Goal: Information Seeking & Learning: Learn about a topic

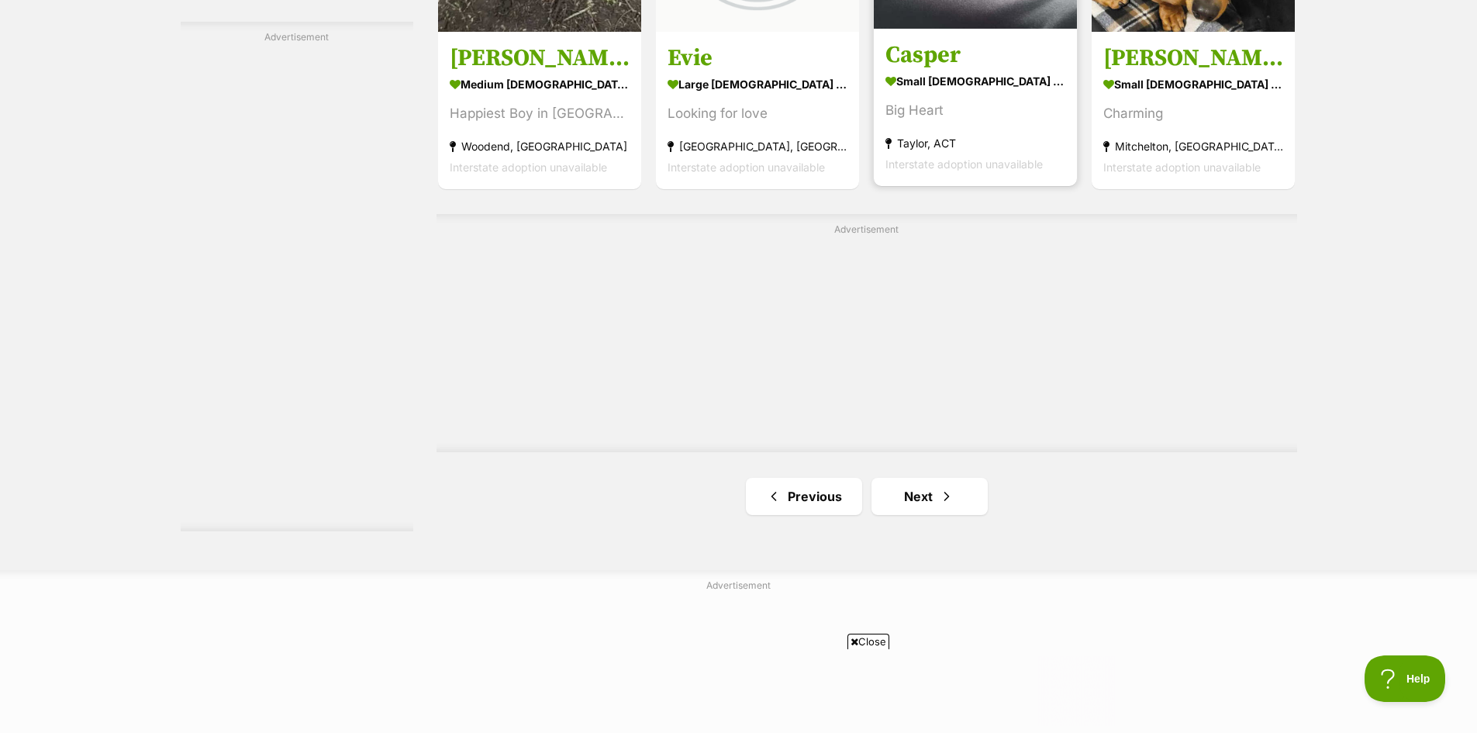
scroll to position [2714, 0]
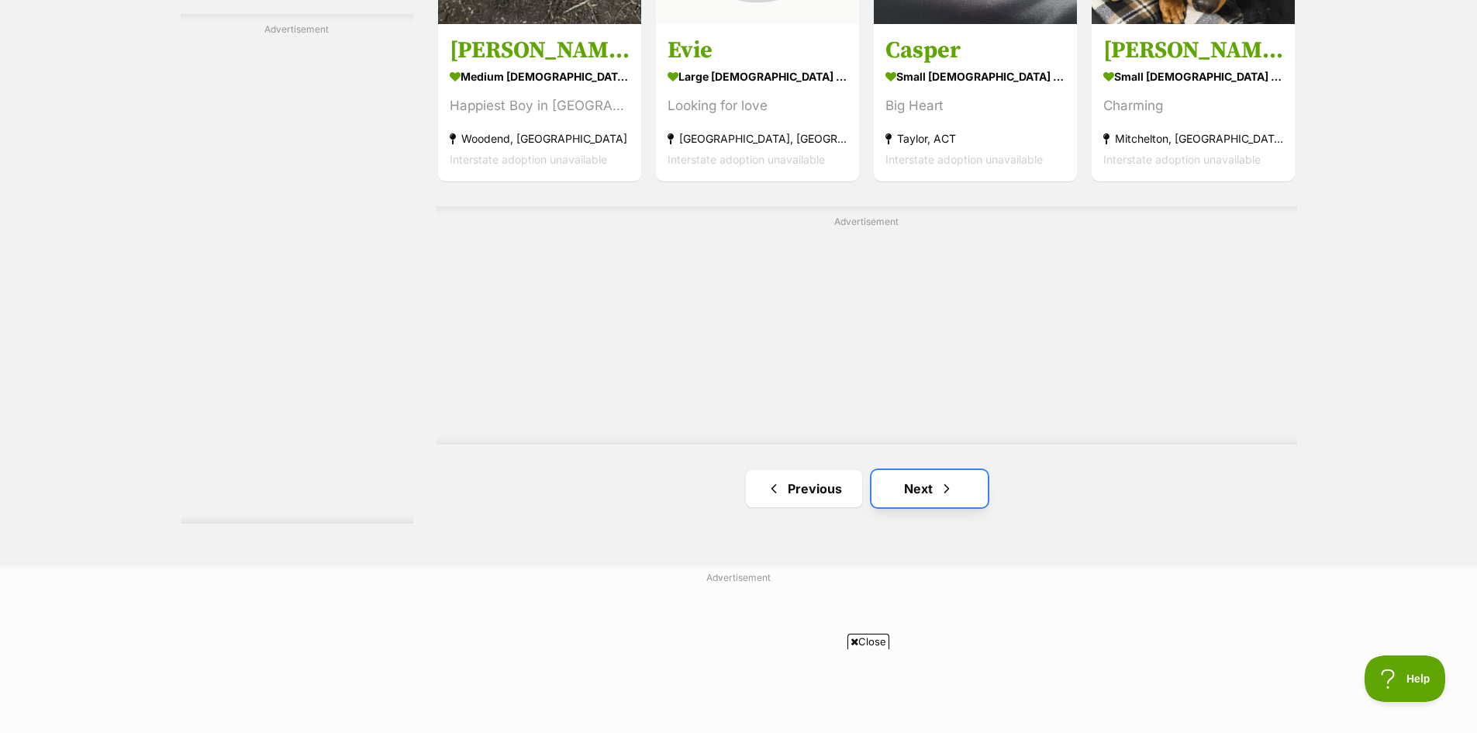
click at [916, 485] on link "Next" at bounding box center [929, 488] width 116 height 37
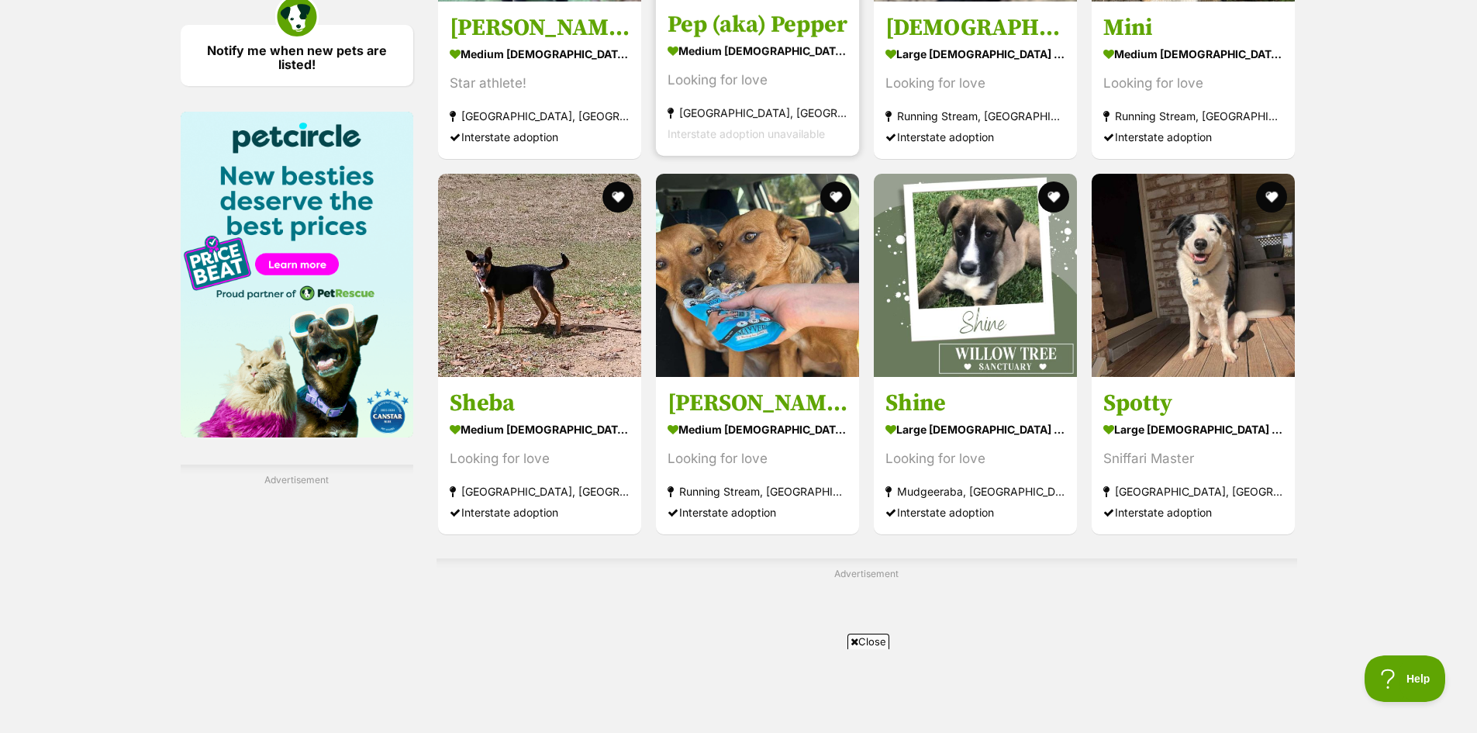
scroll to position [2559, 0]
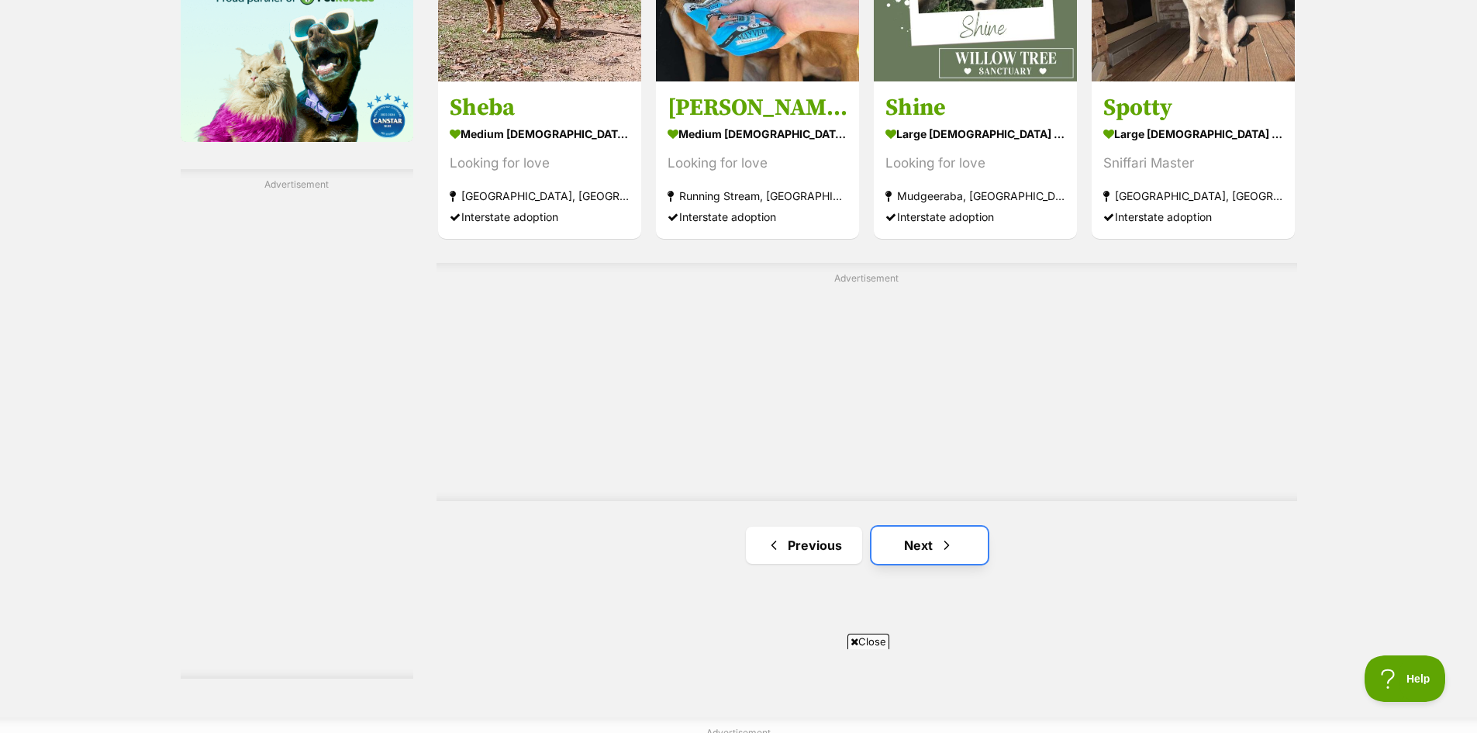
click at [930, 545] on link "Next" at bounding box center [929, 544] width 116 height 37
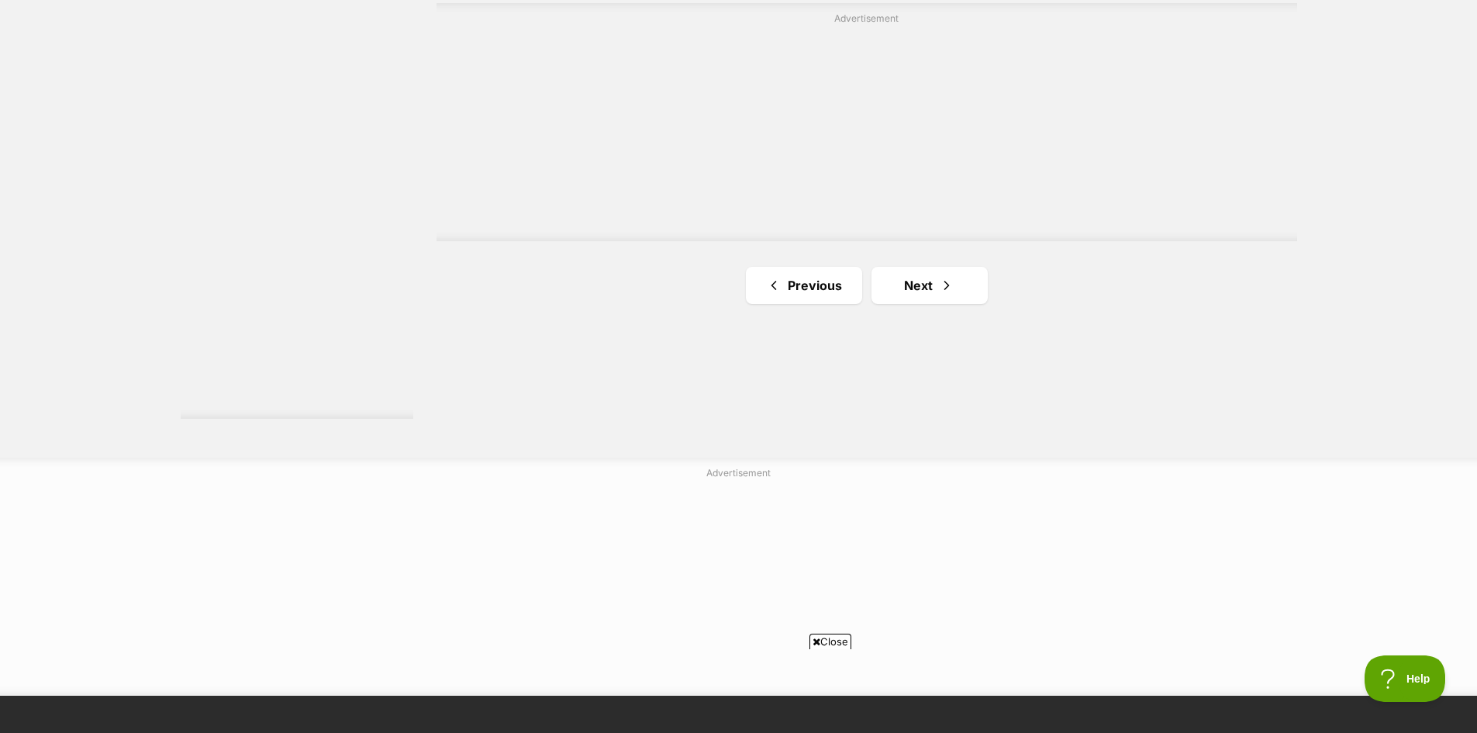
scroll to position [2869, 0]
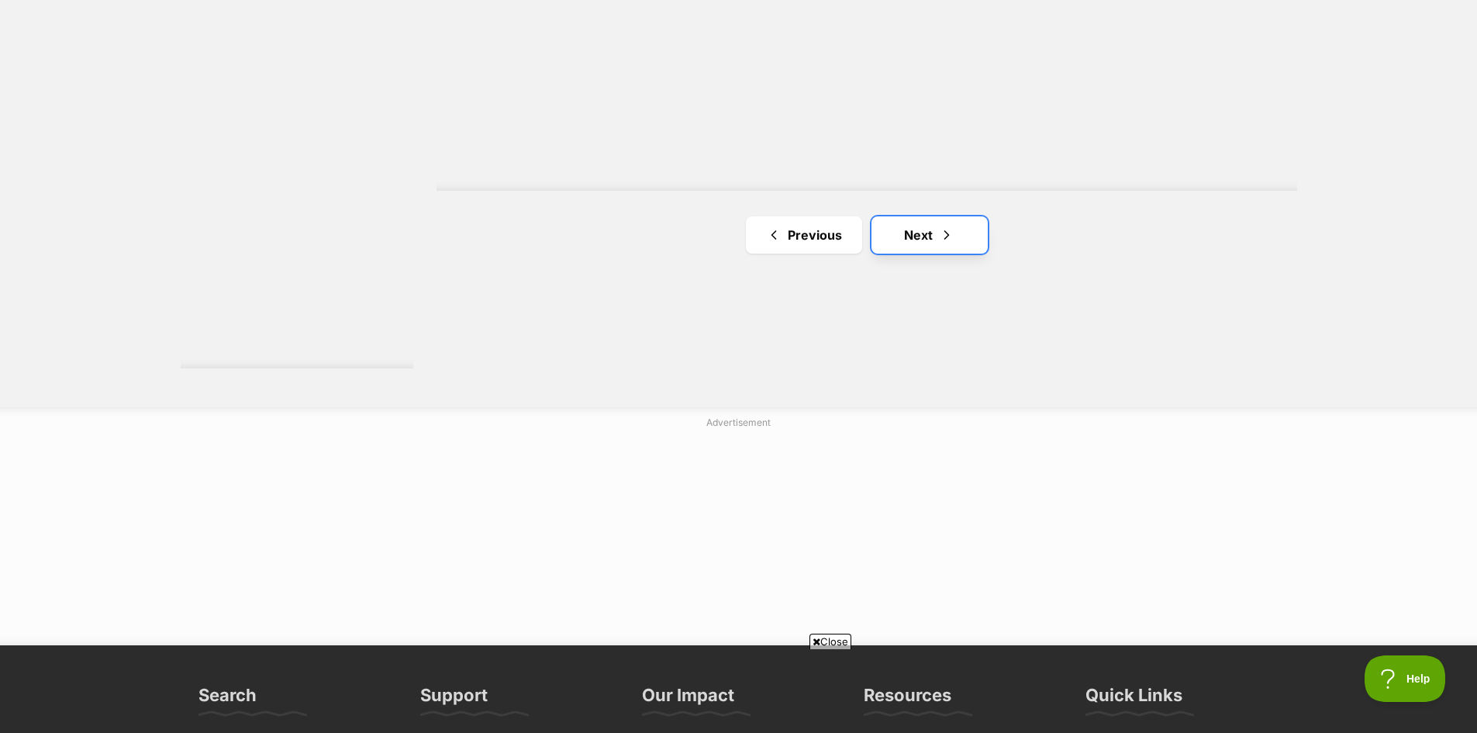
click at [926, 232] on link "Next" at bounding box center [929, 234] width 116 height 37
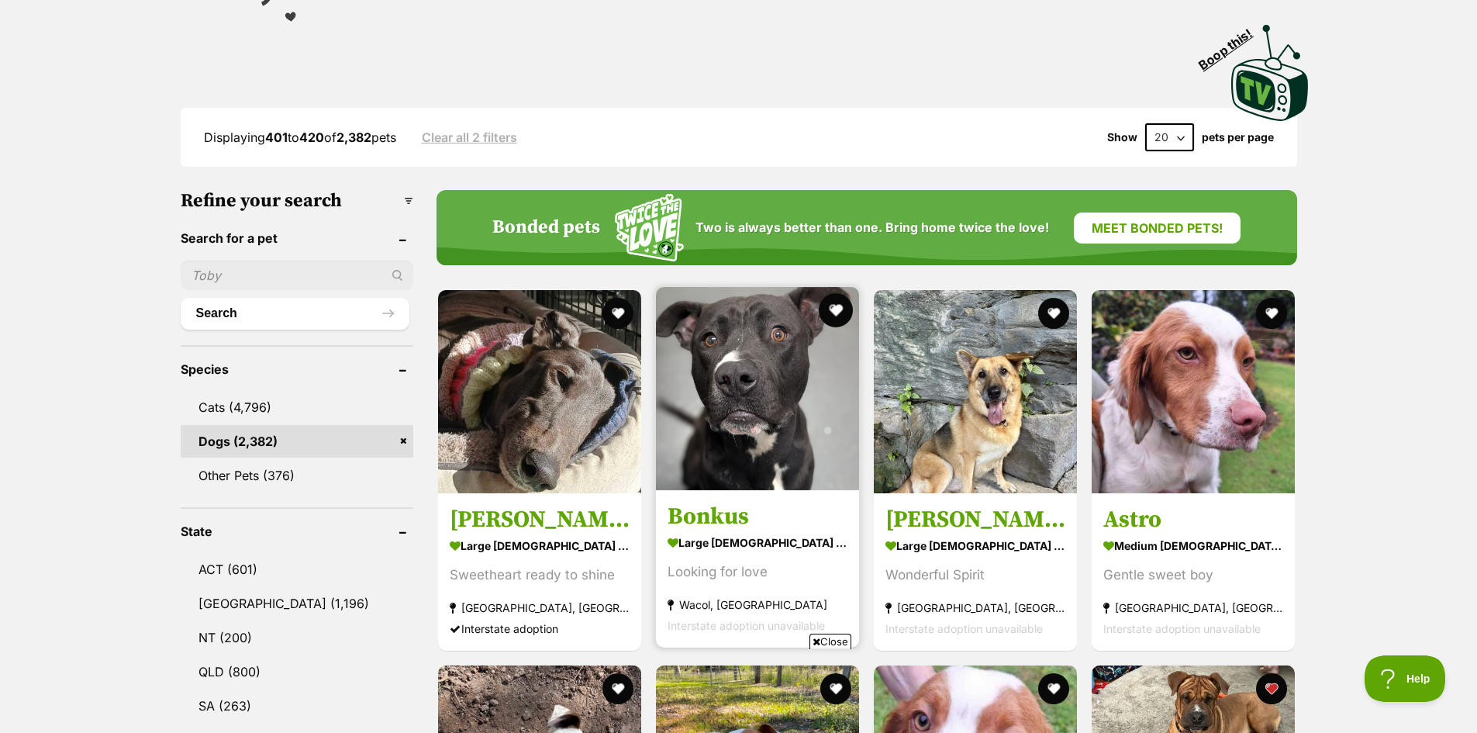
click at [826, 319] on button "favourite" at bounding box center [836, 310] width 34 height 34
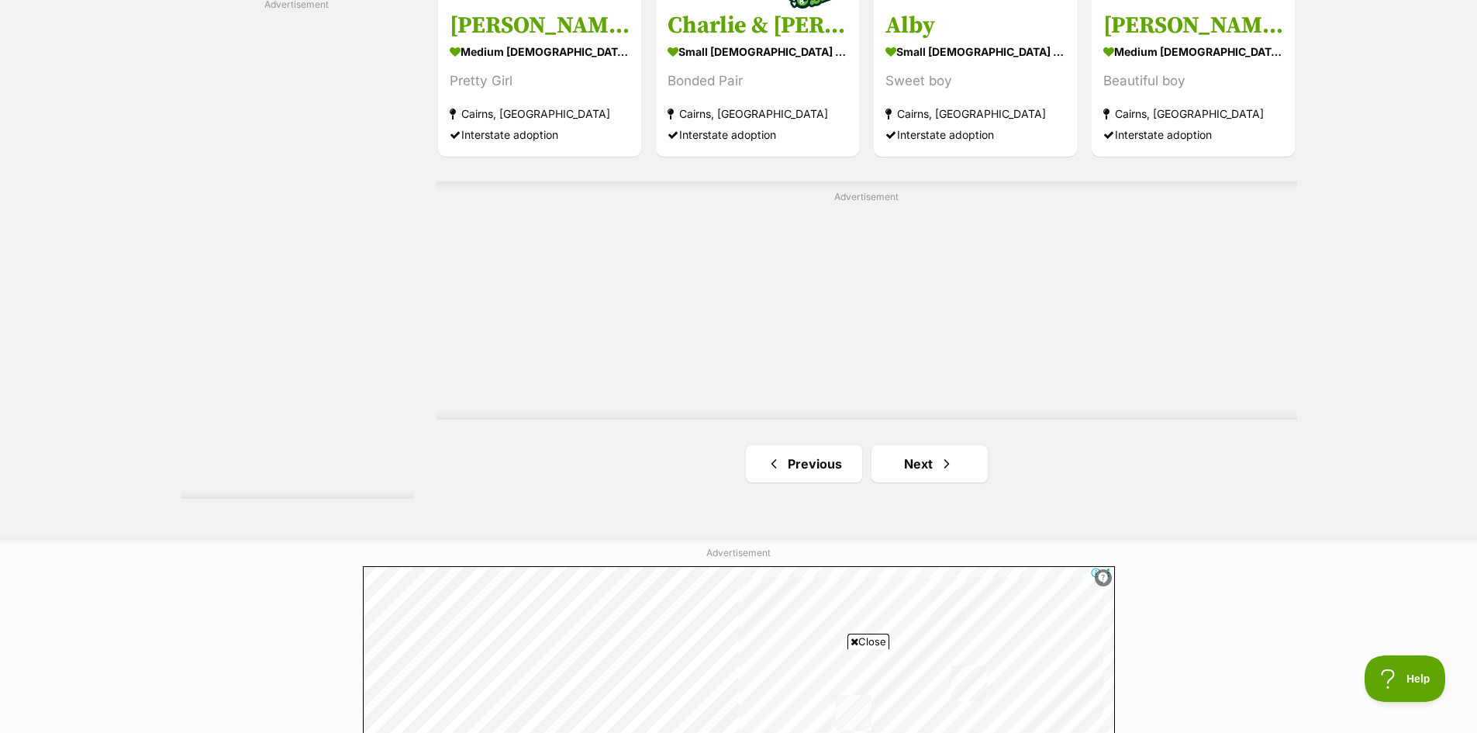
scroll to position [2791, 0]
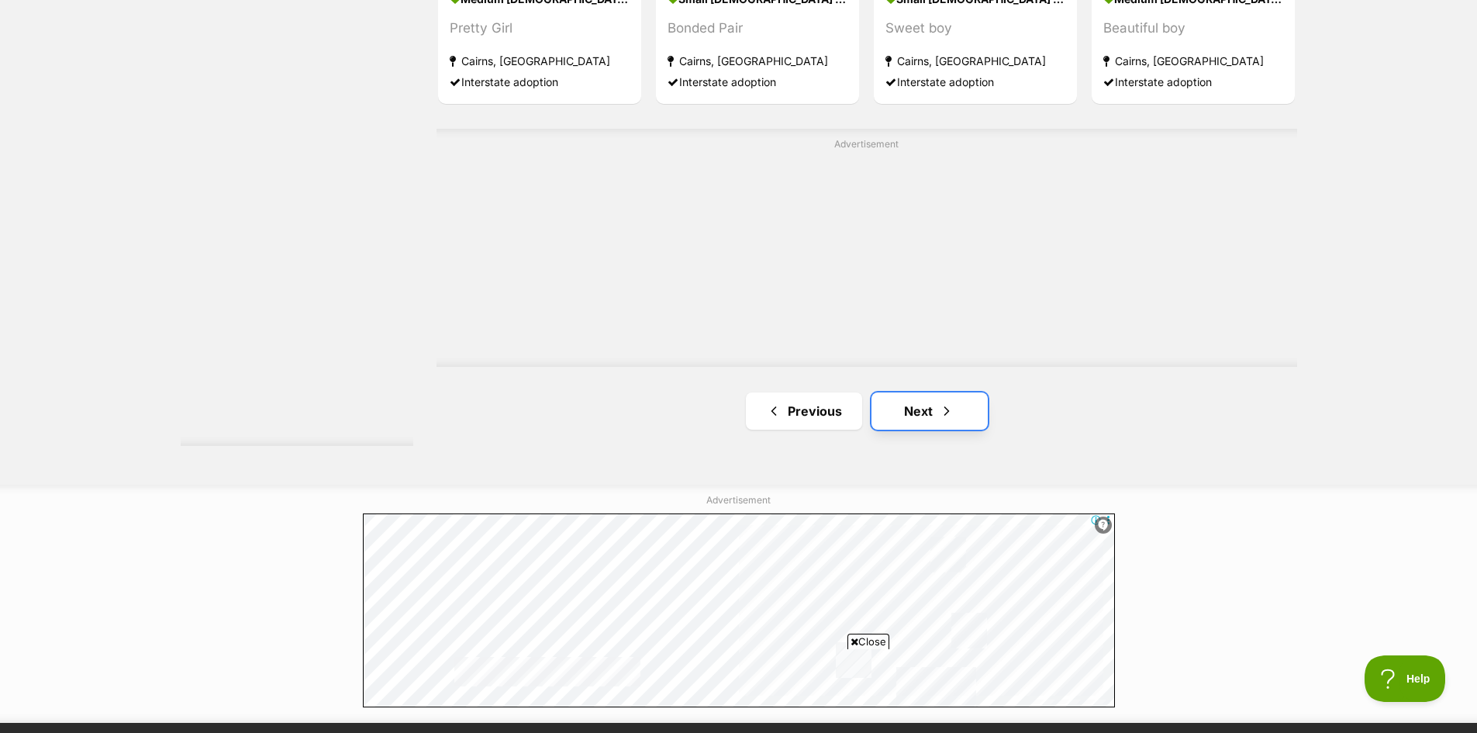
click at [922, 411] on link "Next" at bounding box center [929, 410] width 116 height 37
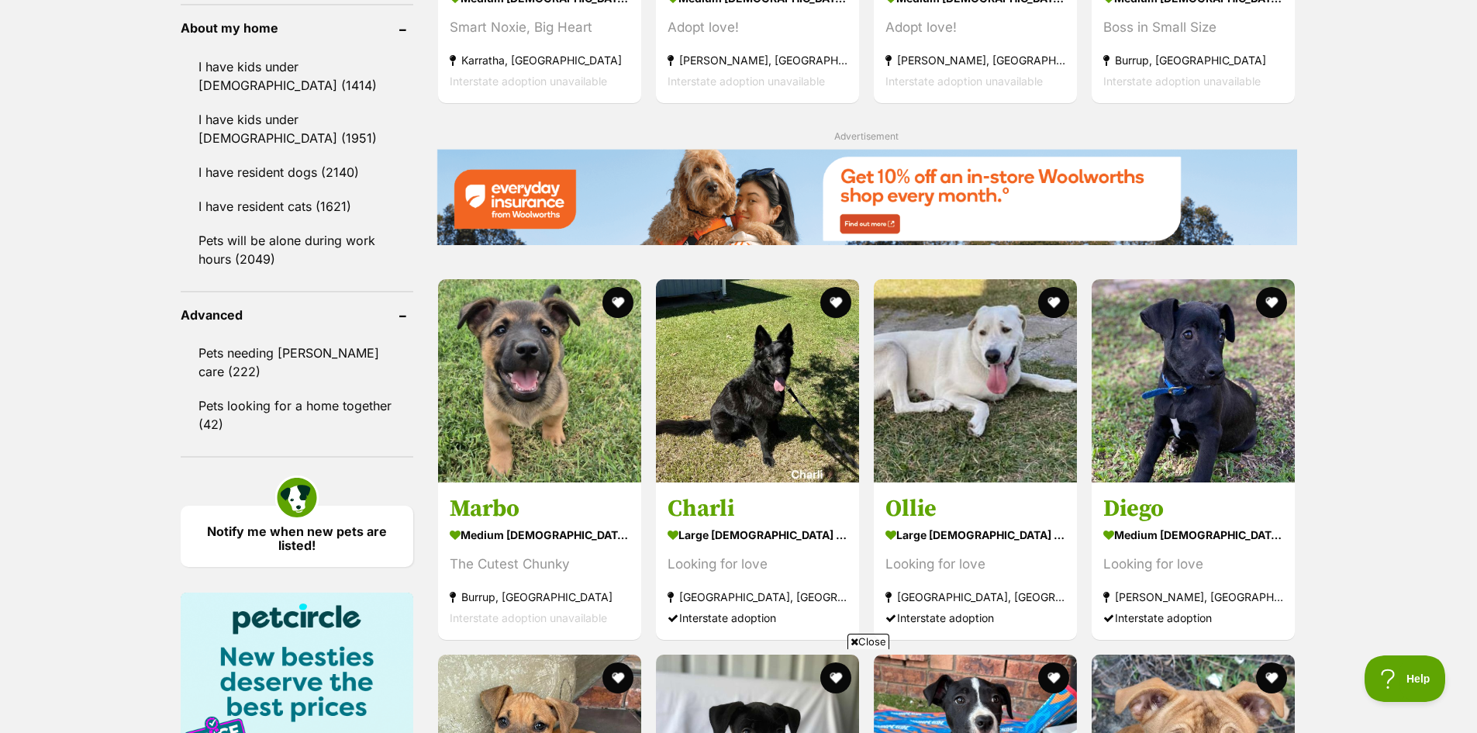
scroll to position [1783, 0]
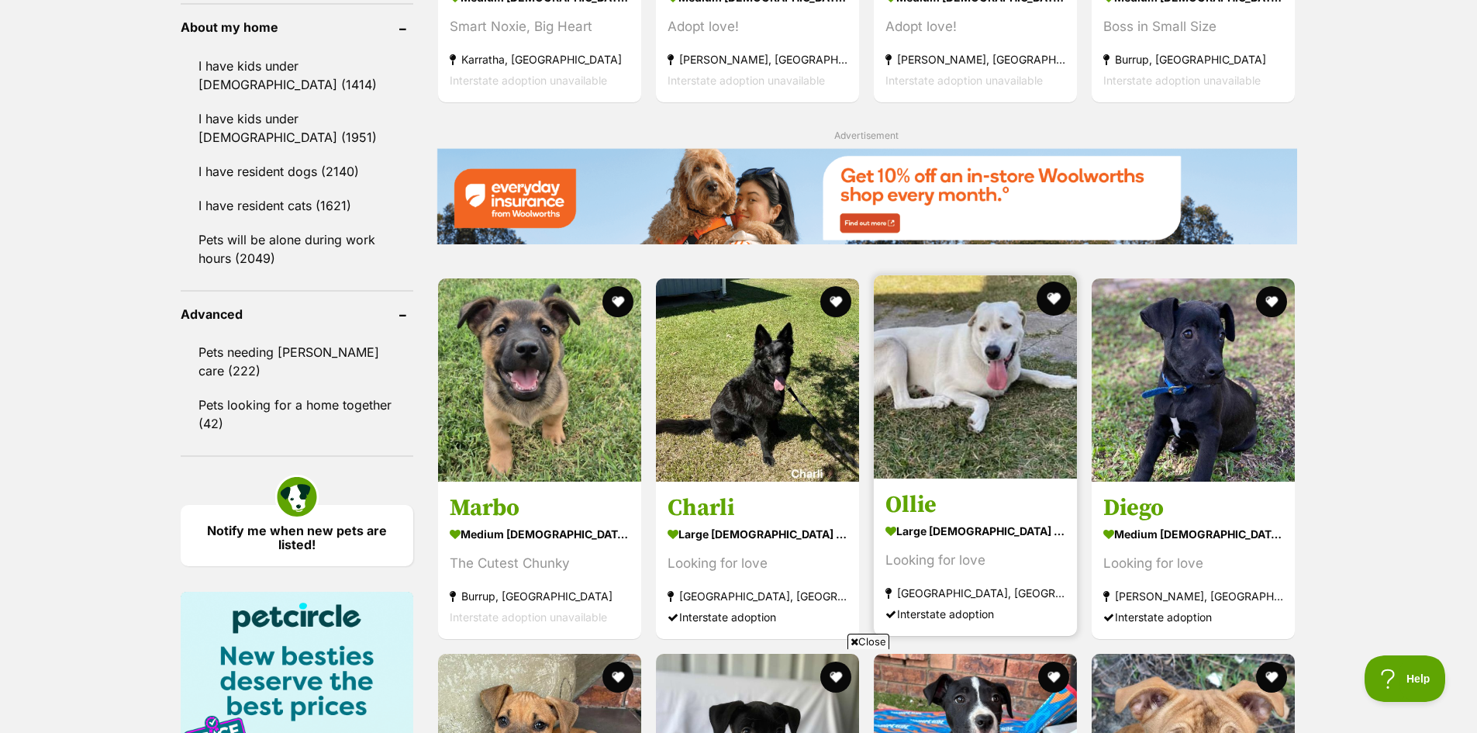
click at [1050, 297] on button "favourite" at bounding box center [1054, 298] width 34 height 34
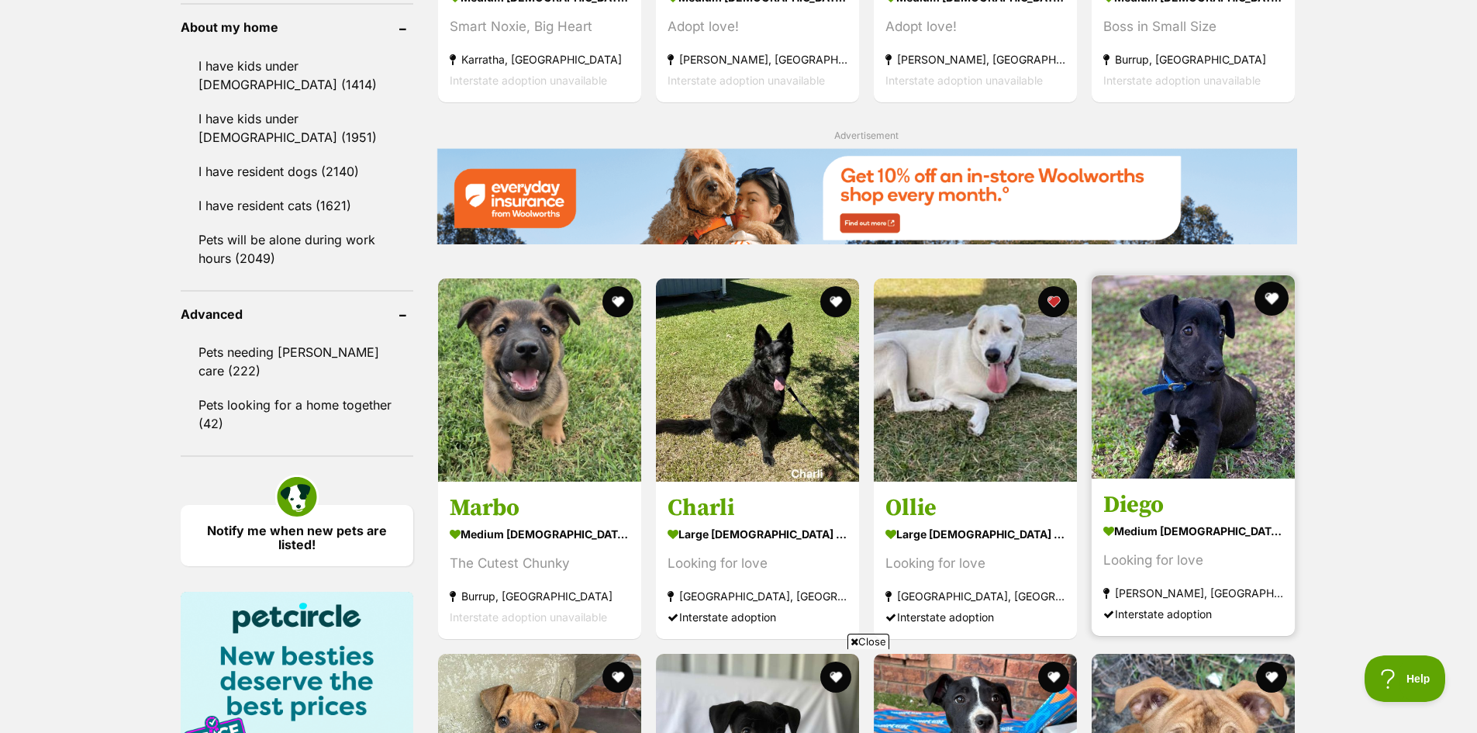
click at [1265, 298] on button "favourite" at bounding box center [1272, 298] width 34 height 34
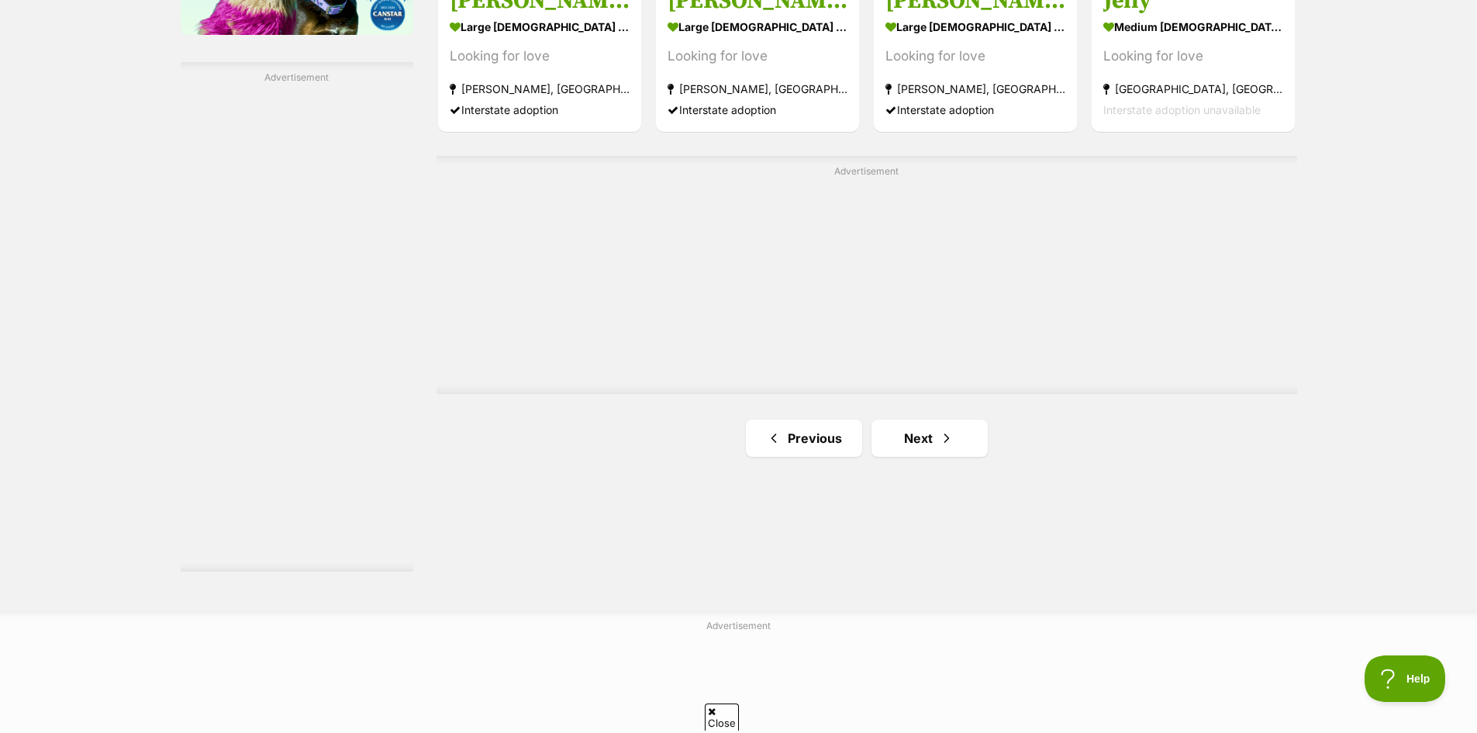
scroll to position [2714, 0]
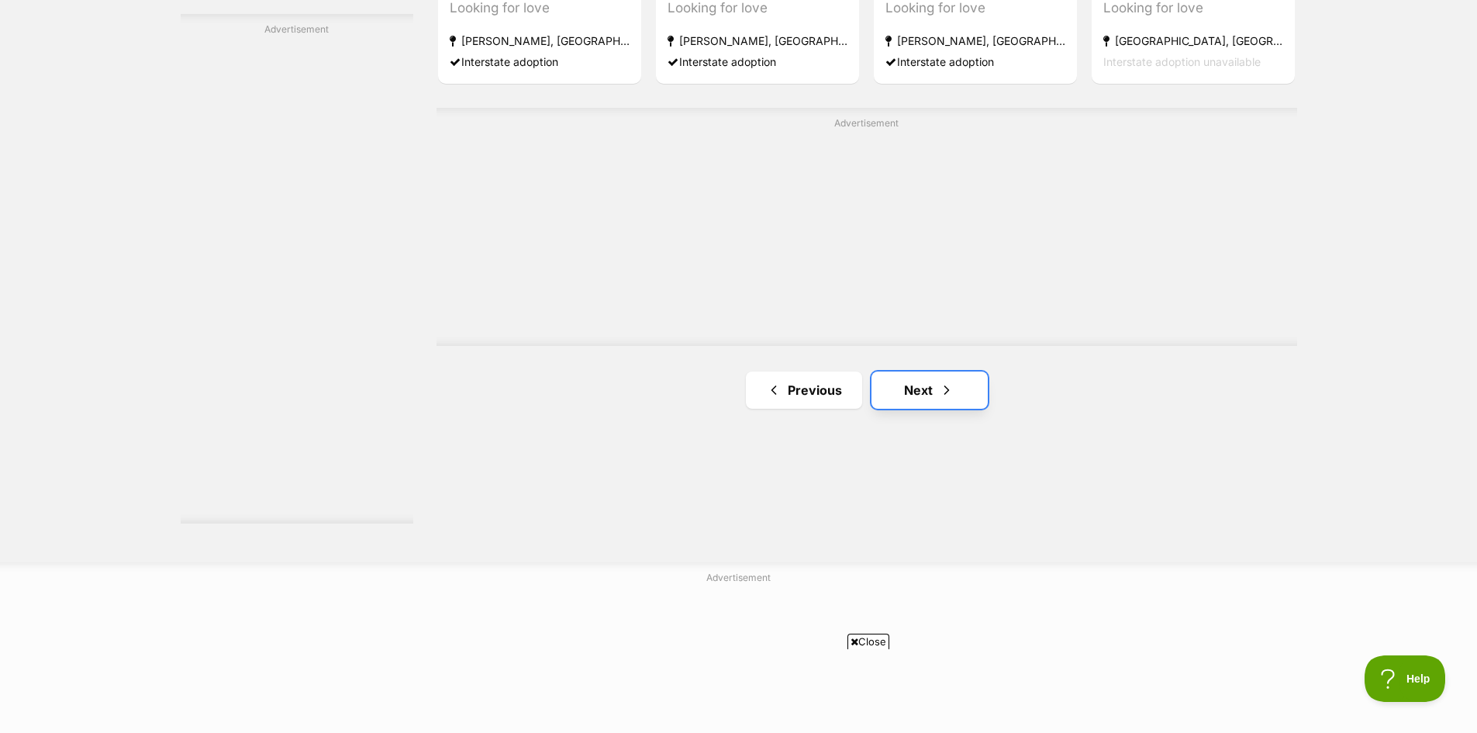
click at [916, 390] on link "Next" at bounding box center [929, 389] width 116 height 37
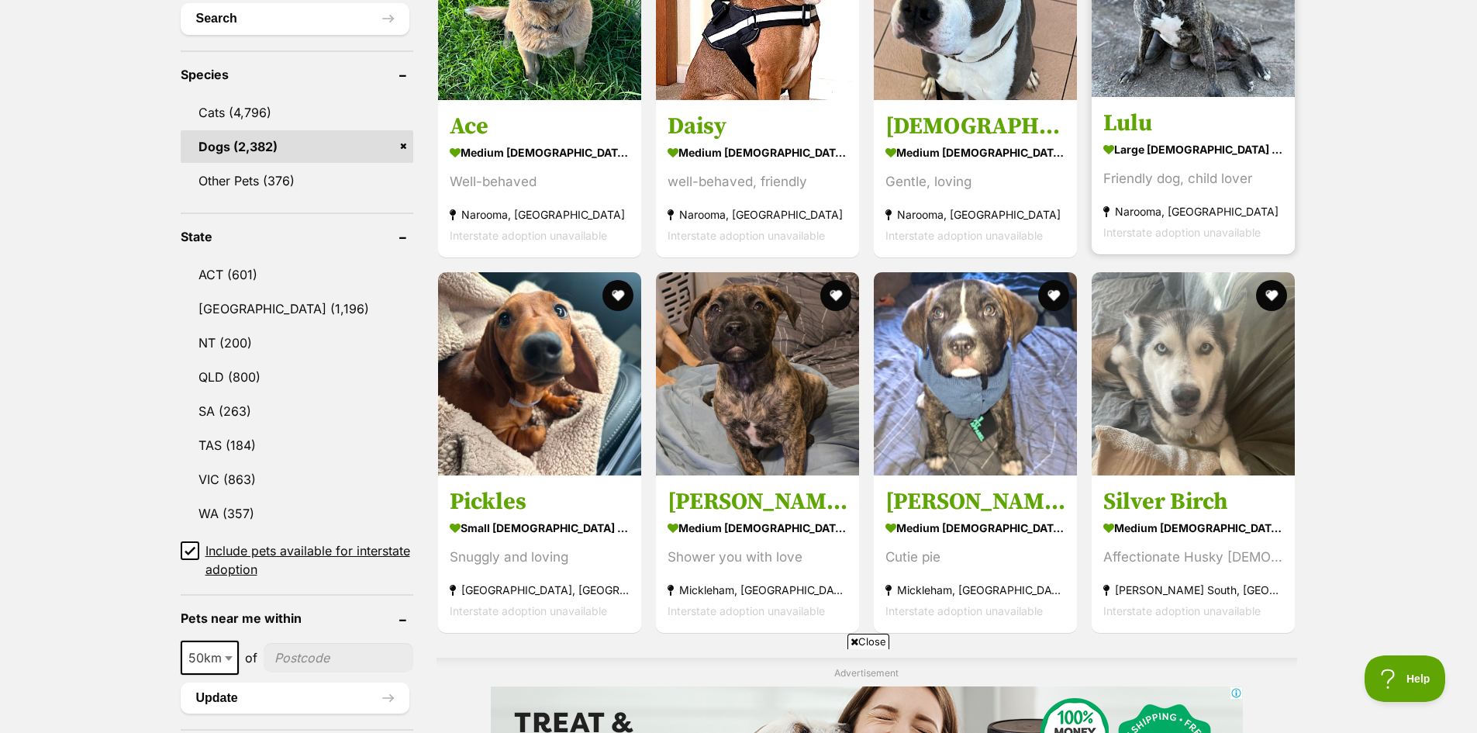
scroll to position [620, 0]
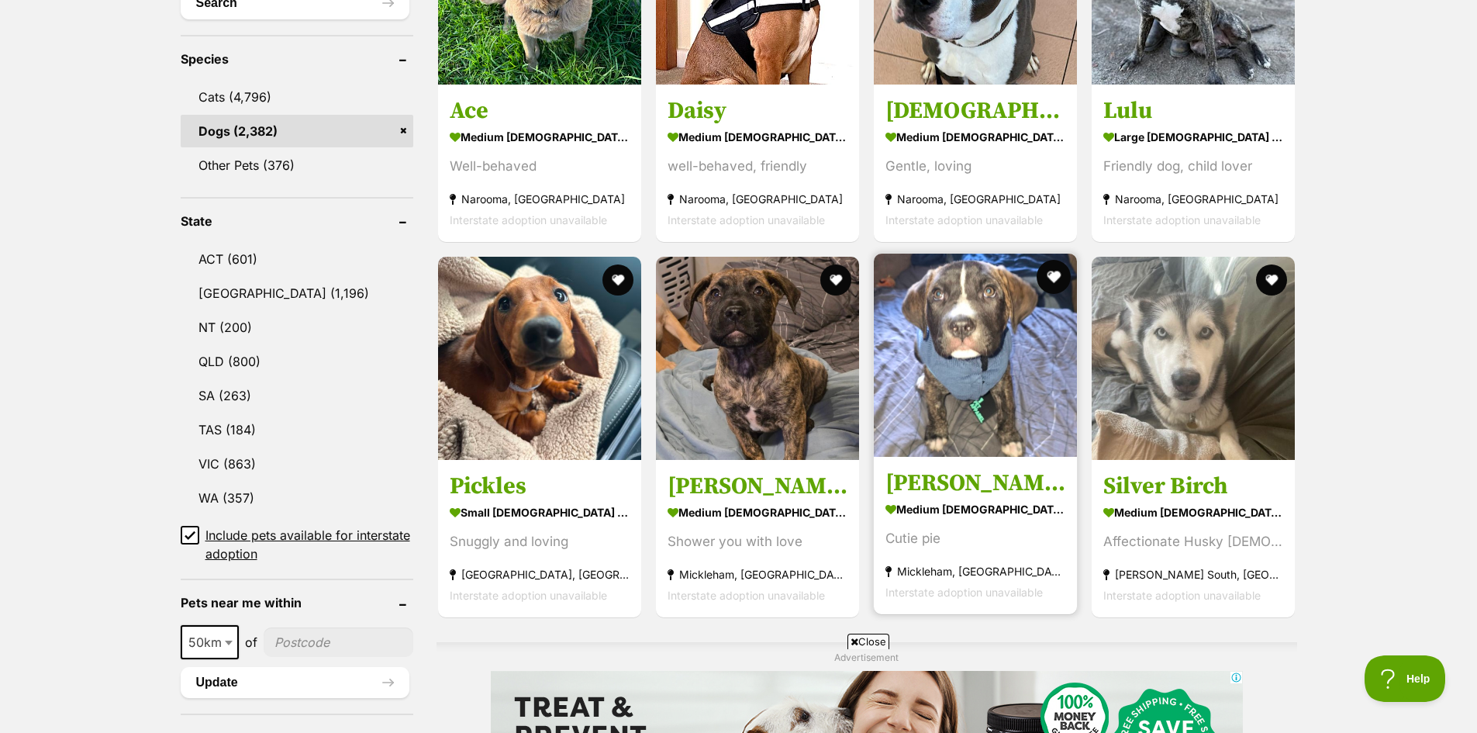
click at [1054, 273] on button "favourite" at bounding box center [1054, 277] width 34 height 34
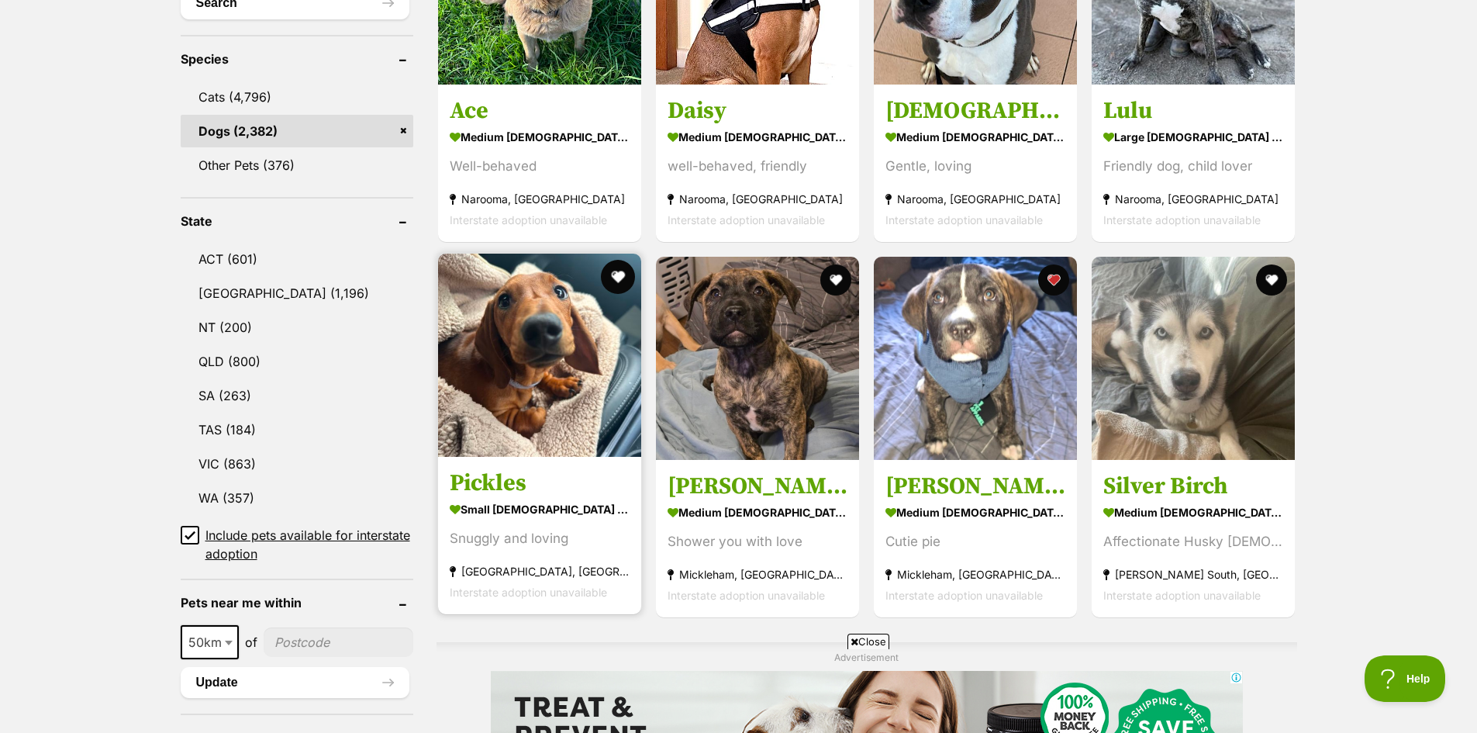
click at [610, 280] on button "favourite" at bounding box center [618, 277] width 34 height 34
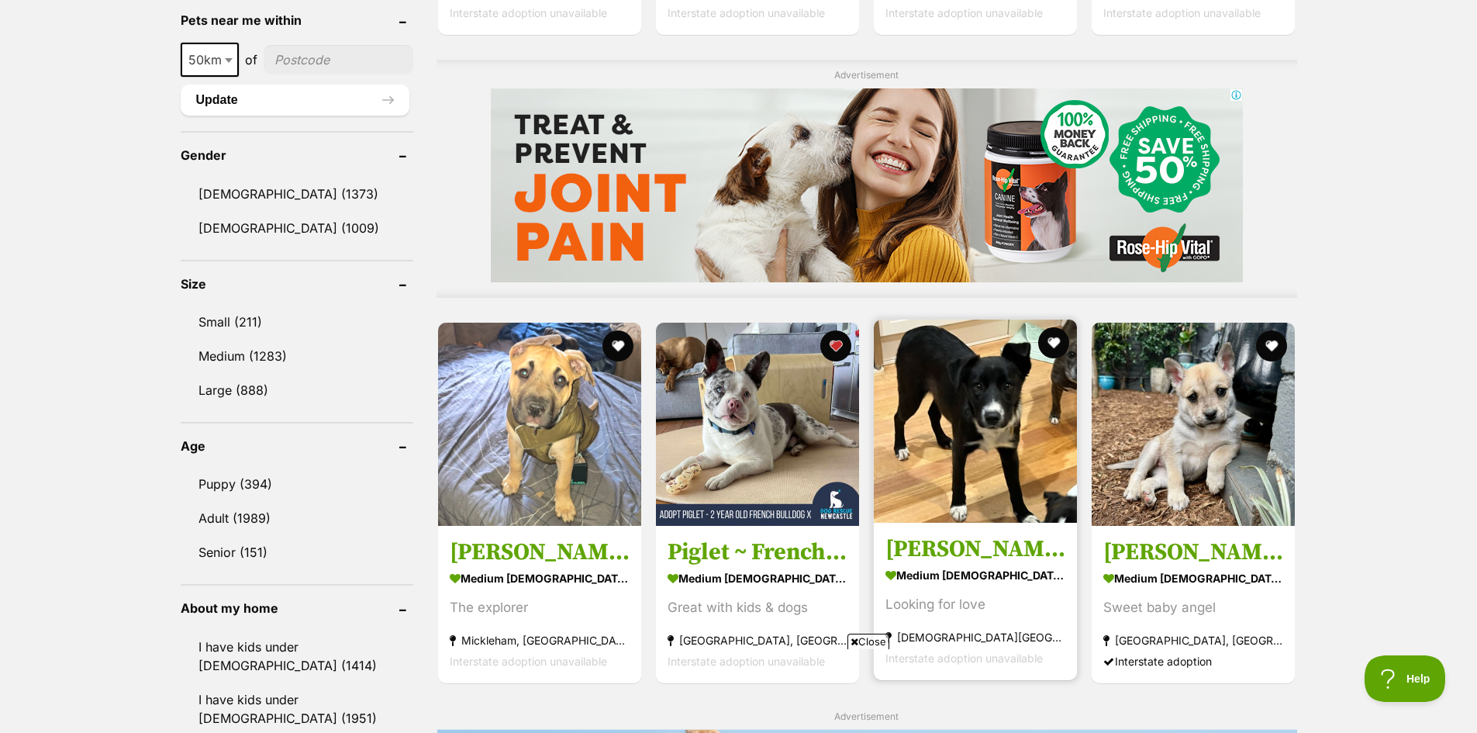
scroll to position [1241, 0]
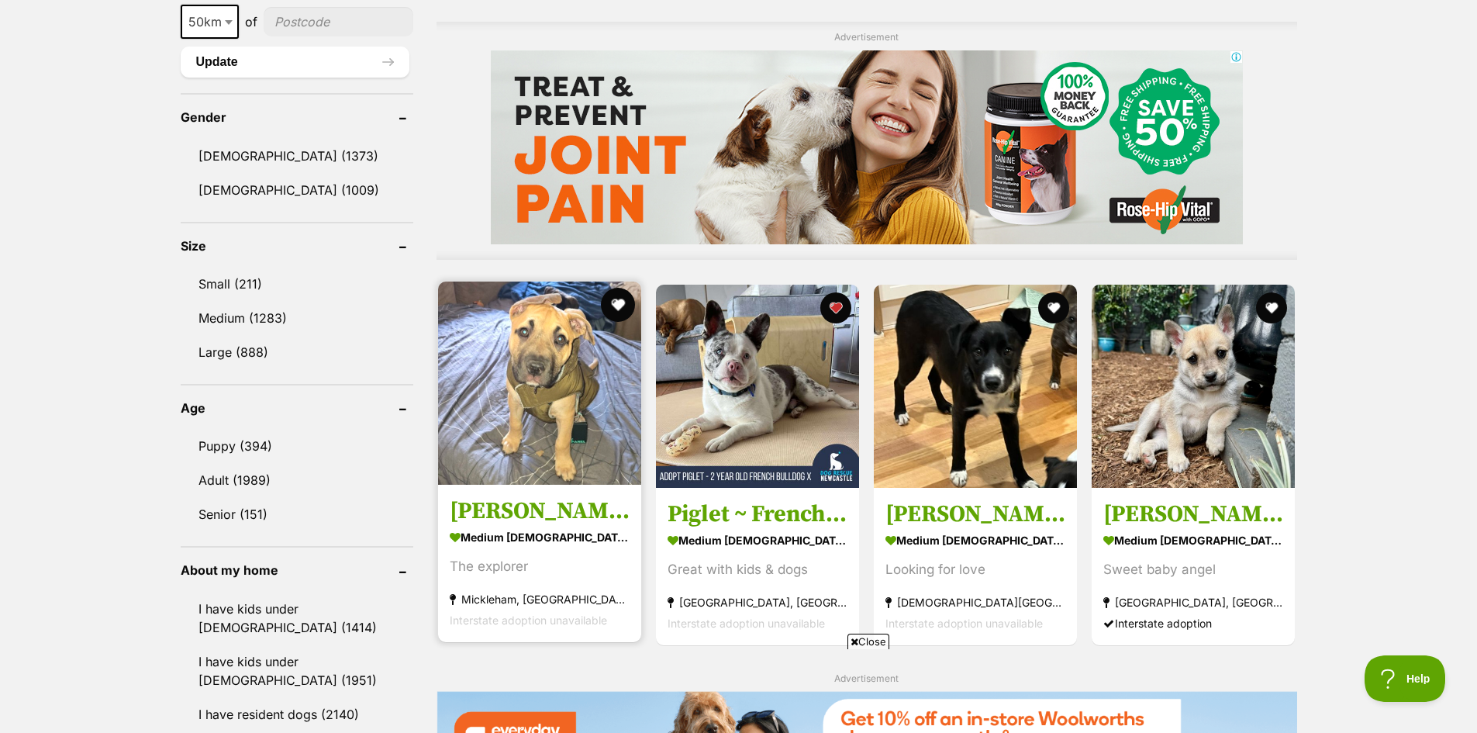
click at [612, 305] on button "favourite" at bounding box center [618, 305] width 34 height 34
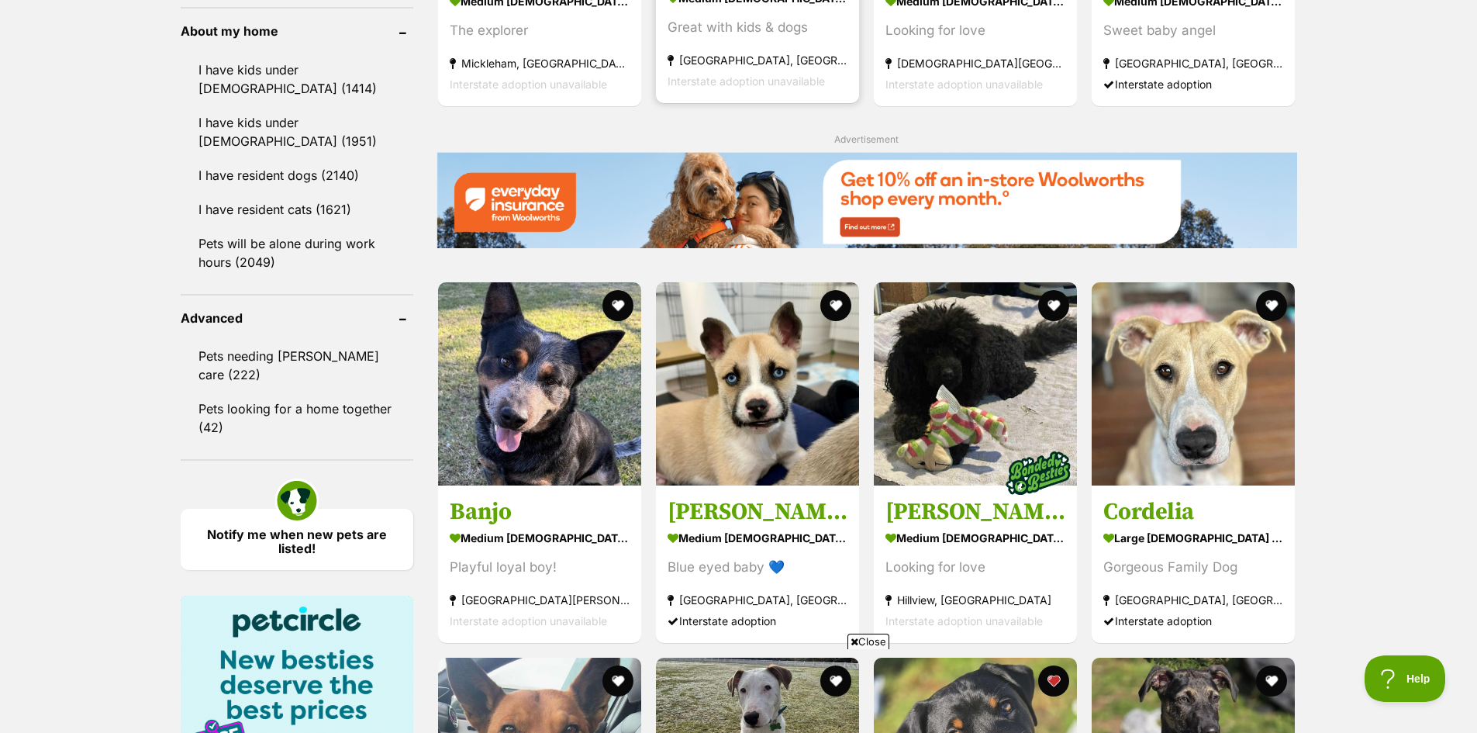
scroll to position [1783, 0]
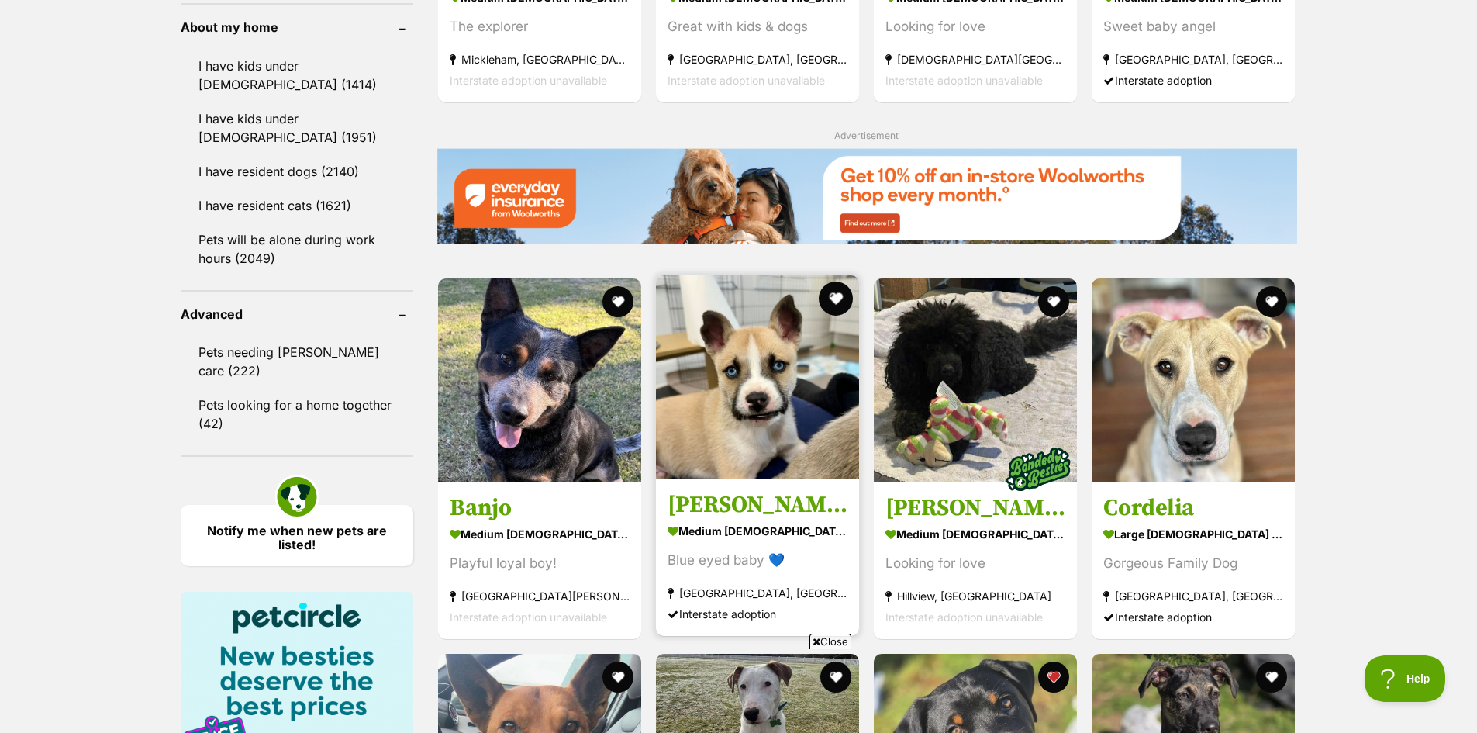
click at [836, 298] on button "favourite" at bounding box center [836, 298] width 34 height 34
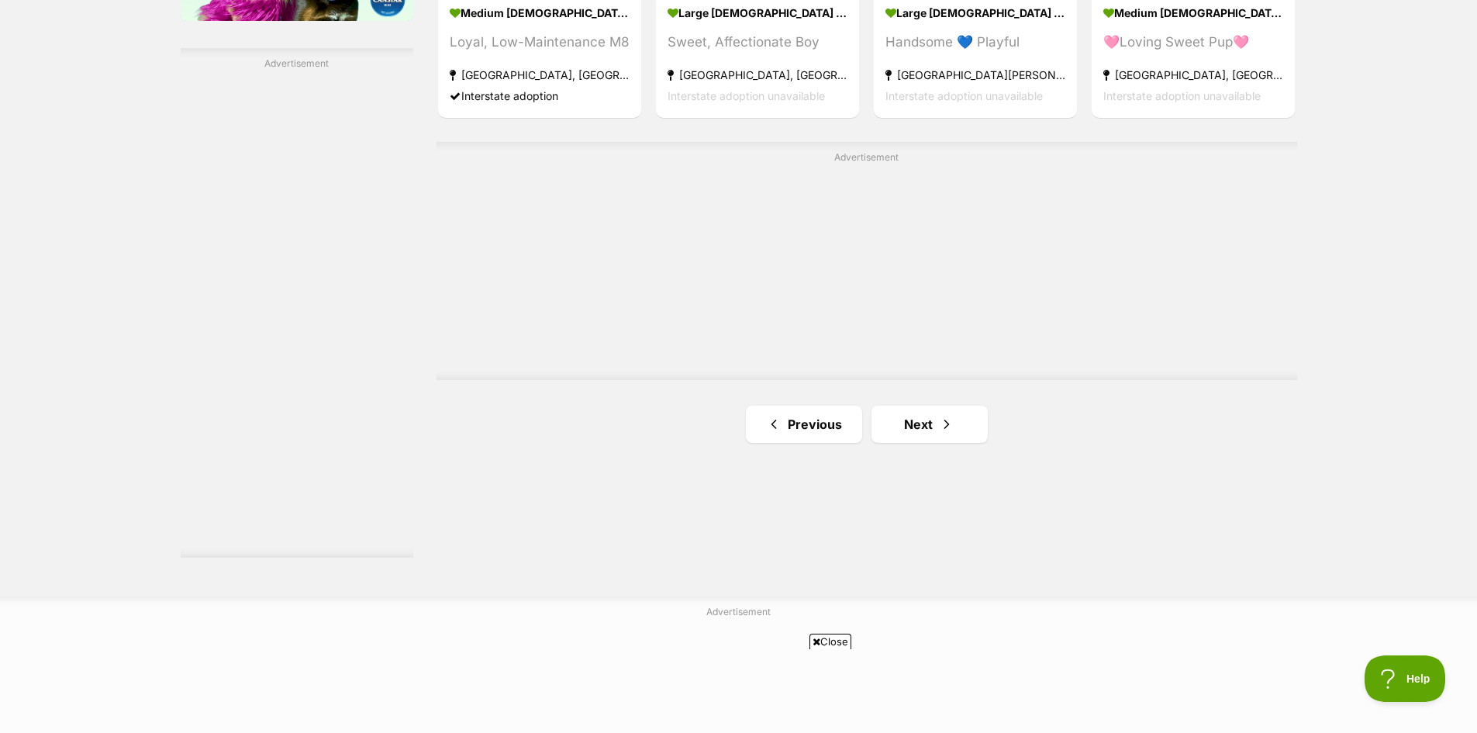
scroll to position [2714, 0]
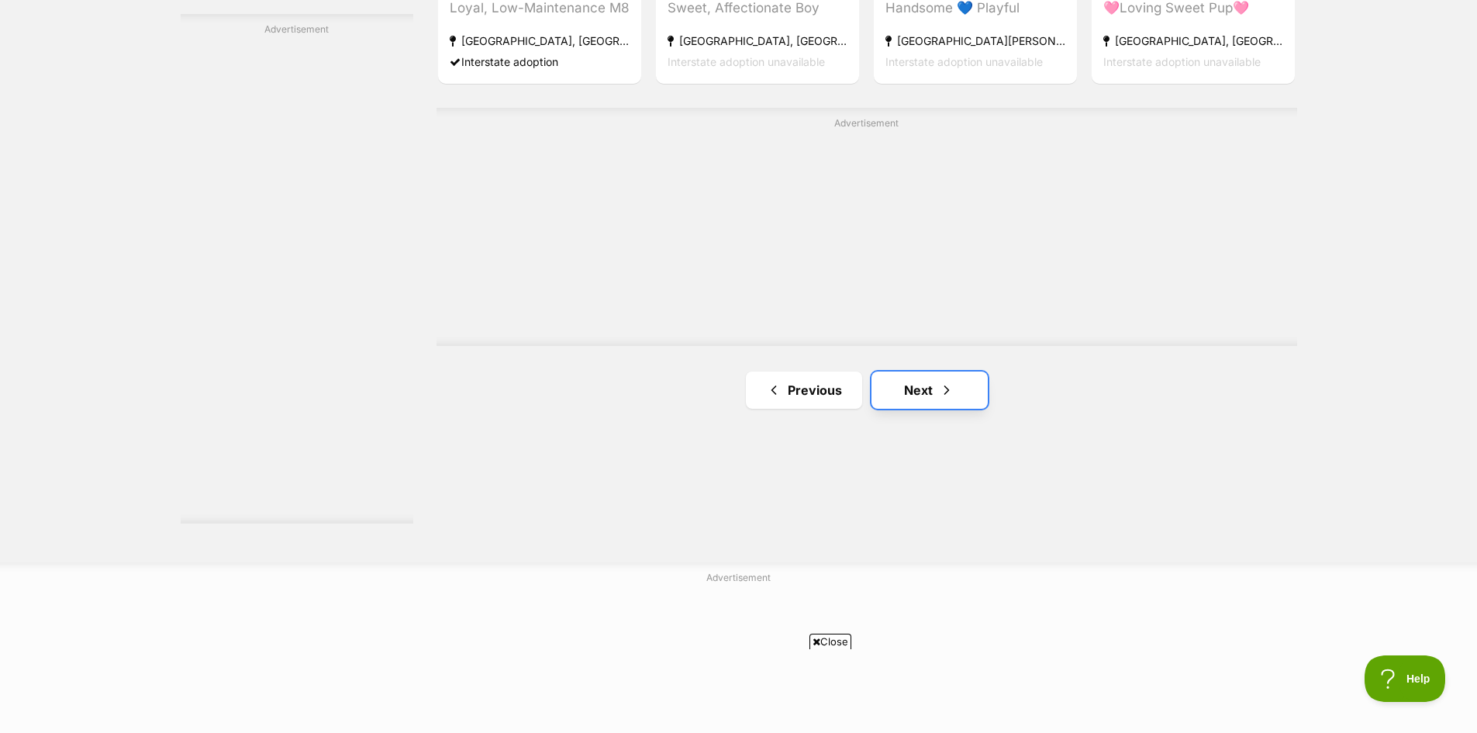
click at [914, 388] on link "Next" at bounding box center [929, 389] width 116 height 37
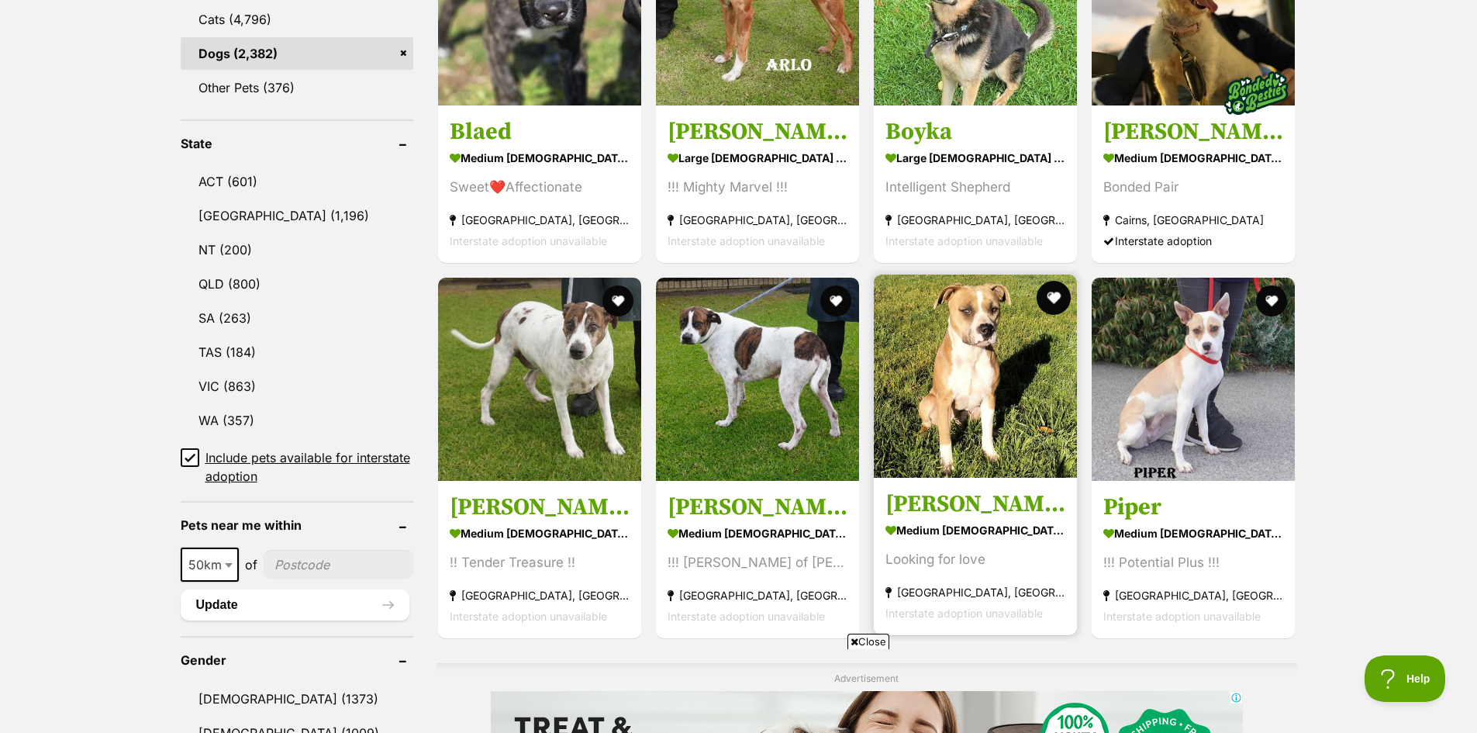
click at [1060, 300] on button "favourite" at bounding box center [1054, 298] width 34 height 34
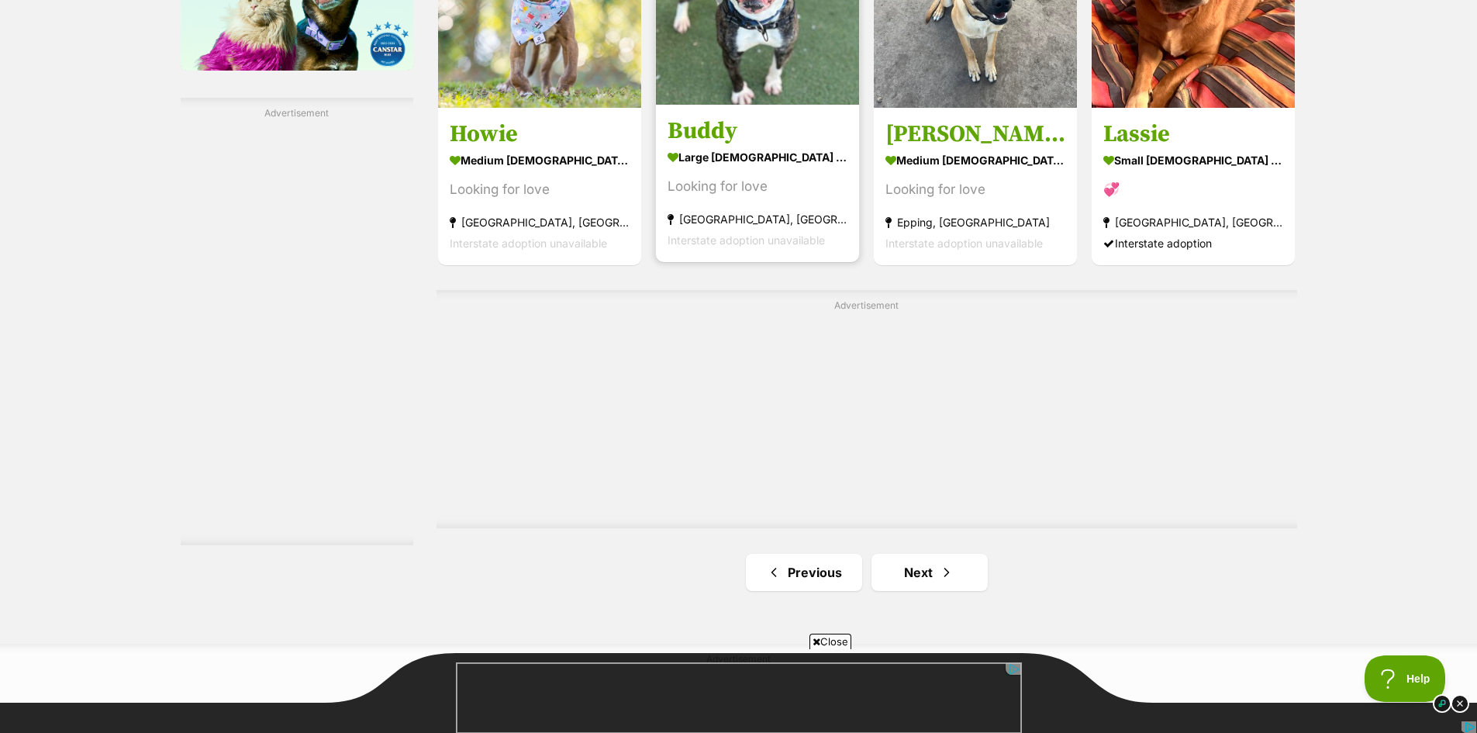
scroll to position [2636, 0]
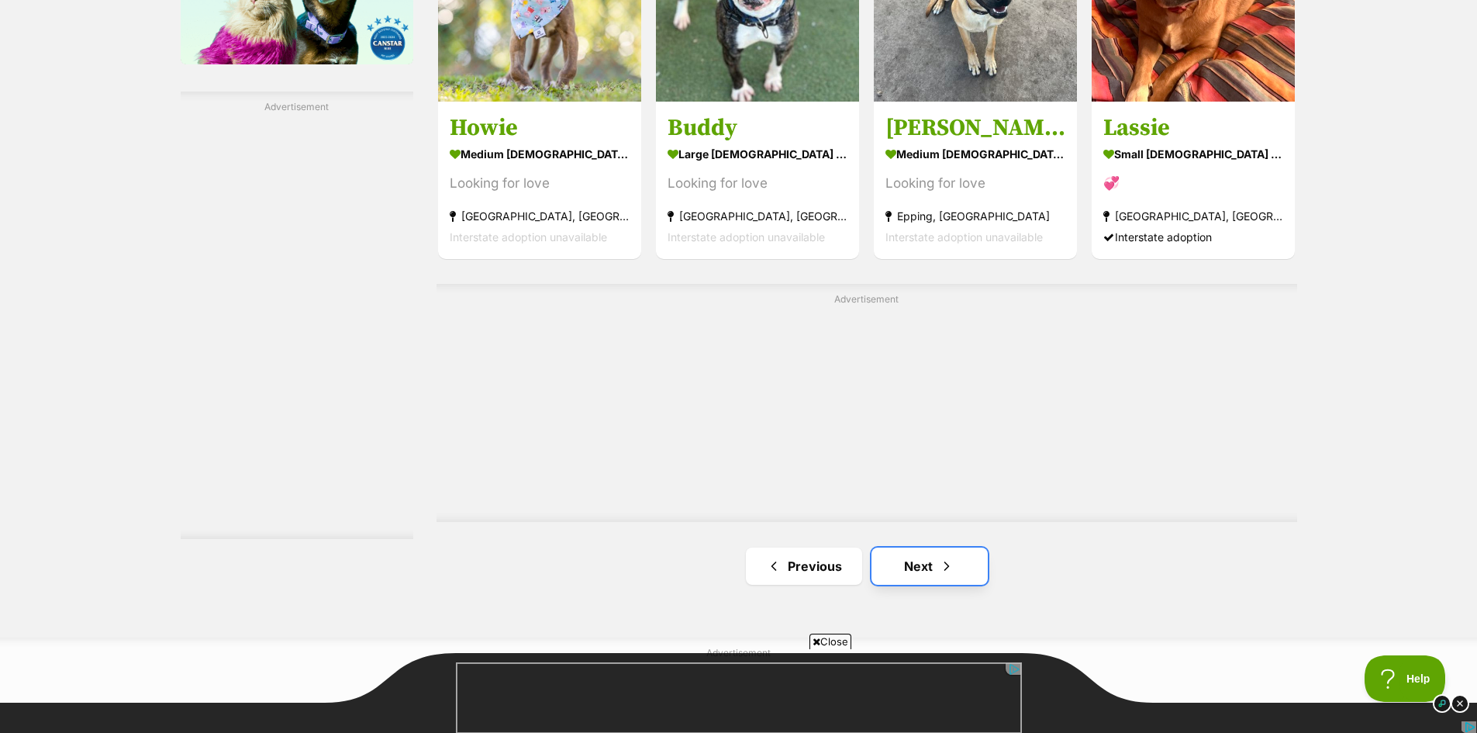
click at [922, 577] on link "Next" at bounding box center [929, 565] width 116 height 37
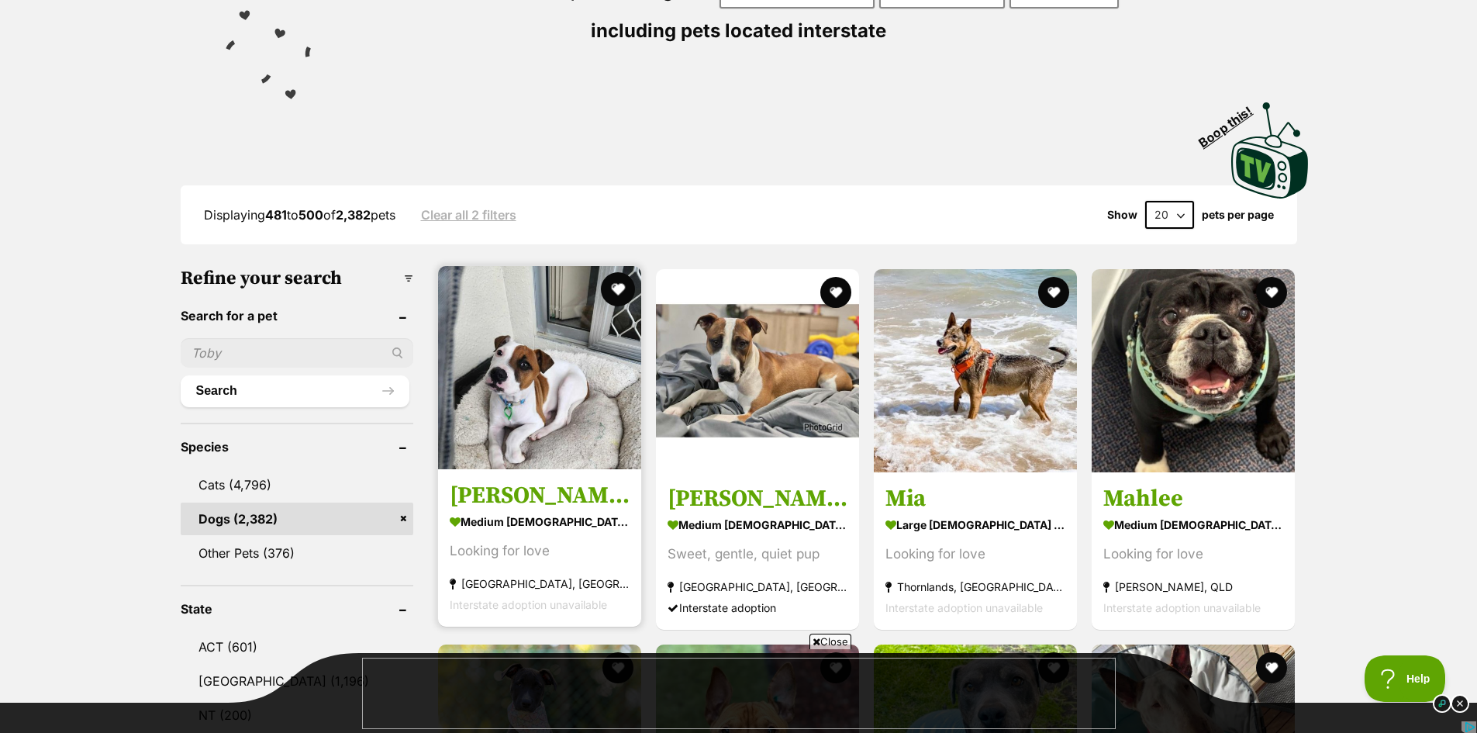
click at [613, 292] on button "favourite" at bounding box center [618, 289] width 34 height 34
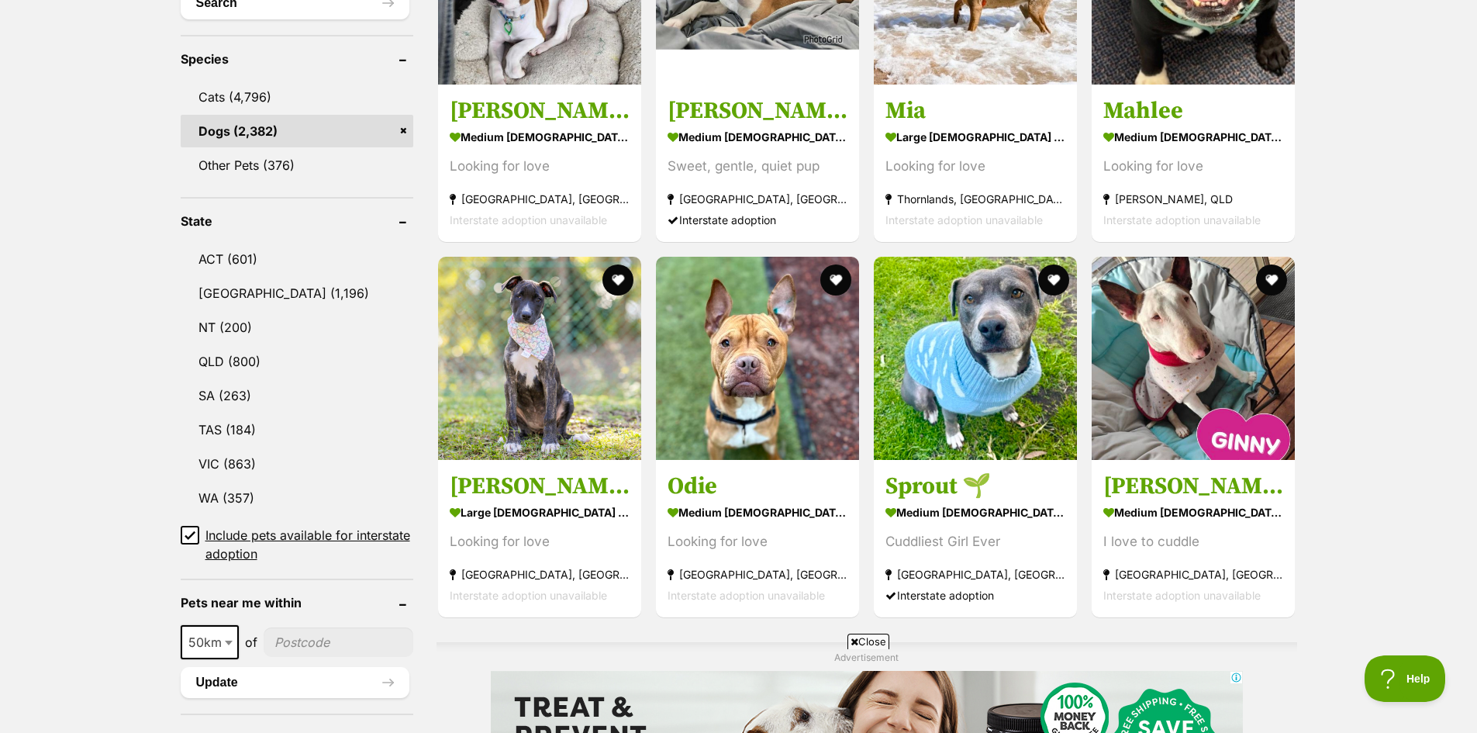
scroll to position [233, 0]
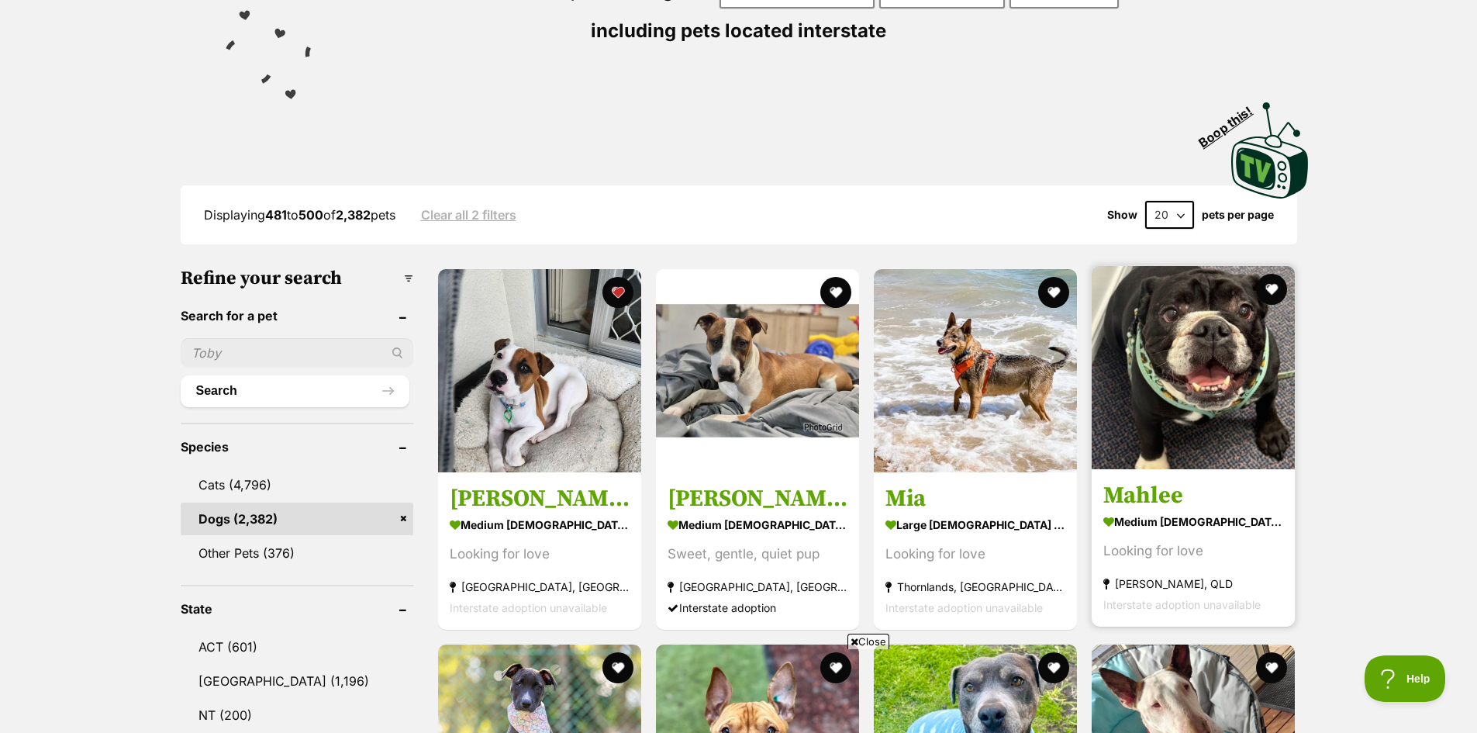
click at [1215, 409] on img at bounding box center [1193, 367] width 203 height 203
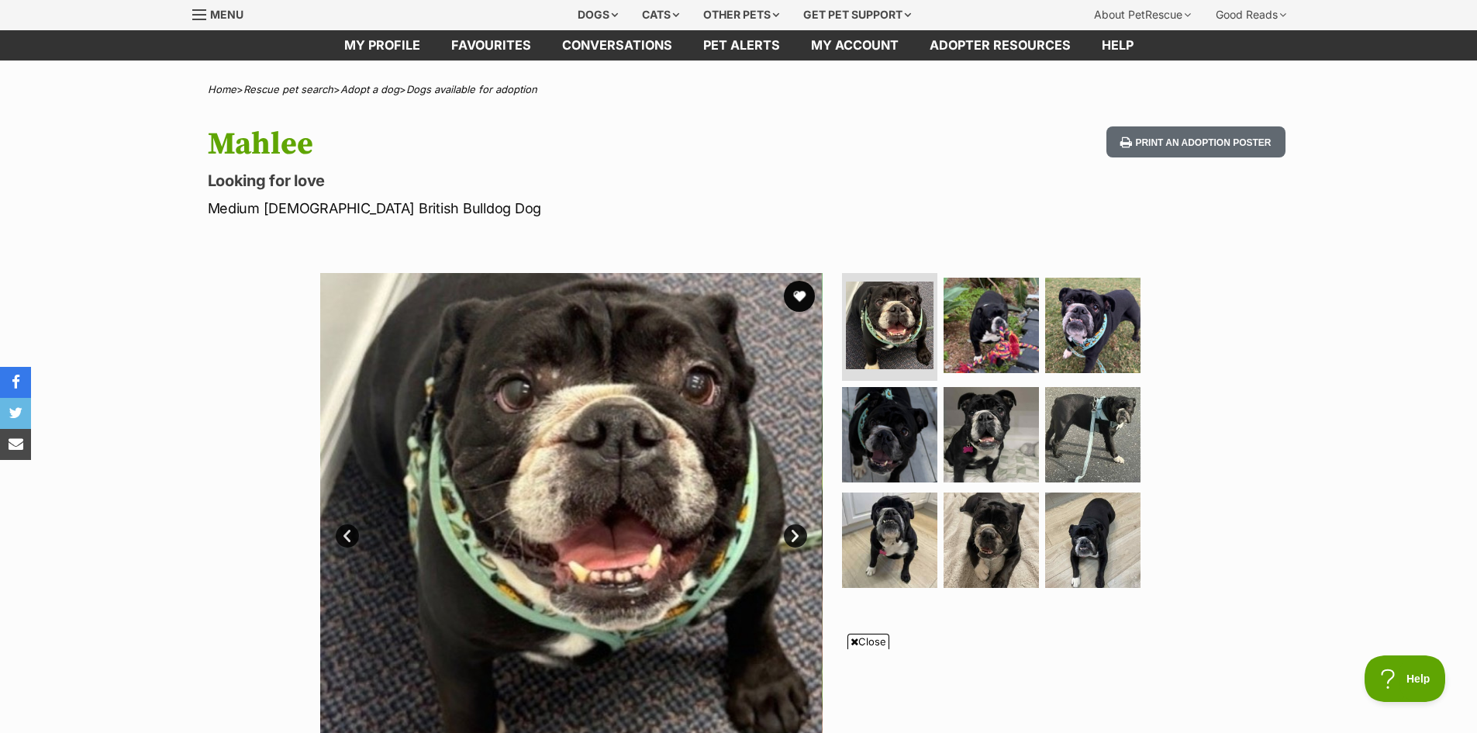
scroll to position [78, 0]
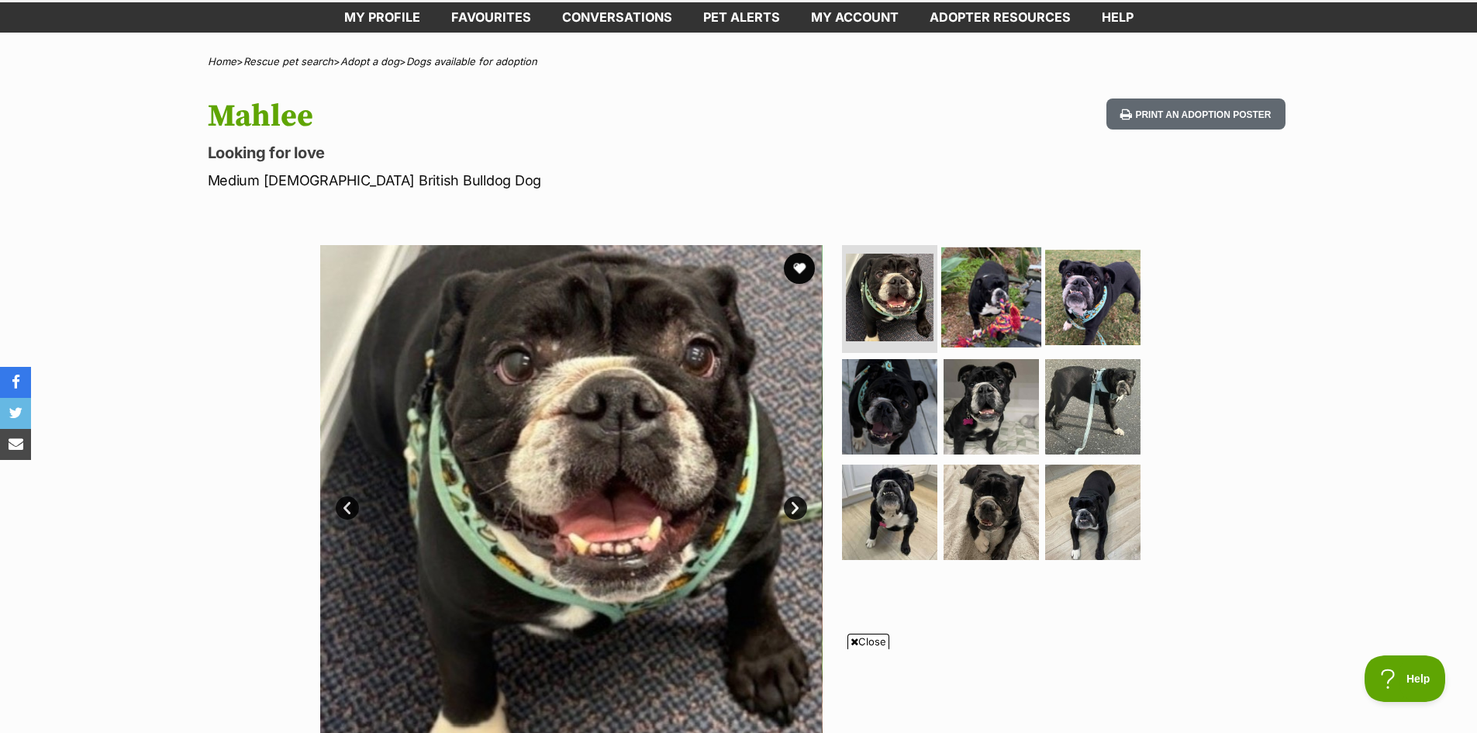
click at [998, 299] on img at bounding box center [991, 297] width 100 height 100
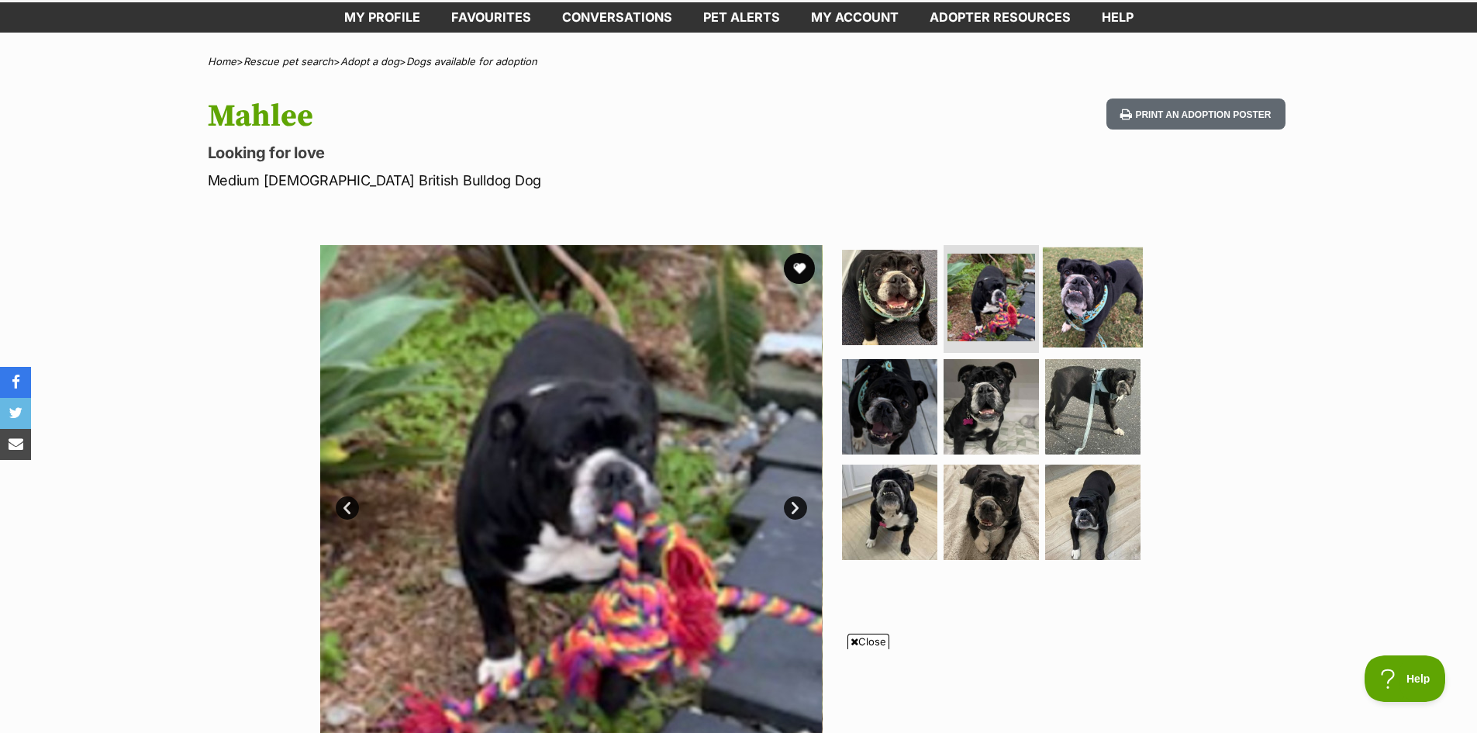
click at [1062, 294] on img at bounding box center [1093, 297] width 100 height 100
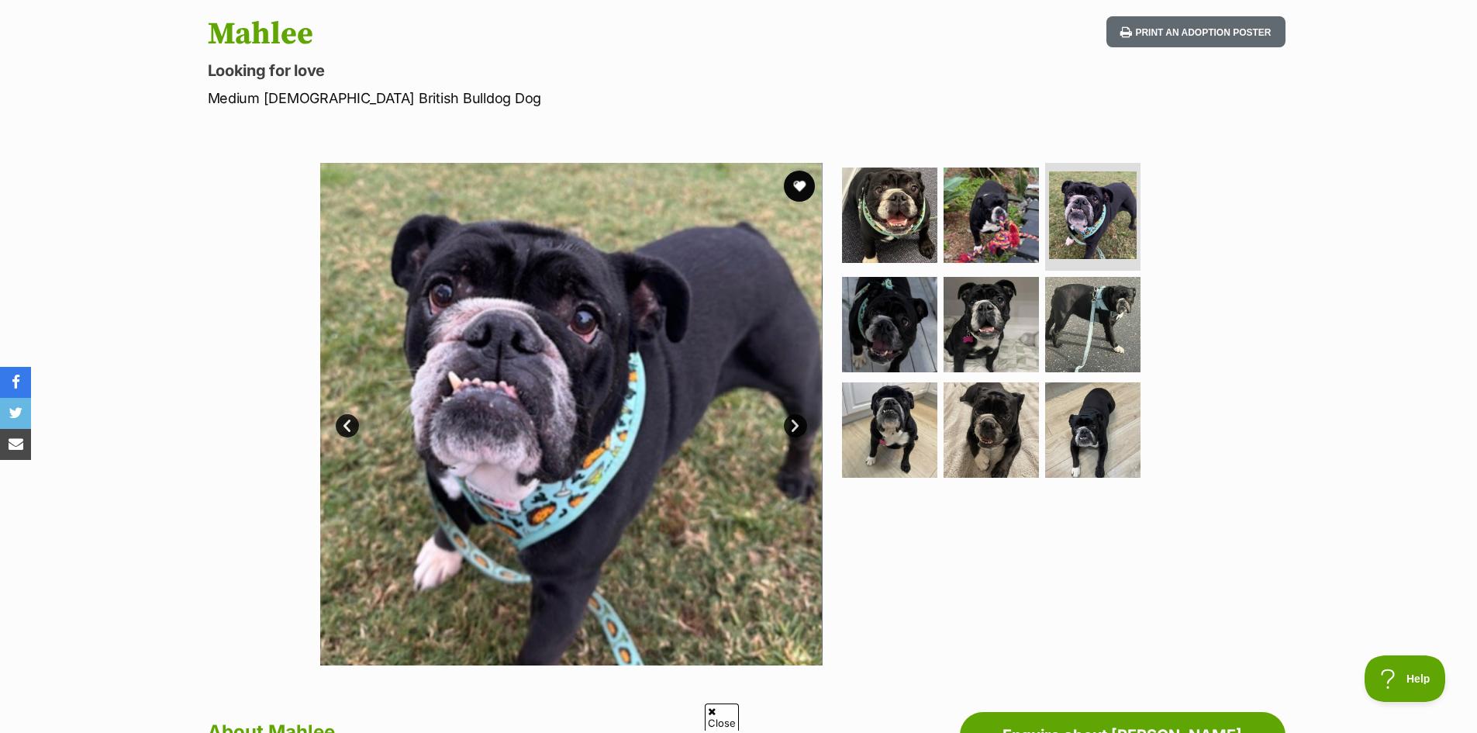
scroll to position [155, 0]
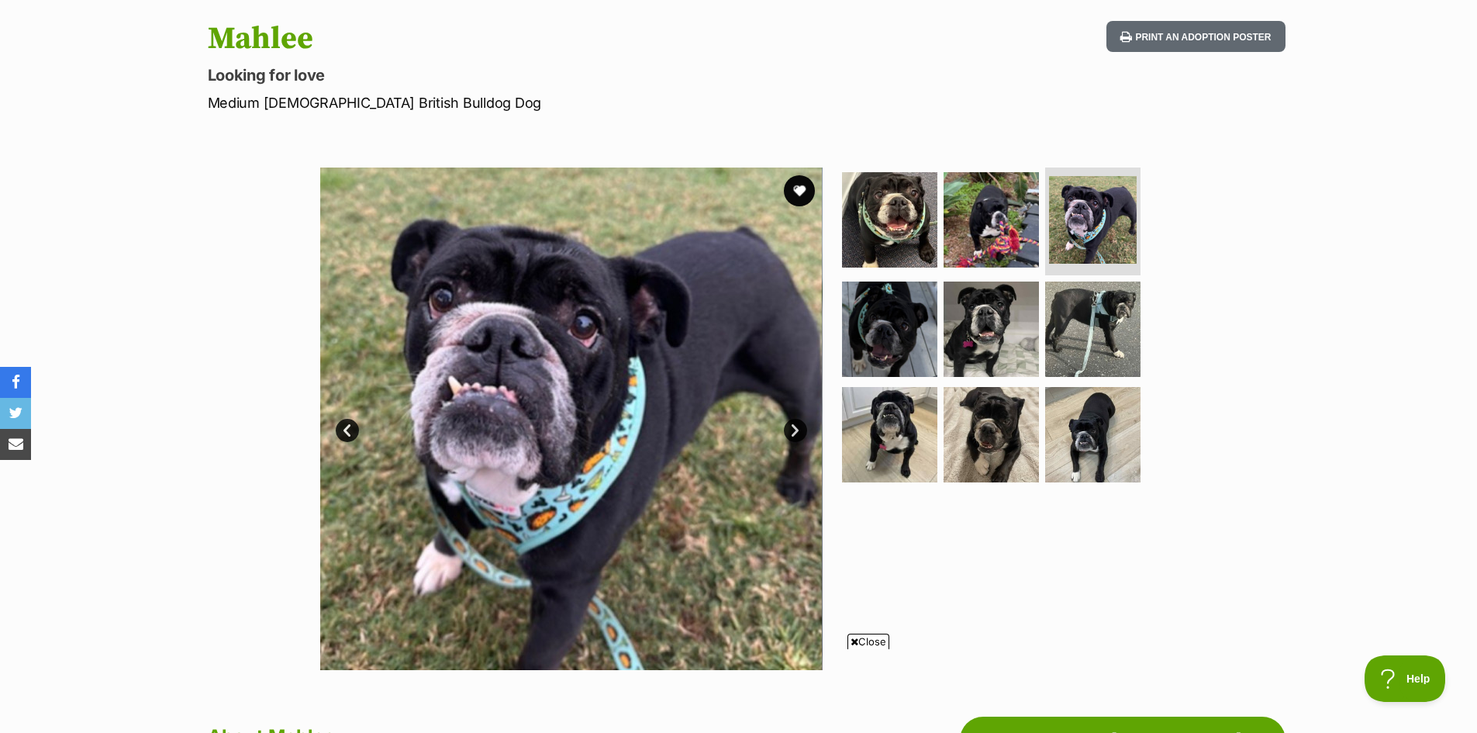
click at [791, 430] on link "Next" at bounding box center [795, 430] width 23 height 23
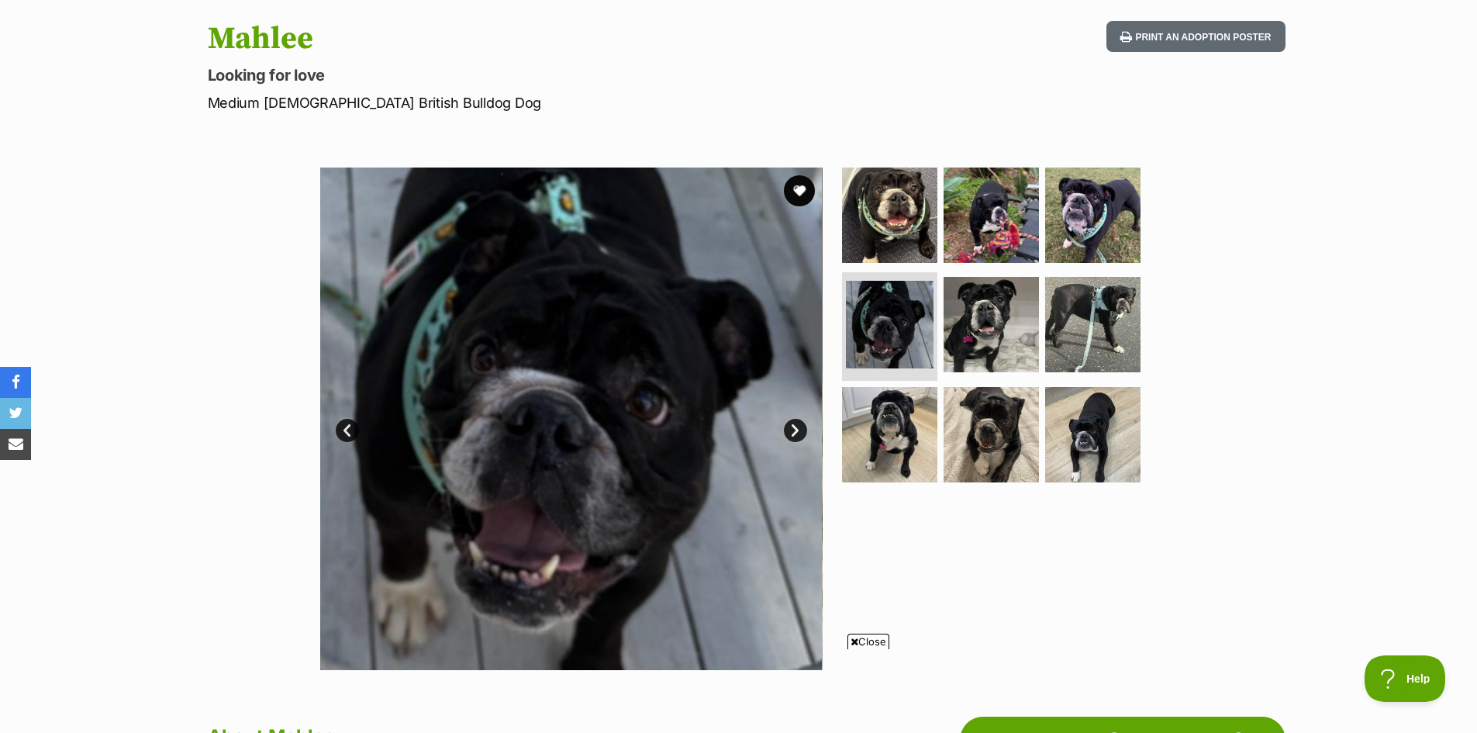
click at [791, 429] on link "Next" at bounding box center [795, 430] width 23 height 23
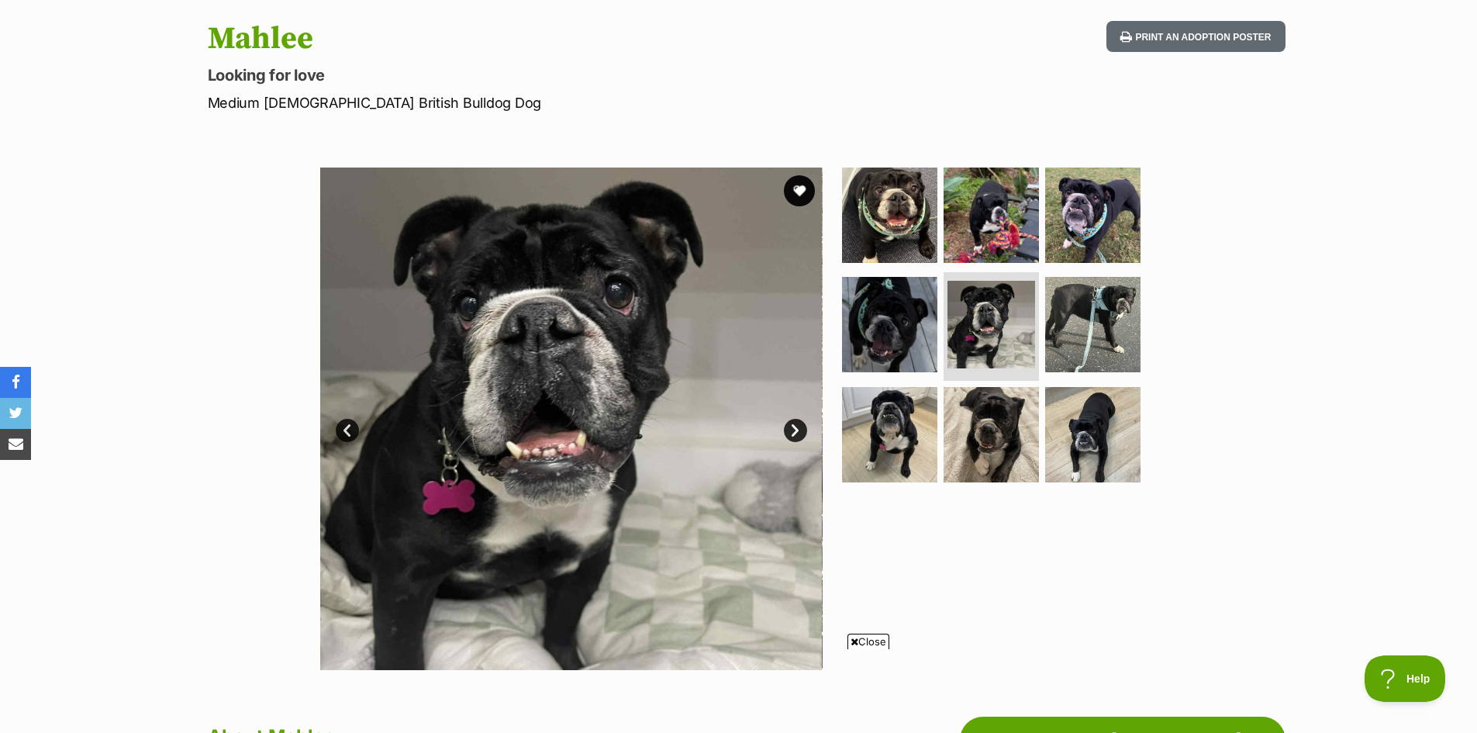
click at [791, 429] on link "Next" at bounding box center [795, 430] width 23 height 23
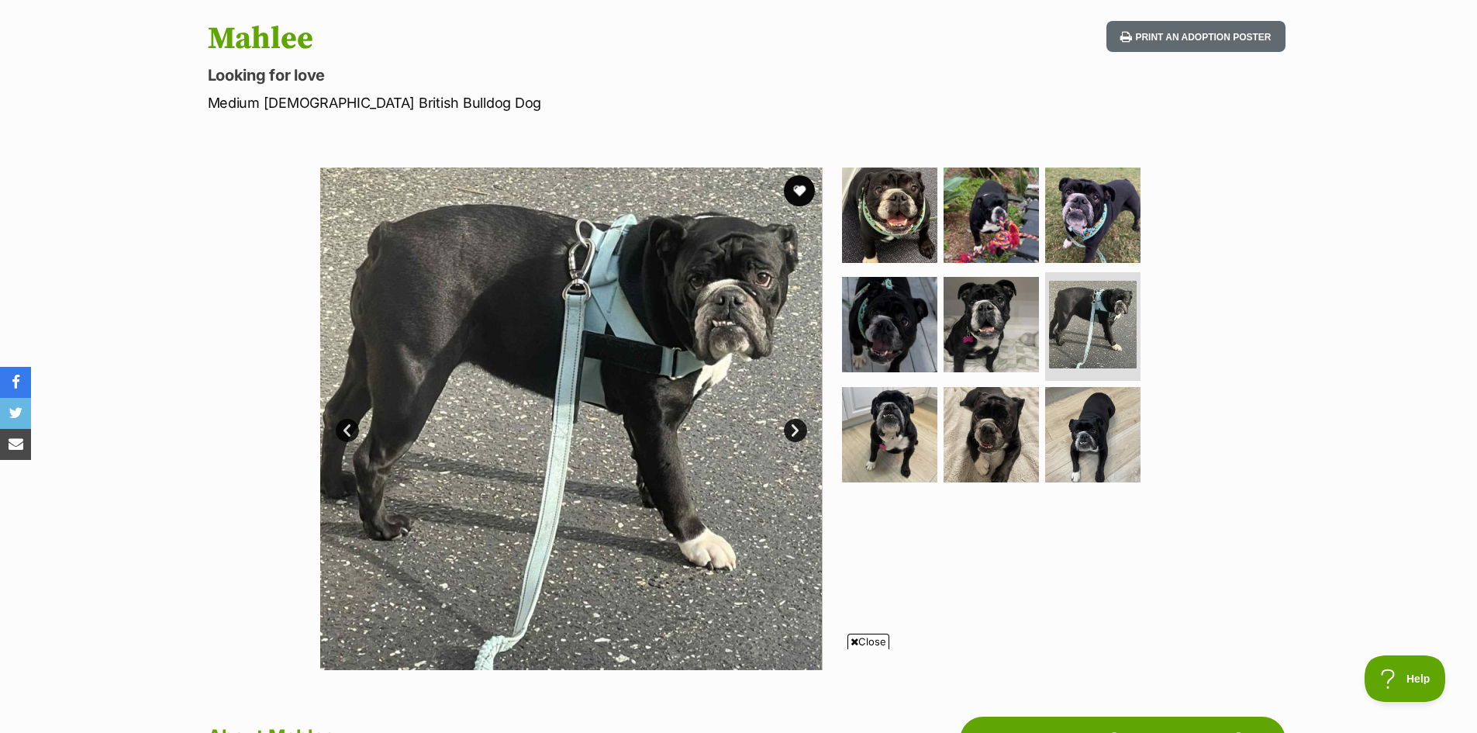
click at [791, 429] on link "Next" at bounding box center [795, 430] width 23 height 23
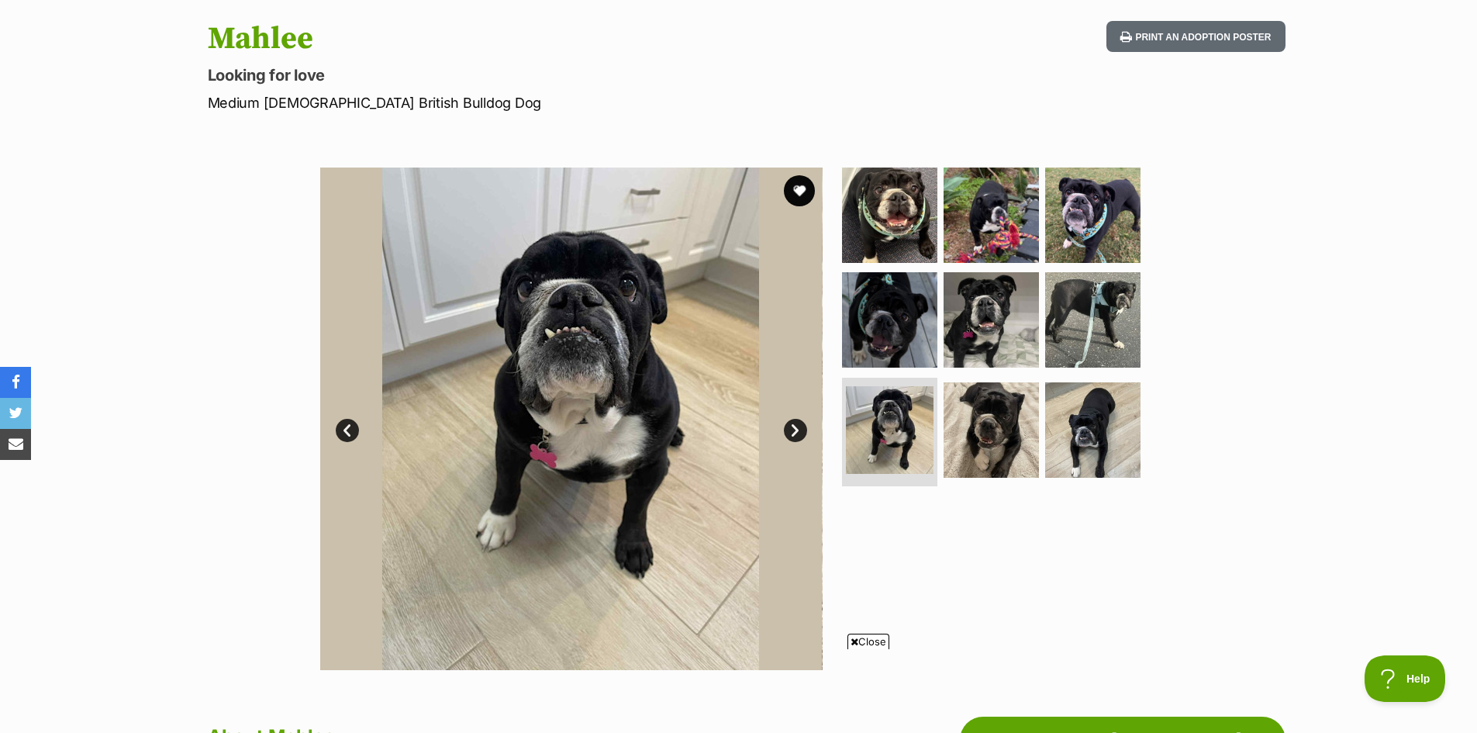
click at [791, 429] on link "Next" at bounding box center [795, 430] width 23 height 23
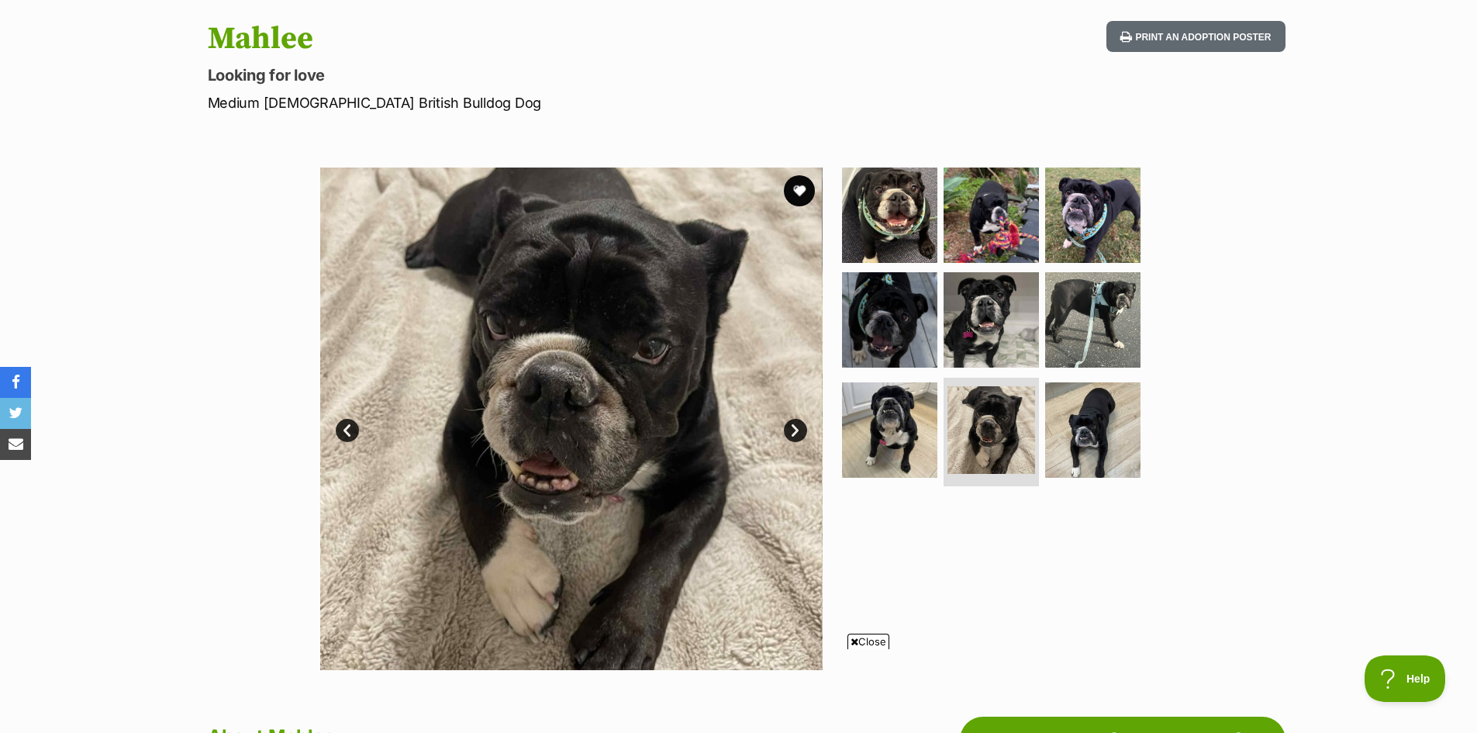
click at [791, 429] on link "Next" at bounding box center [795, 430] width 23 height 23
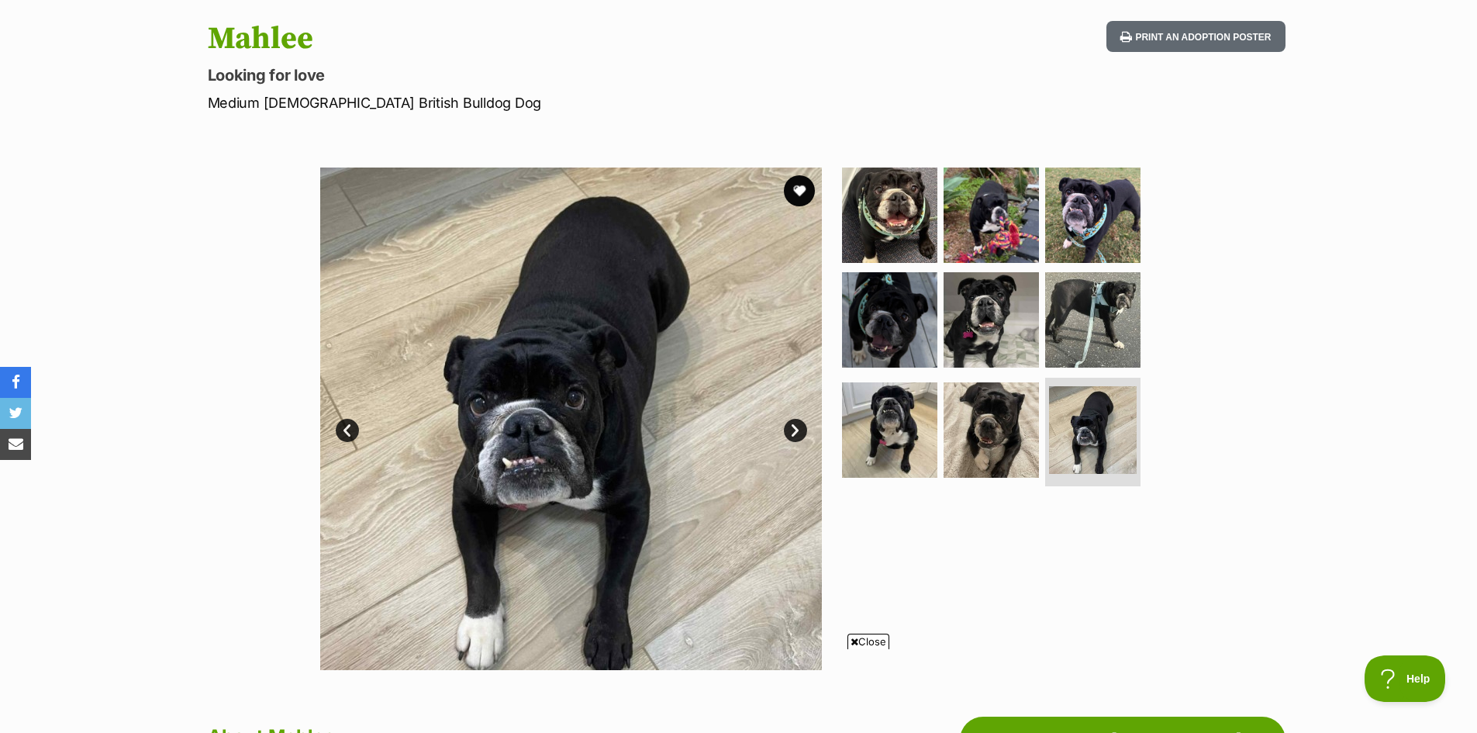
click at [791, 429] on link "Next" at bounding box center [795, 430] width 23 height 23
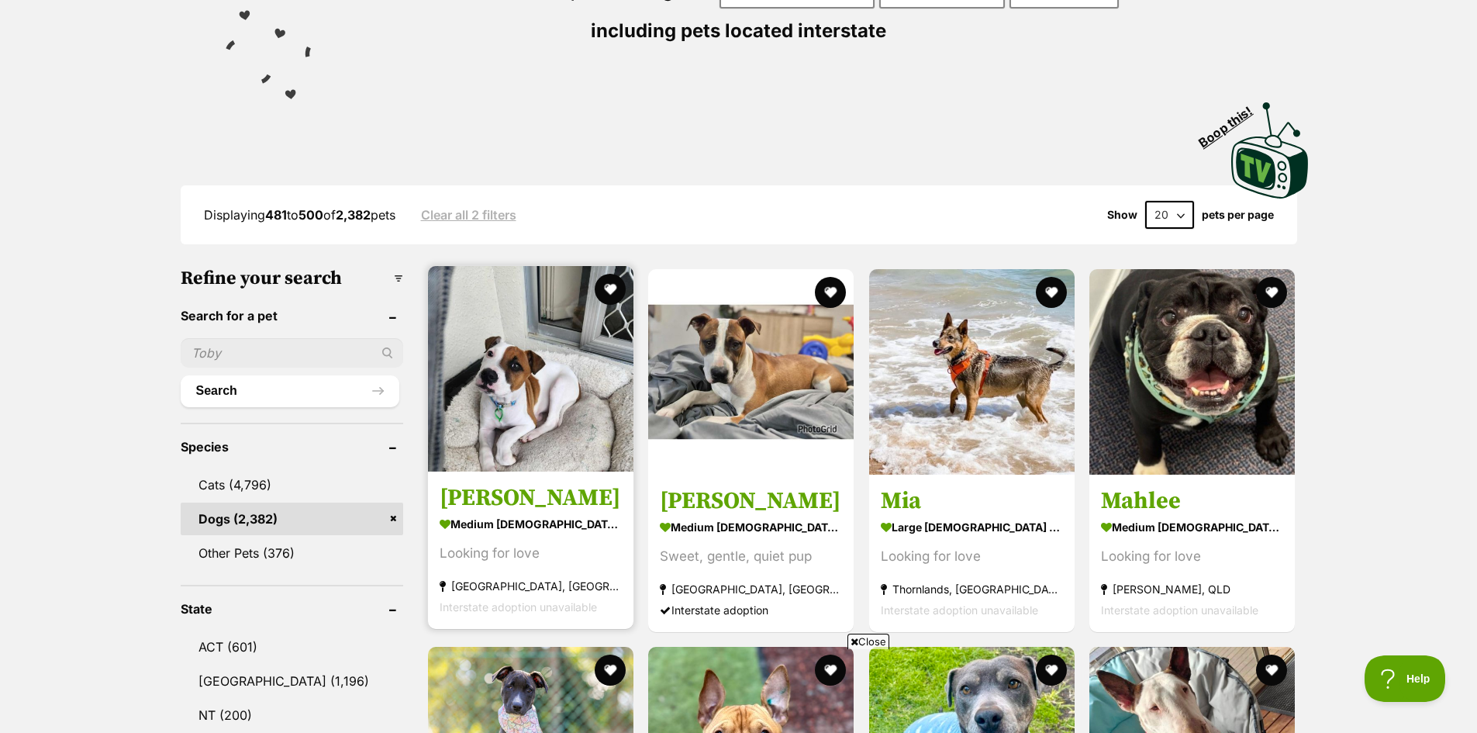
click at [516, 400] on img at bounding box center [530, 368] width 205 height 205
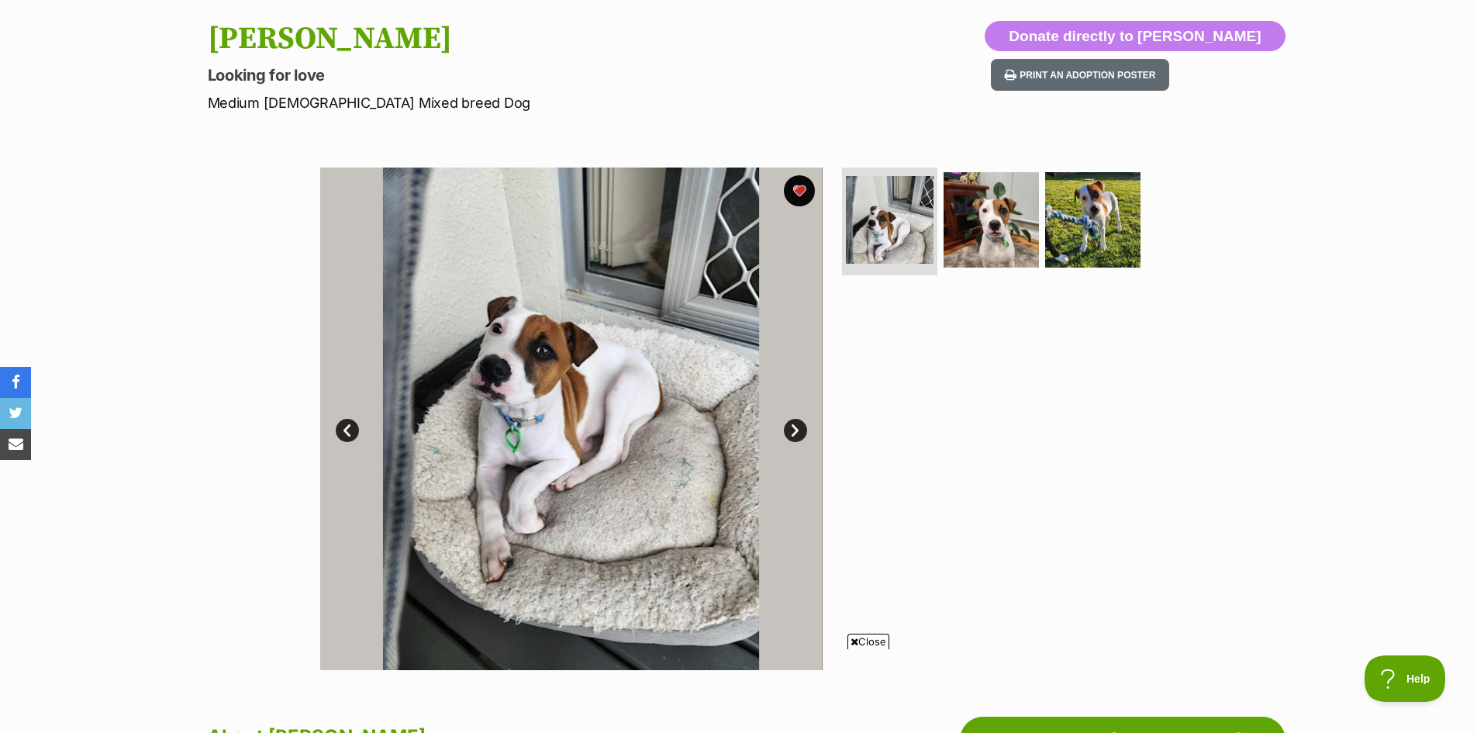
click at [795, 431] on link "Next" at bounding box center [795, 430] width 23 height 23
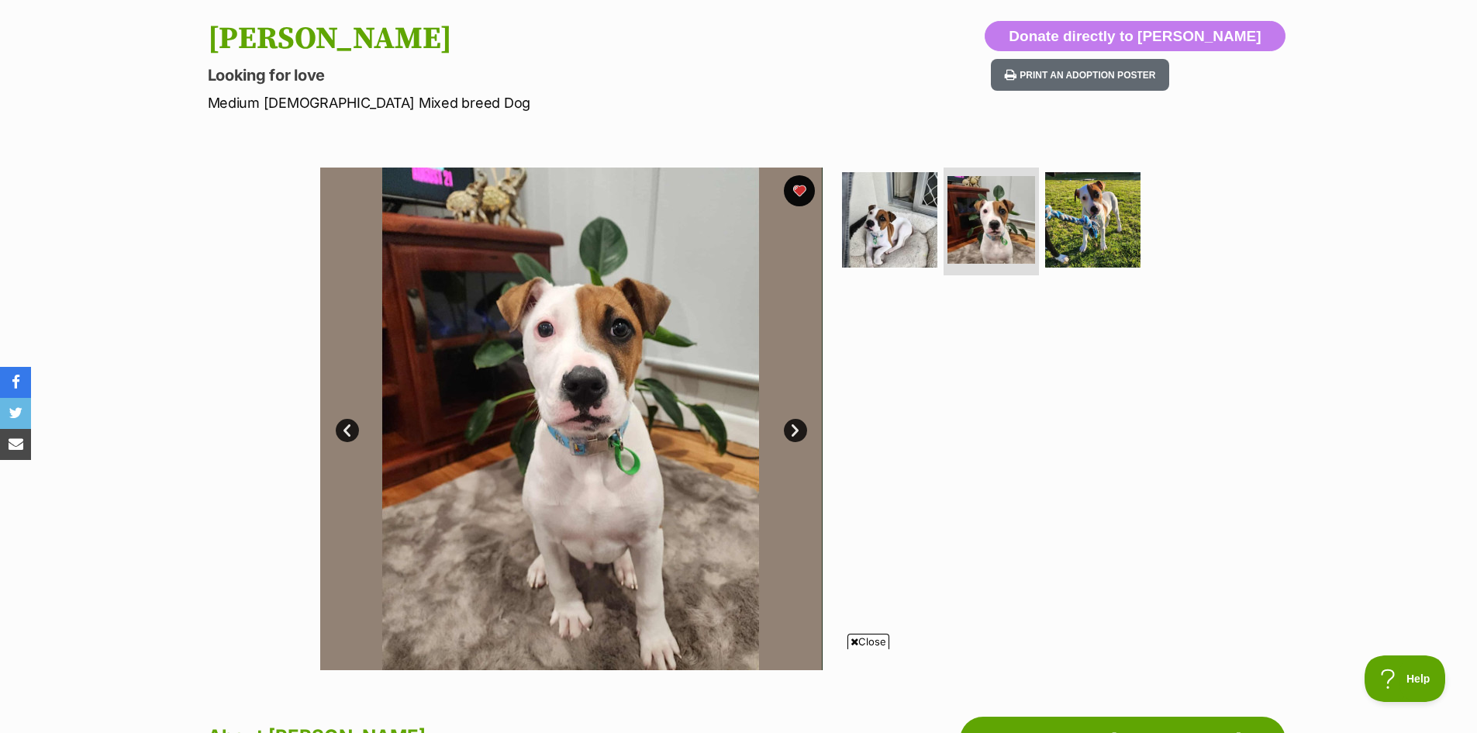
click at [795, 431] on link "Next" at bounding box center [795, 430] width 23 height 23
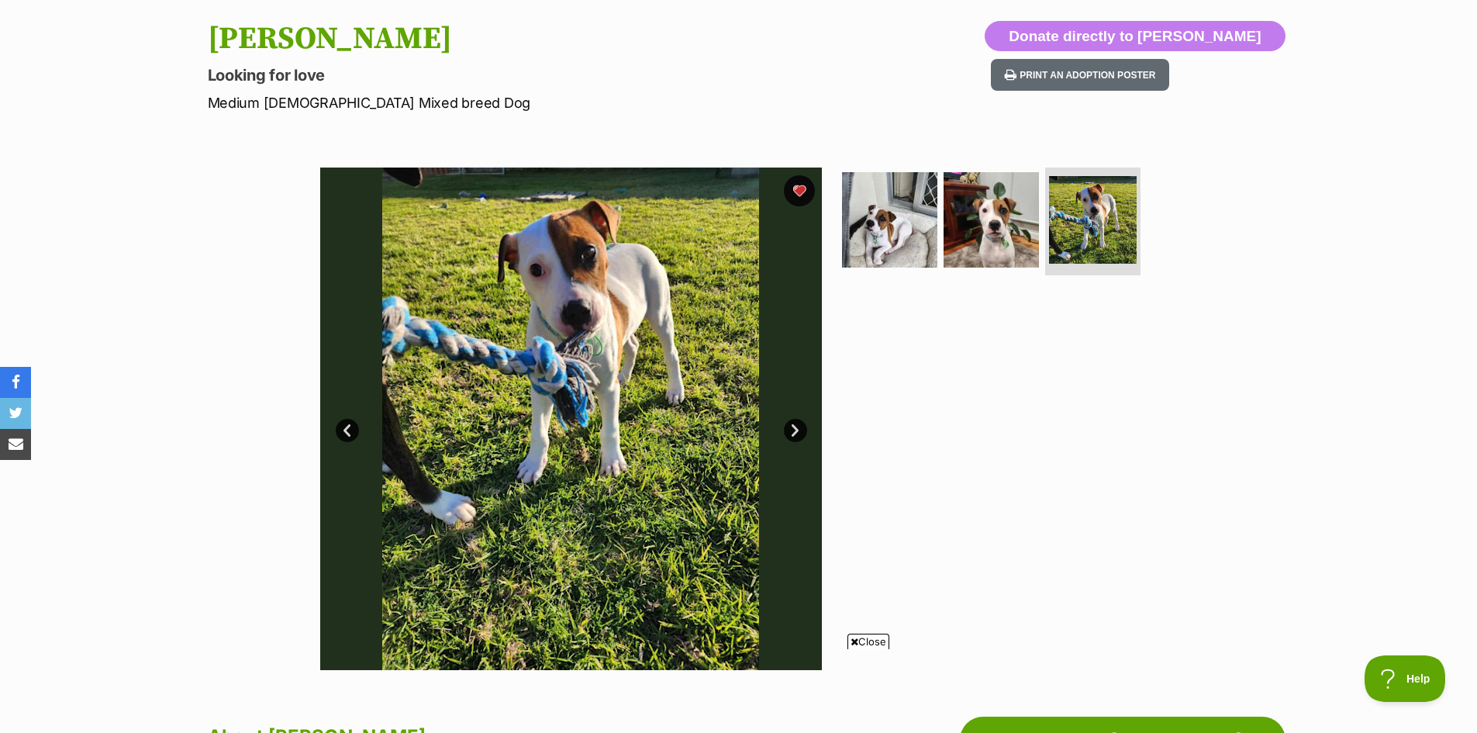
click at [795, 431] on link "Next" at bounding box center [795, 430] width 23 height 23
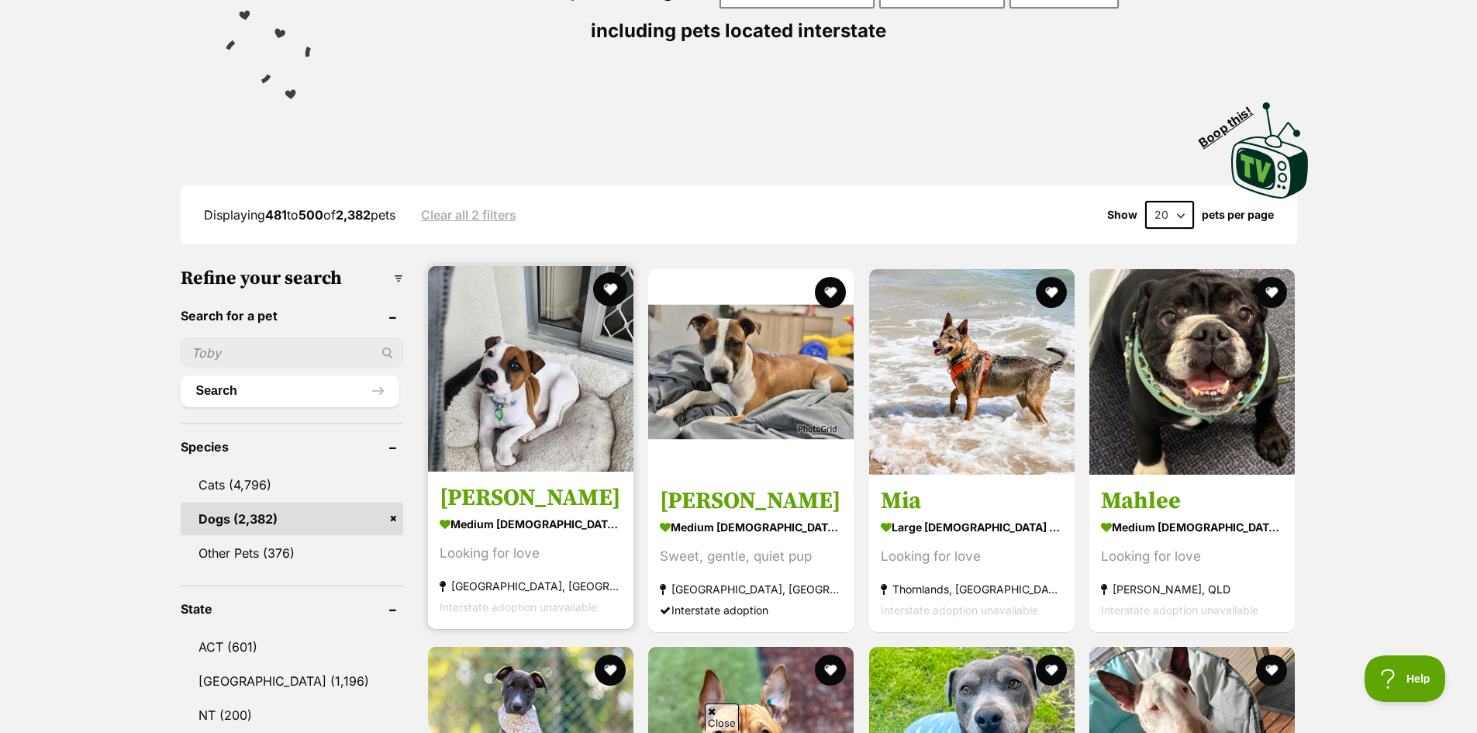
click at [605, 288] on button "favourite" at bounding box center [610, 289] width 34 height 34
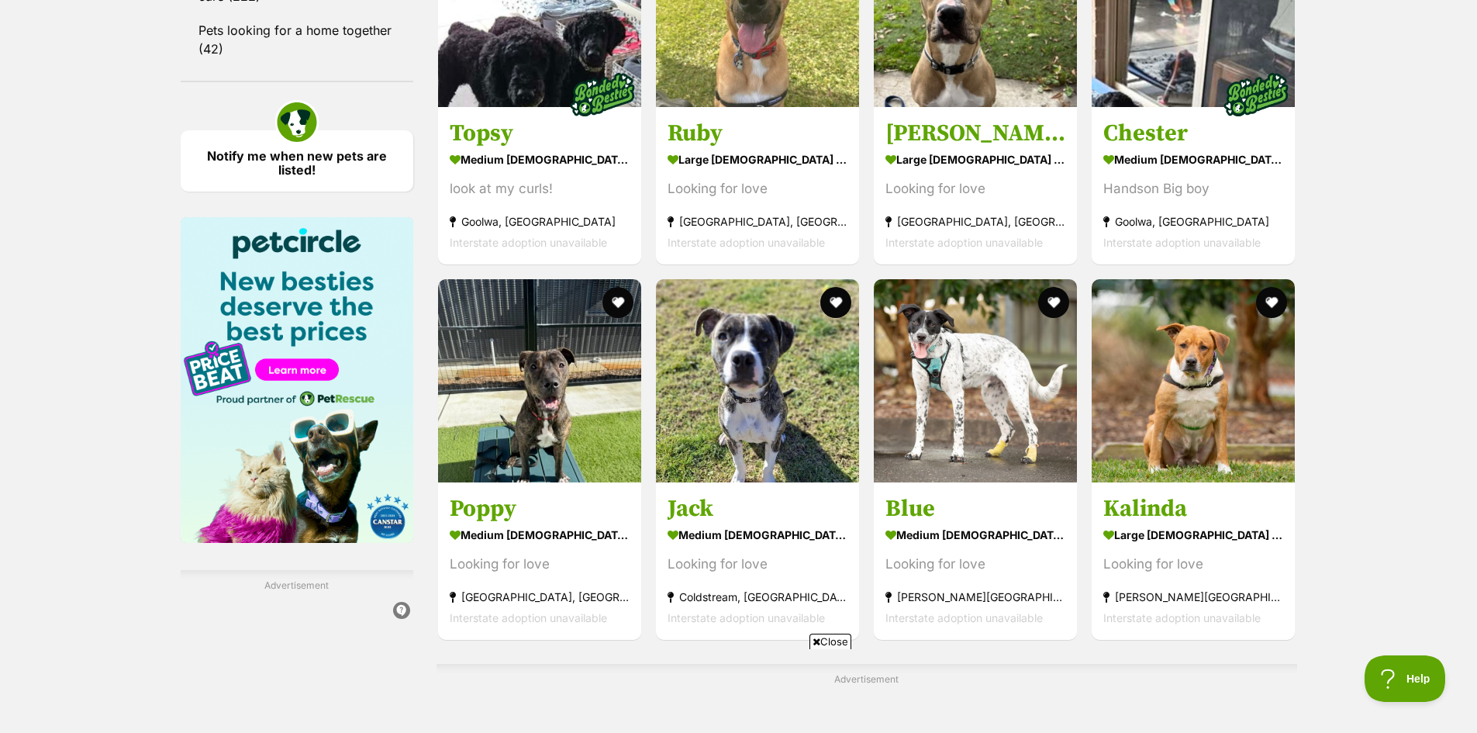
scroll to position [2171, 0]
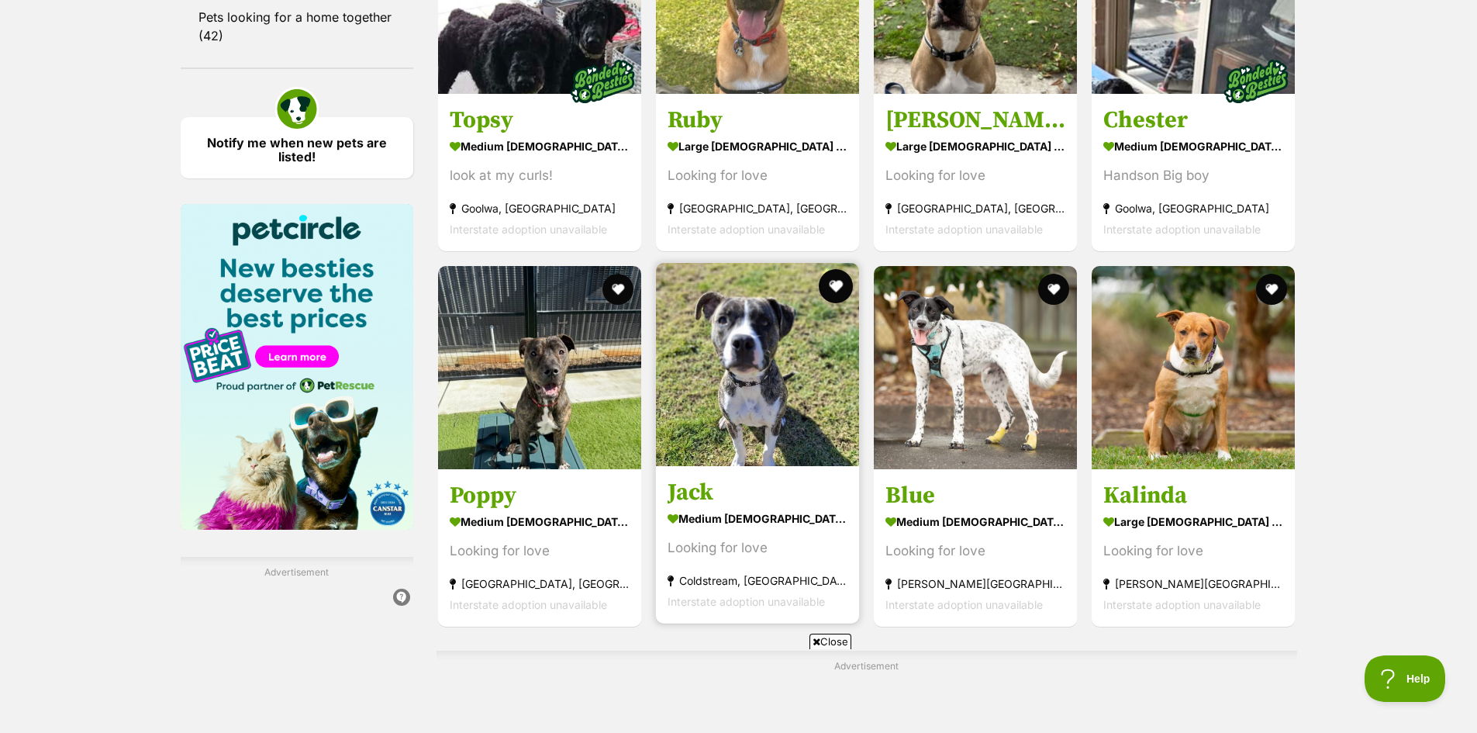
click at [831, 290] on button "favourite" at bounding box center [836, 286] width 34 height 34
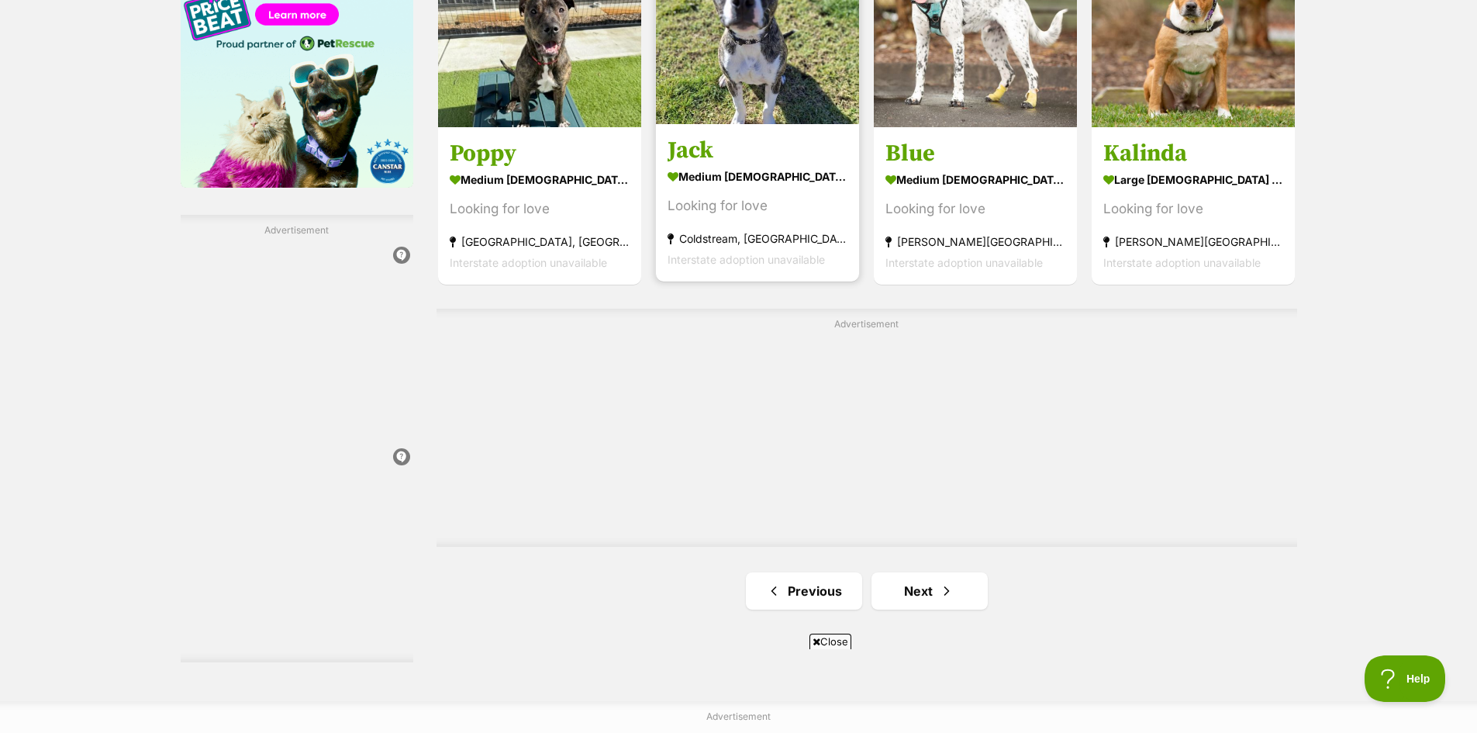
scroll to position [2559, 0]
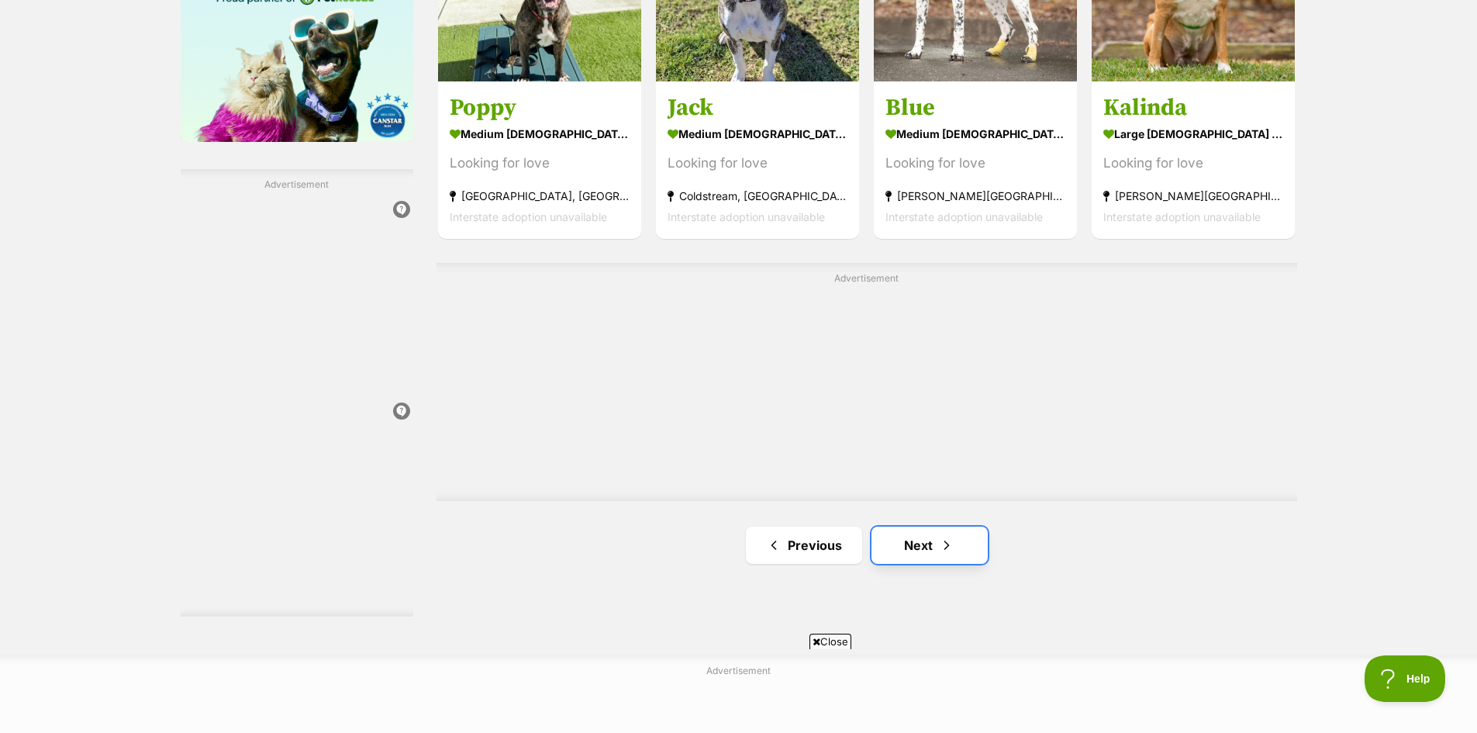
click at [915, 547] on link "Next" at bounding box center [929, 544] width 116 height 37
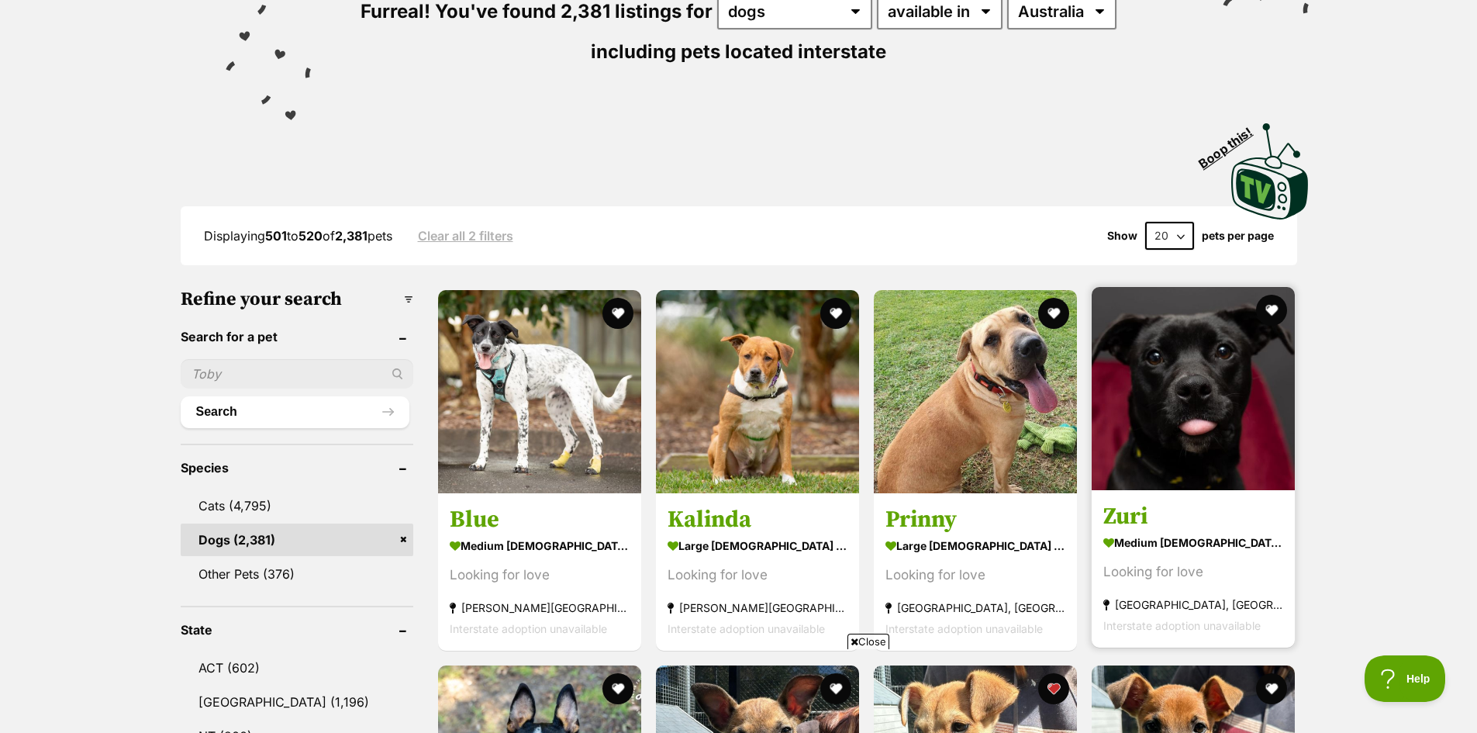
scroll to position [388, 0]
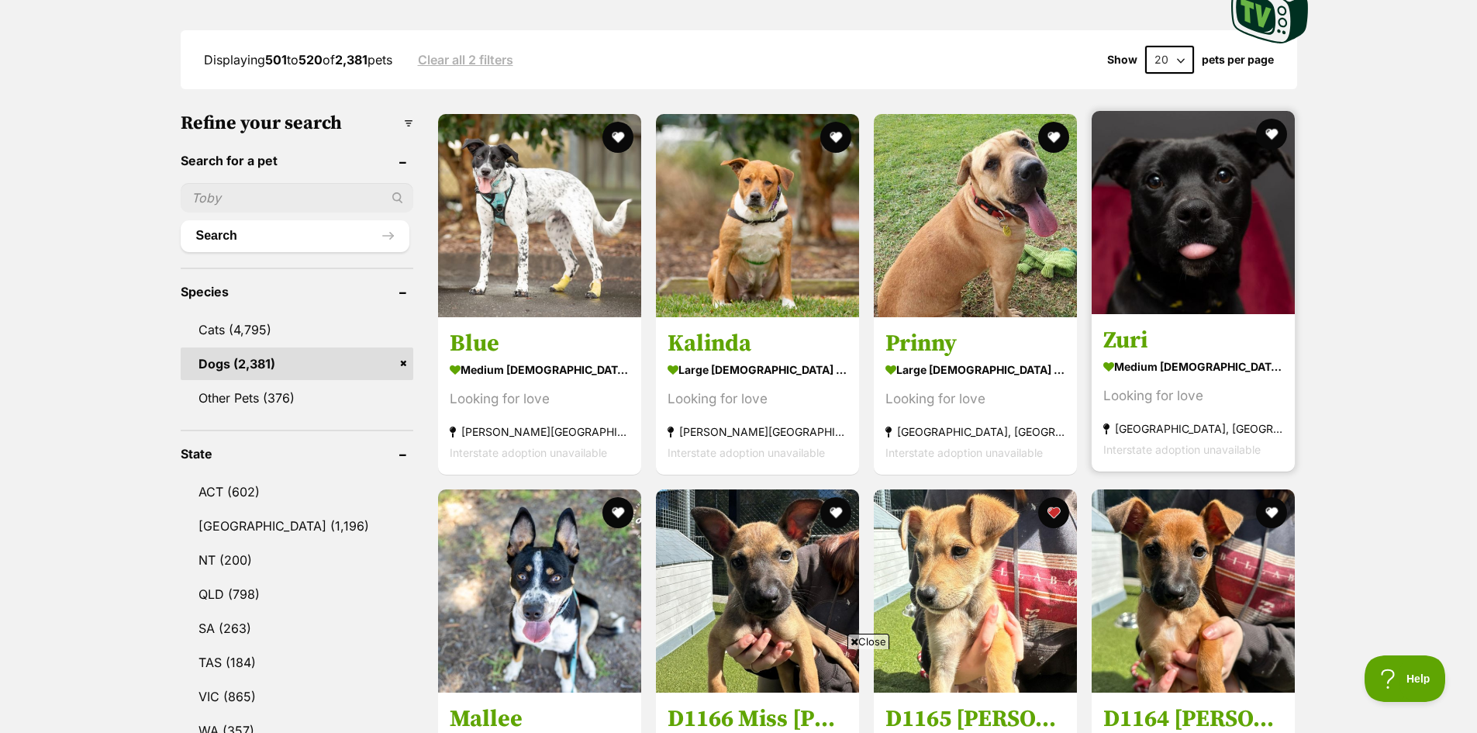
click at [1191, 210] on img at bounding box center [1193, 212] width 203 height 203
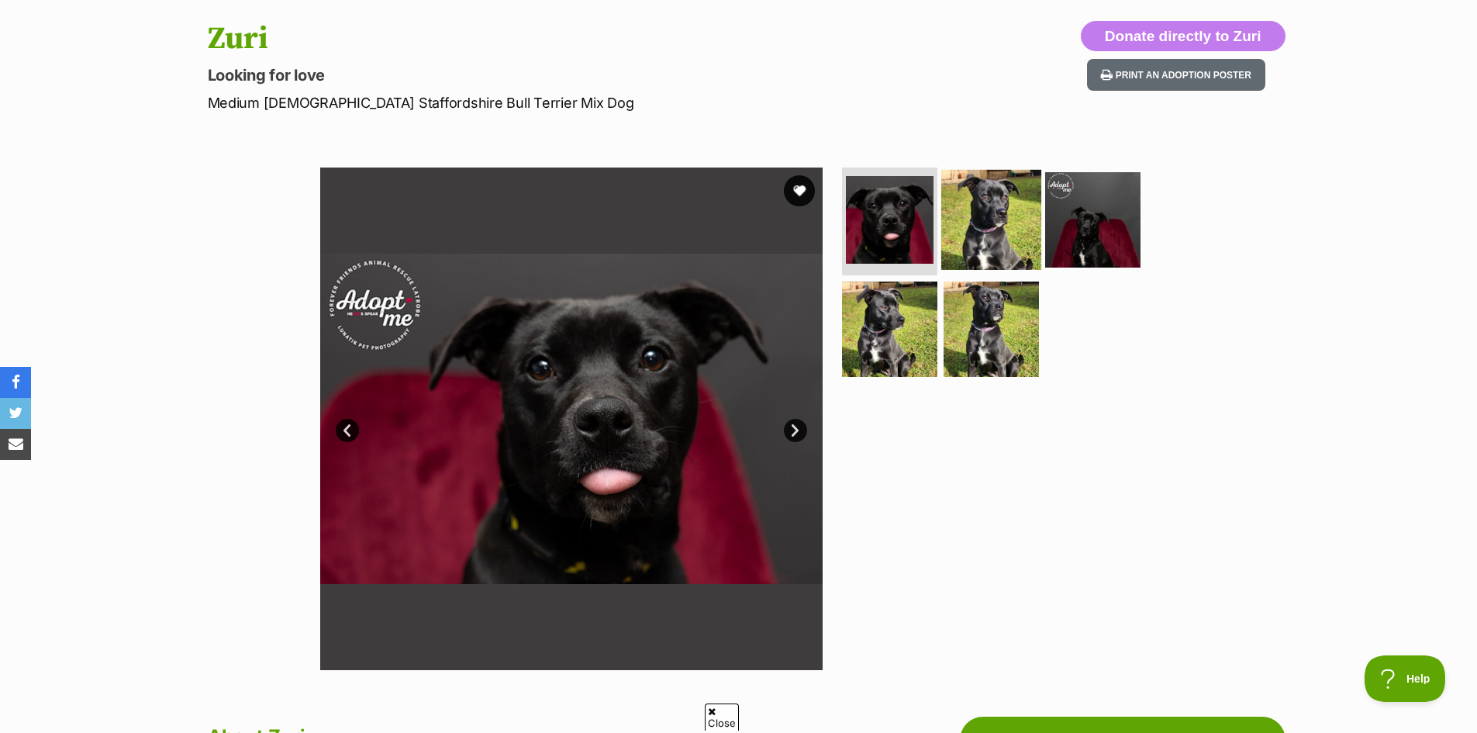
click at [984, 214] on img at bounding box center [991, 219] width 100 height 100
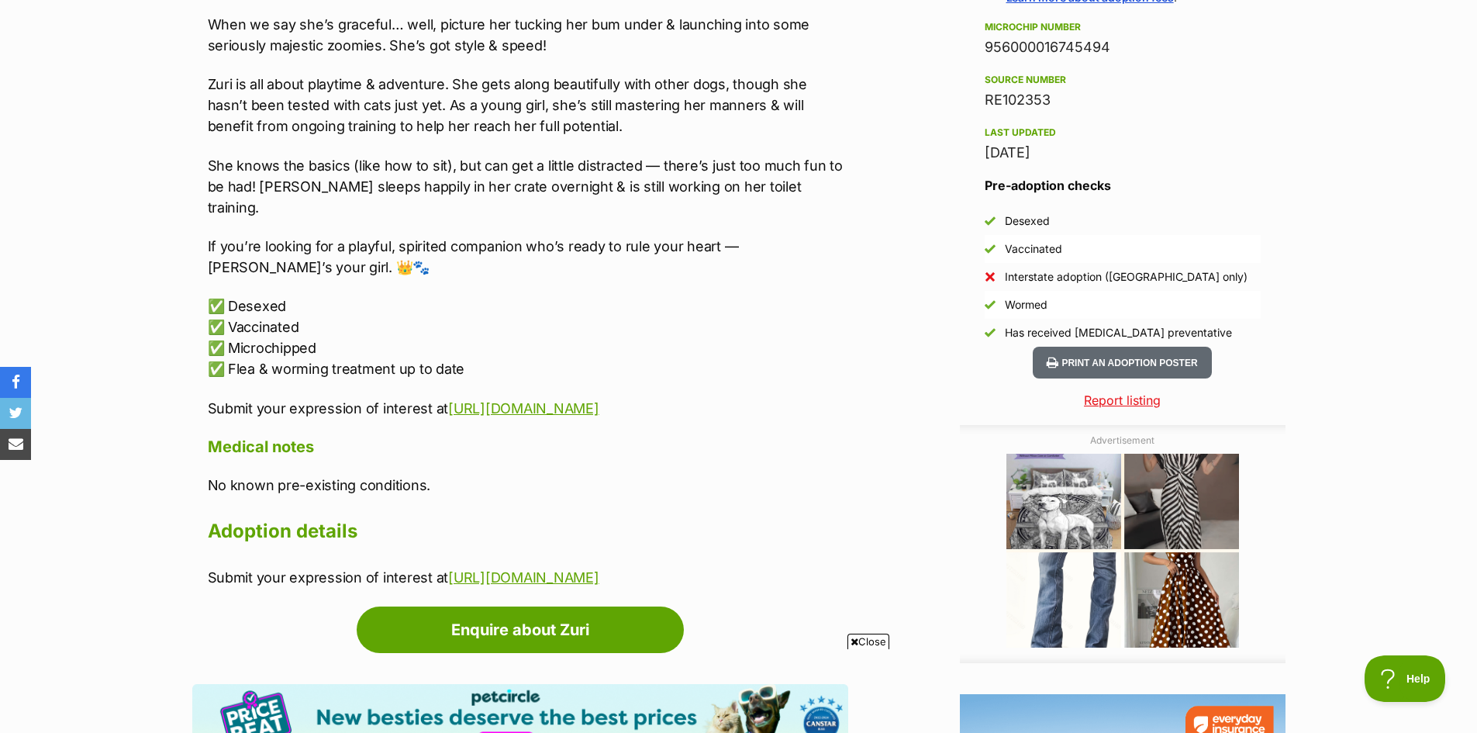
scroll to position [1241, 0]
click at [1062, 530] on img at bounding box center [1070, 505] width 129 height 107
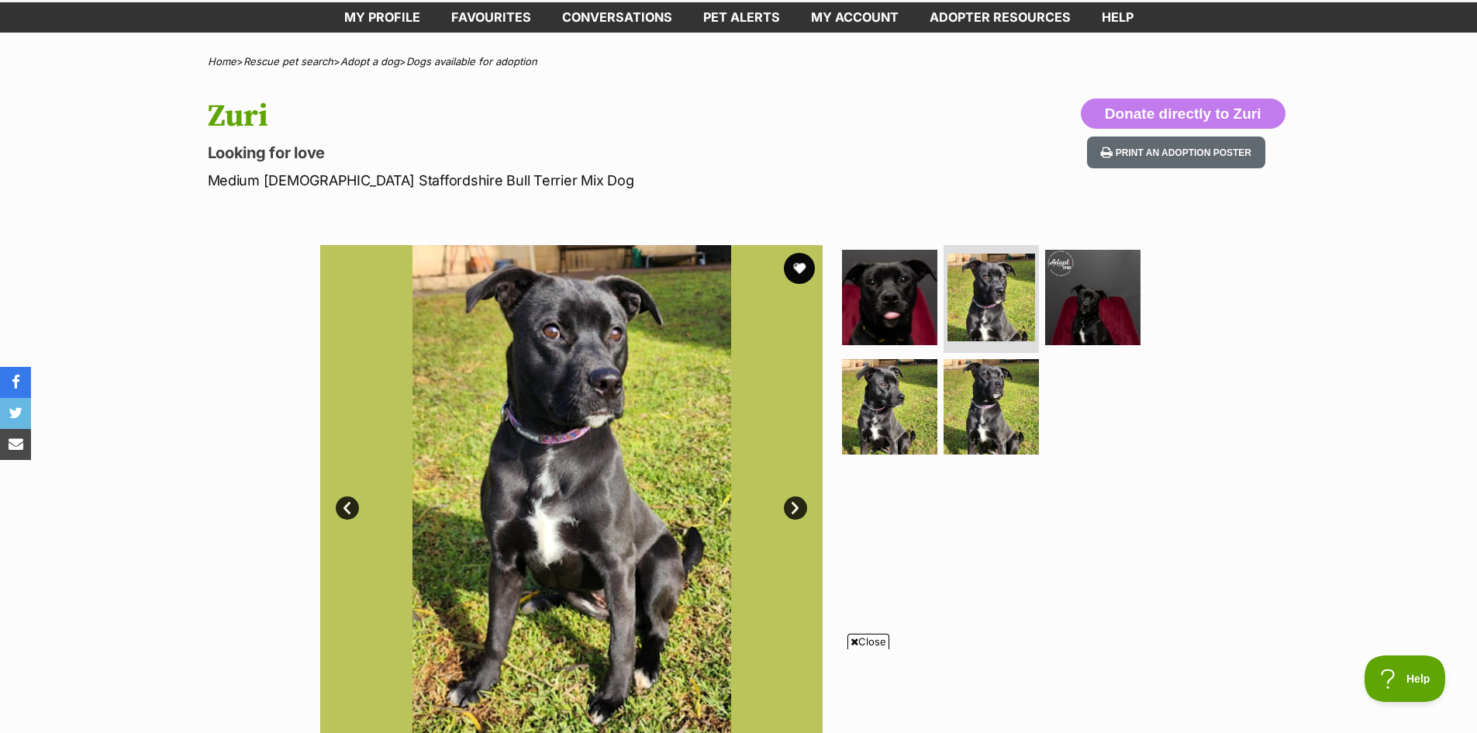
scroll to position [0, 0]
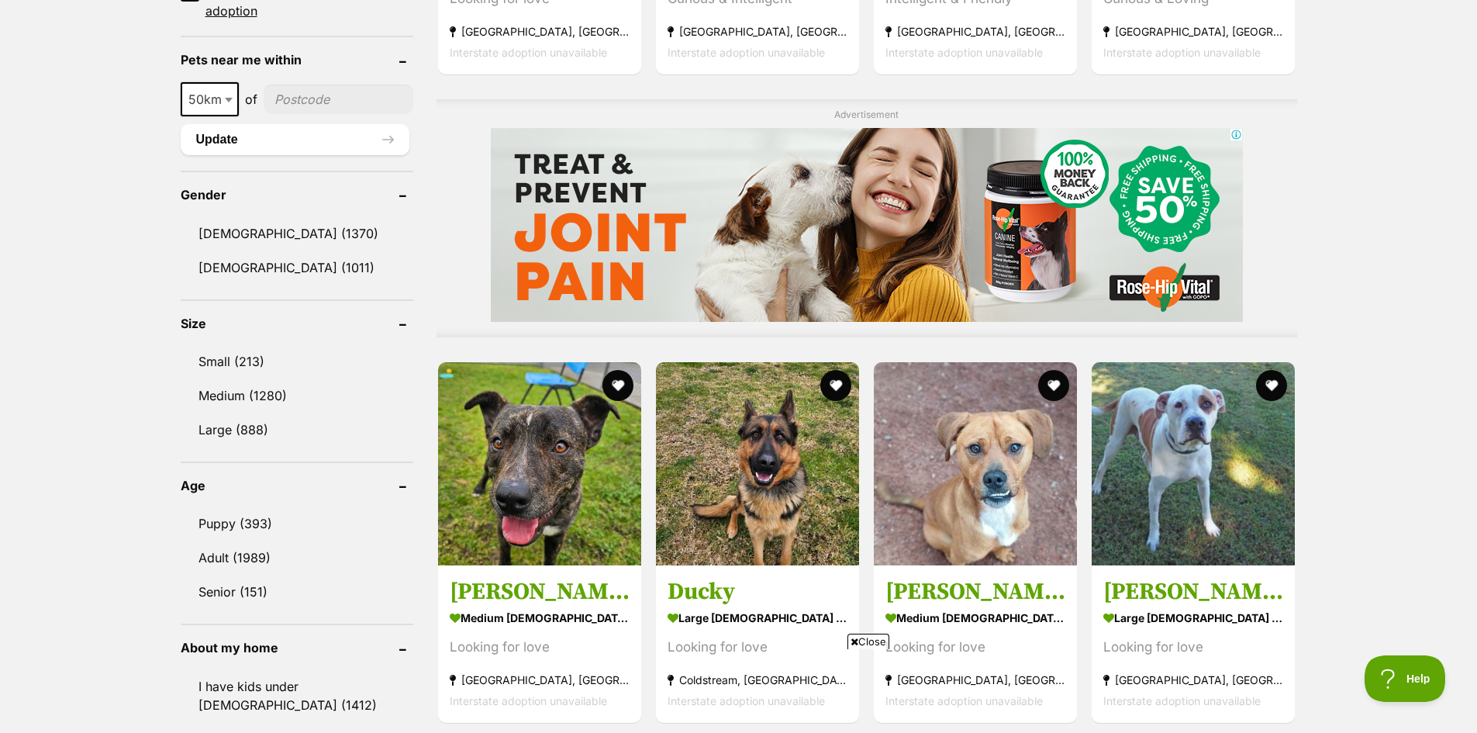
scroll to position [1396, 0]
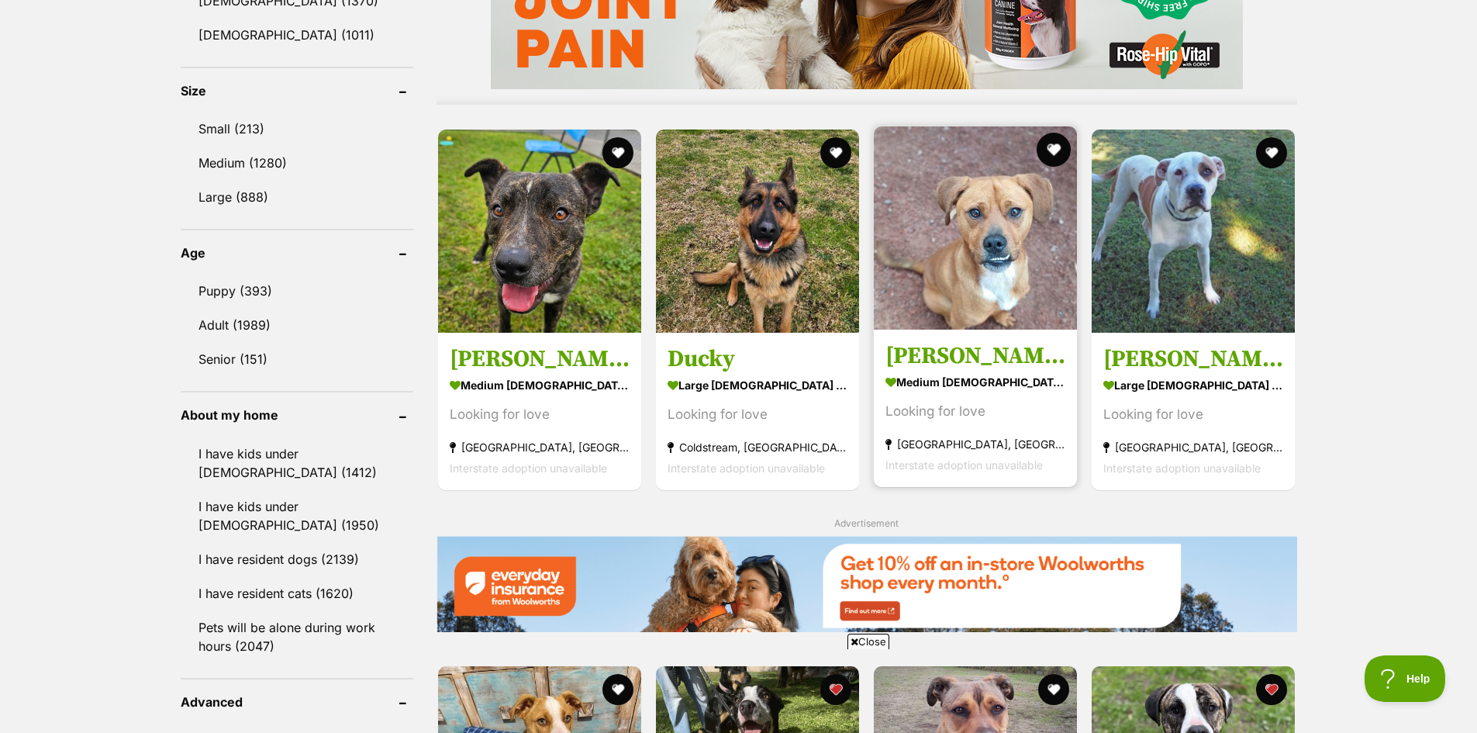
click at [1058, 150] on button "favourite" at bounding box center [1054, 150] width 34 height 34
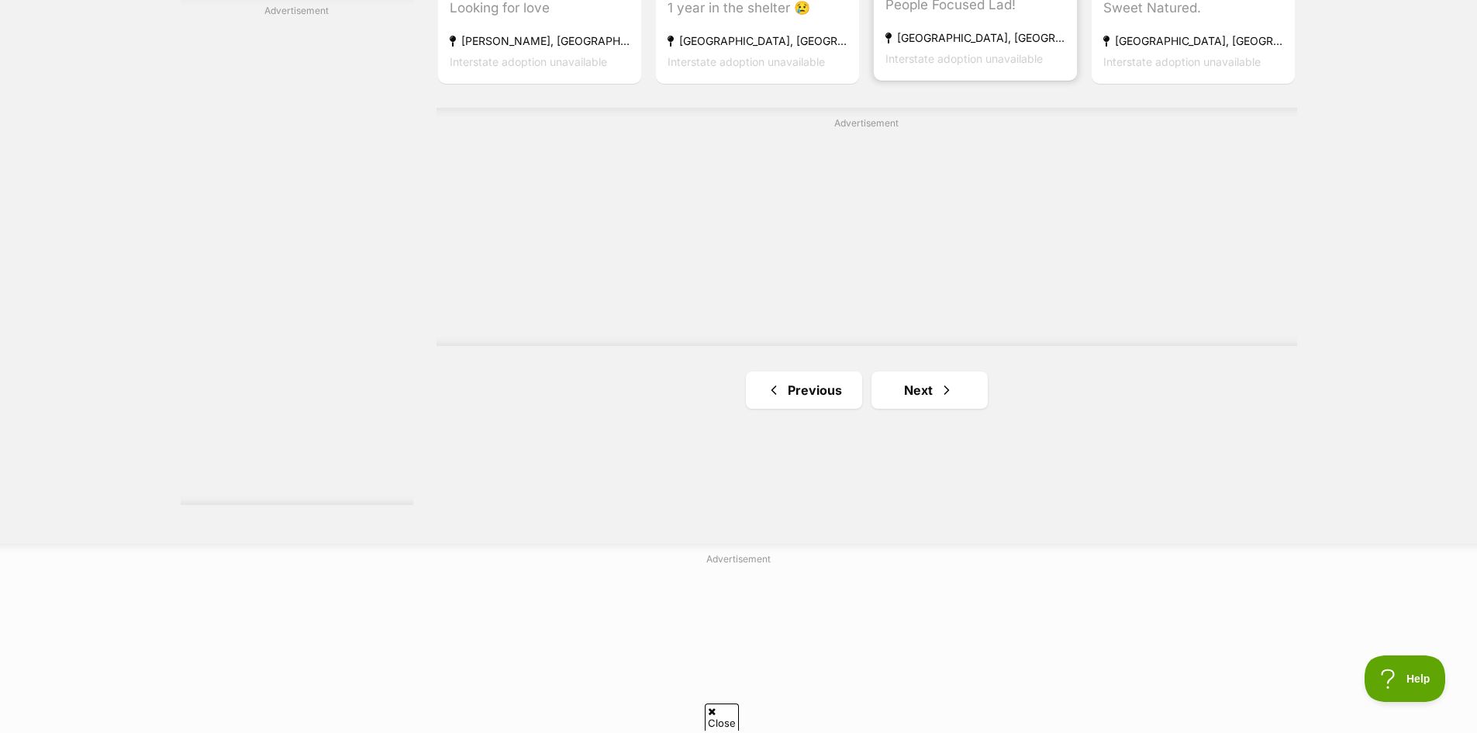
scroll to position [0, 0]
click at [916, 393] on link "Next" at bounding box center [929, 389] width 116 height 37
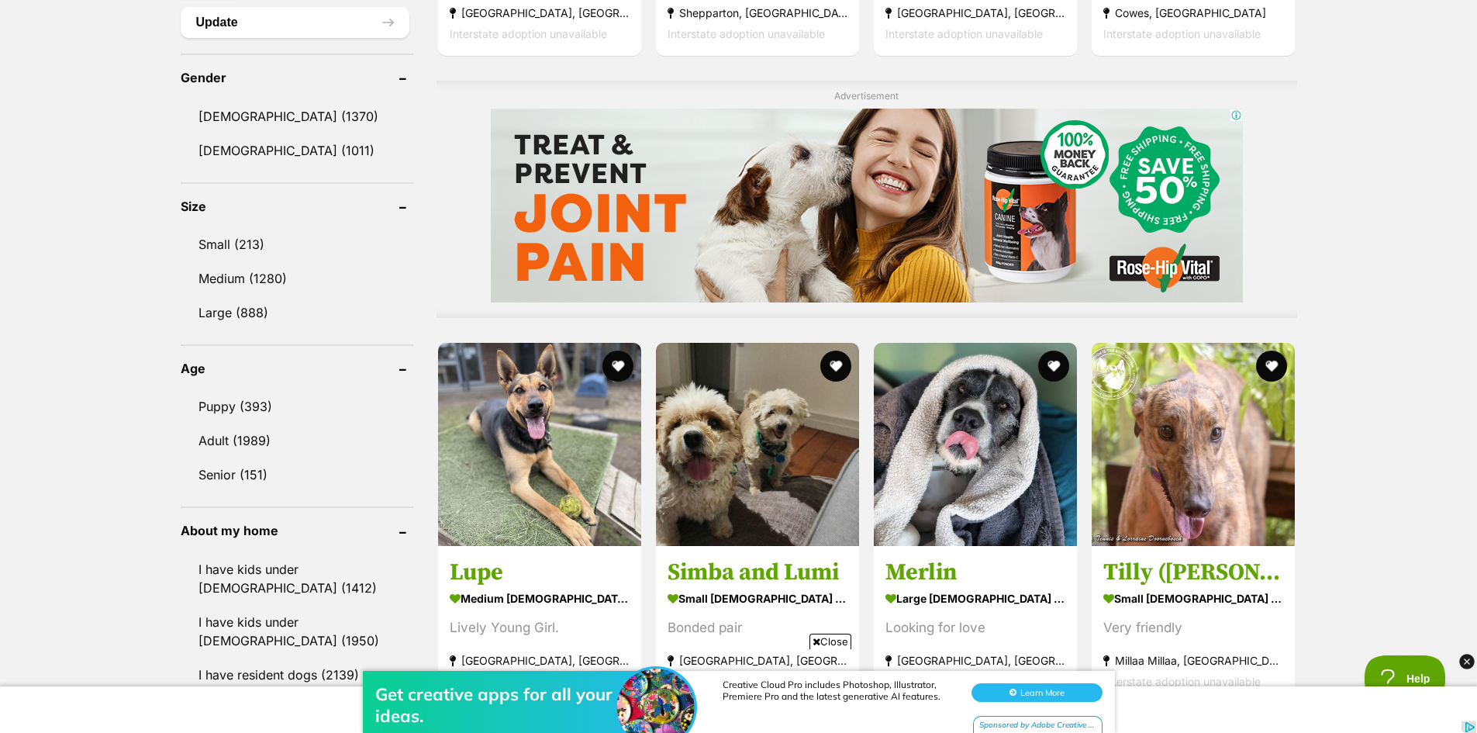
scroll to position [1318, 0]
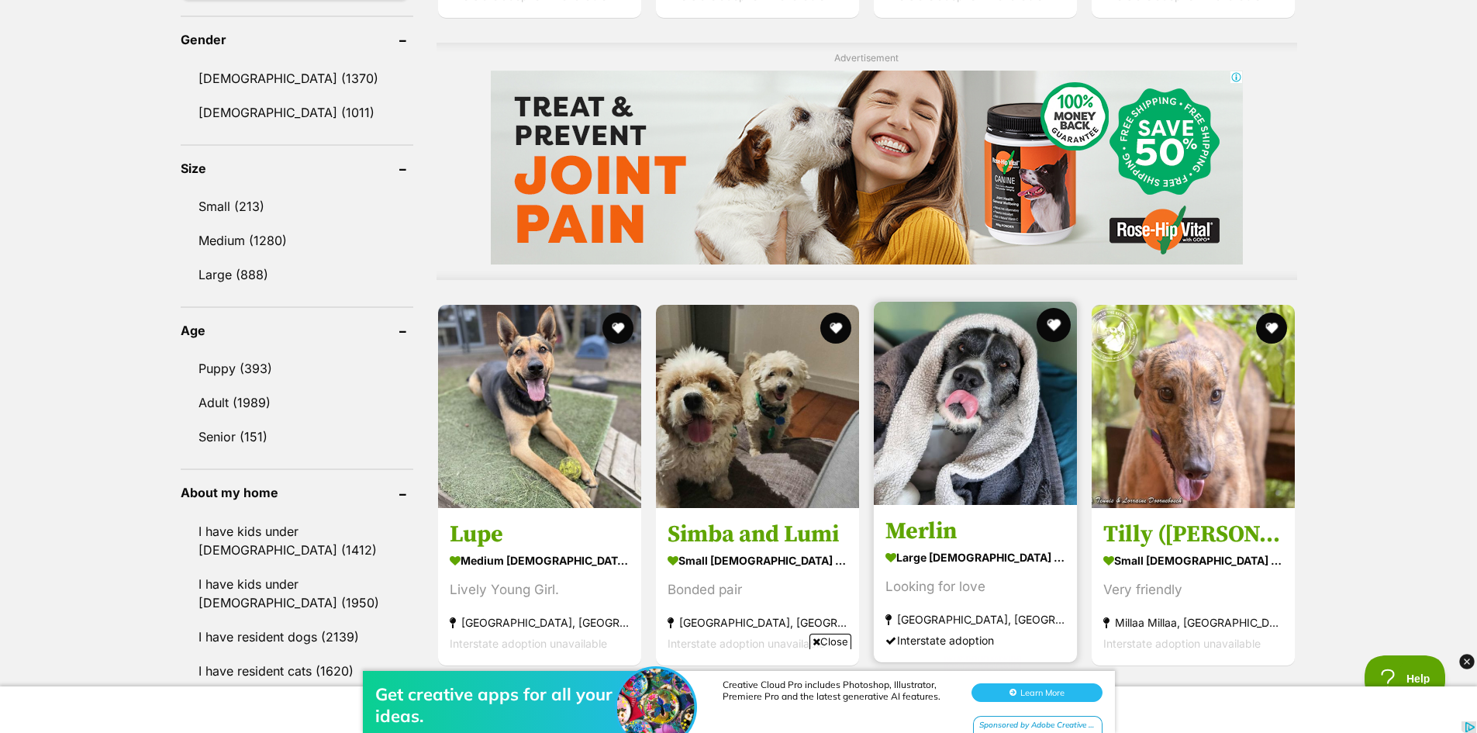
click at [1051, 328] on button "favourite" at bounding box center [1054, 325] width 34 height 34
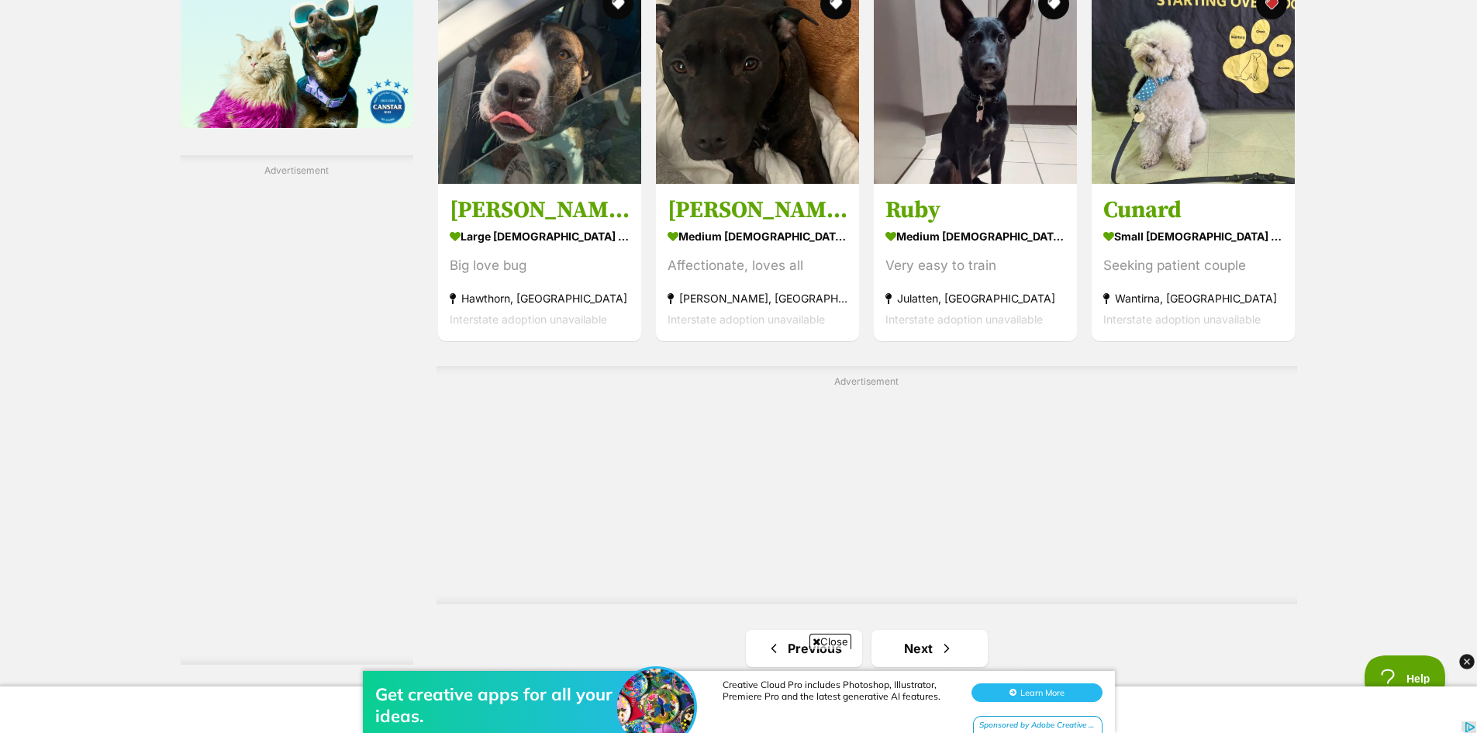
scroll to position [2714, 0]
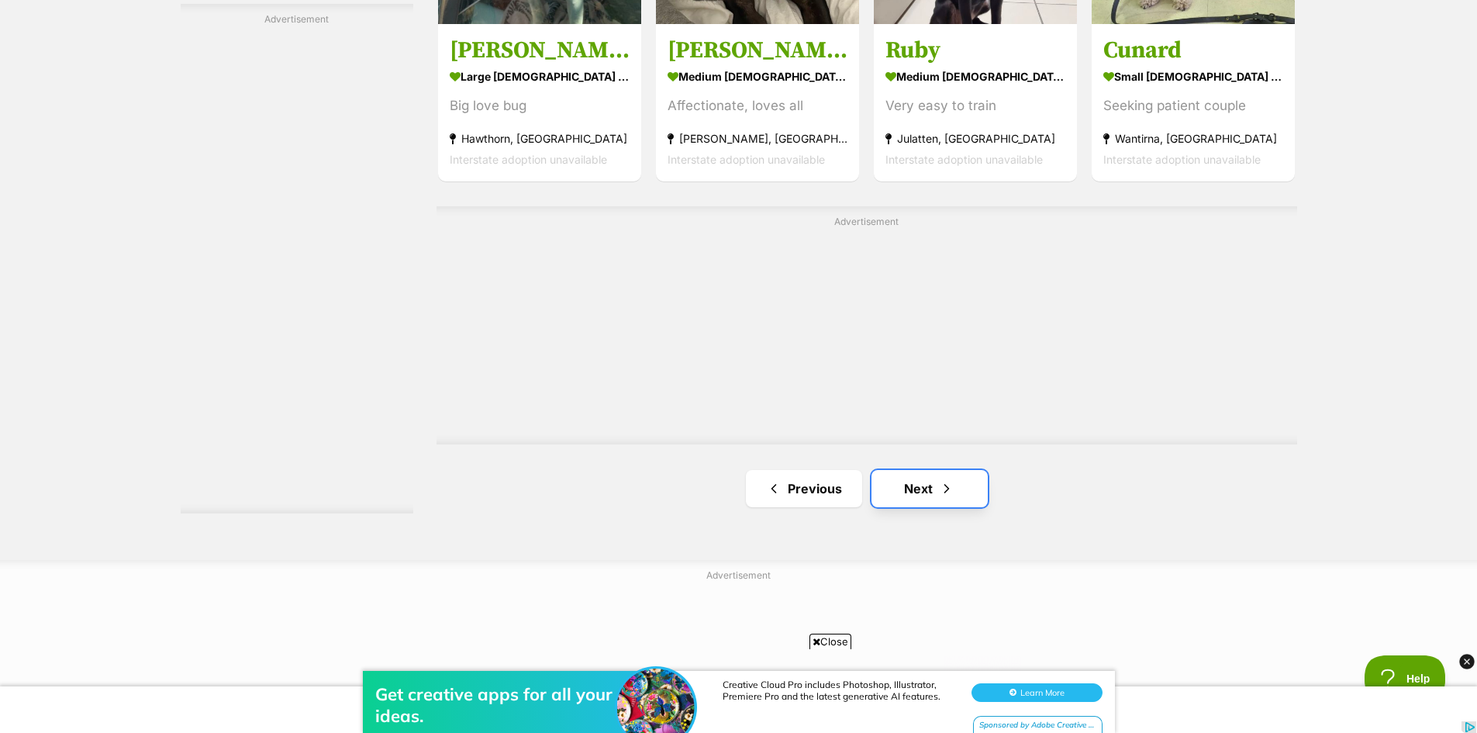
click at [917, 486] on link "Next" at bounding box center [929, 488] width 116 height 37
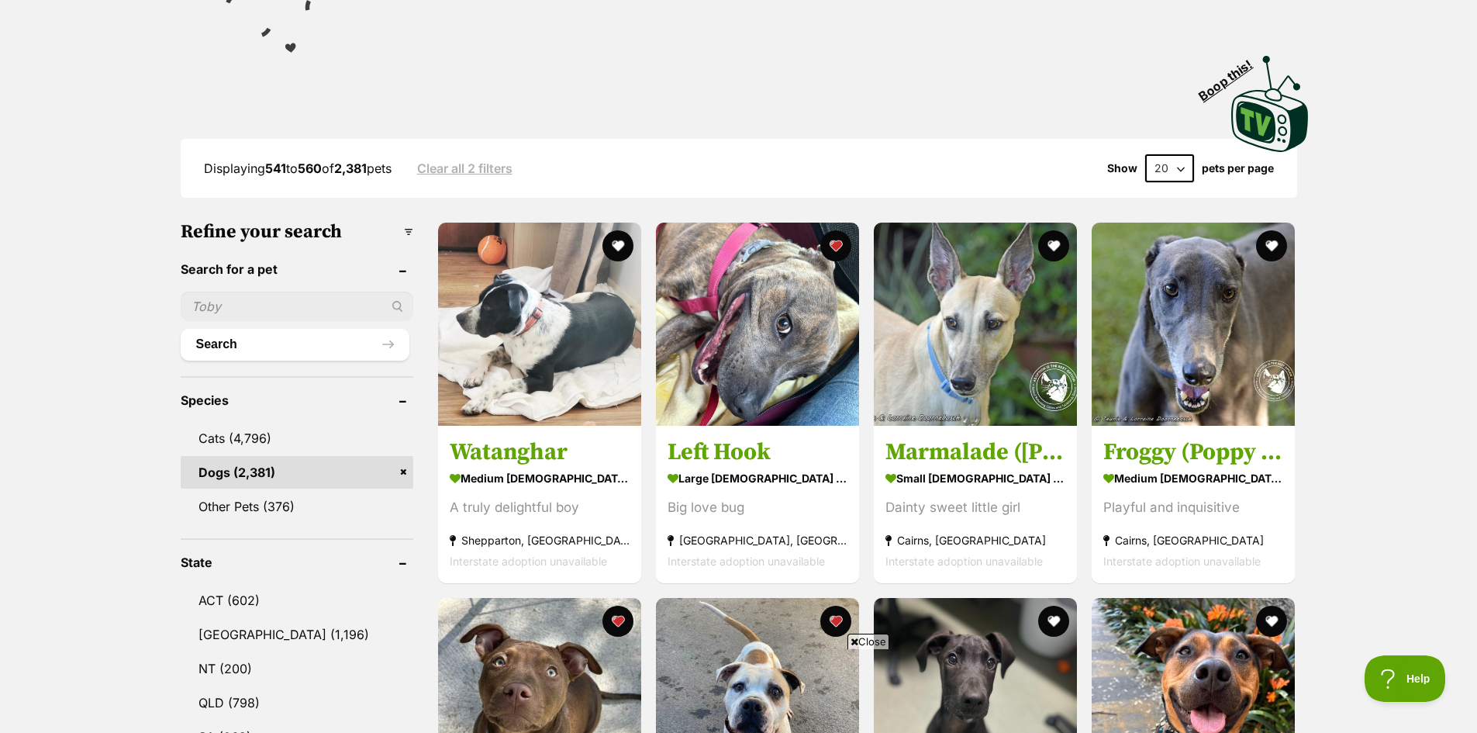
scroll to position [310, 0]
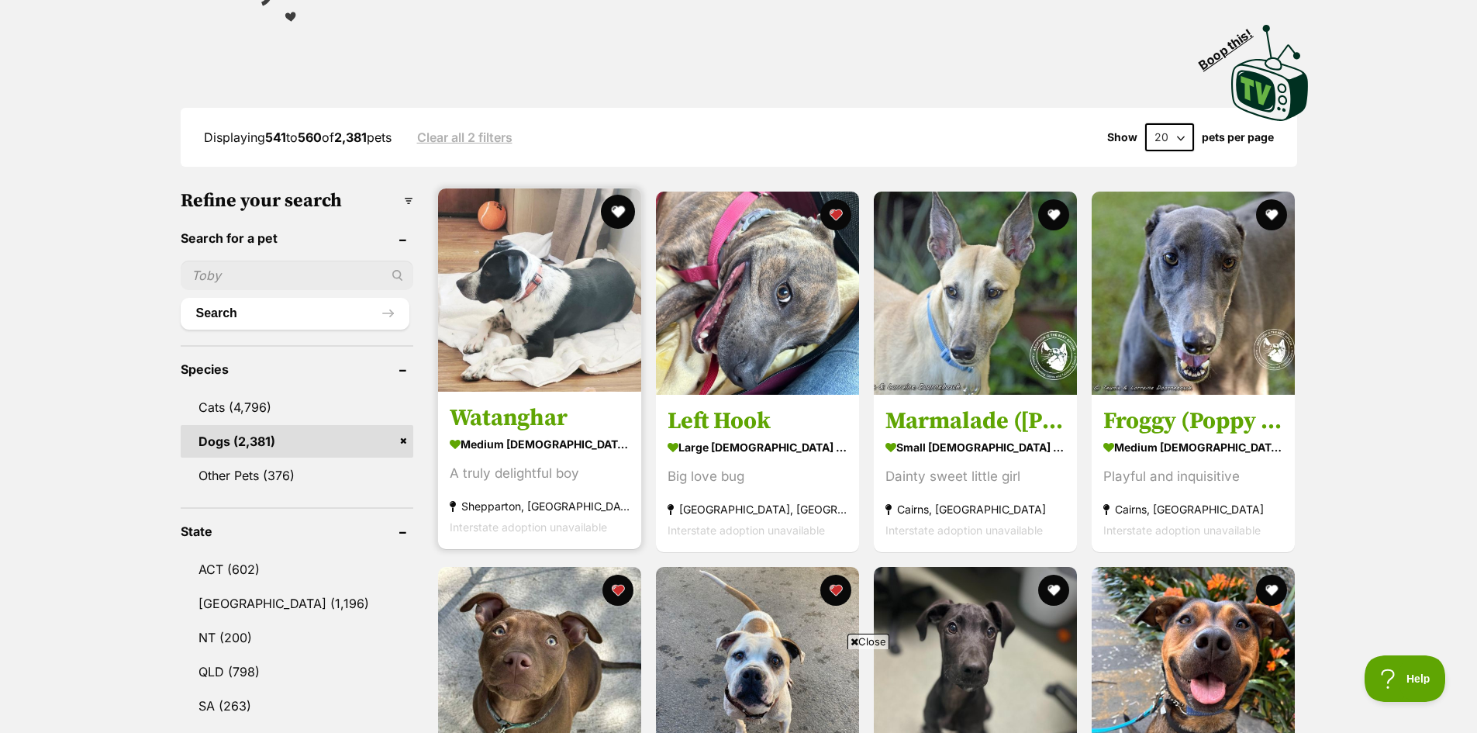
click at [619, 213] on button "favourite" at bounding box center [618, 212] width 34 height 34
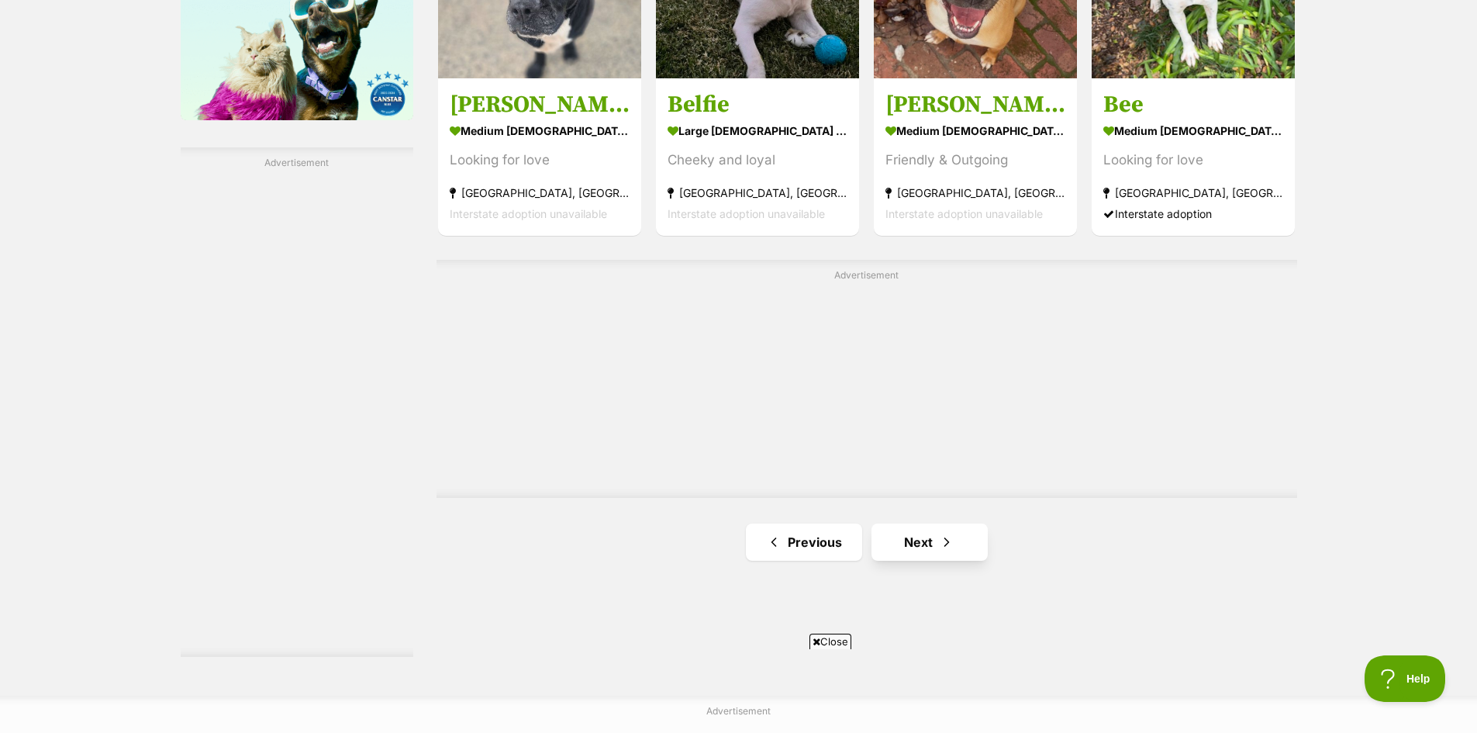
scroll to position [2636, 0]
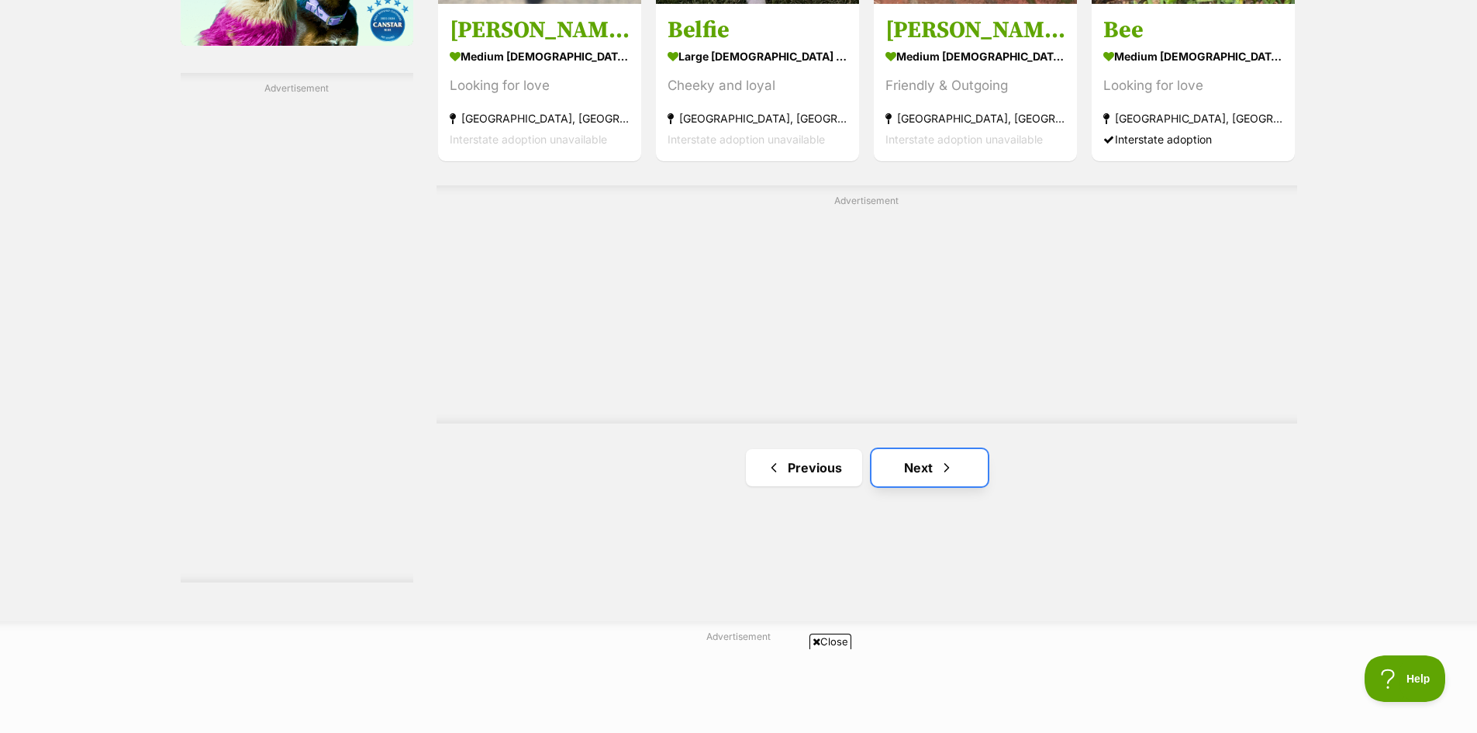
click at [926, 467] on link "Next" at bounding box center [929, 467] width 116 height 37
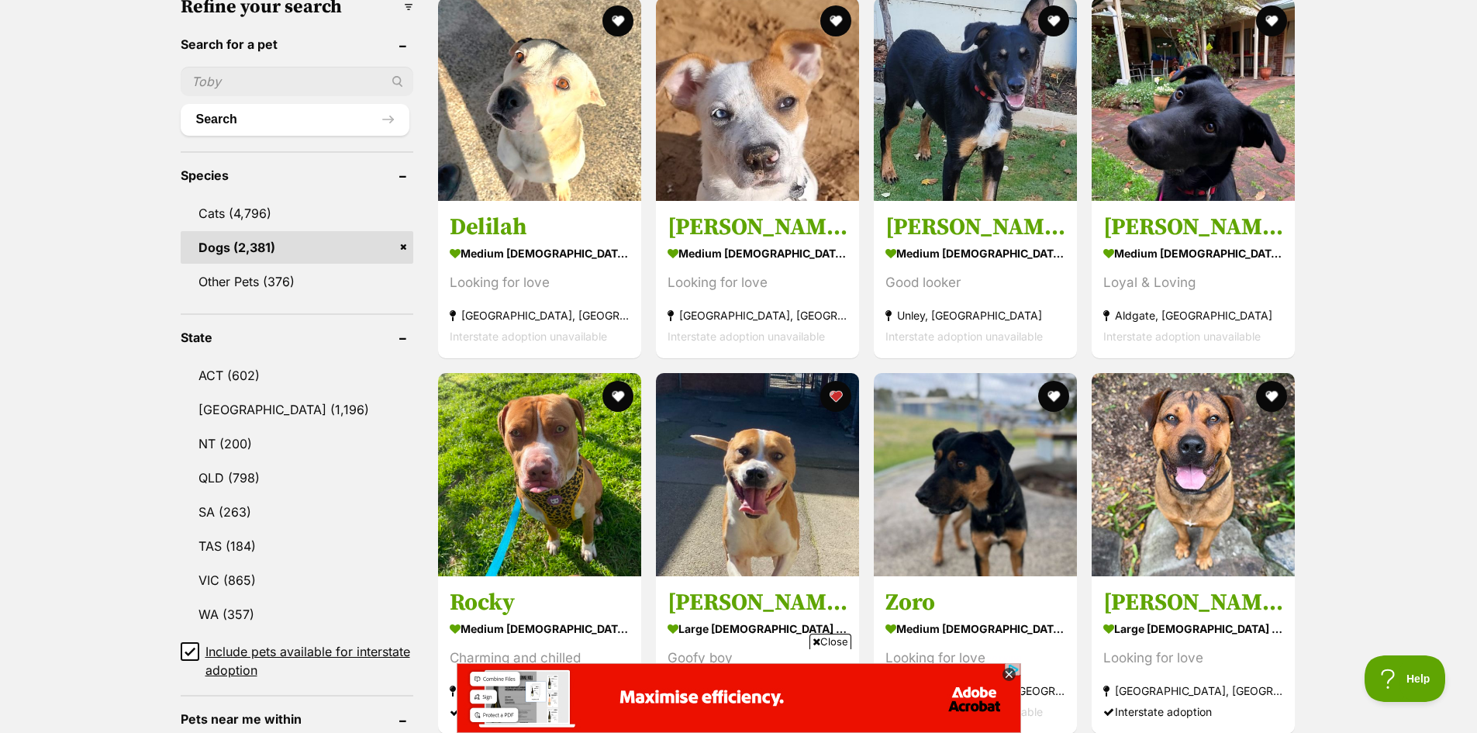
scroll to position [543, 0]
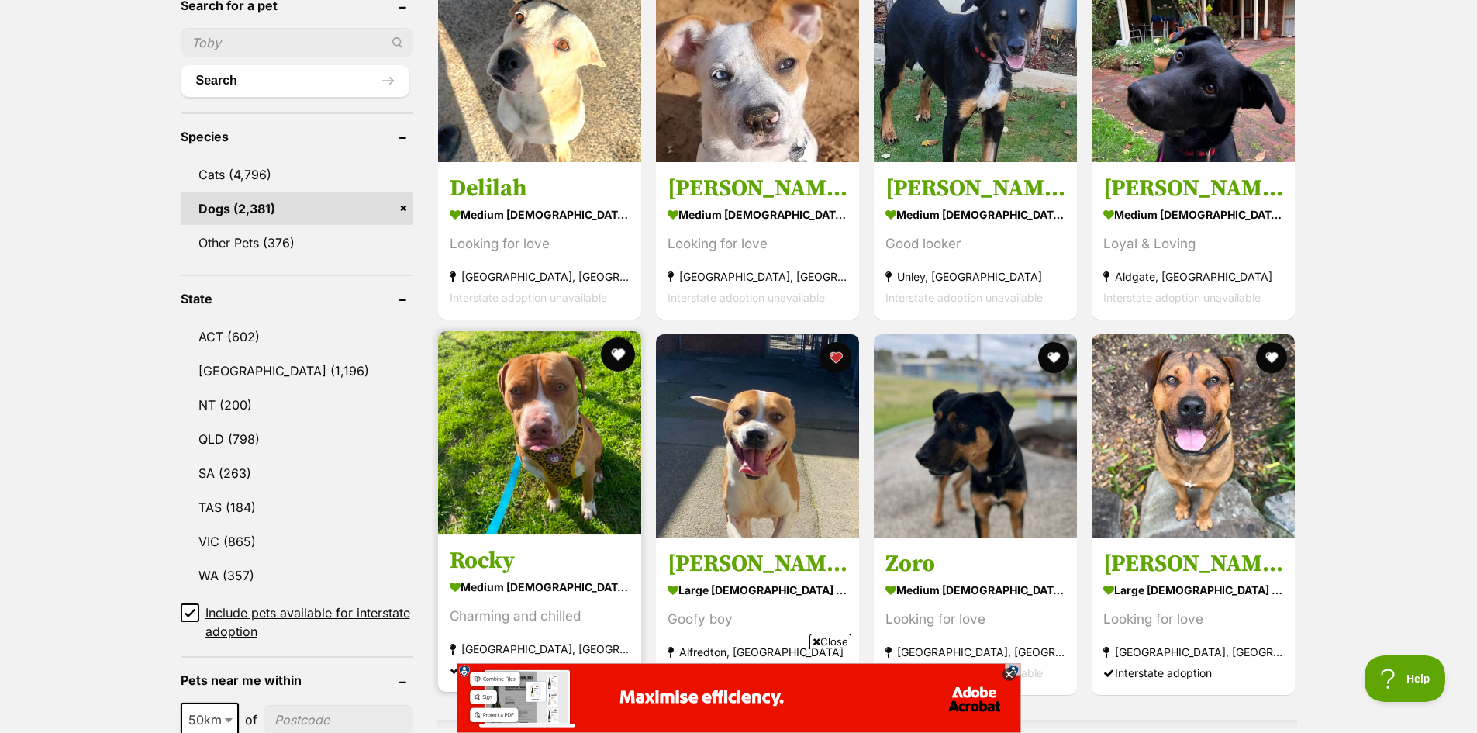
click at [614, 357] on button "favourite" at bounding box center [618, 354] width 34 height 34
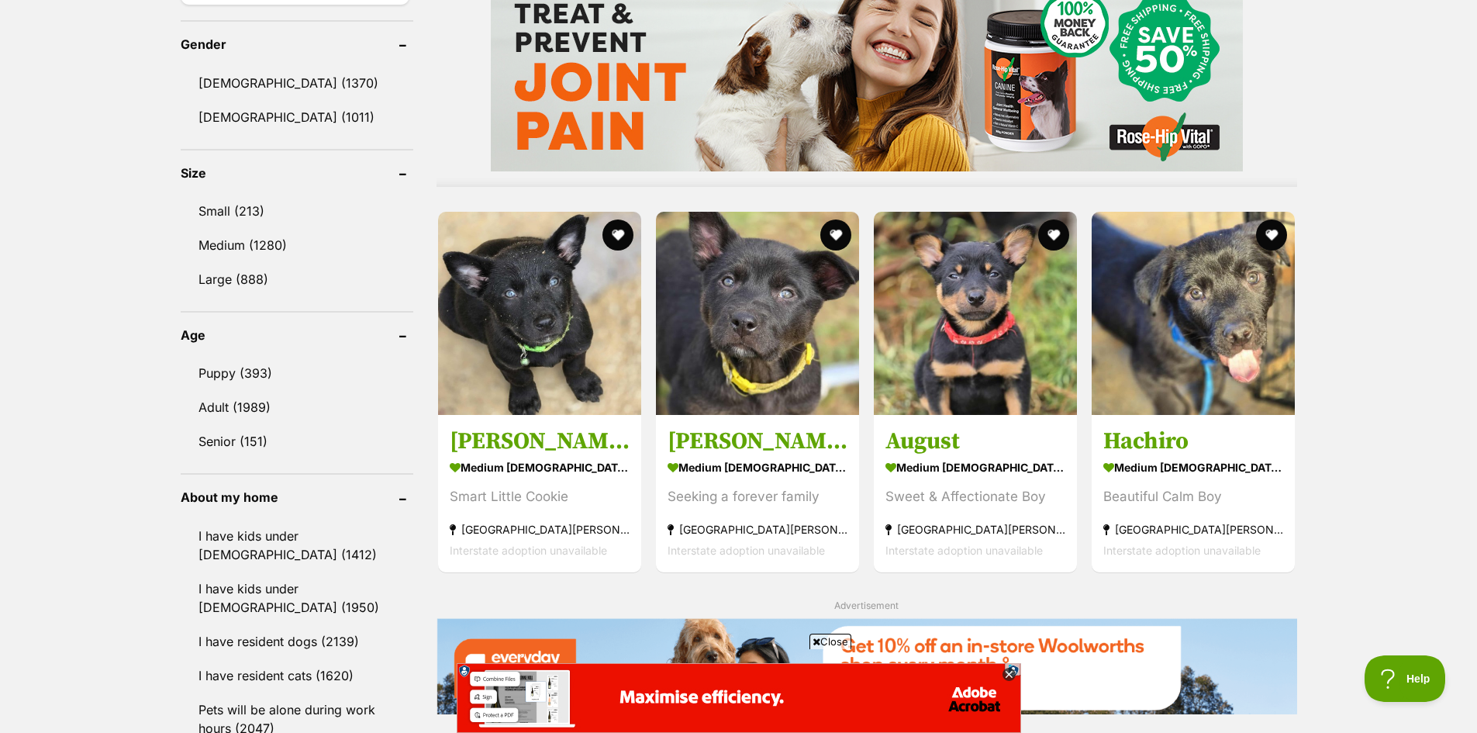
scroll to position [1318, 0]
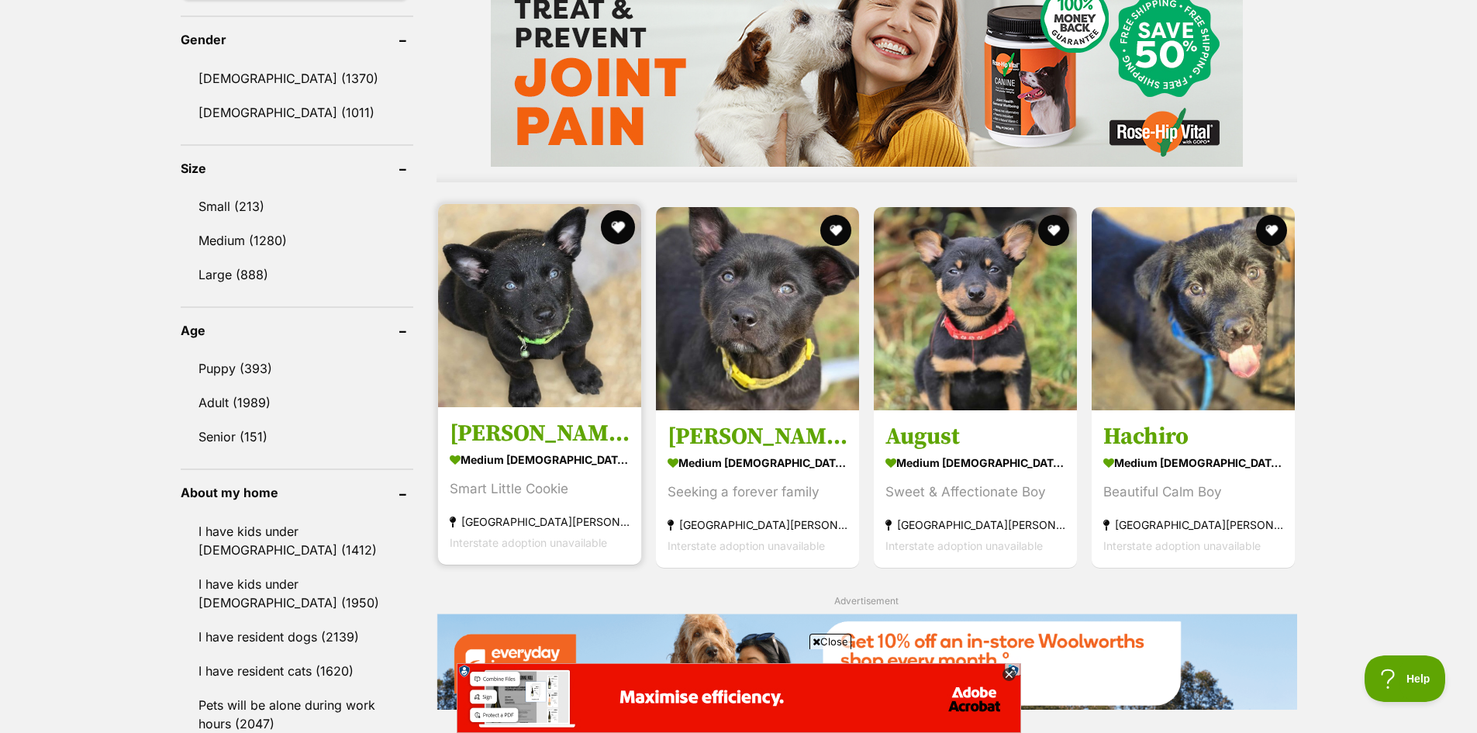
click at [621, 225] on button "favourite" at bounding box center [618, 227] width 34 height 34
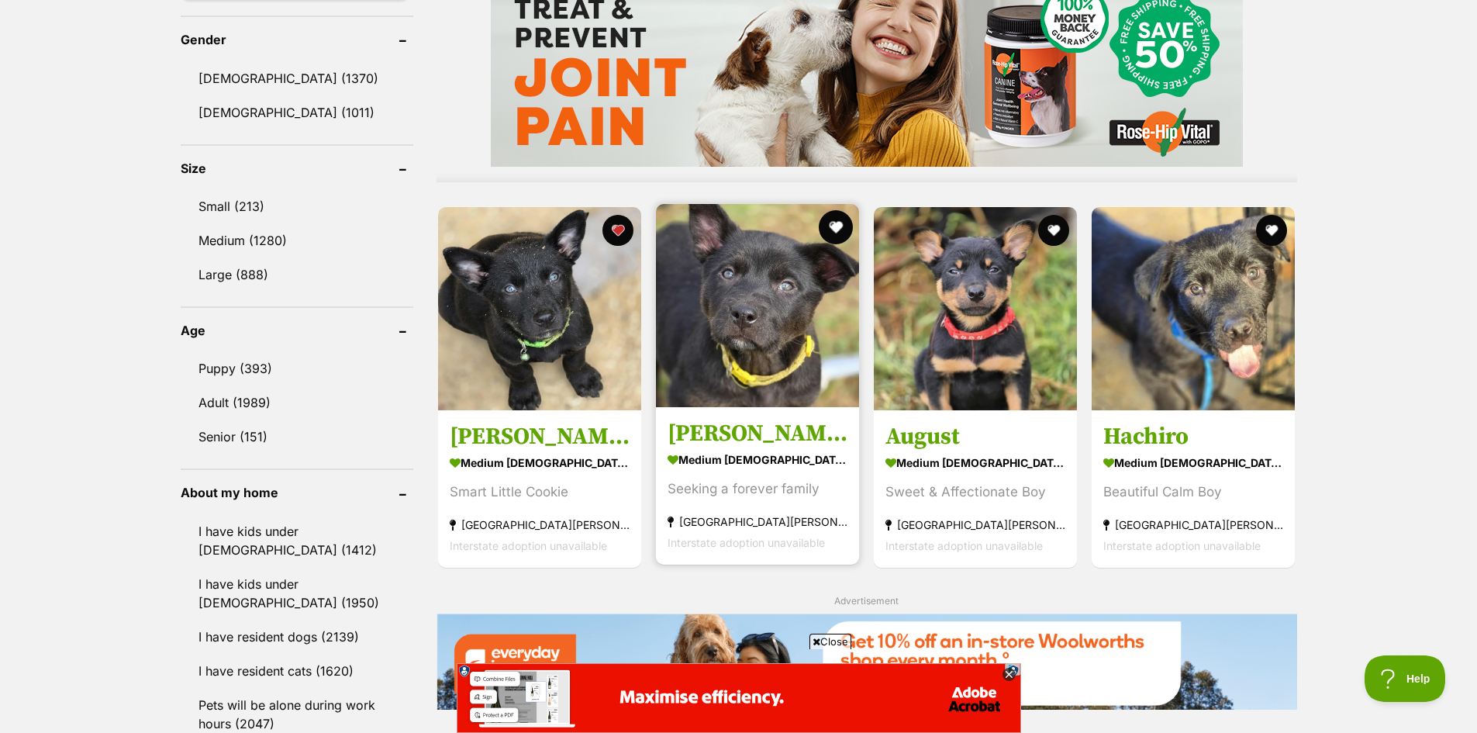
click at [836, 226] on button "favourite" at bounding box center [836, 227] width 34 height 34
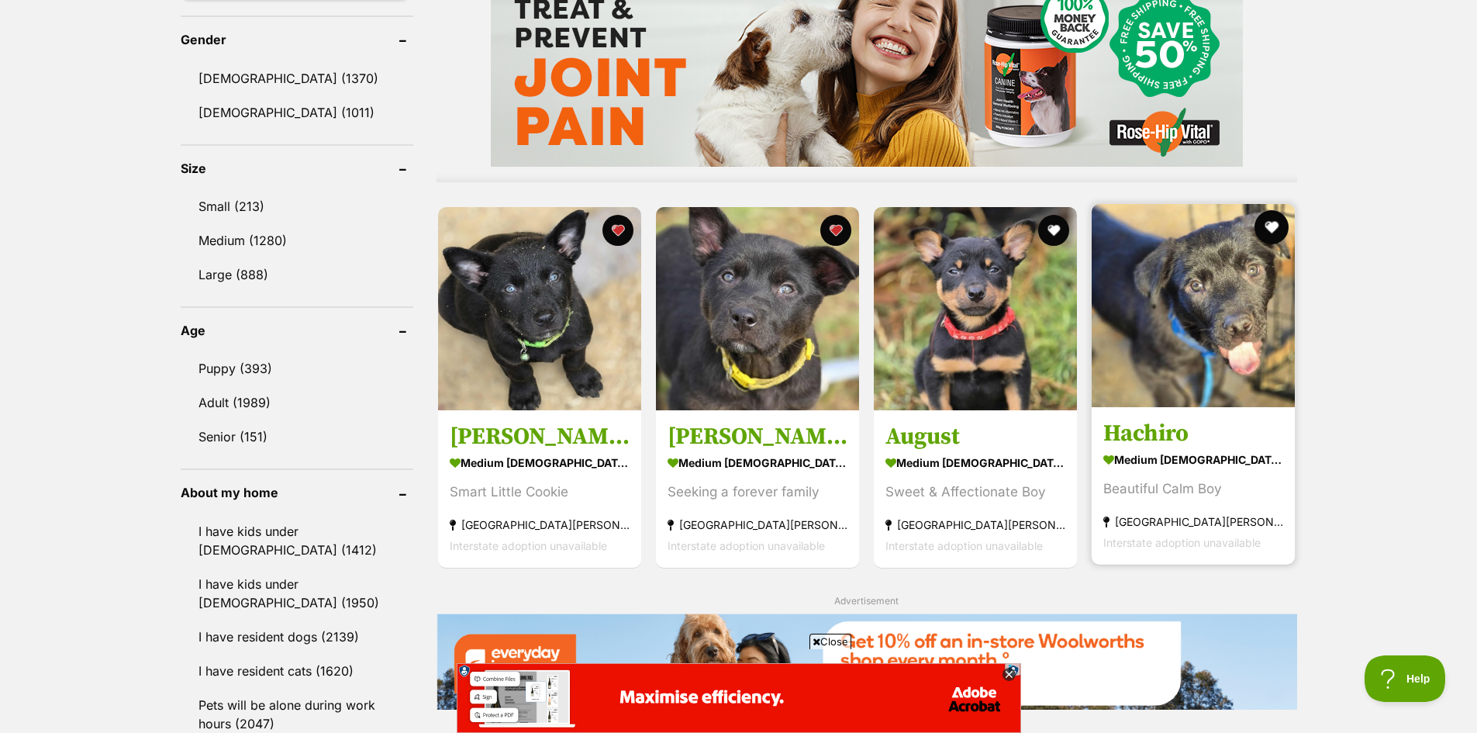
click at [1279, 227] on button "favourite" at bounding box center [1272, 227] width 34 height 34
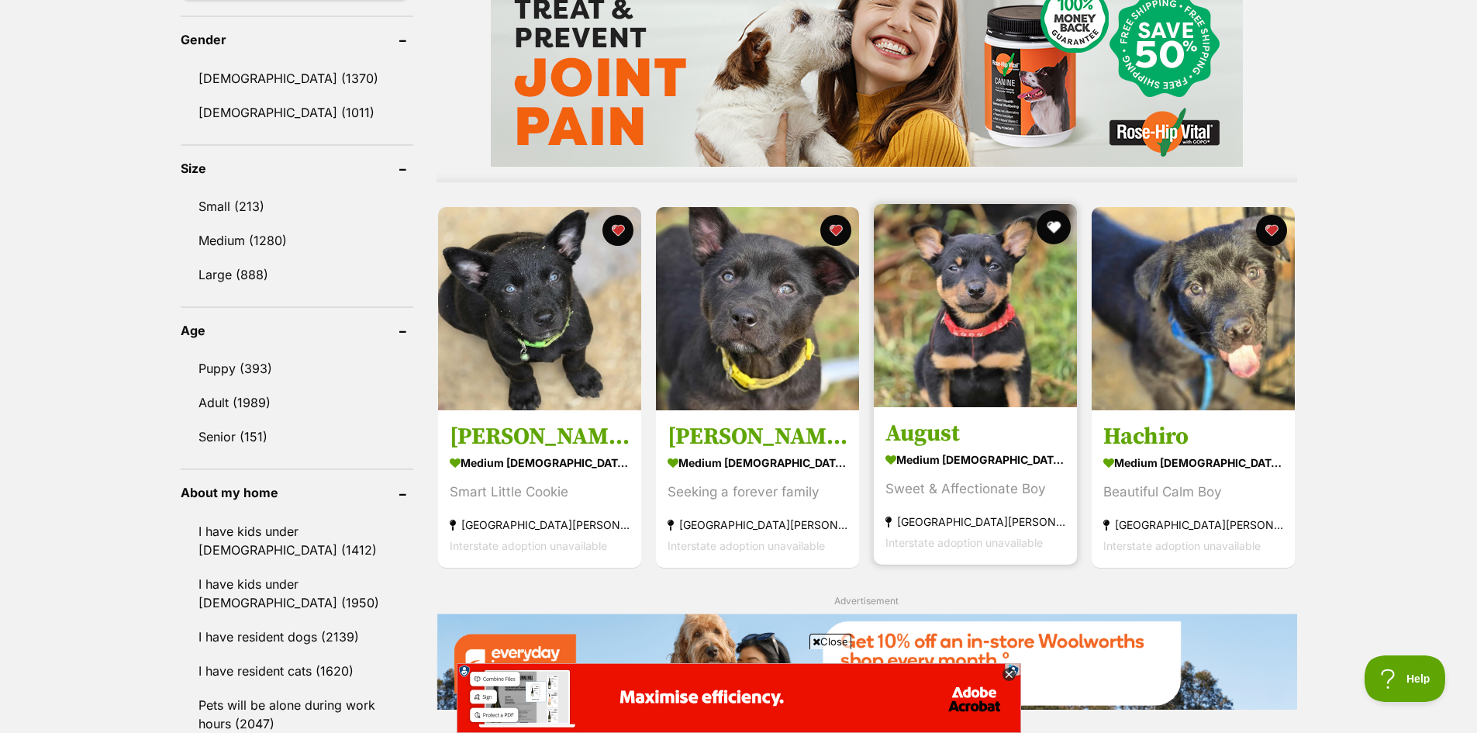
click at [1051, 221] on button "favourite" at bounding box center [1054, 227] width 34 height 34
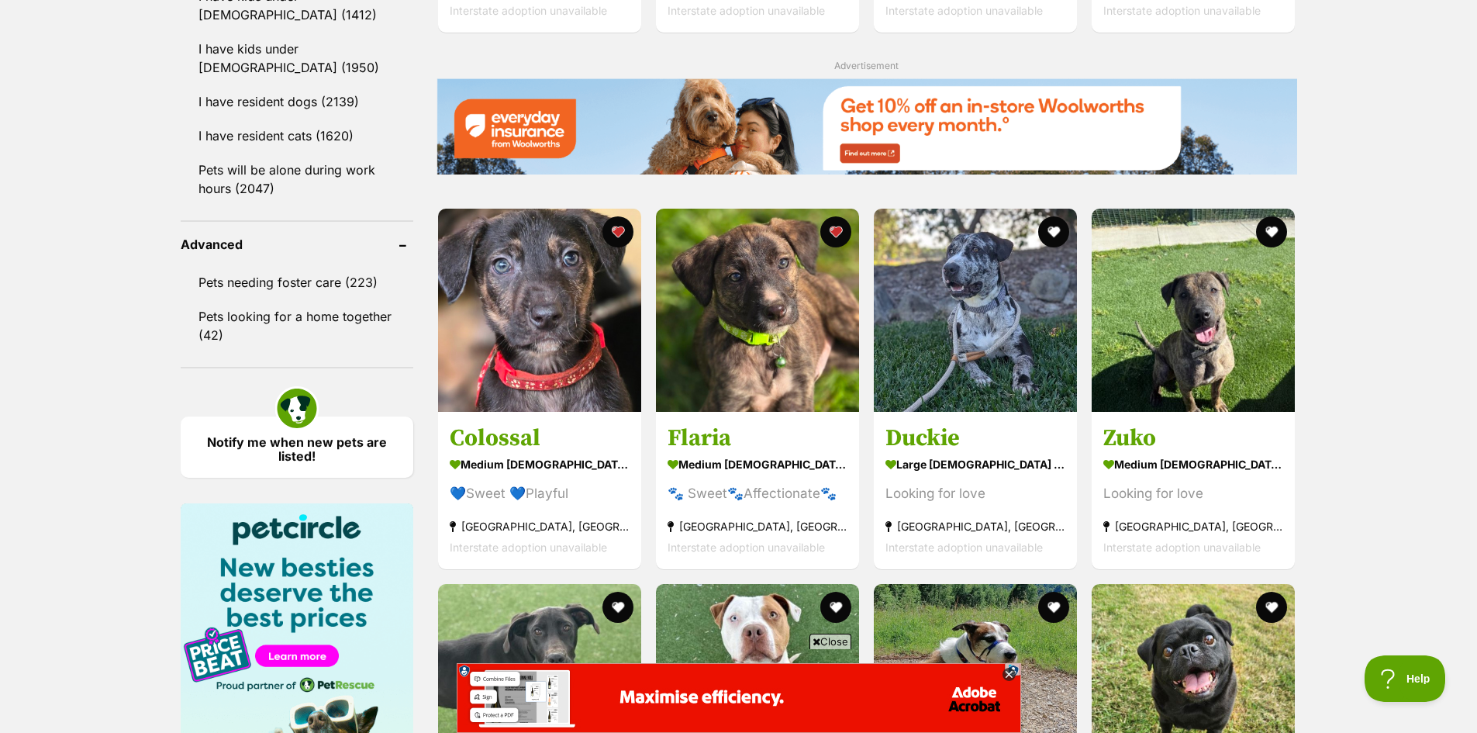
scroll to position [1861, 0]
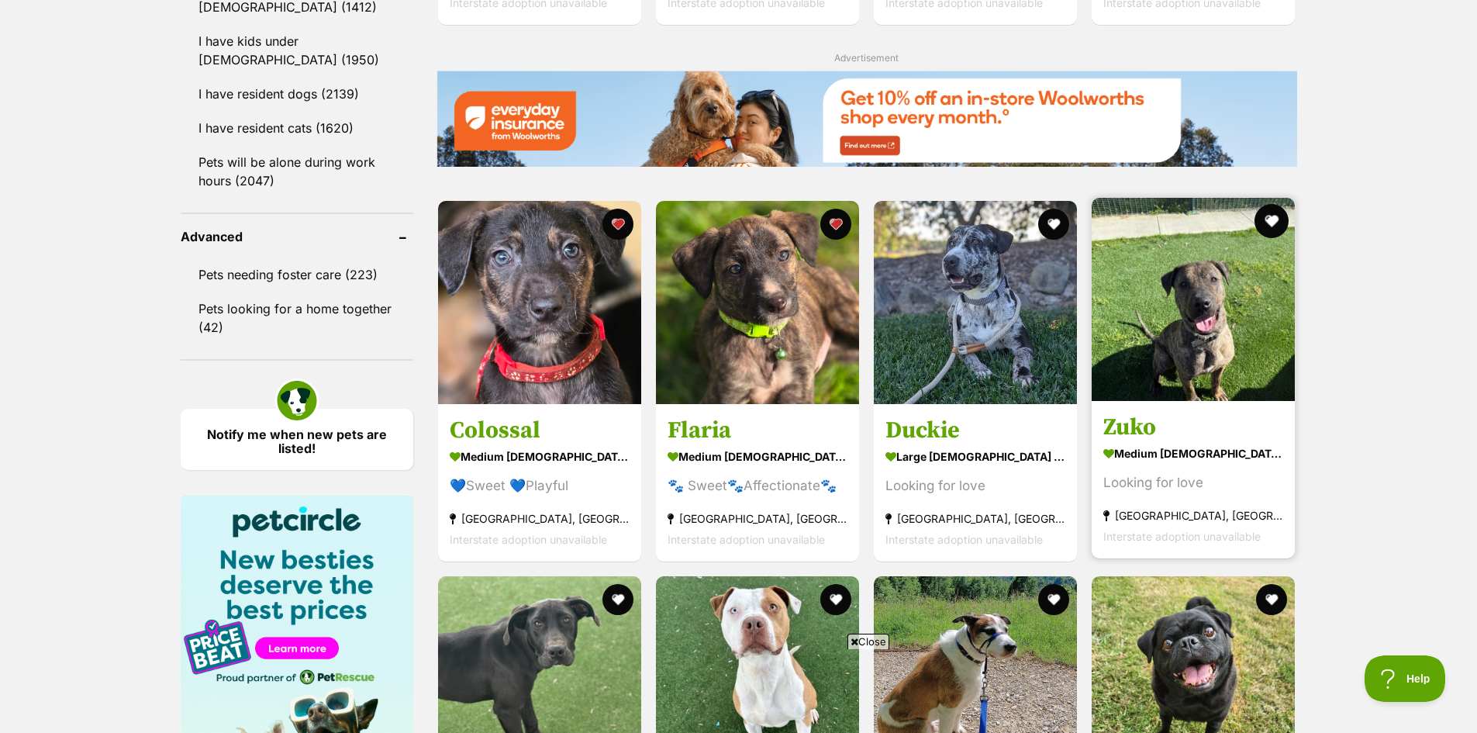
click at [1273, 219] on button "favourite" at bounding box center [1272, 221] width 34 height 34
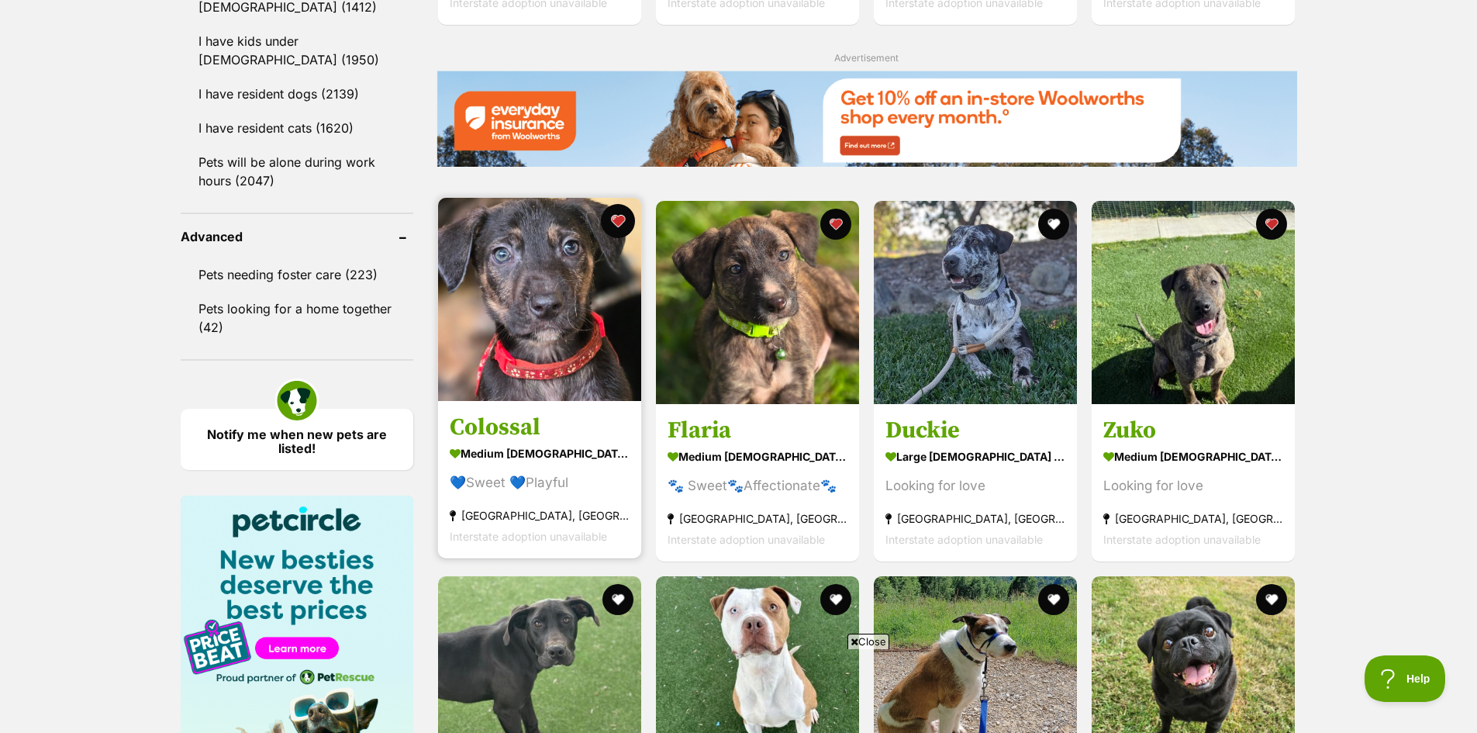
click at [622, 221] on button "favourite" at bounding box center [618, 221] width 34 height 34
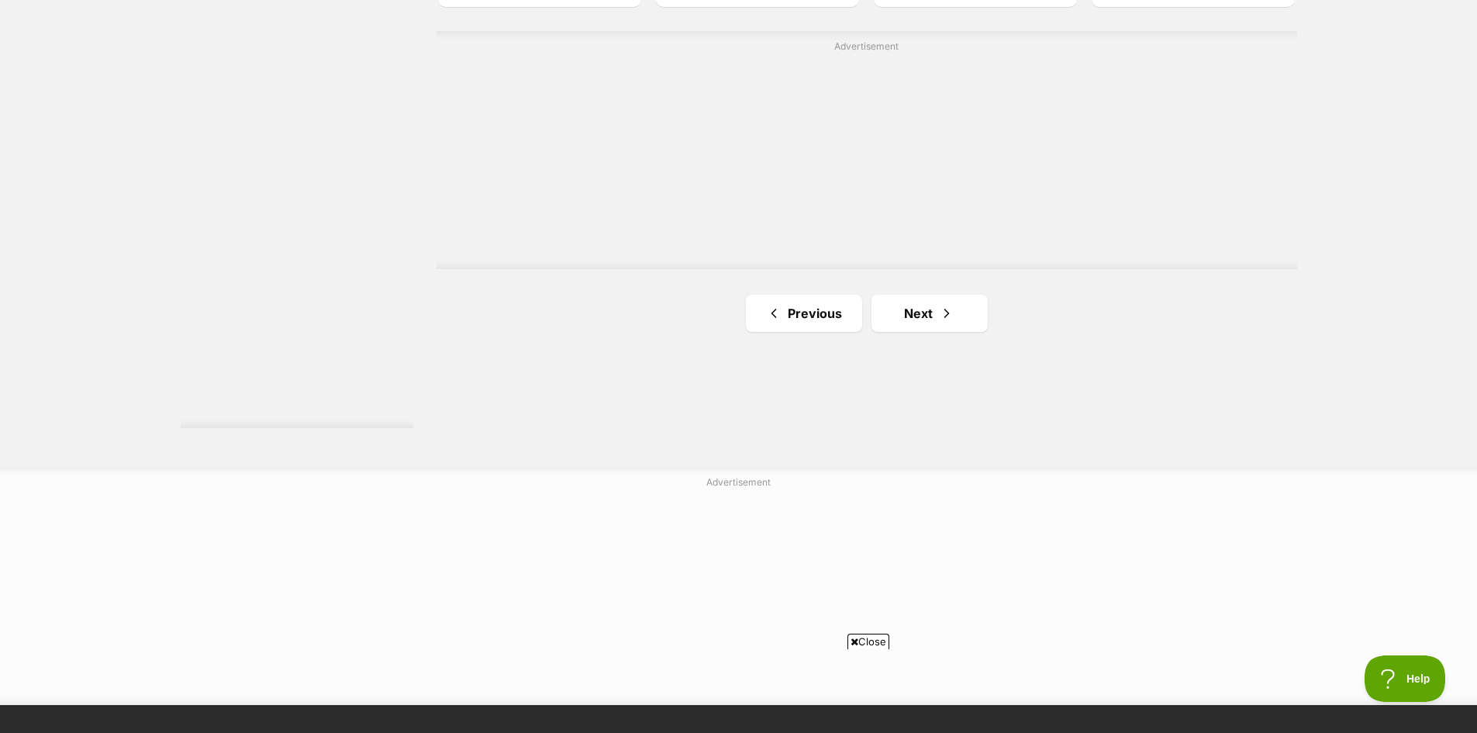
scroll to position [2791, 0]
click at [933, 316] on link "Next" at bounding box center [929, 312] width 116 height 37
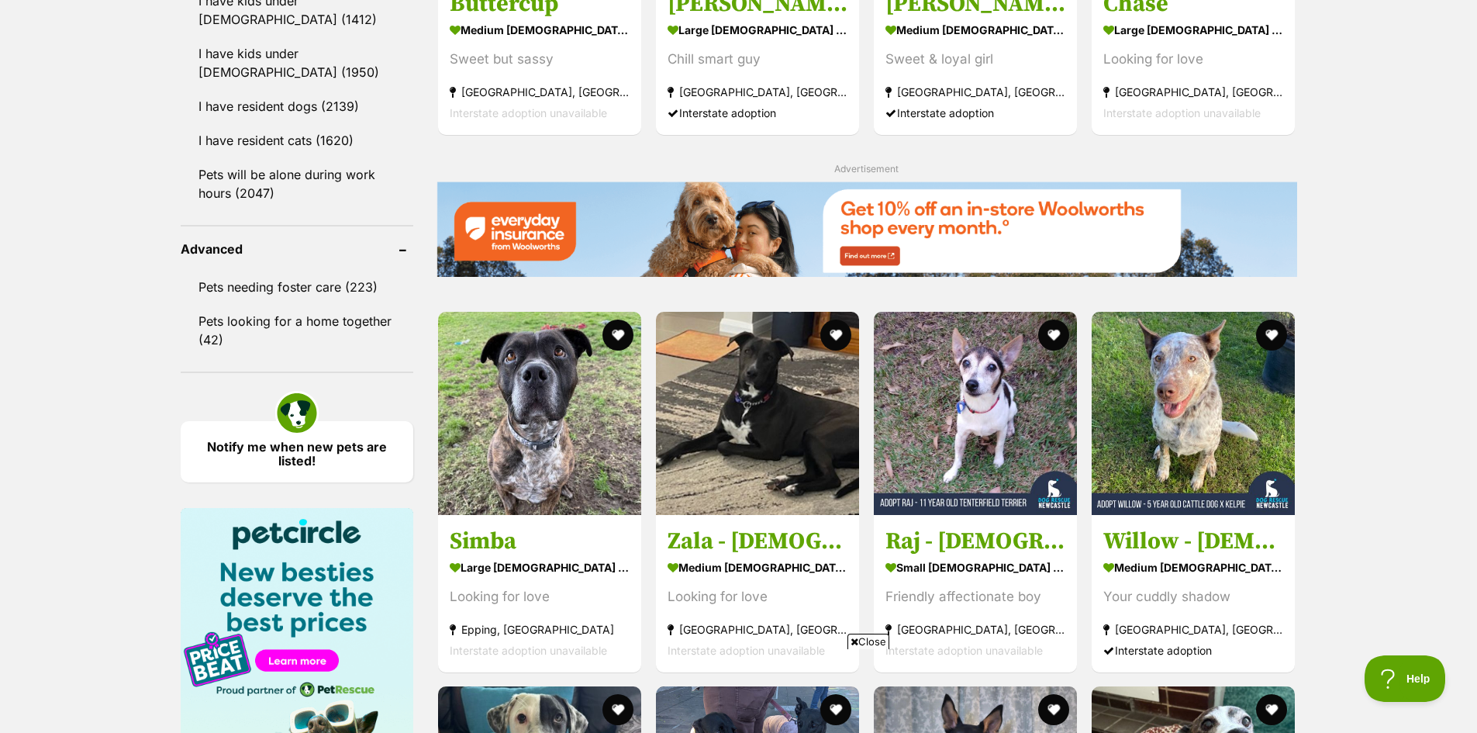
scroll to position [1861, 0]
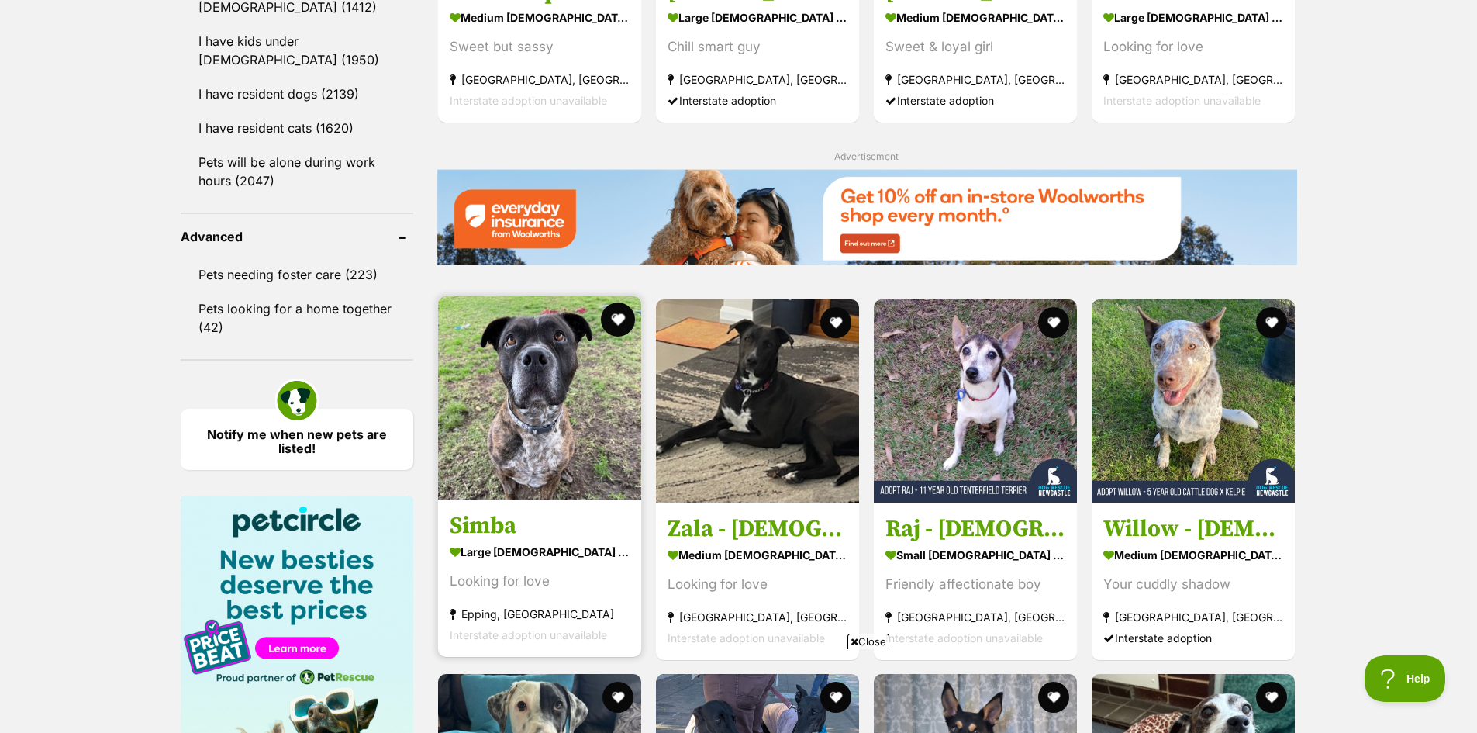
click at [620, 326] on button "favourite" at bounding box center [618, 319] width 34 height 34
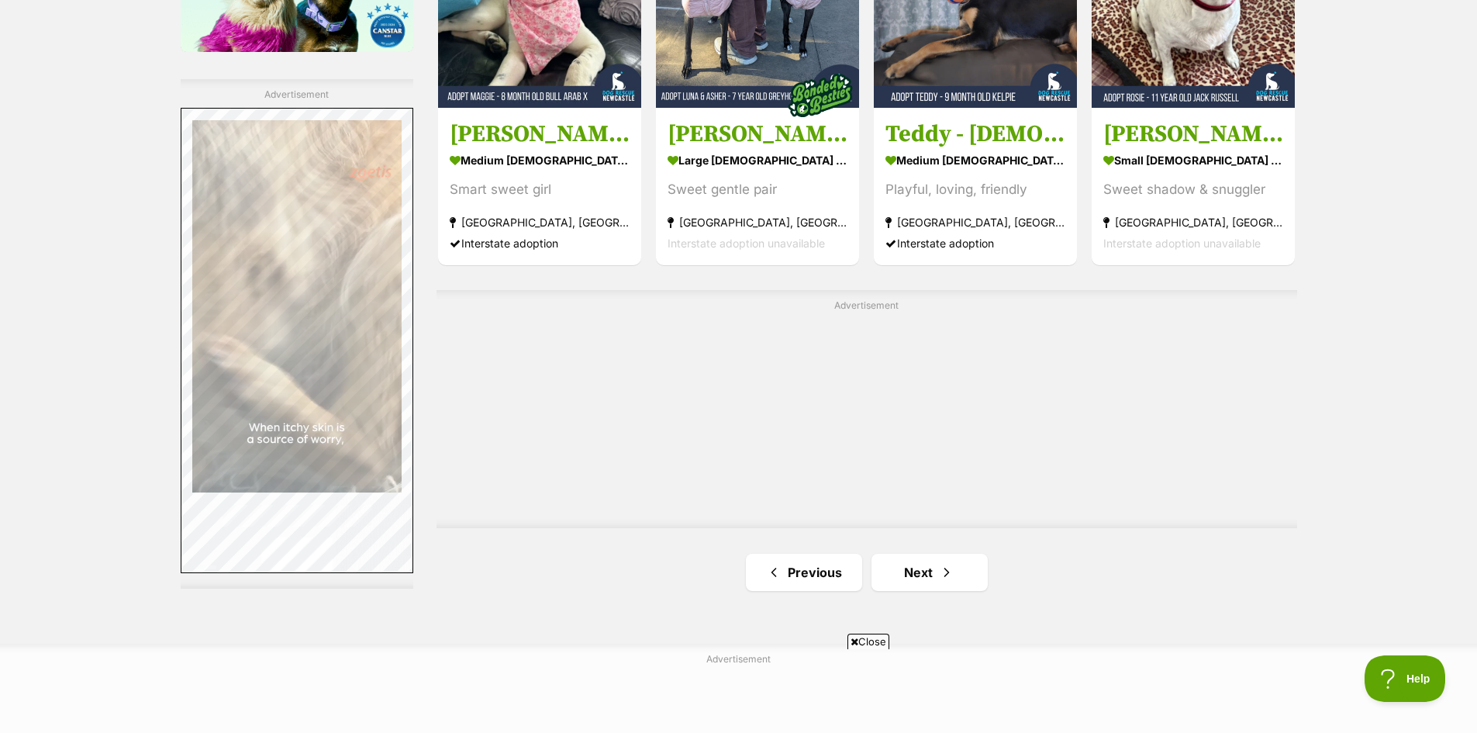
scroll to position [2636, 0]
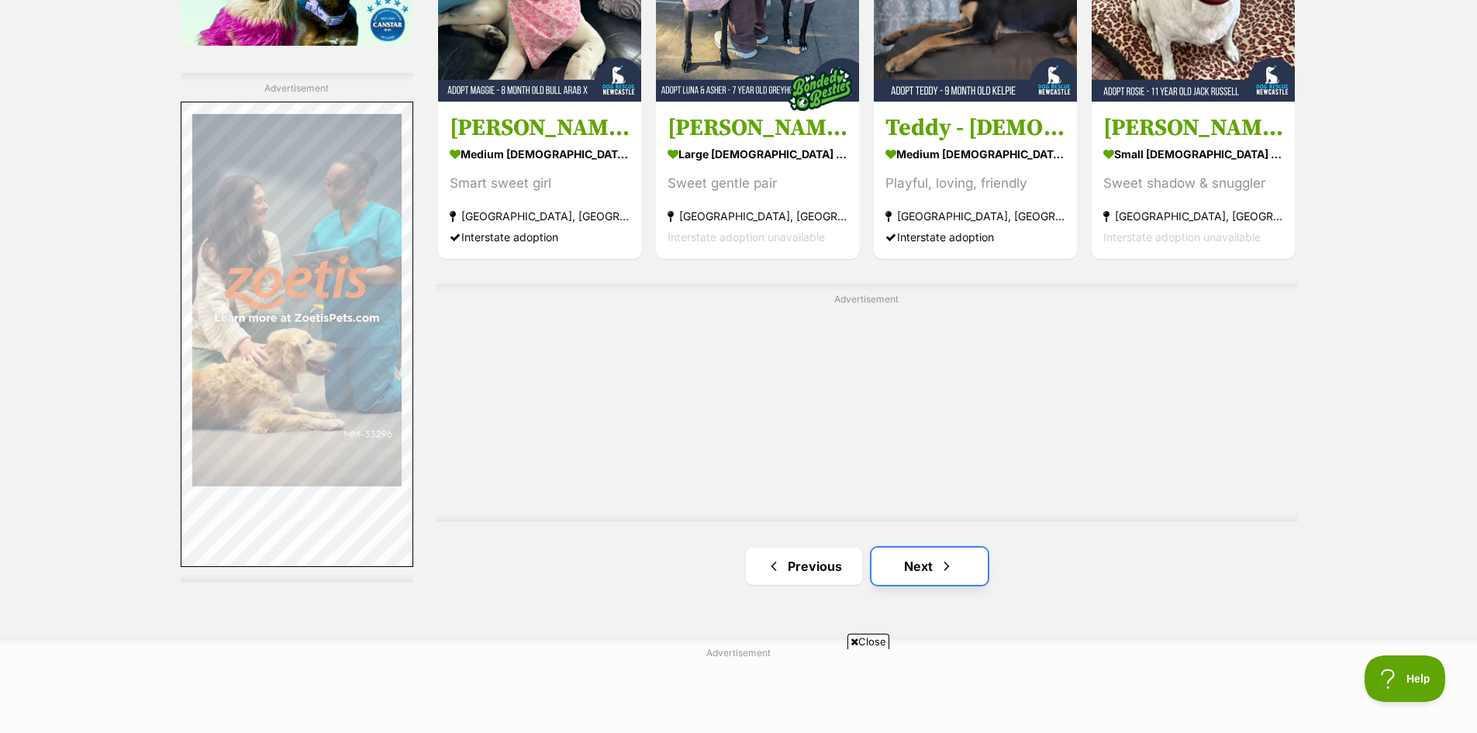
click at [919, 567] on link "Next" at bounding box center [929, 565] width 116 height 37
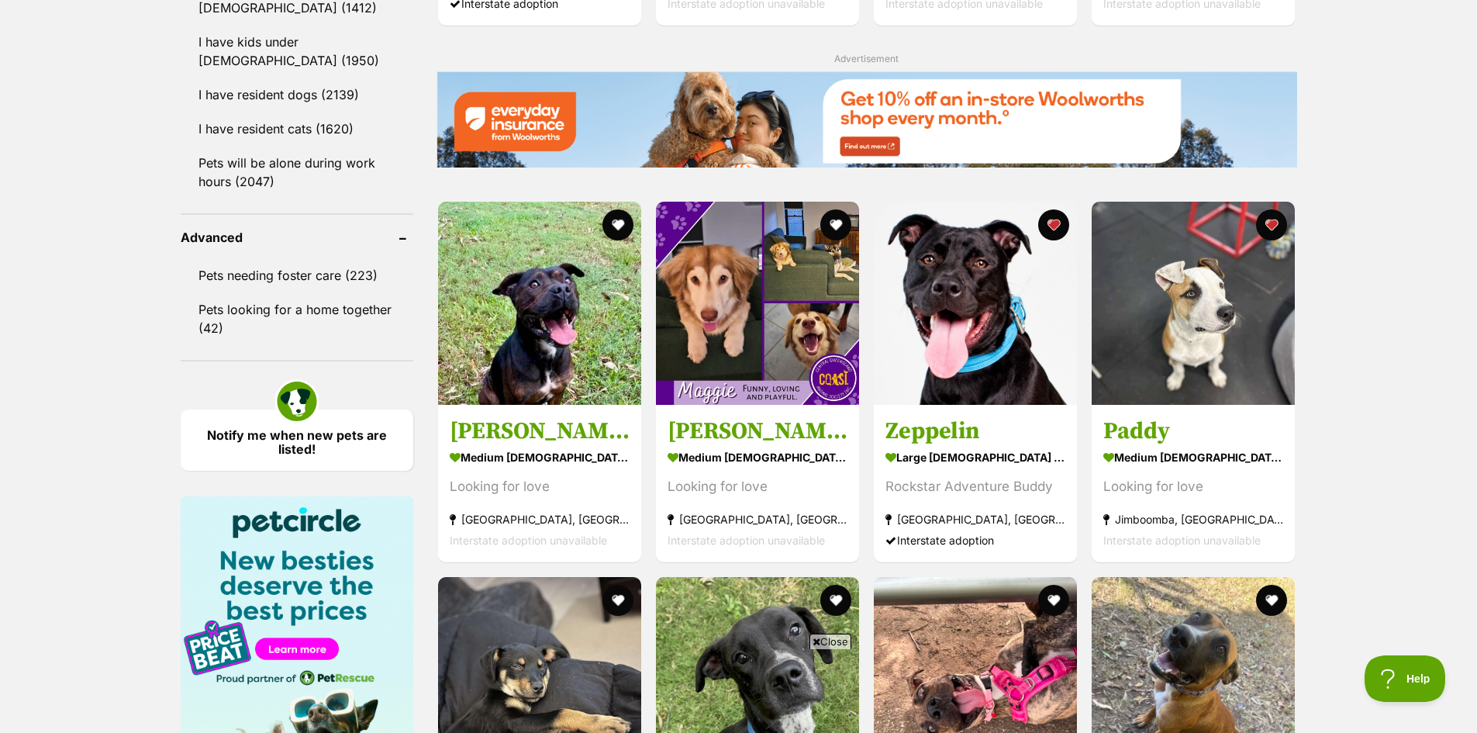
scroll to position [1861, 0]
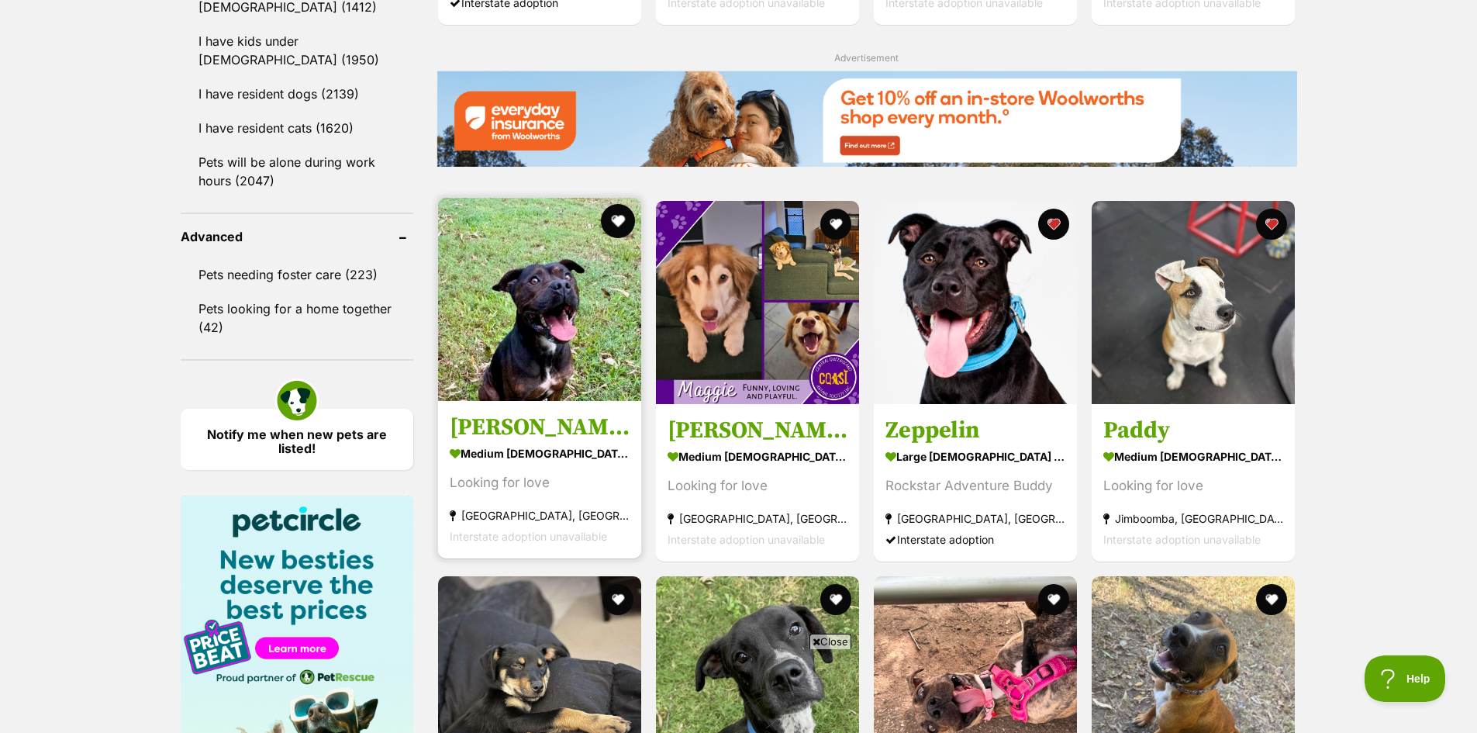
click at [614, 229] on button "favourite" at bounding box center [618, 221] width 34 height 34
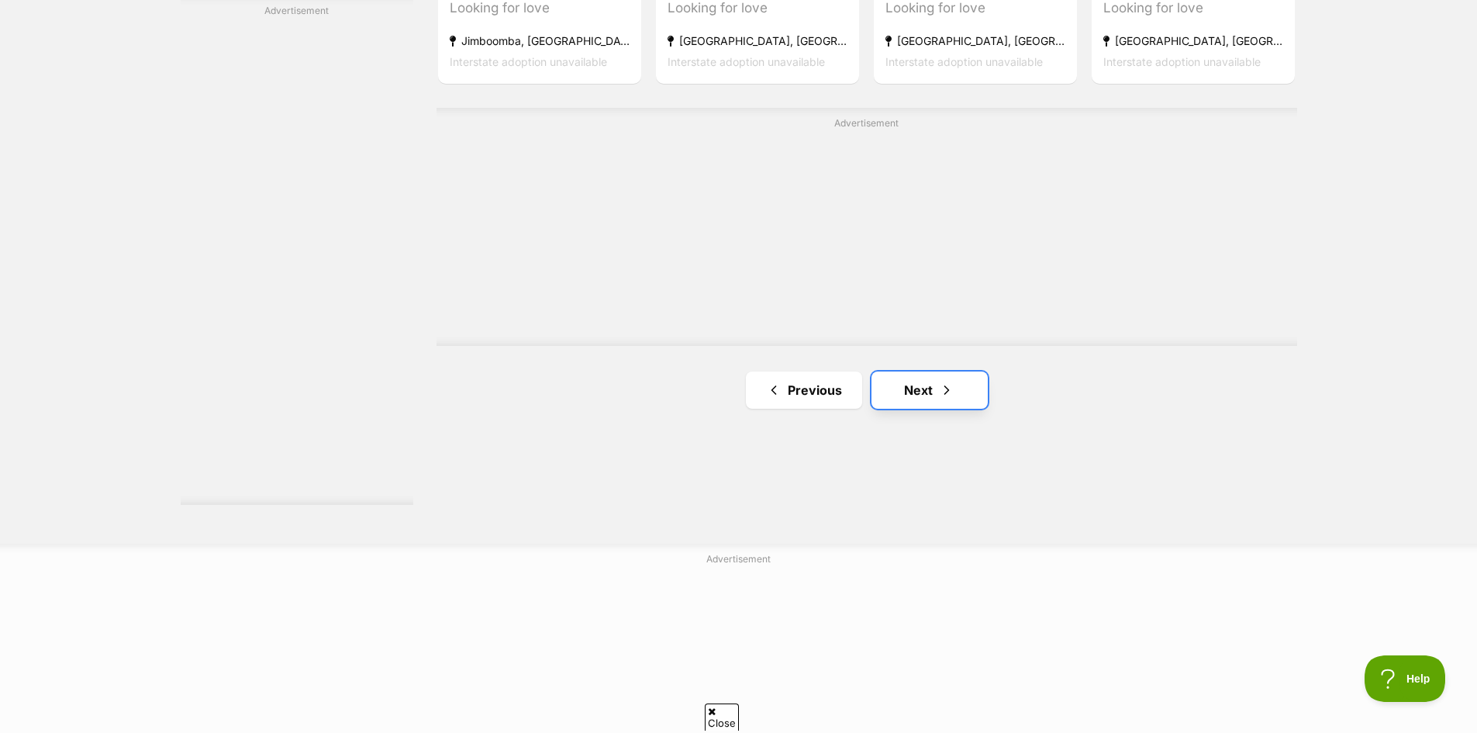
scroll to position [0, 0]
click at [926, 398] on link "Next" at bounding box center [929, 389] width 116 height 37
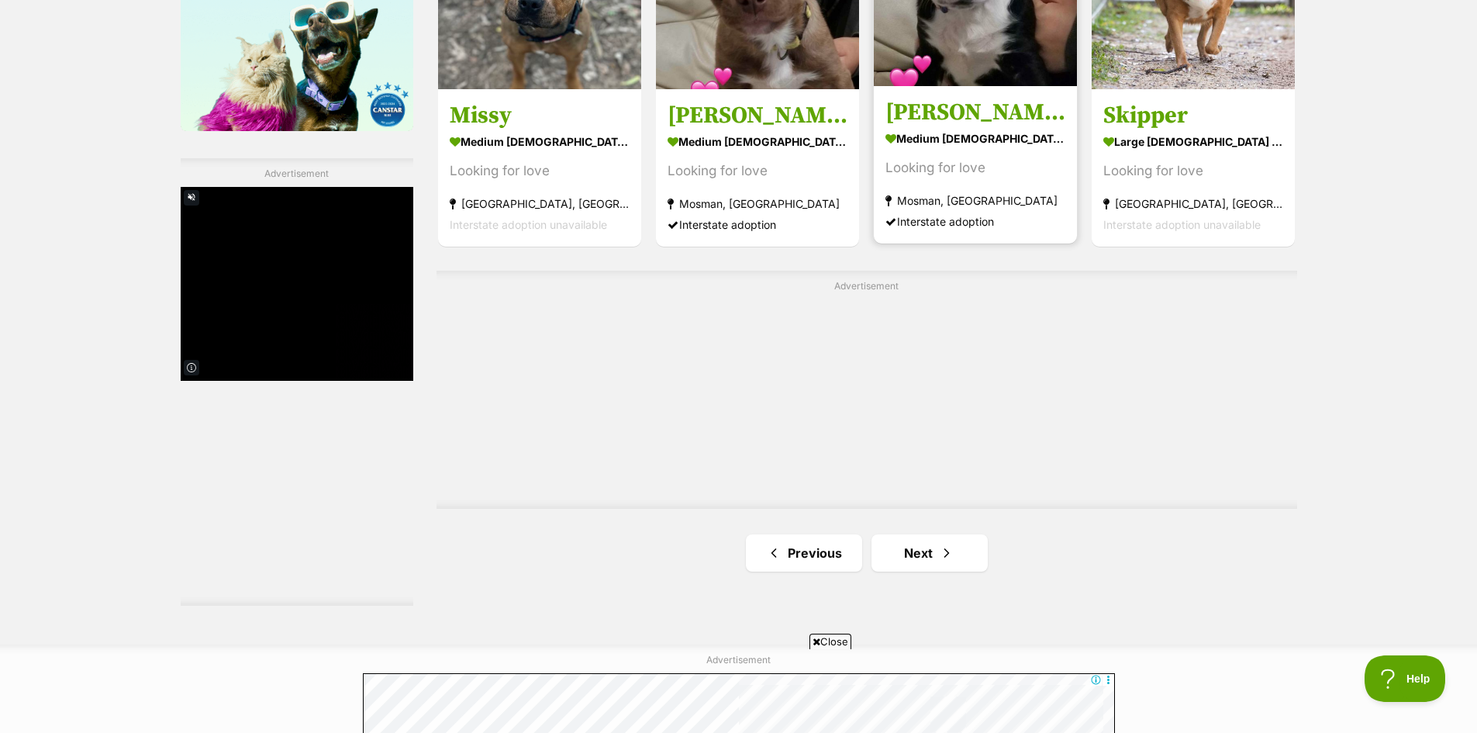
scroll to position [2559, 0]
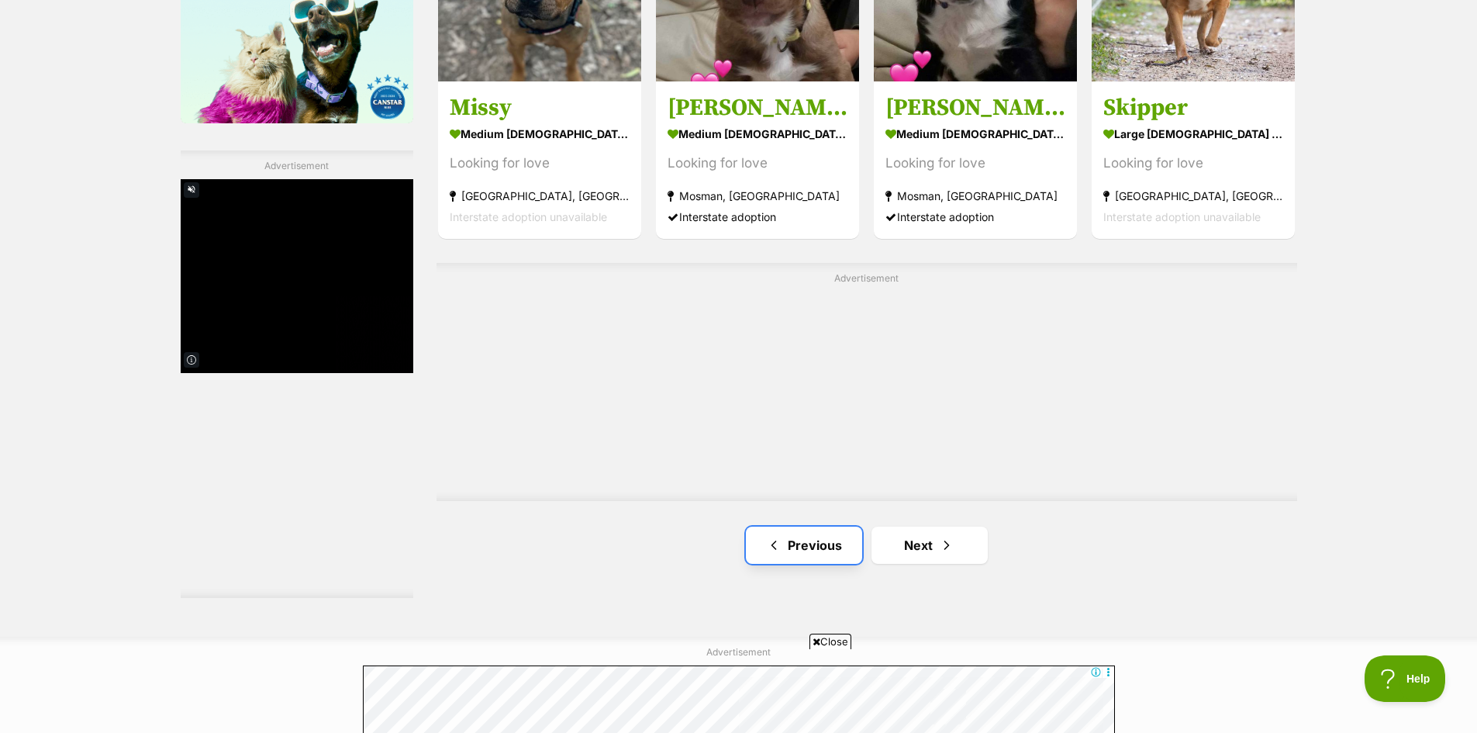
click at [824, 550] on link "Previous" at bounding box center [804, 544] width 116 height 37
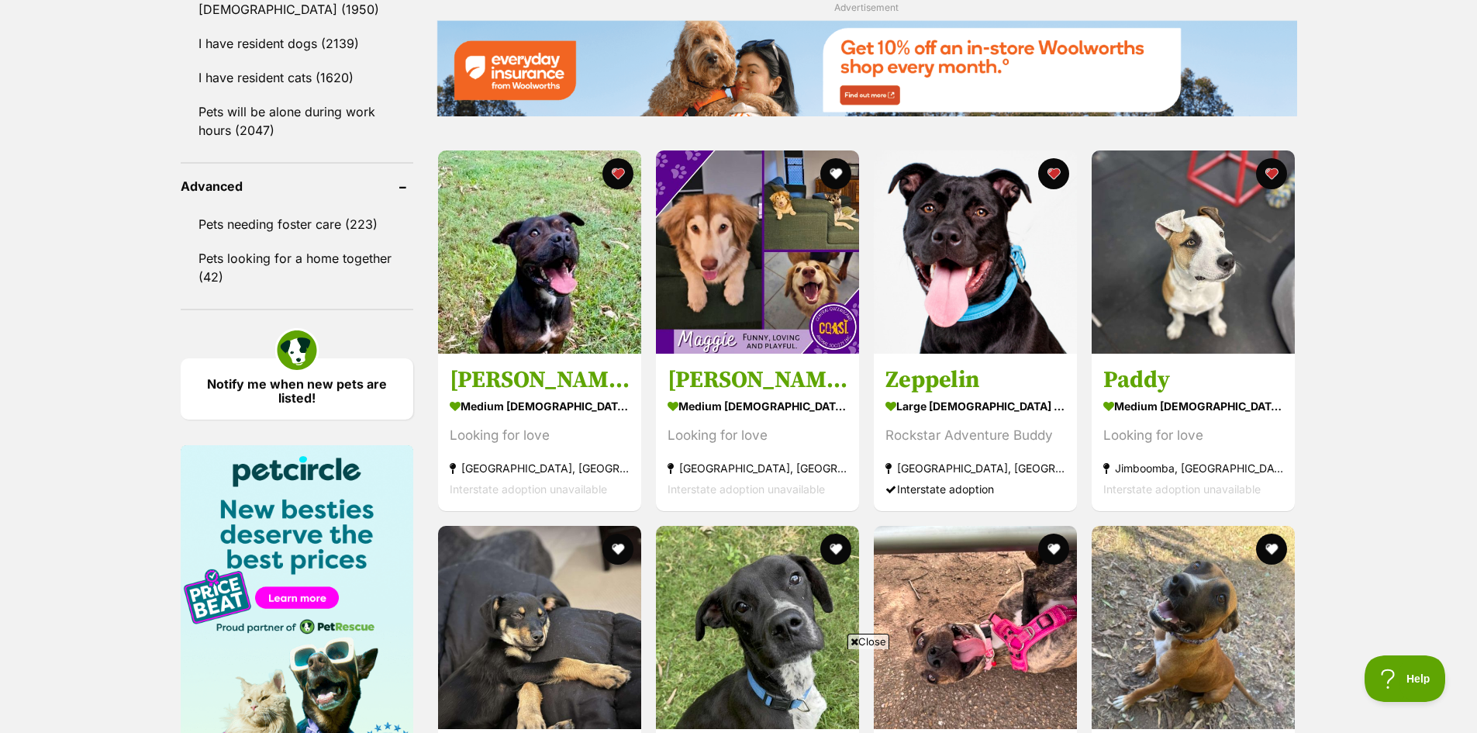
scroll to position [1938, 0]
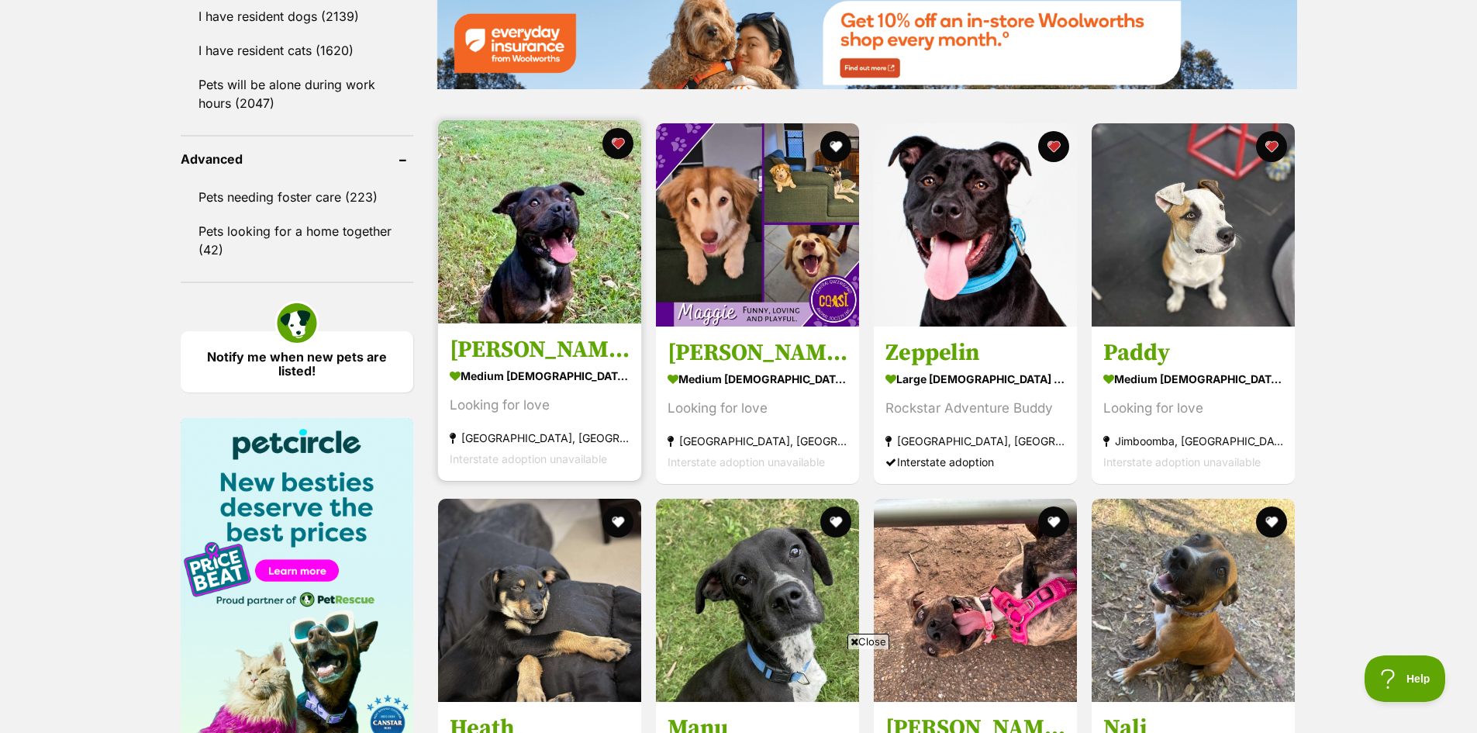
click at [549, 262] on img at bounding box center [539, 221] width 203 height 203
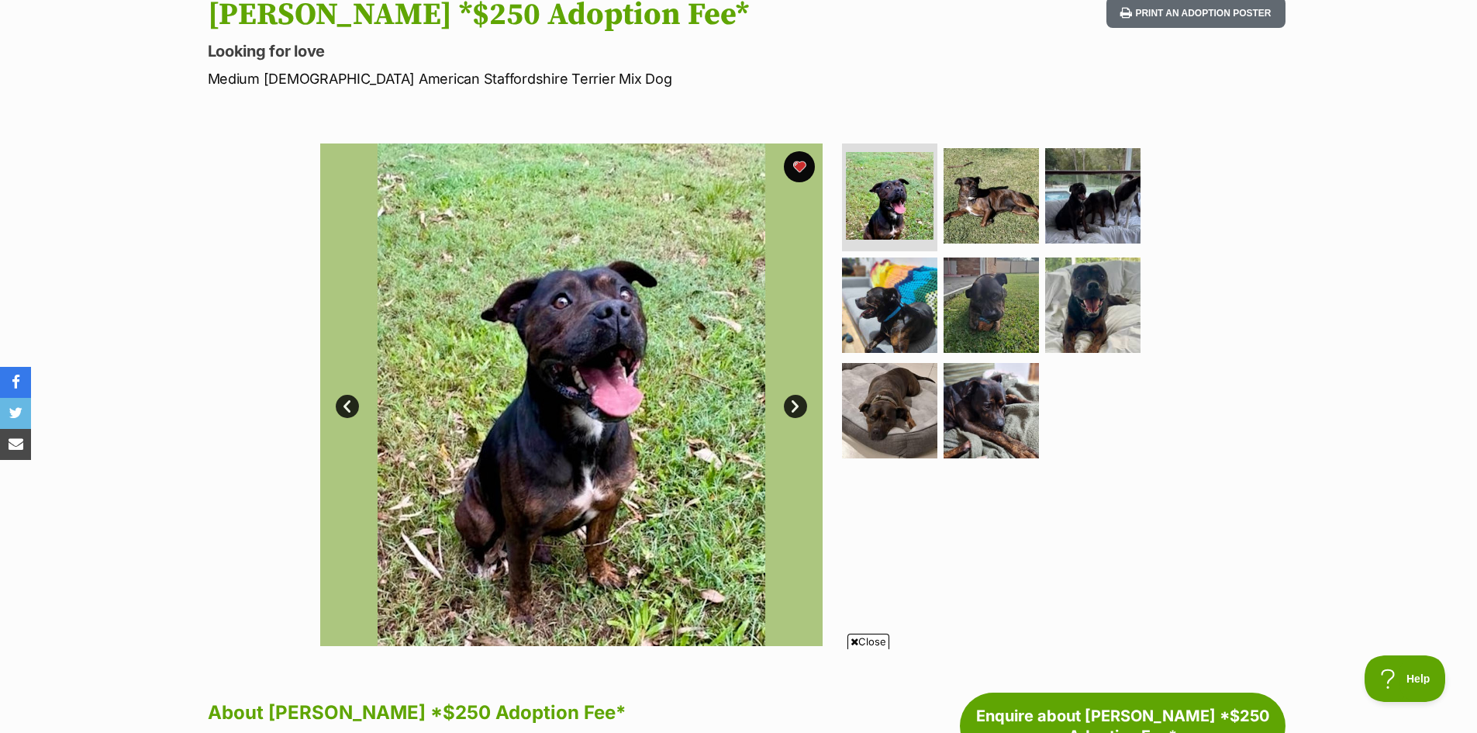
scroll to position [155, 0]
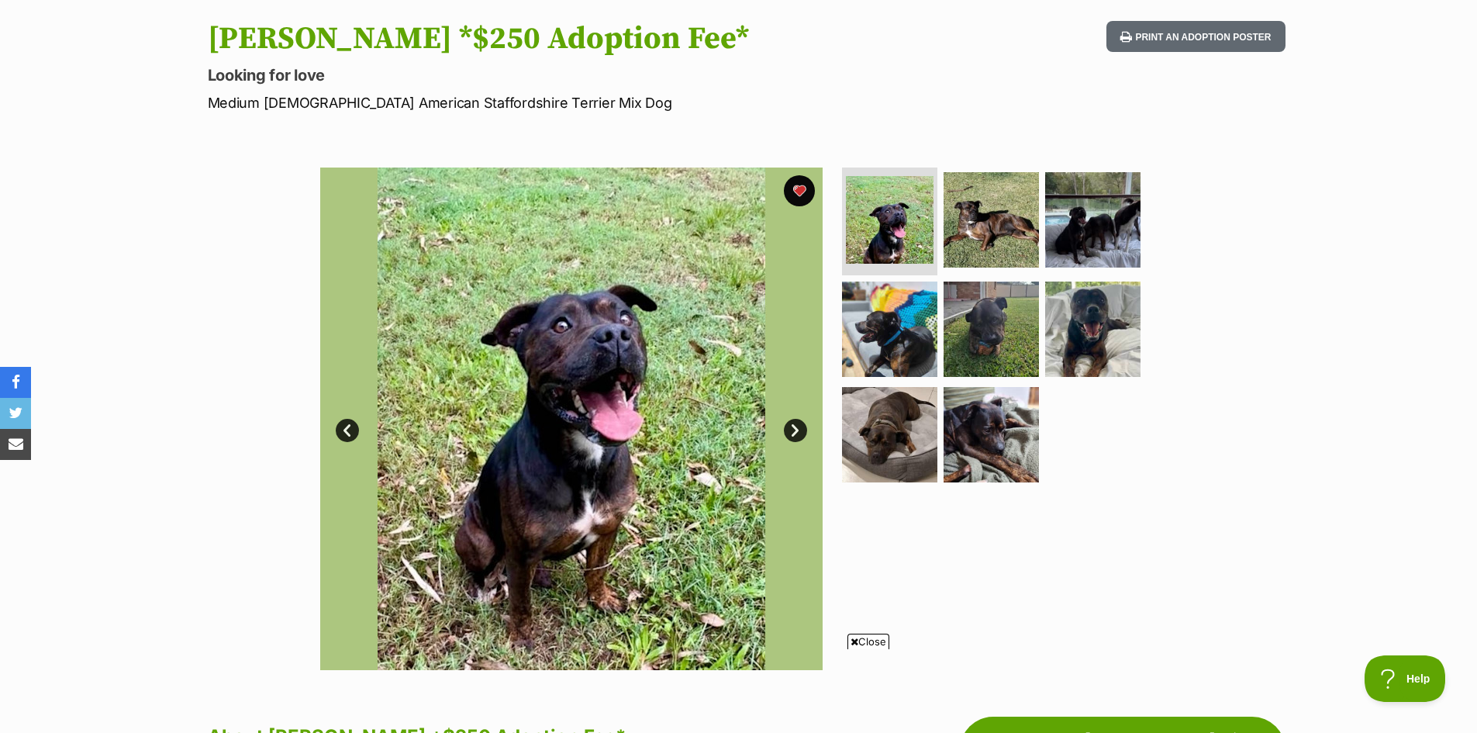
click at [791, 433] on link "Next" at bounding box center [795, 430] width 23 height 23
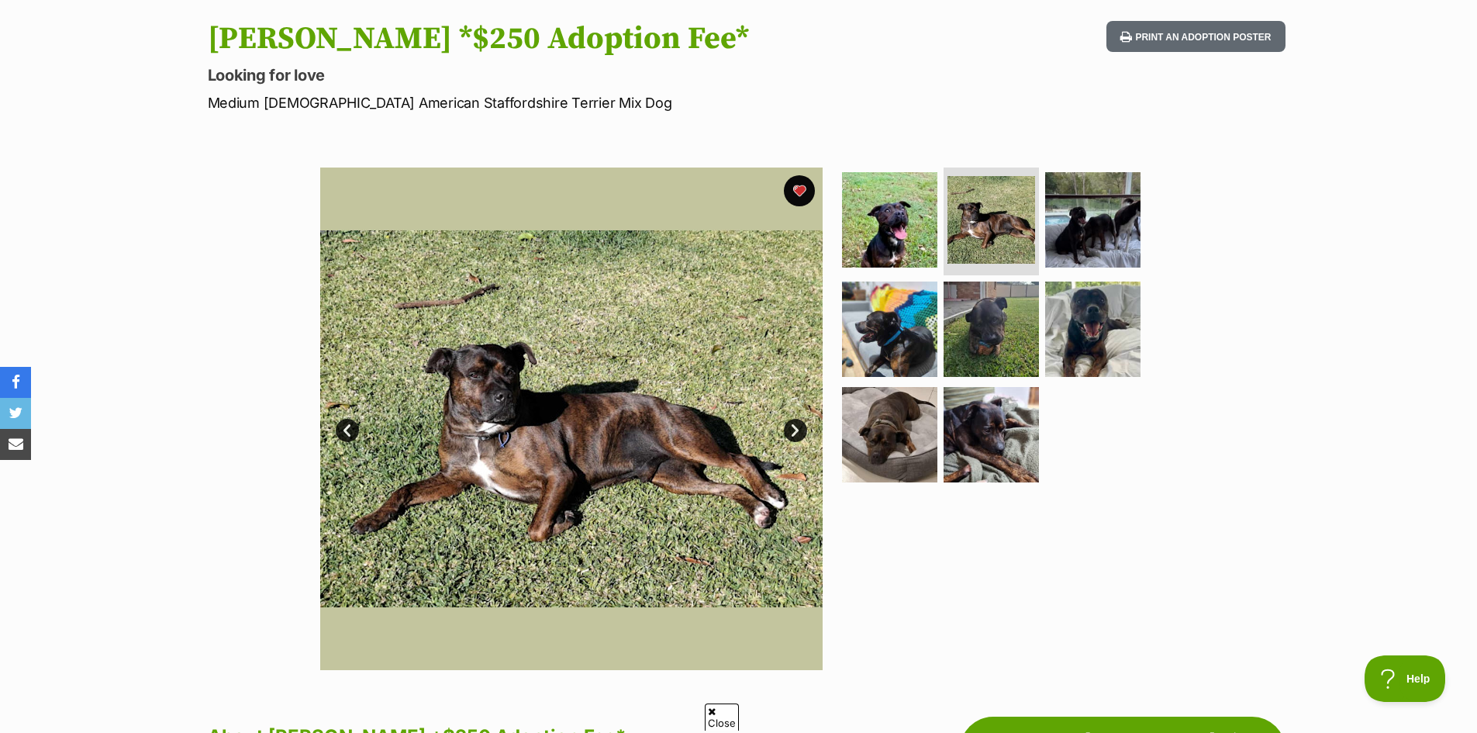
click at [791, 433] on link "Next" at bounding box center [795, 430] width 23 height 23
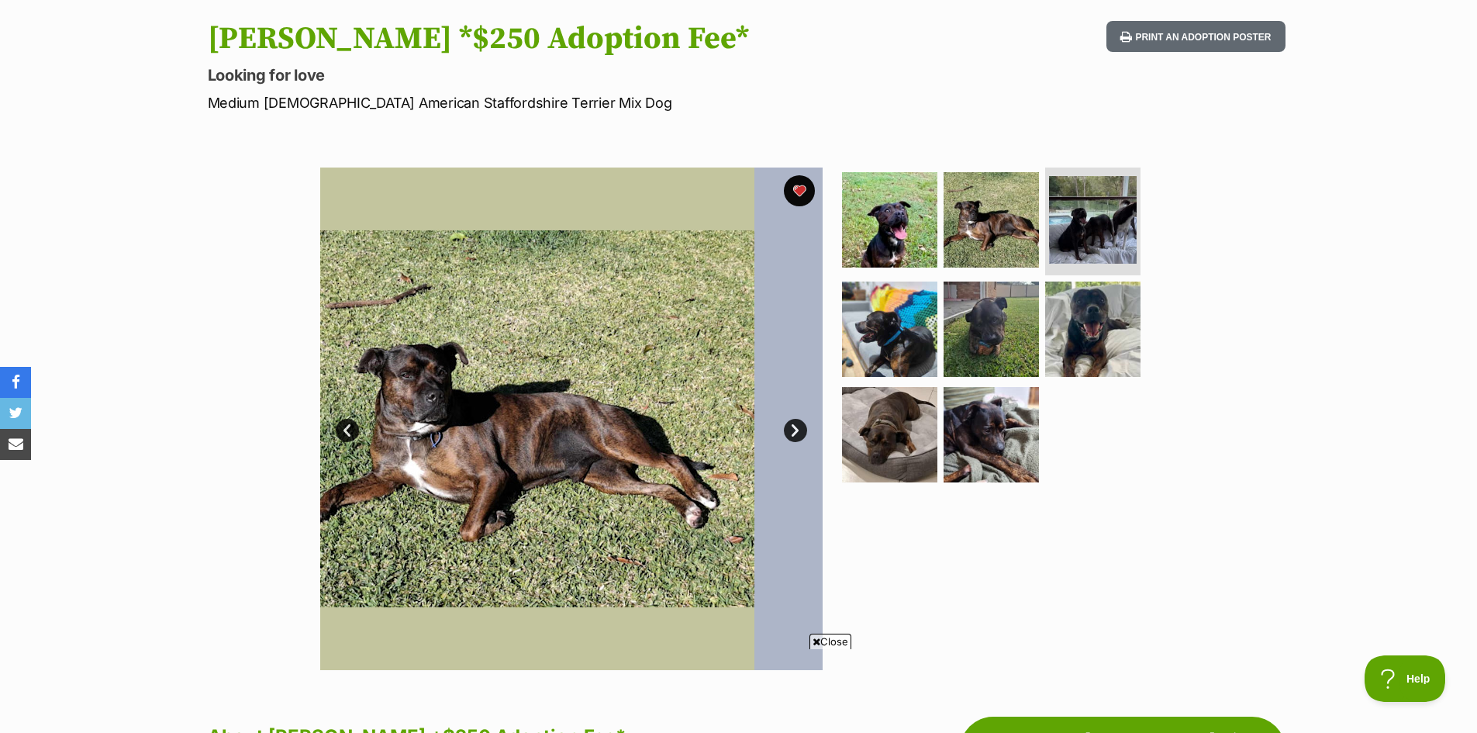
scroll to position [0, 0]
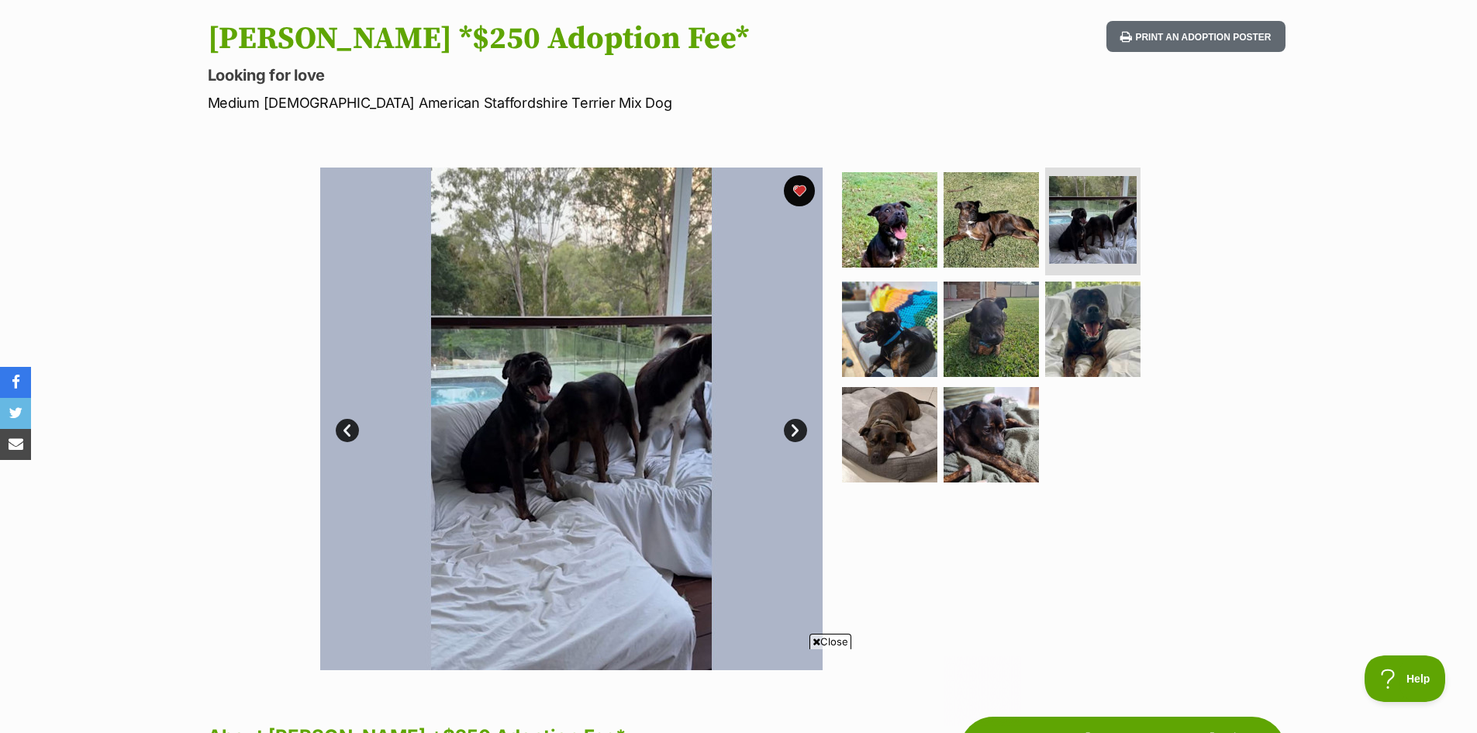
click at [791, 433] on link "Next" at bounding box center [795, 430] width 23 height 23
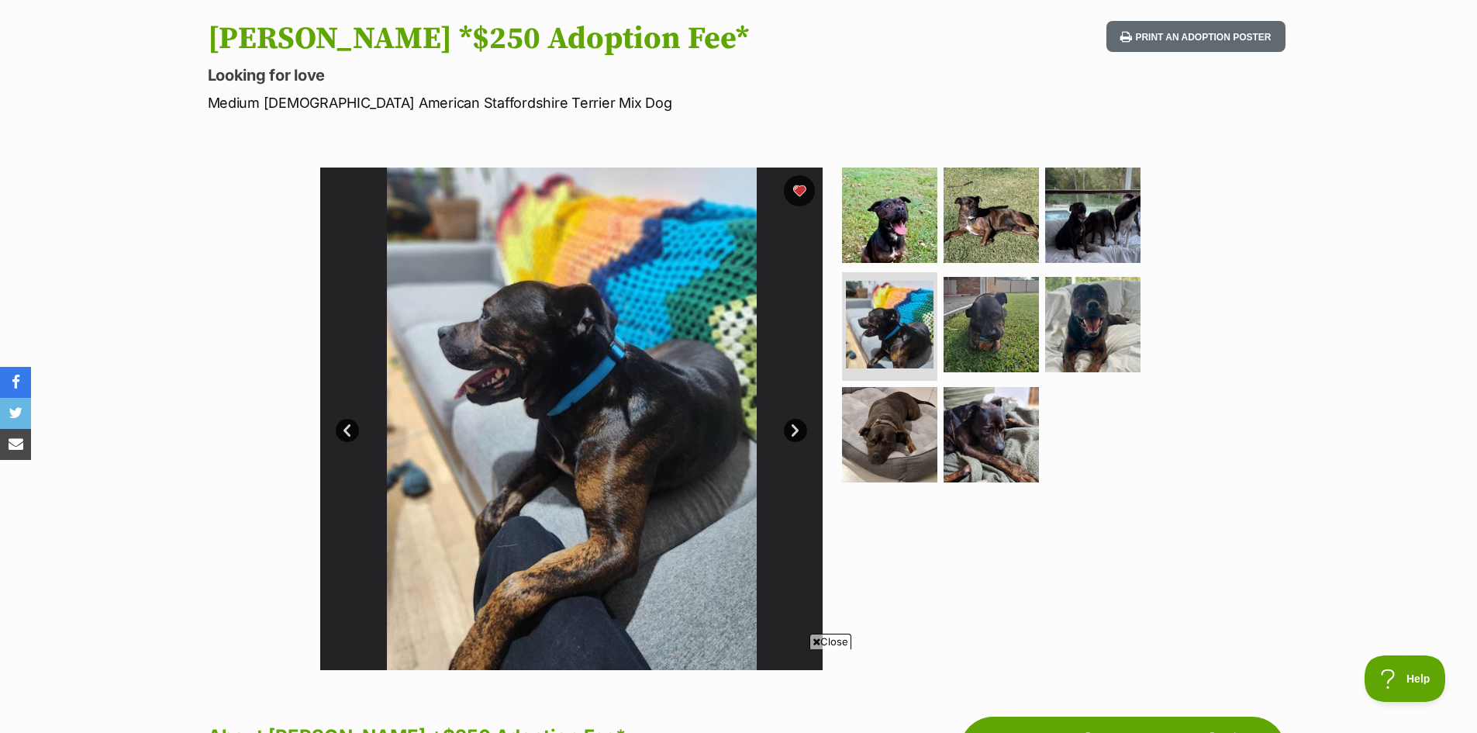
click at [791, 433] on link "Next" at bounding box center [795, 430] width 23 height 23
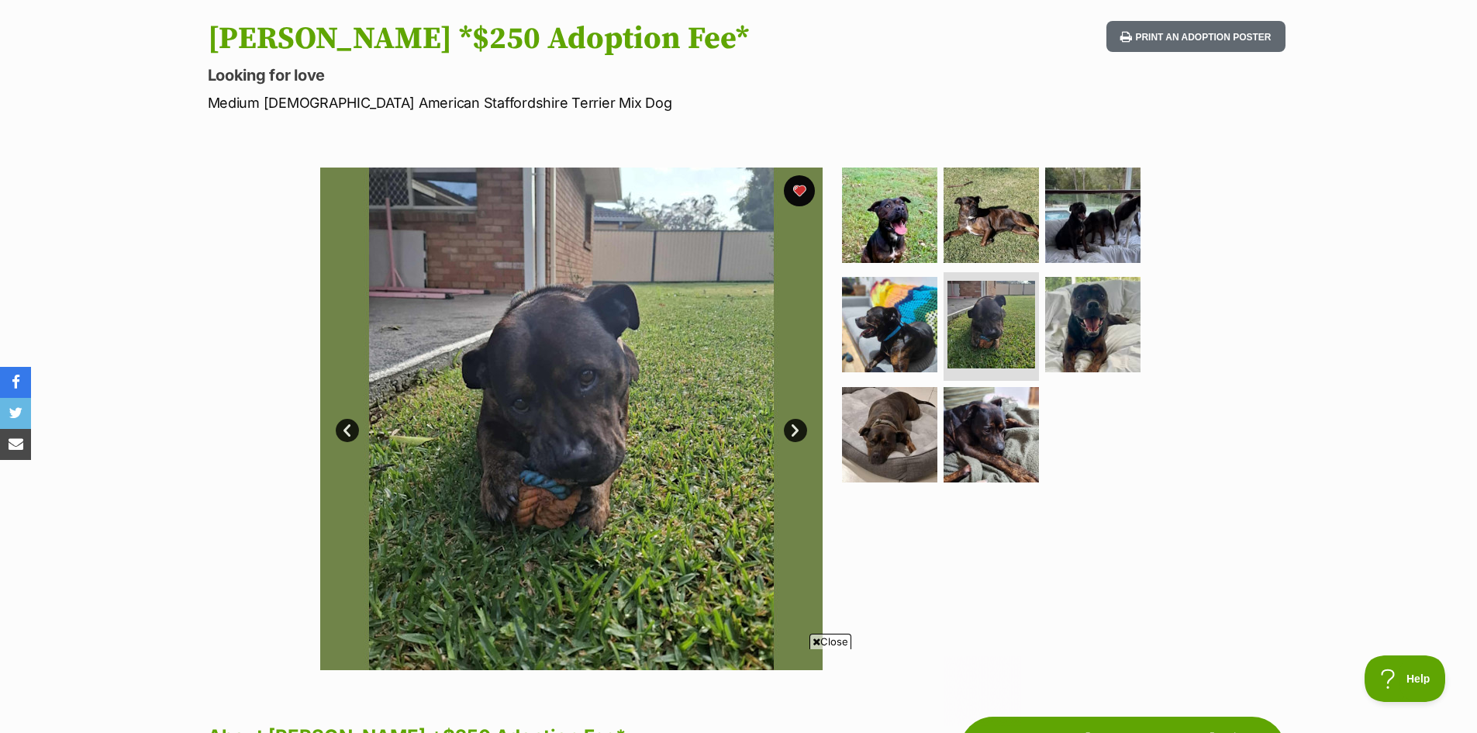
click at [791, 433] on link "Next" at bounding box center [795, 430] width 23 height 23
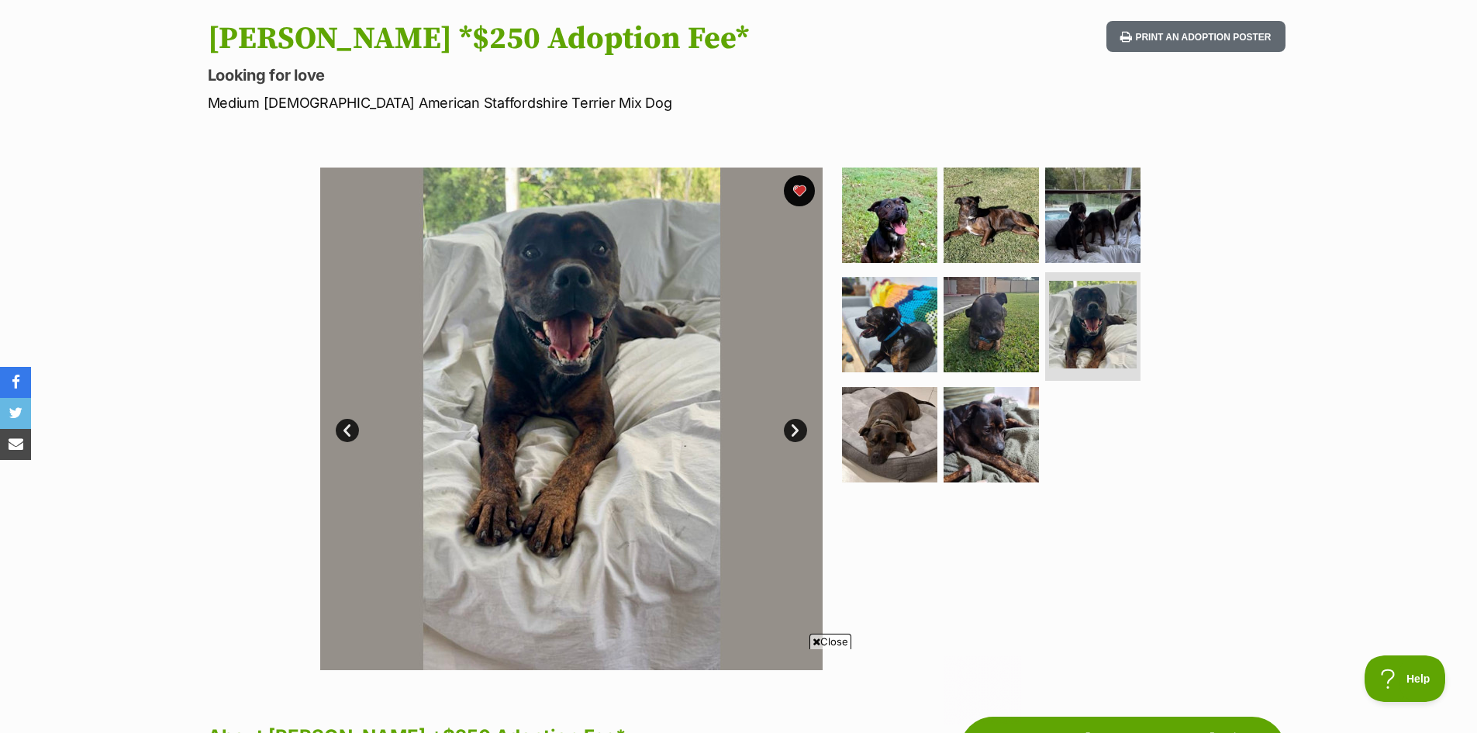
click at [791, 433] on link "Next" at bounding box center [795, 430] width 23 height 23
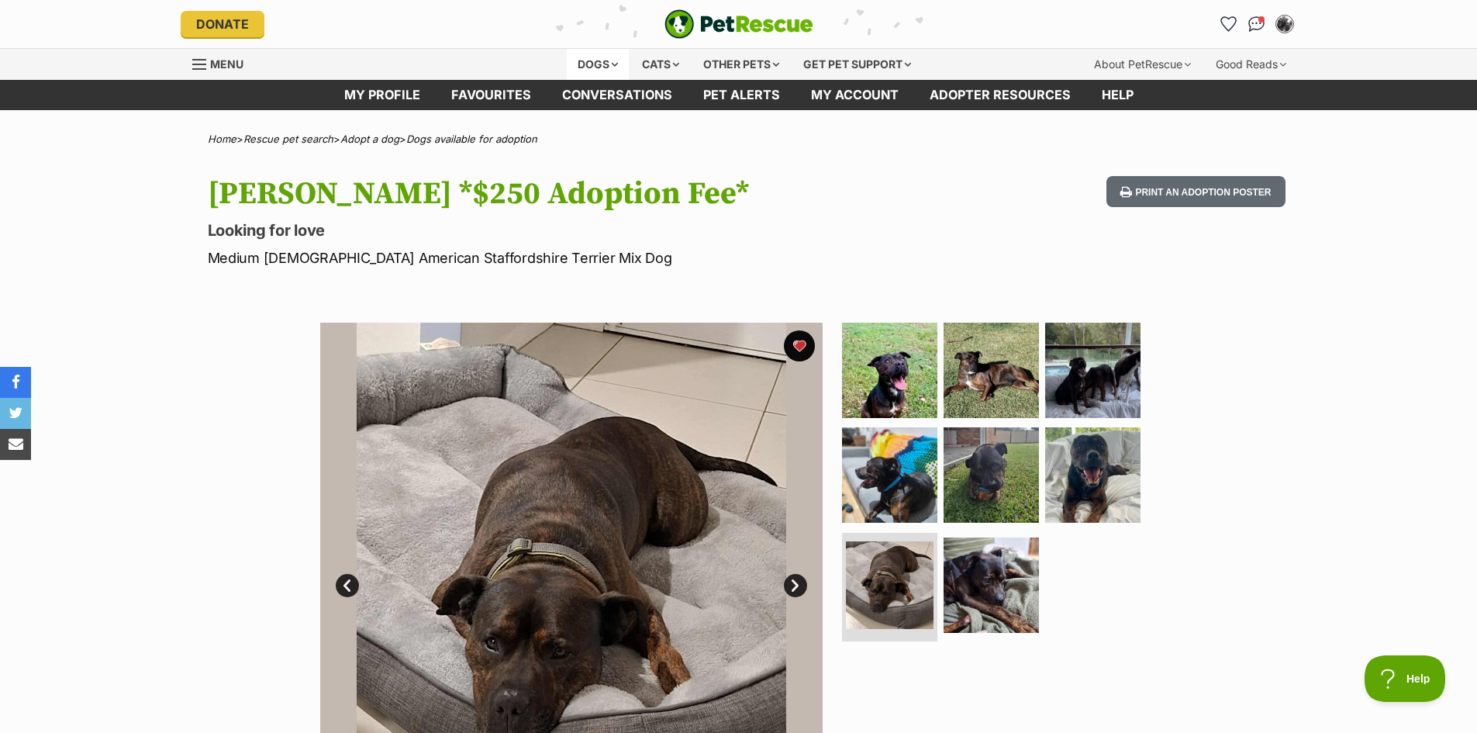
click at [589, 66] on div "Dogs" at bounding box center [598, 64] width 62 height 31
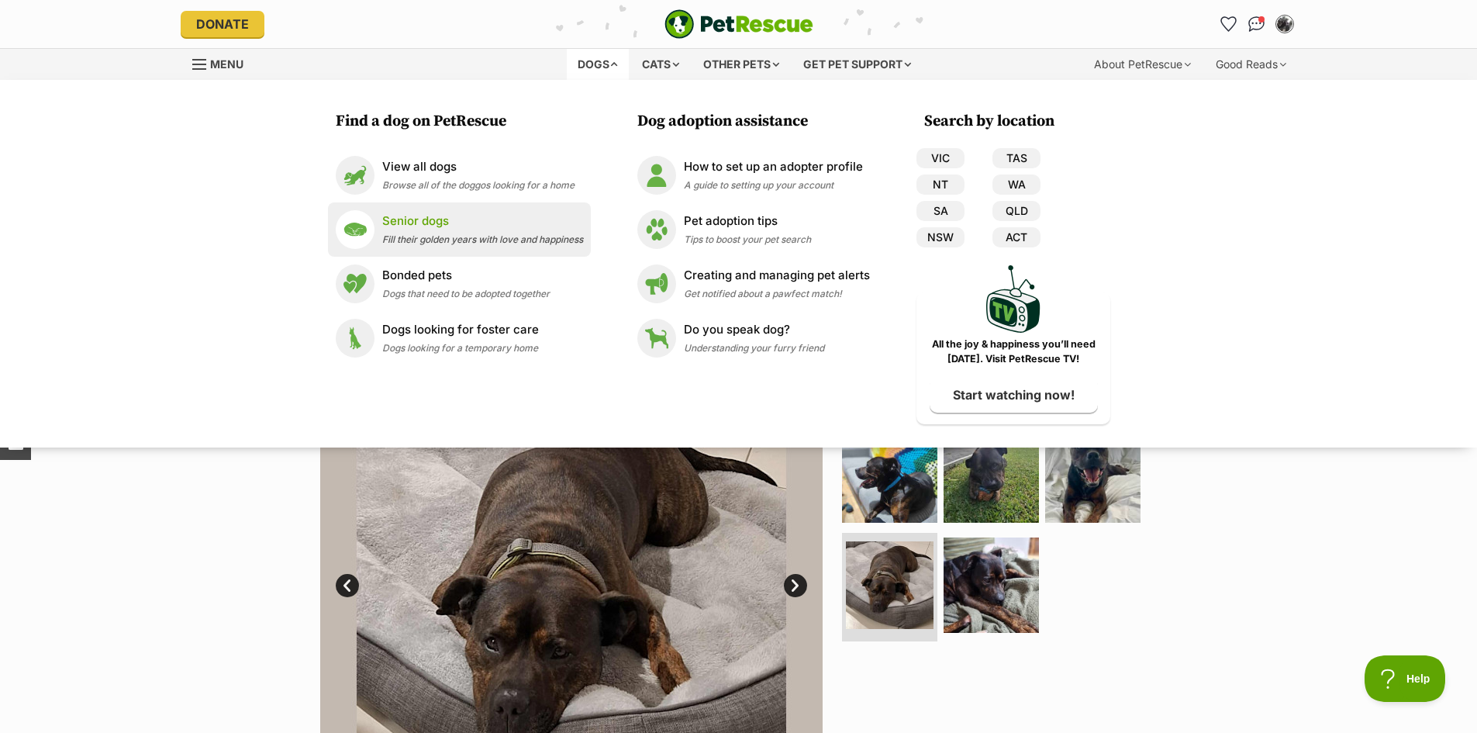
click at [398, 225] on p "Senior dogs" at bounding box center [482, 221] width 201 height 18
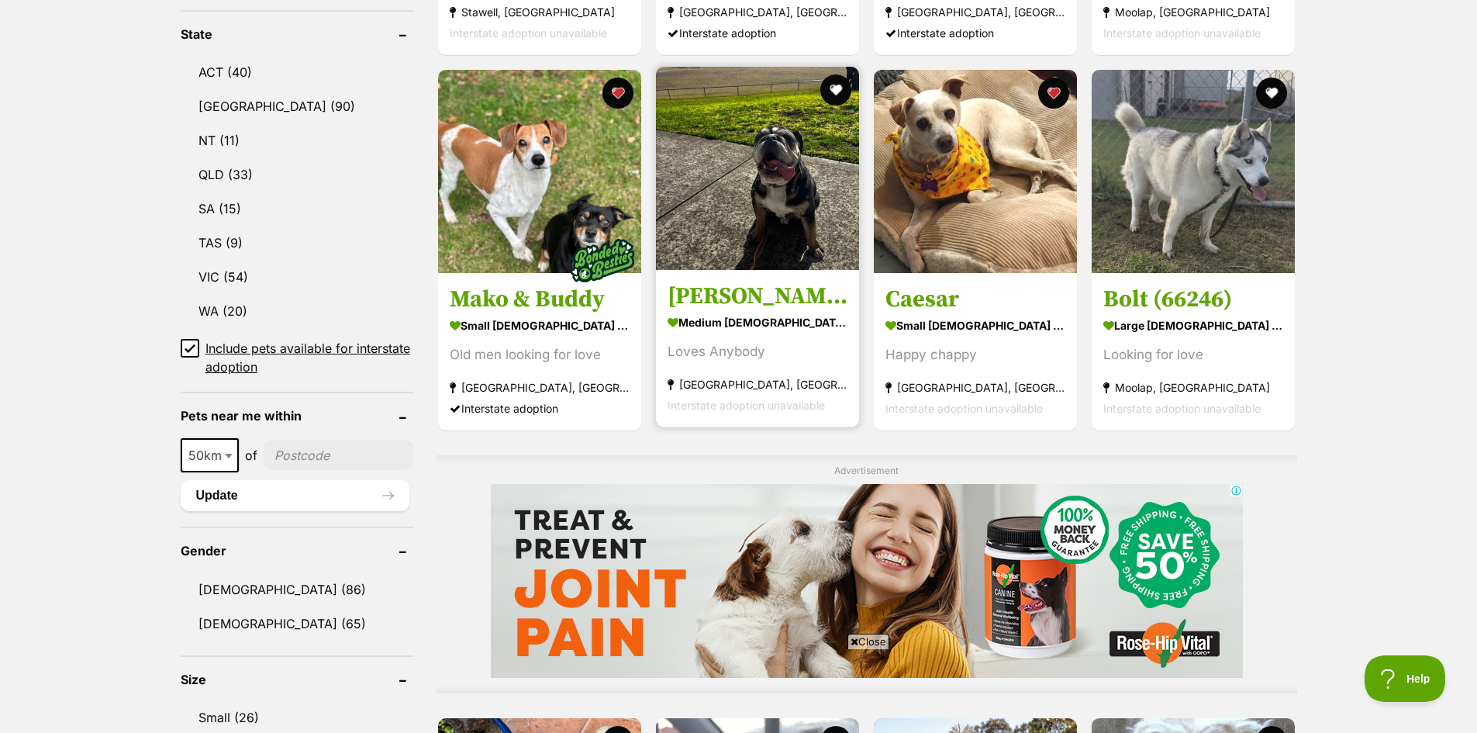
scroll to position [775, 0]
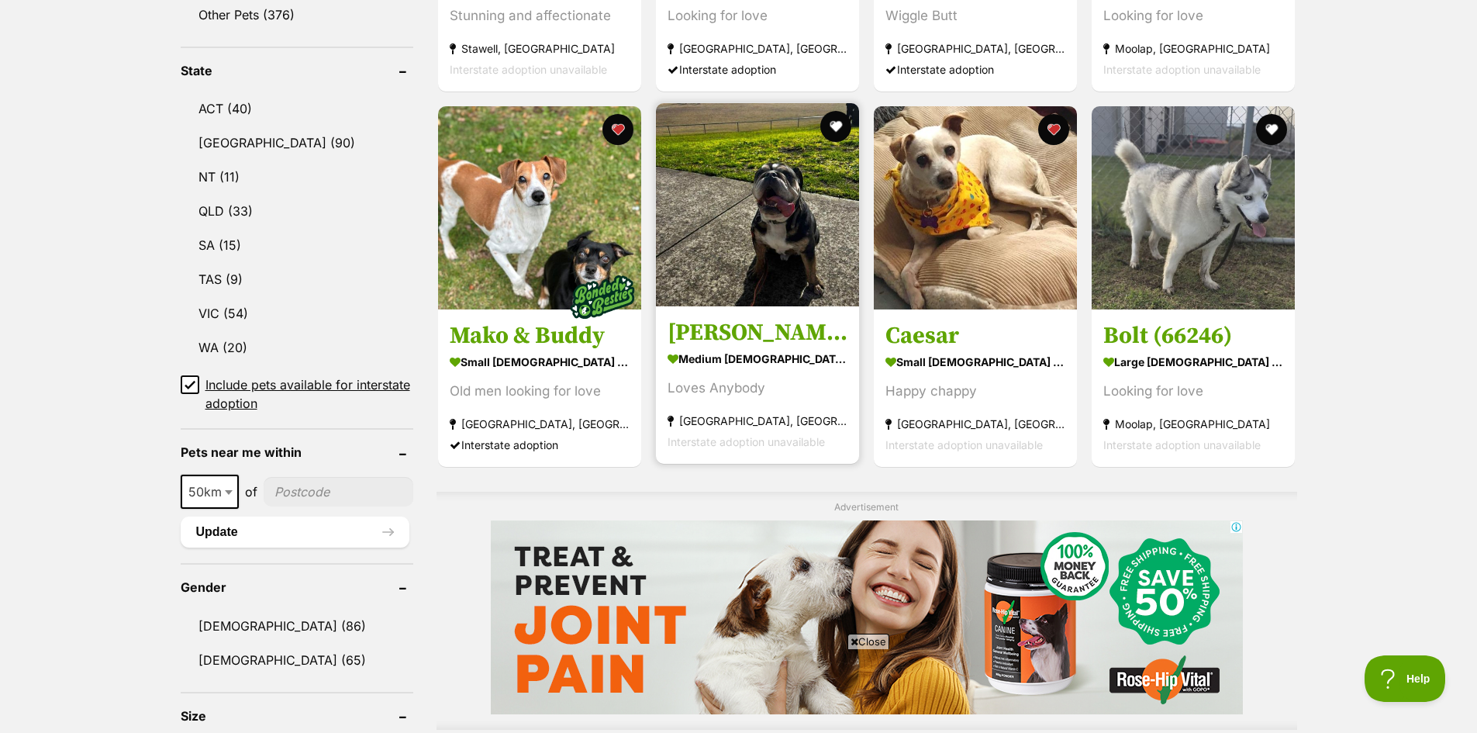
click at [776, 240] on img at bounding box center [757, 204] width 203 height 203
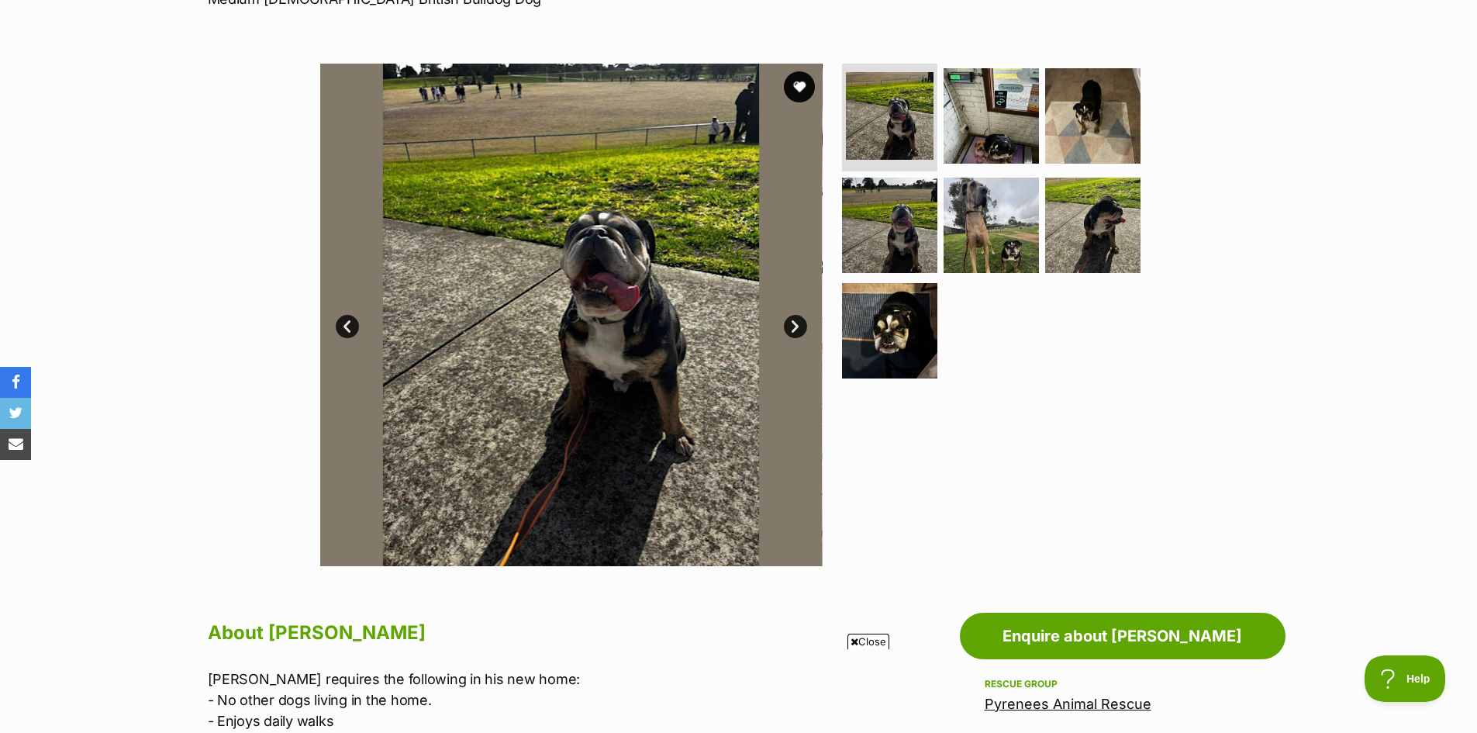
scroll to position [233, 0]
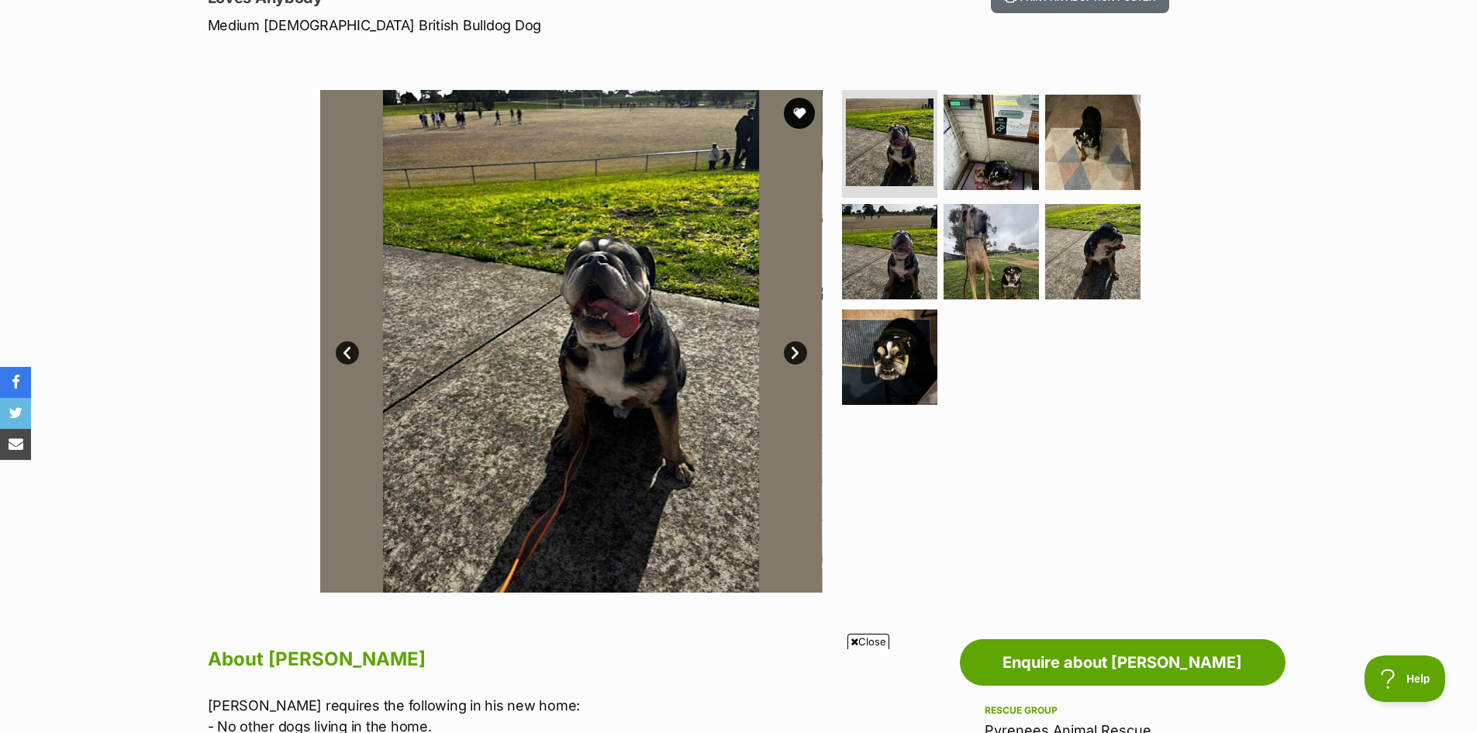
click at [802, 352] on link "Next" at bounding box center [795, 352] width 23 height 23
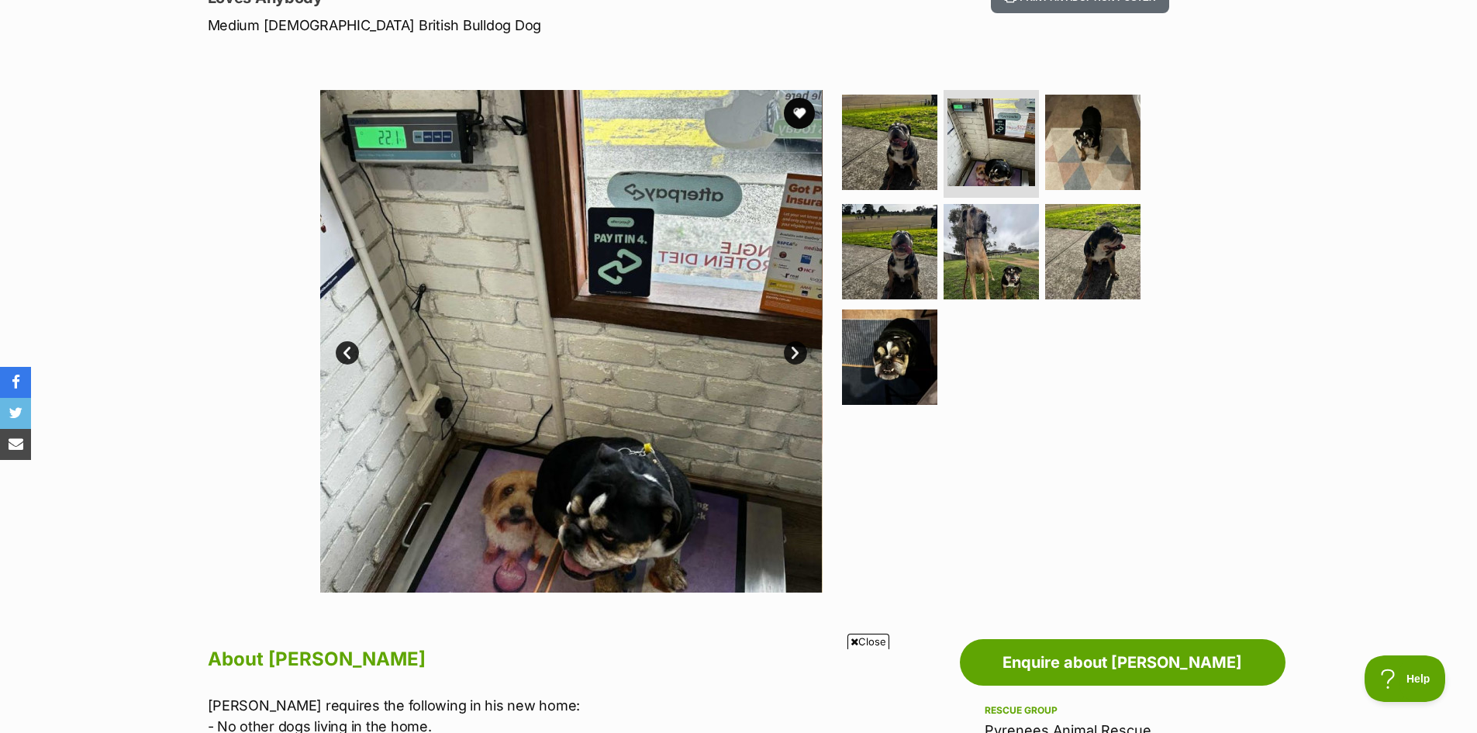
click at [802, 352] on link "Next" at bounding box center [795, 352] width 23 height 23
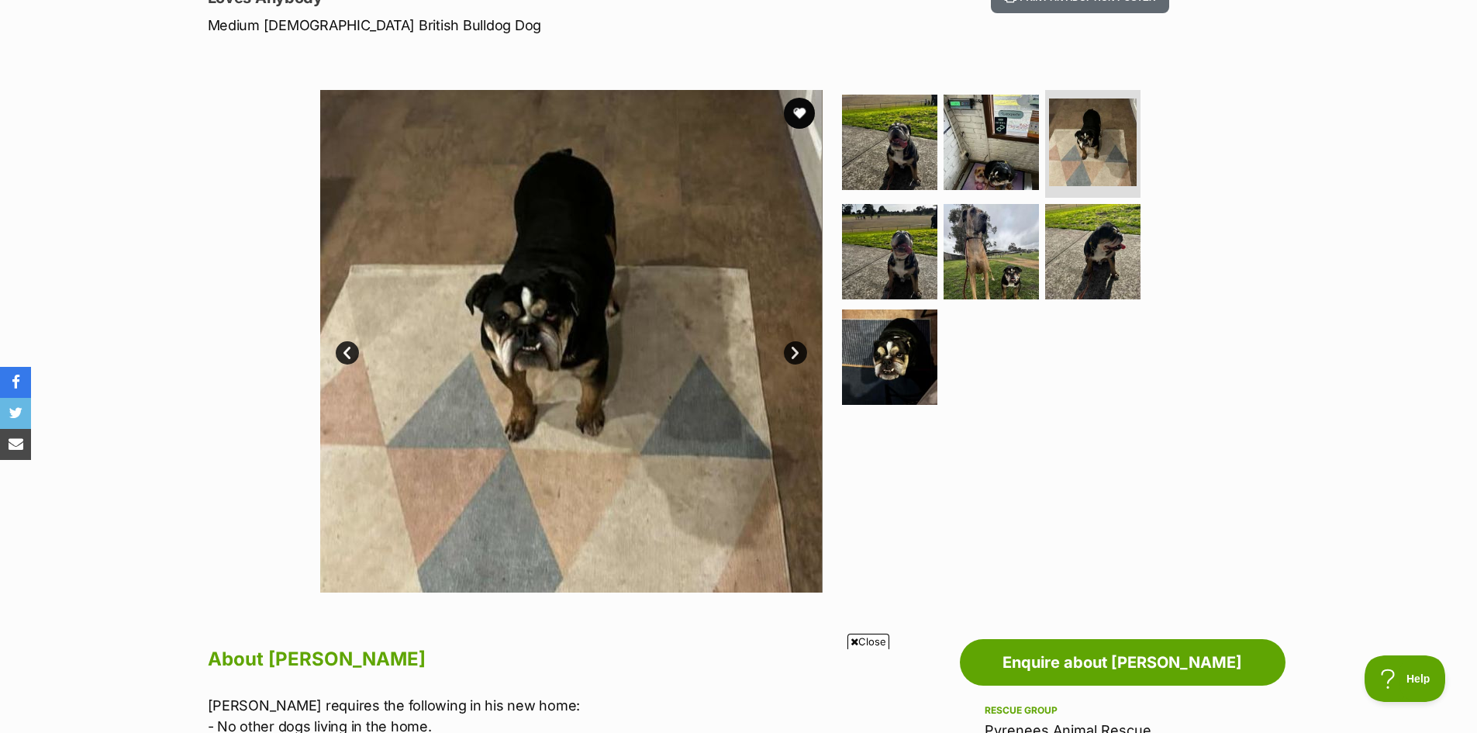
click at [802, 352] on link "Next" at bounding box center [795, 352] width 23 height 23
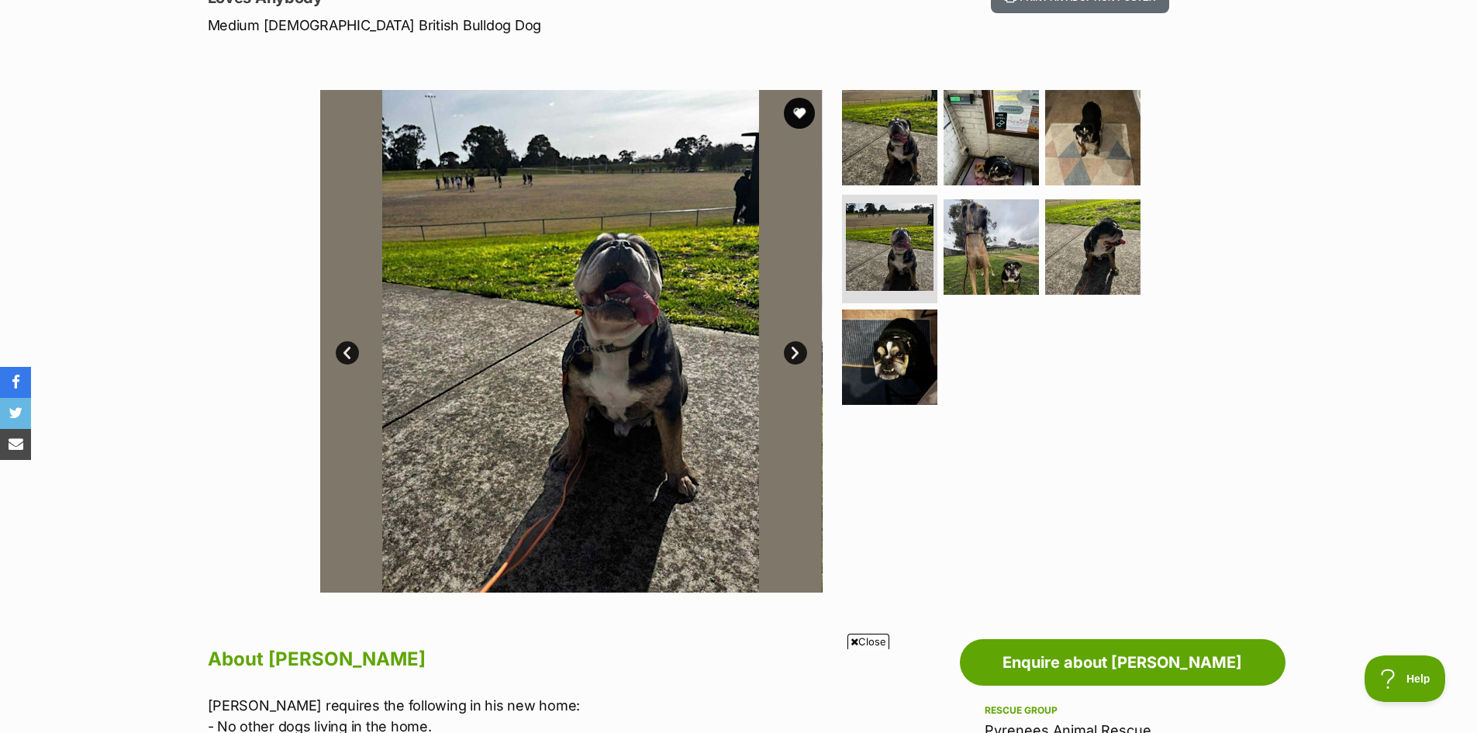
click at [802, 352] on link "Next" at bounding box center [795, 352] width 23 height 23
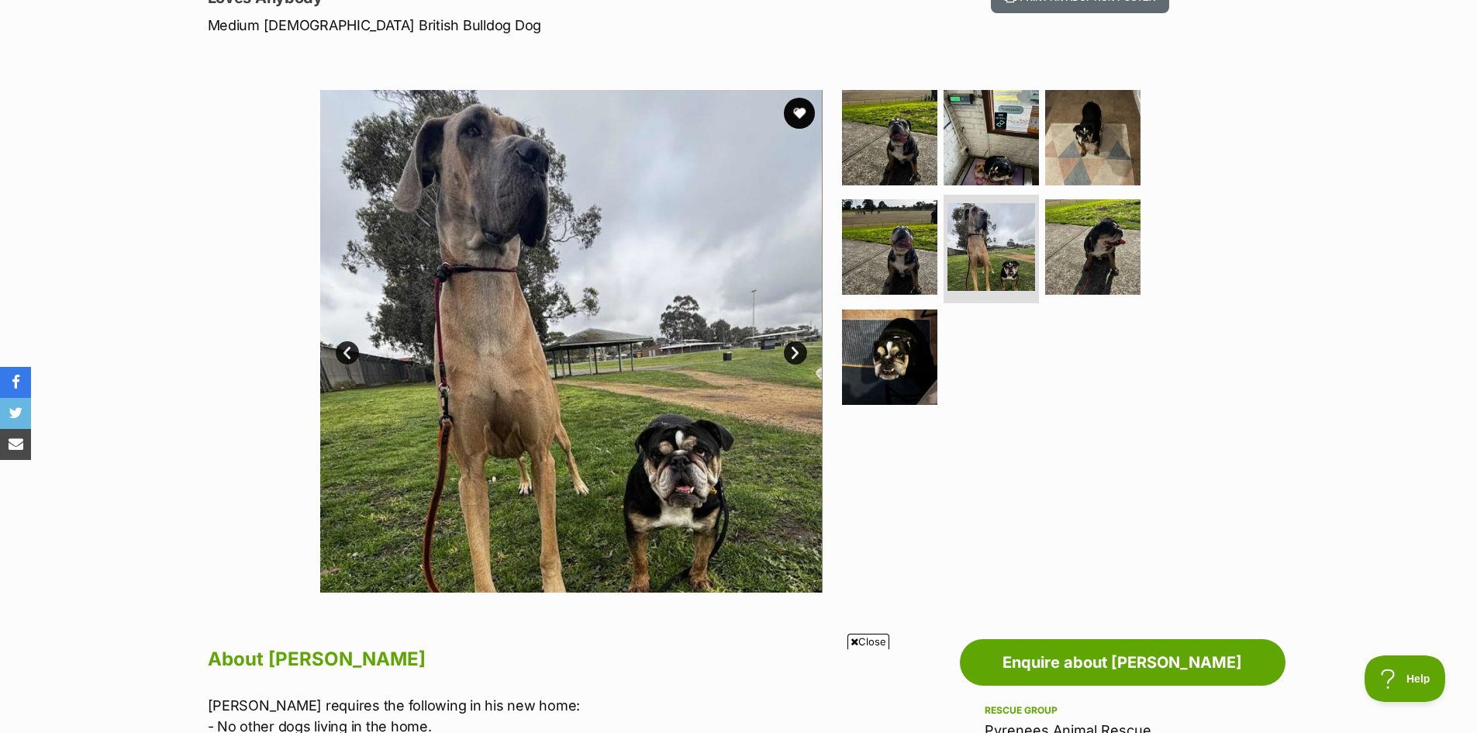
click at [802, 352] on link "Next" at bounding box center [795, 352] width 23 height 23
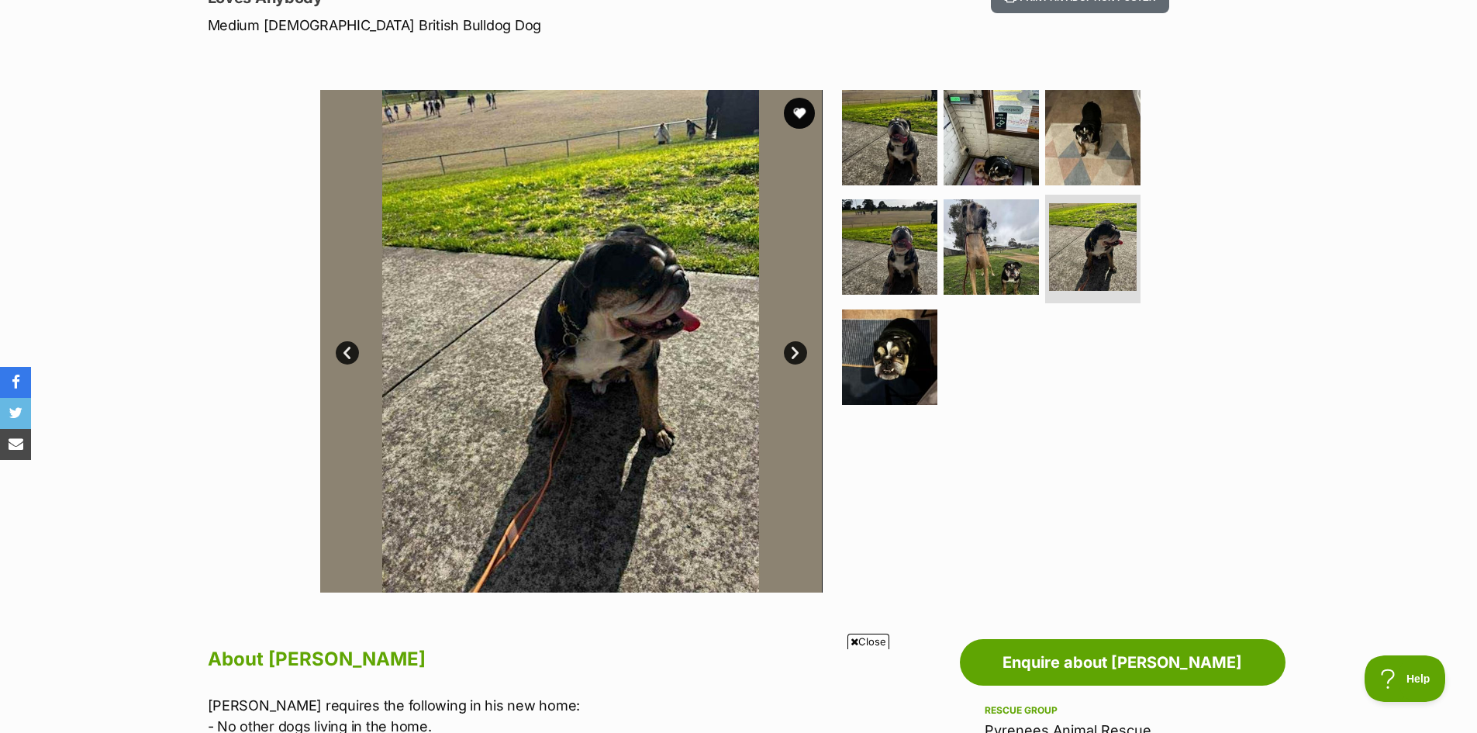
click at [802, 352] on link "Next" at bounding box center [795, 352] width 23 height 23
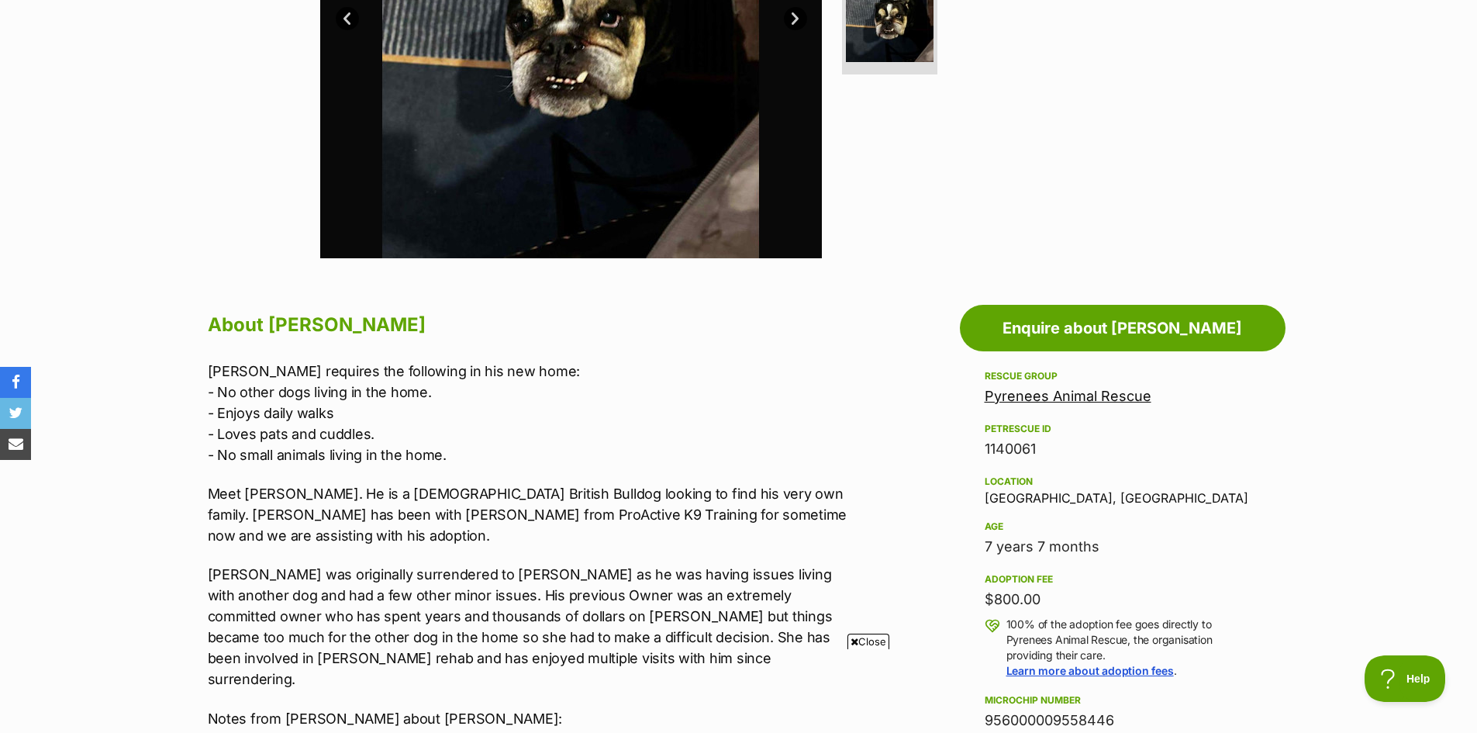
scroll to position [698, 0]
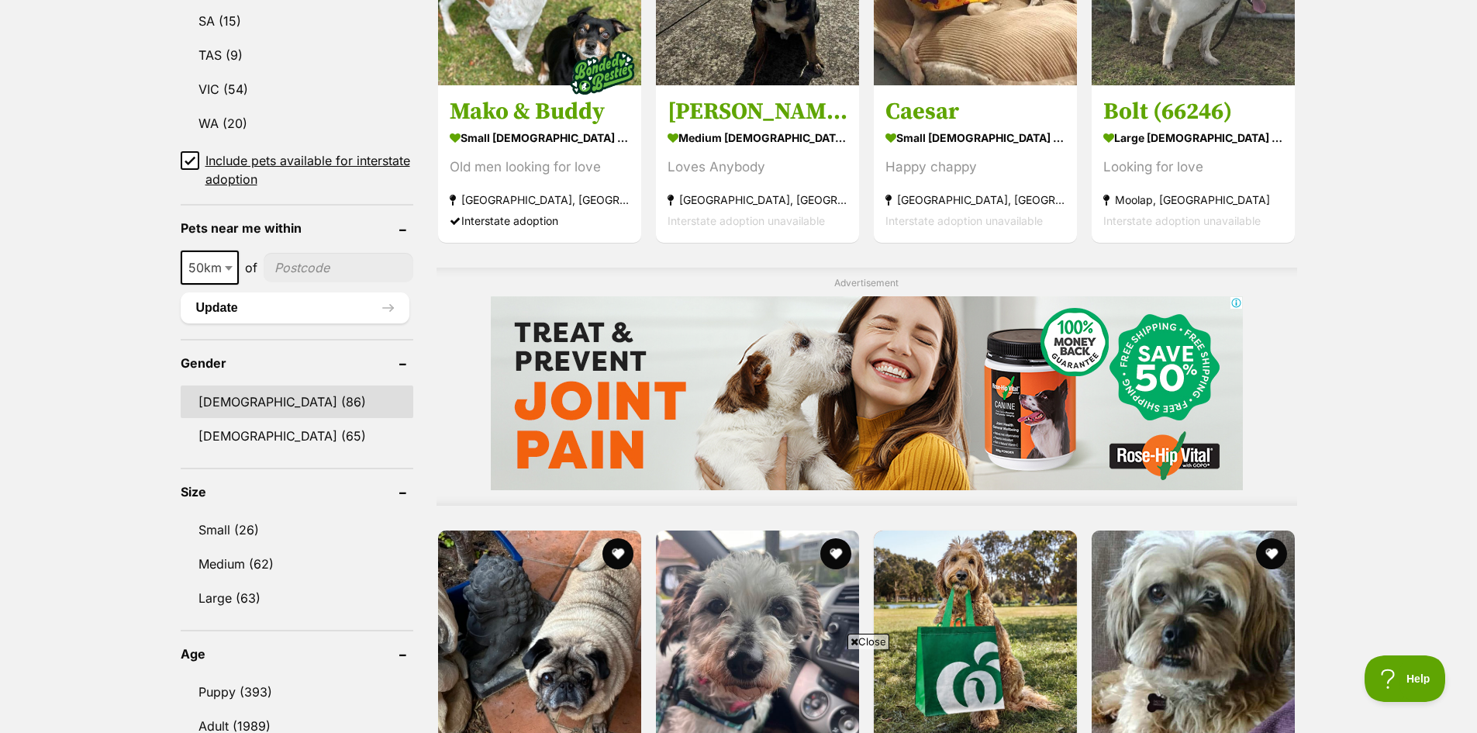
click at [209, 401] on link "[DEMOGRAPHIC_DATA] (86)" at bounding box center [297, 401] width 233 height 33
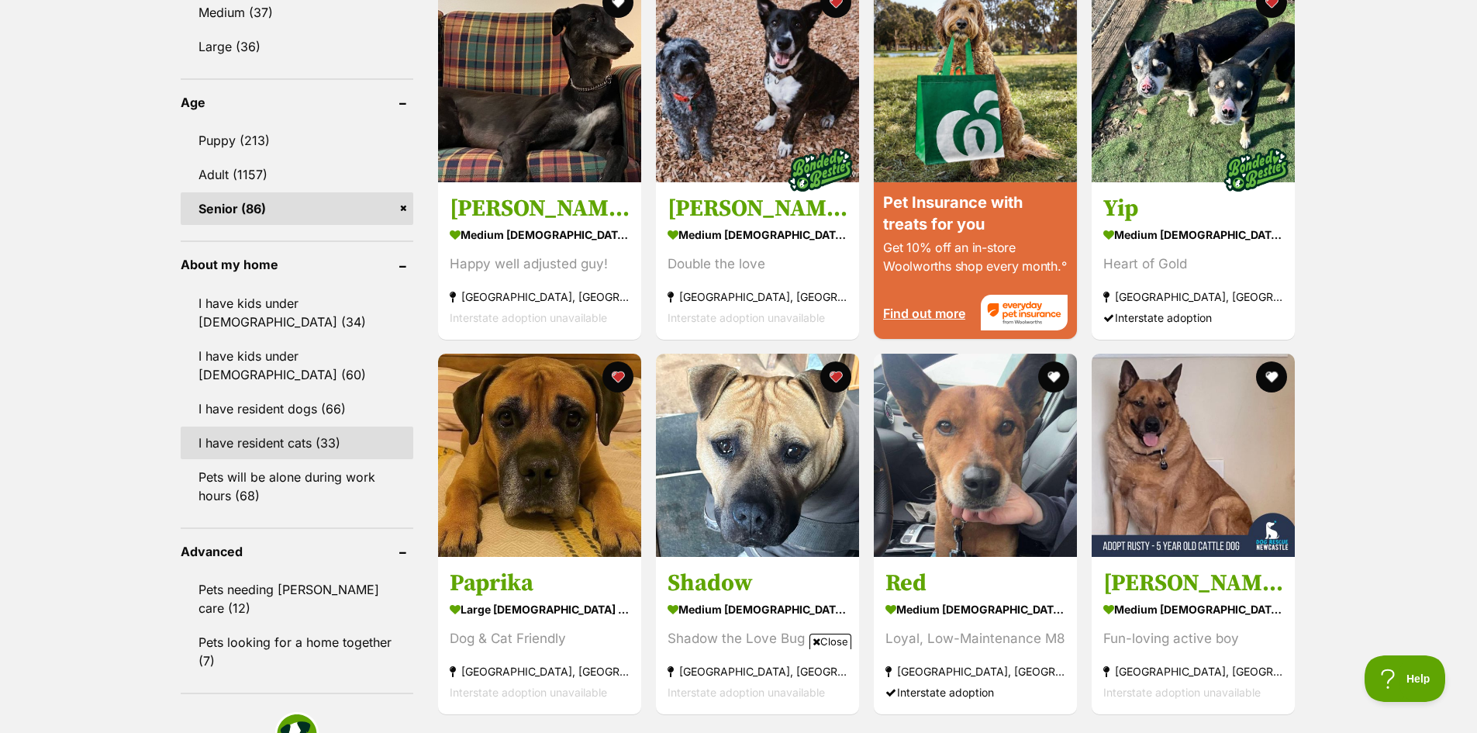
click at [264, 426] on link "I have resident cats (33)" at bounding box center [297, 442] width 233 height 33
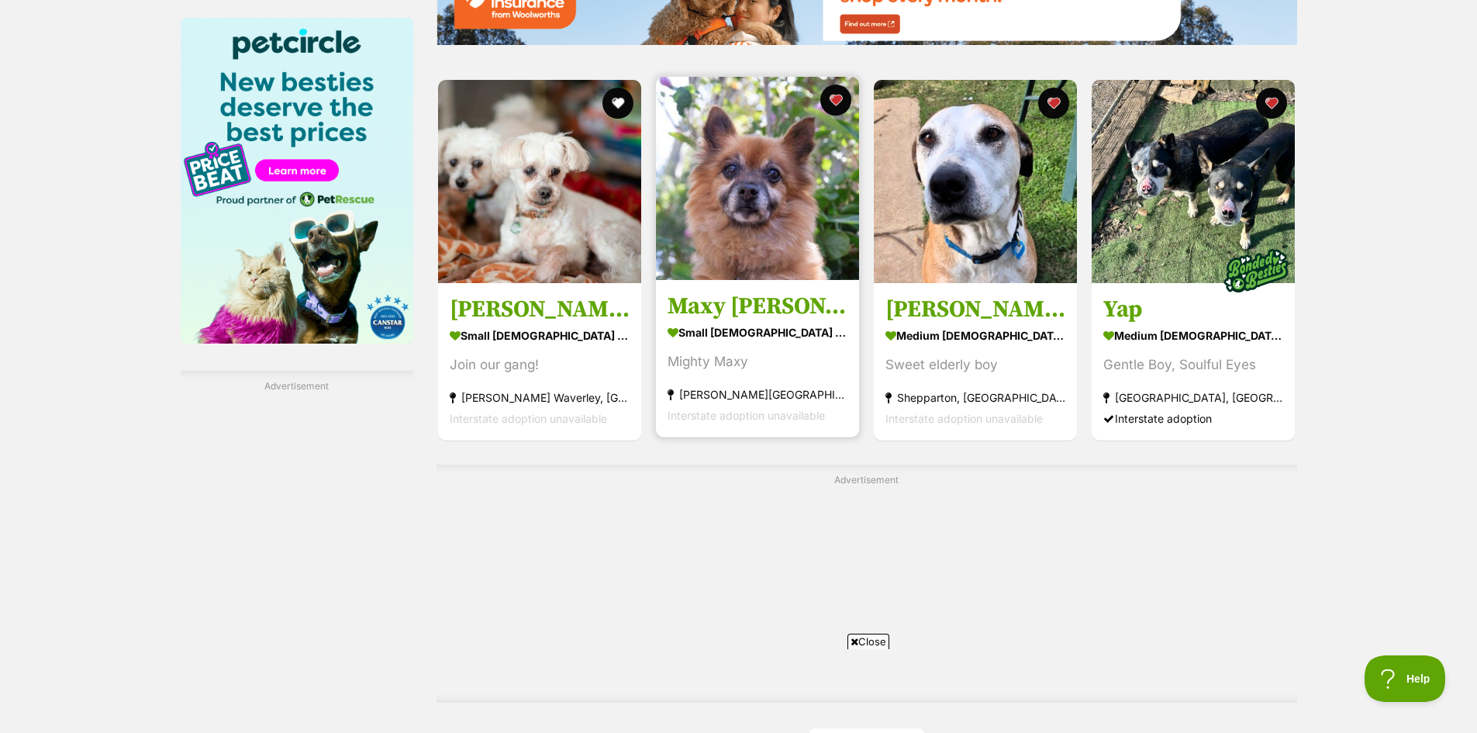
scroll to position [2559, 0]
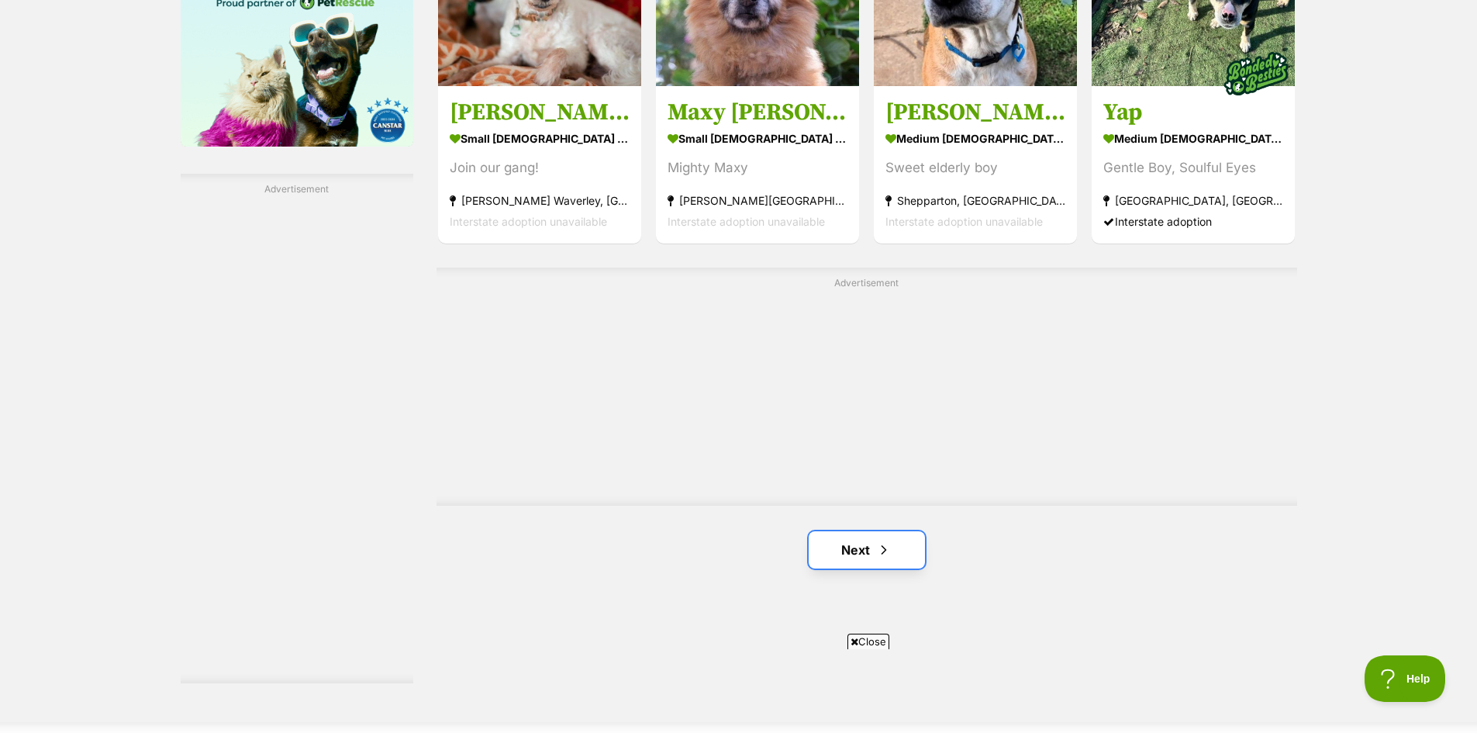
click at [853, 547] on link "Next" at bounding box center [867, 549] width 116 height 37
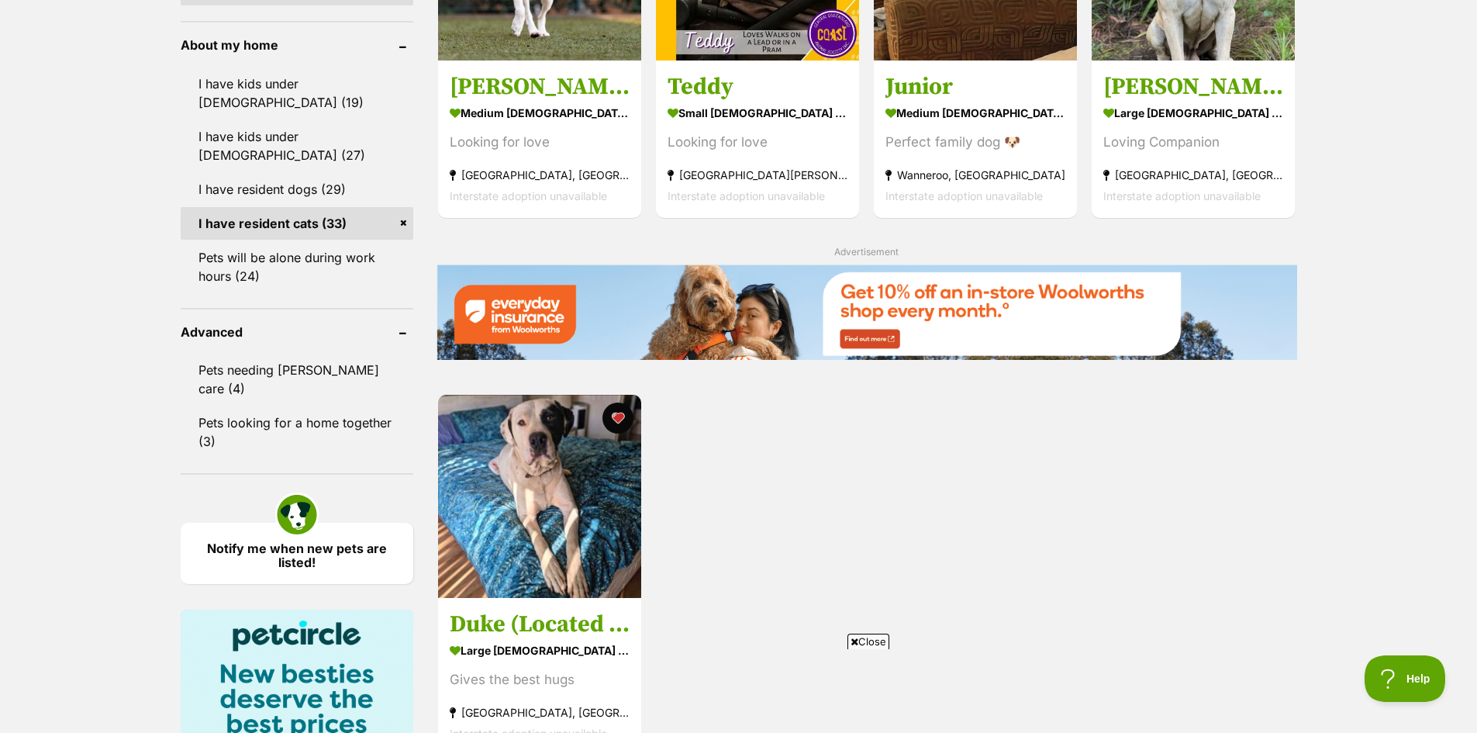
scroll to position [1628, 0]
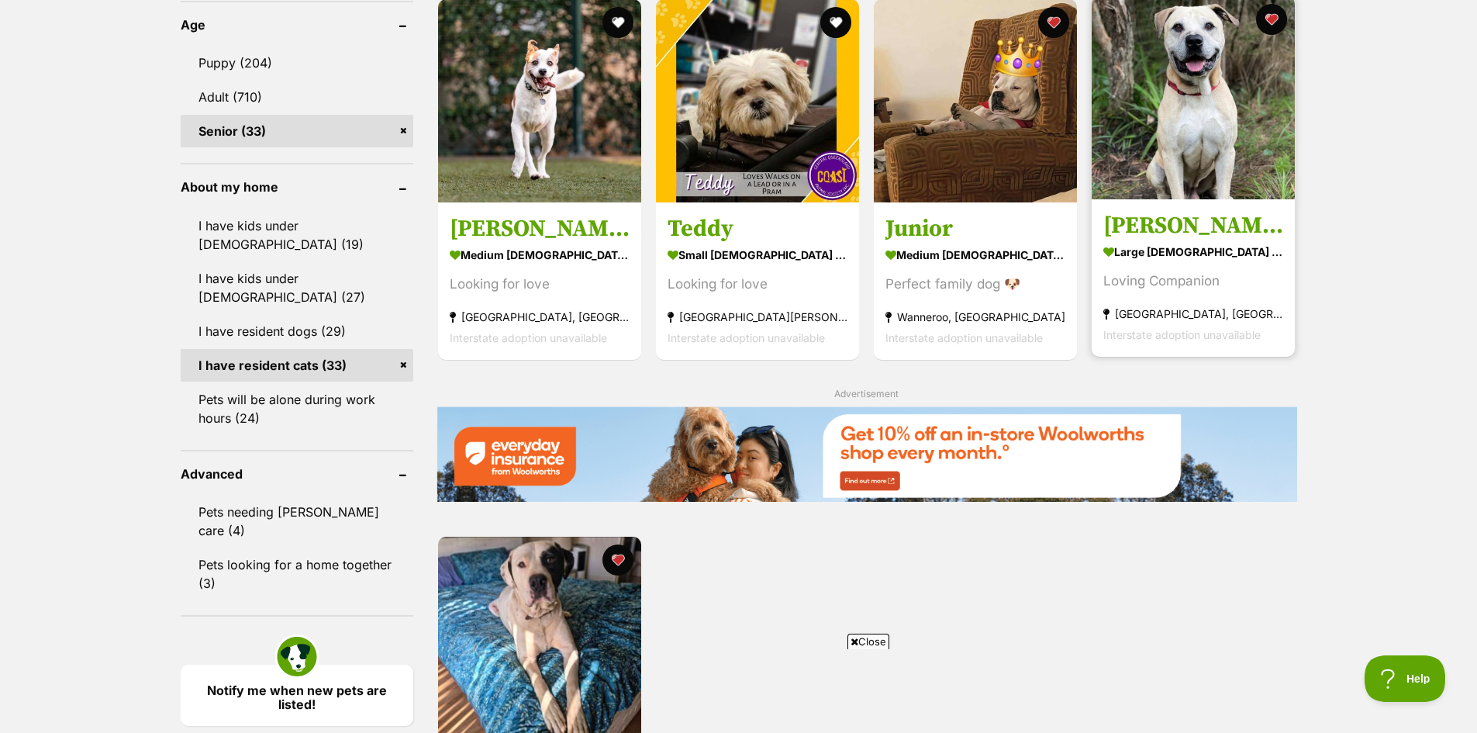
click at [1212, 113] on img at bounding box center [1193, 97] width 203 height 203
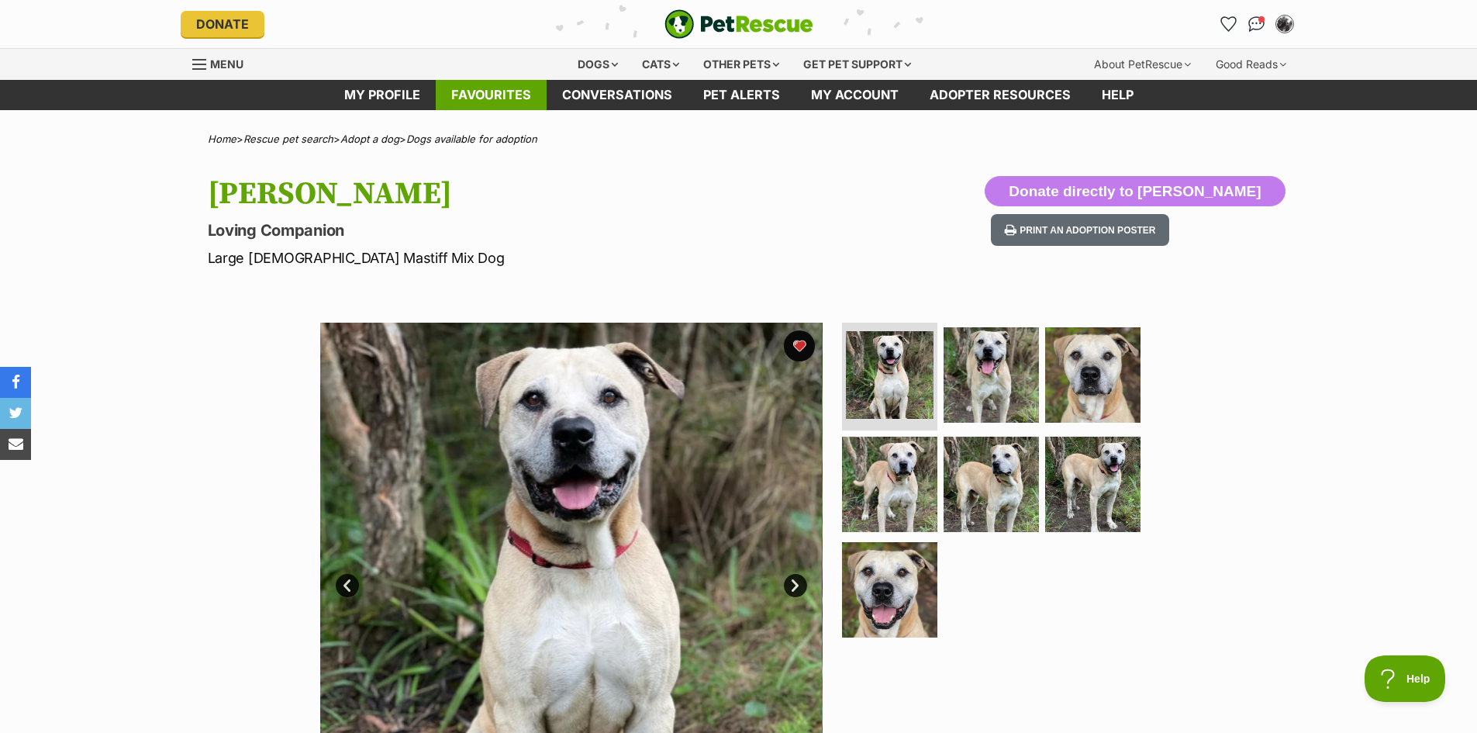
click at [493, 91] on link "Favourites" at bounding box center [491, 95] width 111 height 30
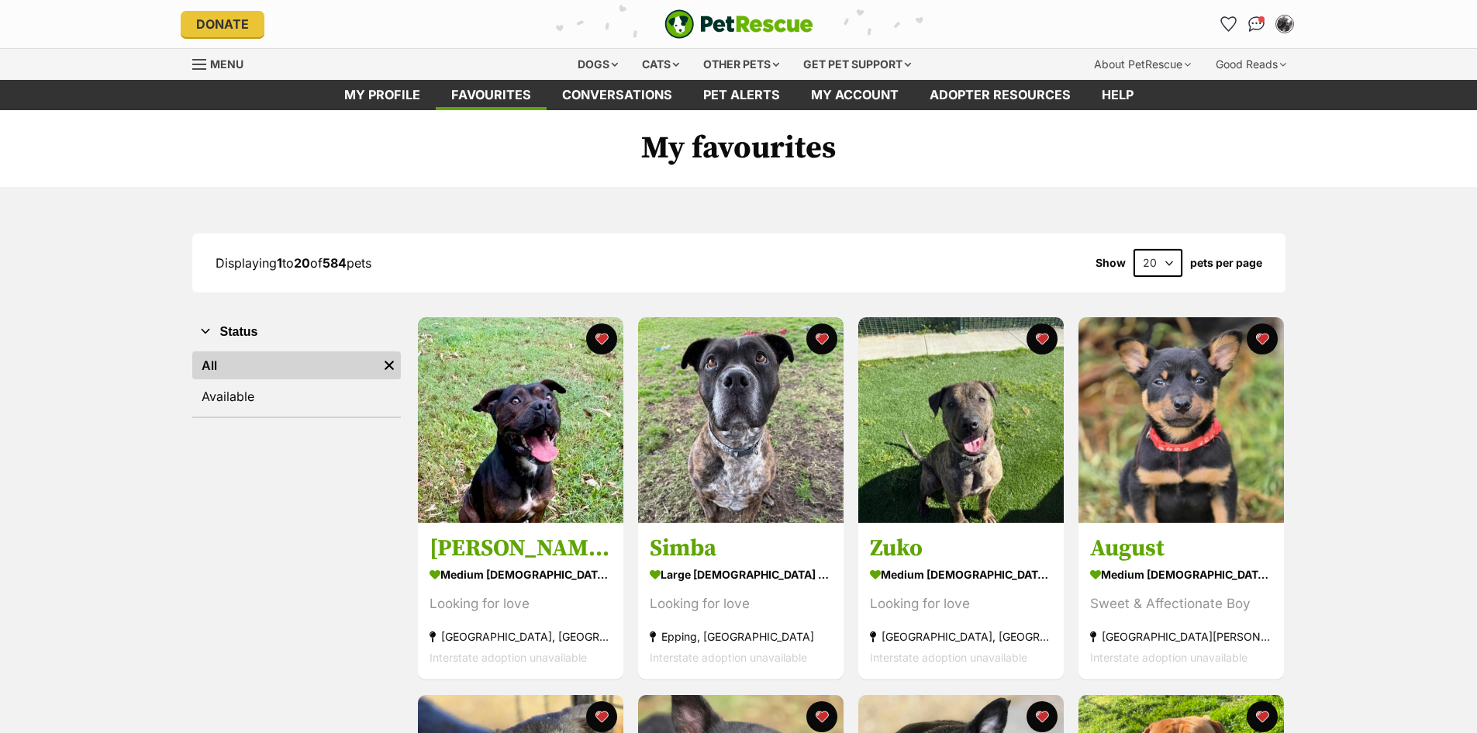
click at [1167, 254] on select "20 40 60" at bounding box center [1158, 263] width 49 height 28
select select "60"
click at [1134, 249] on select "20 40 60" at bounding box center [1158, 263] width 49 height 28
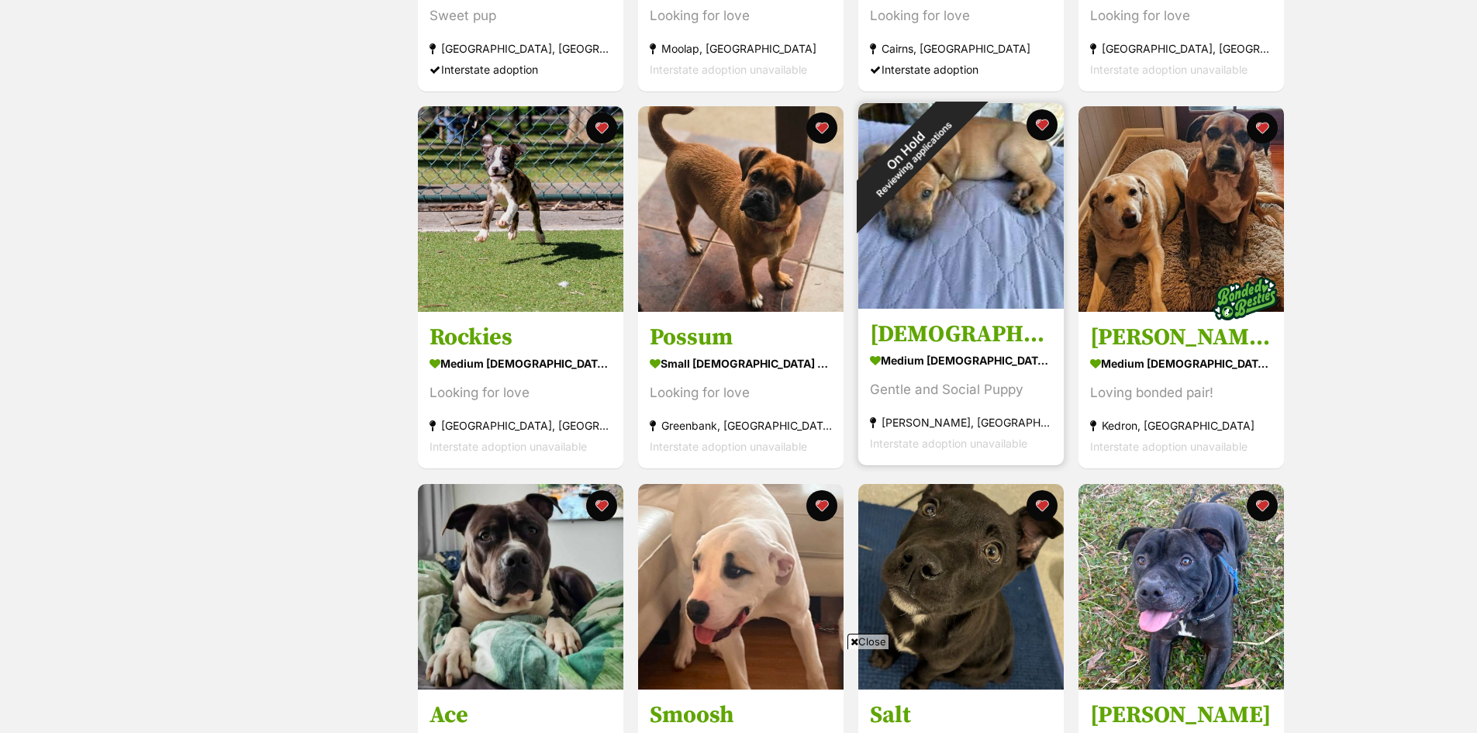
scroll to position [3954, 0]
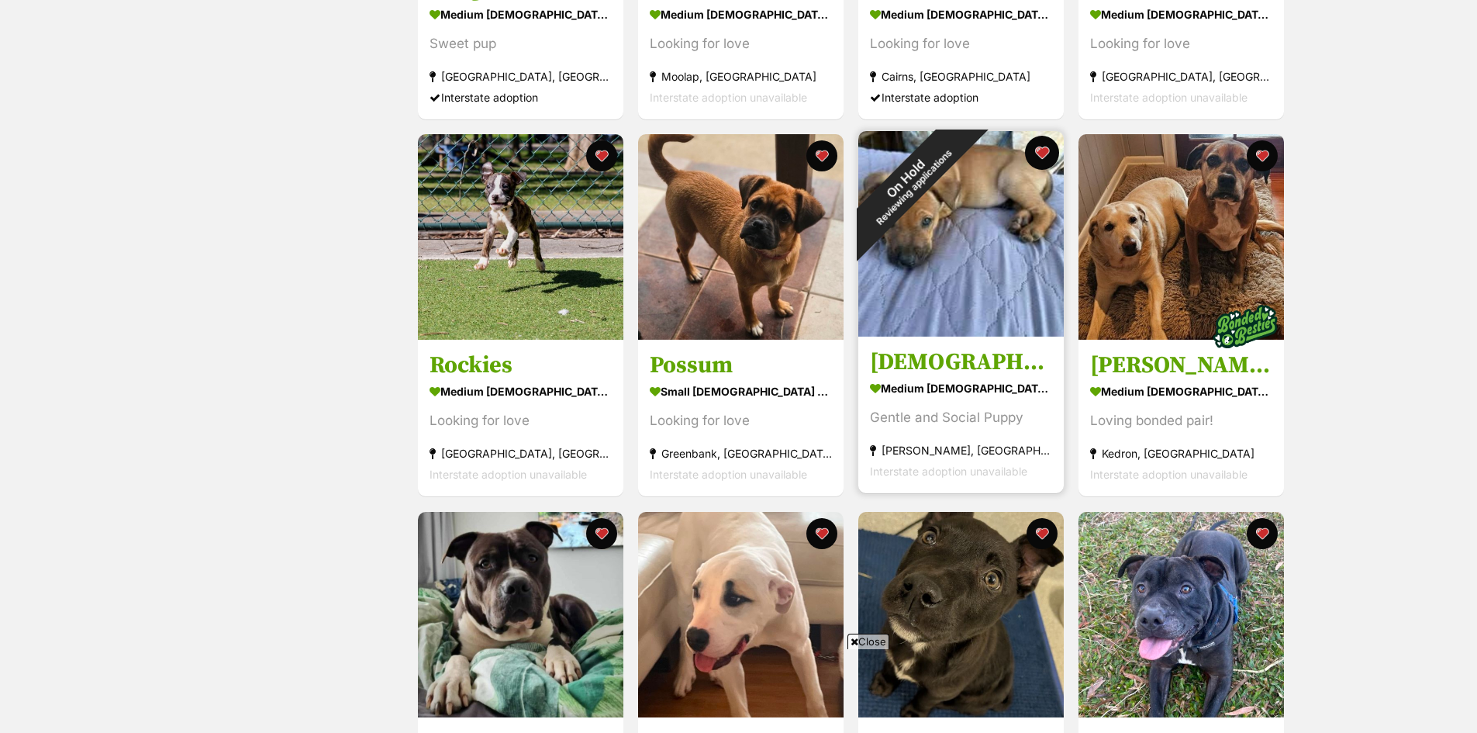
click at [1044, 147] on button "favourite" at bounding box center [1042, 153] width 34 height 34
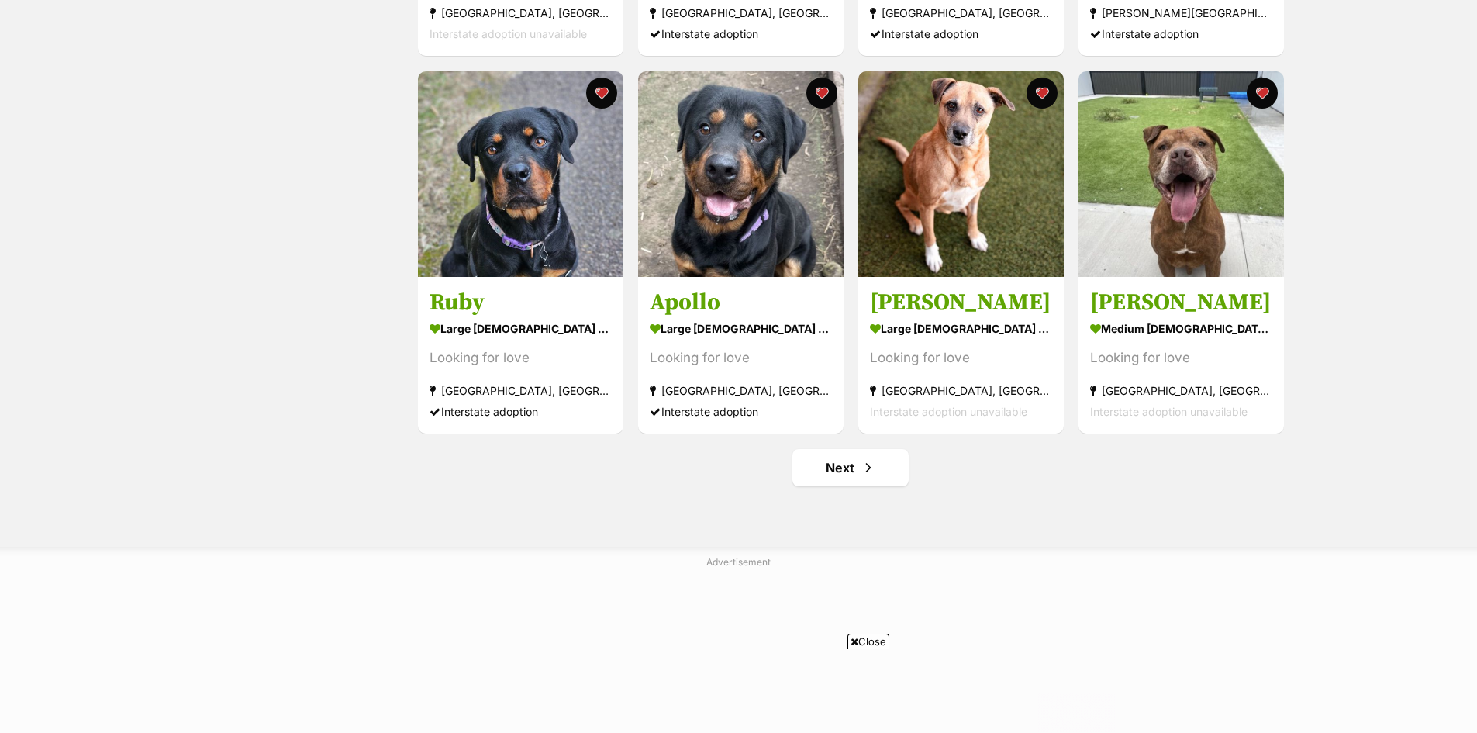
scroll to position [5660, 0]
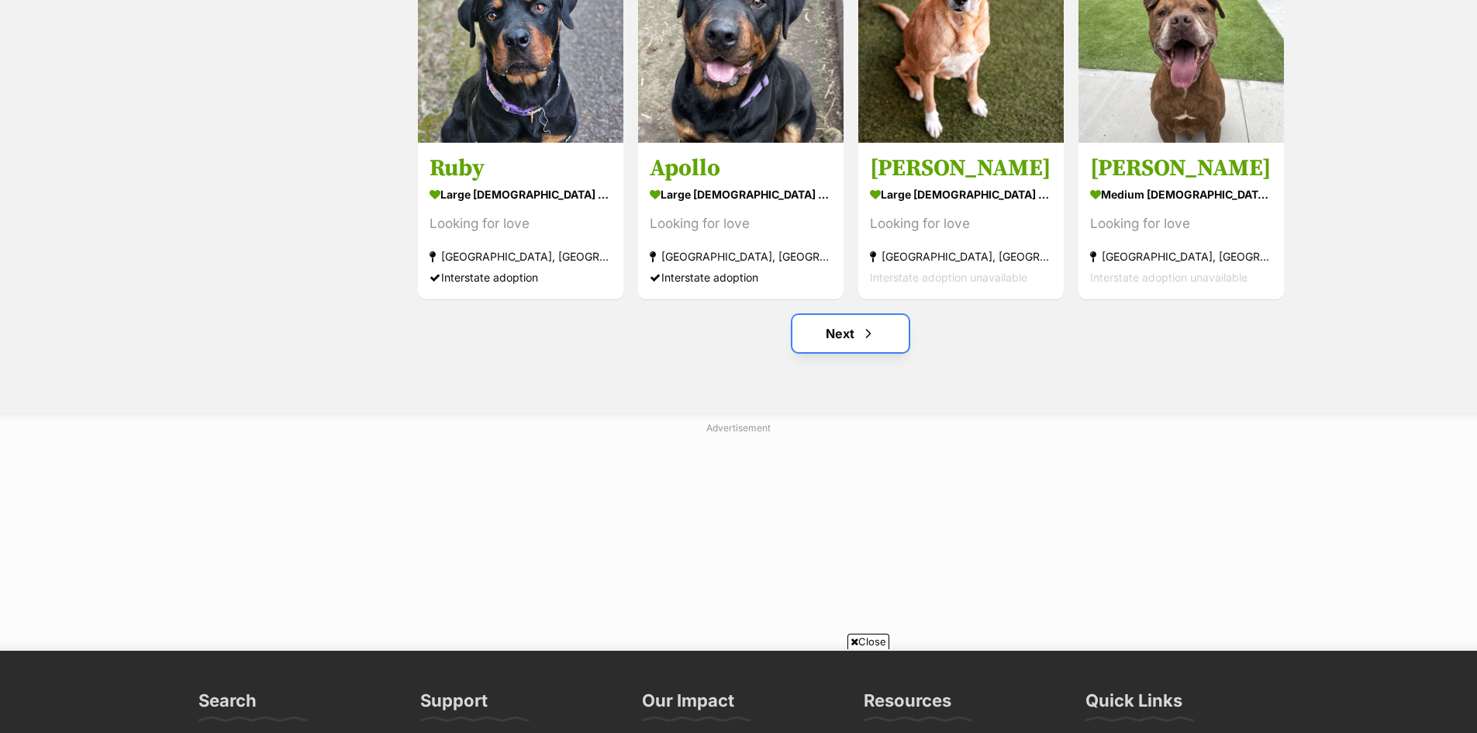
click at [842, 340] on link "Next" at bounding box center [850, 333] width 116 height 37
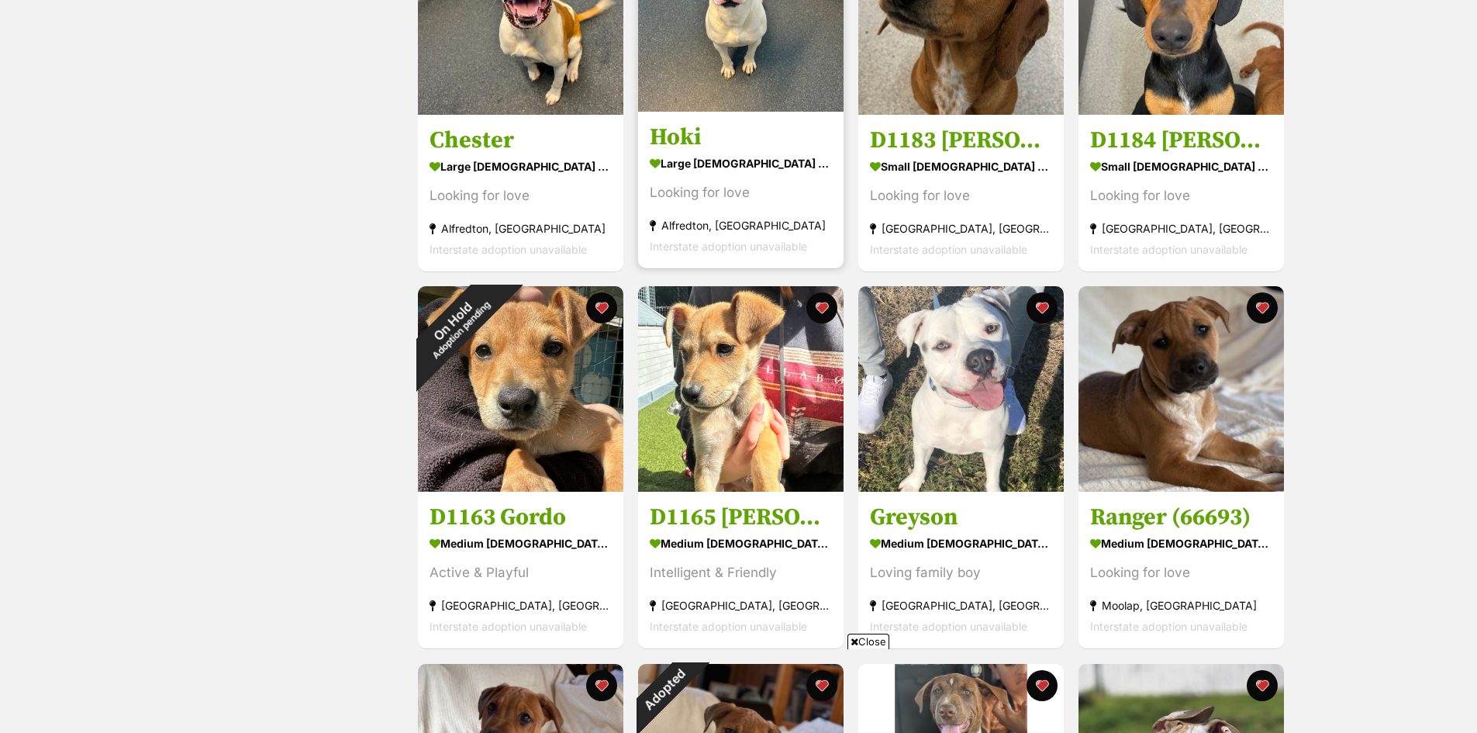
scroll to position [1163, 0]
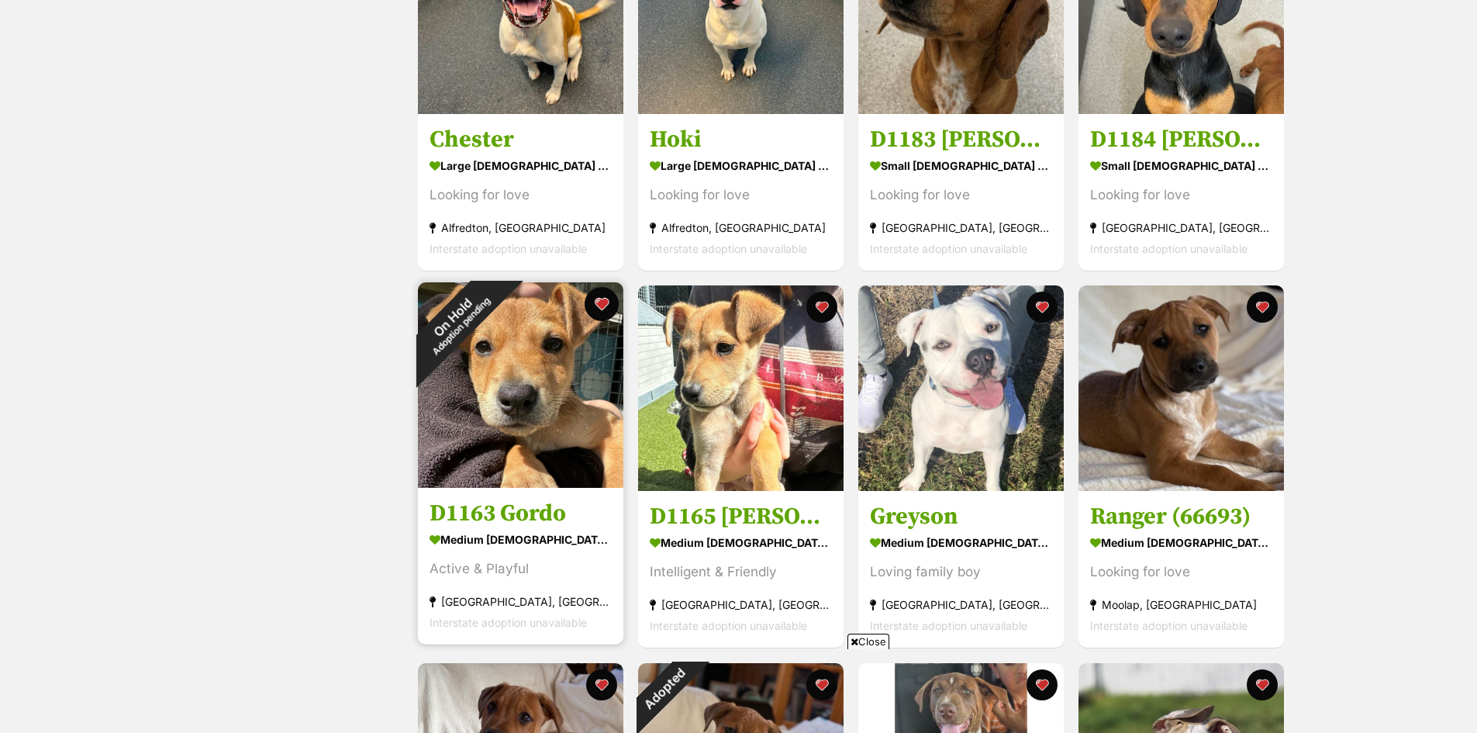
click at [598, 304] on button "favourite" at bounding box center [602, 304] width 34 height 34
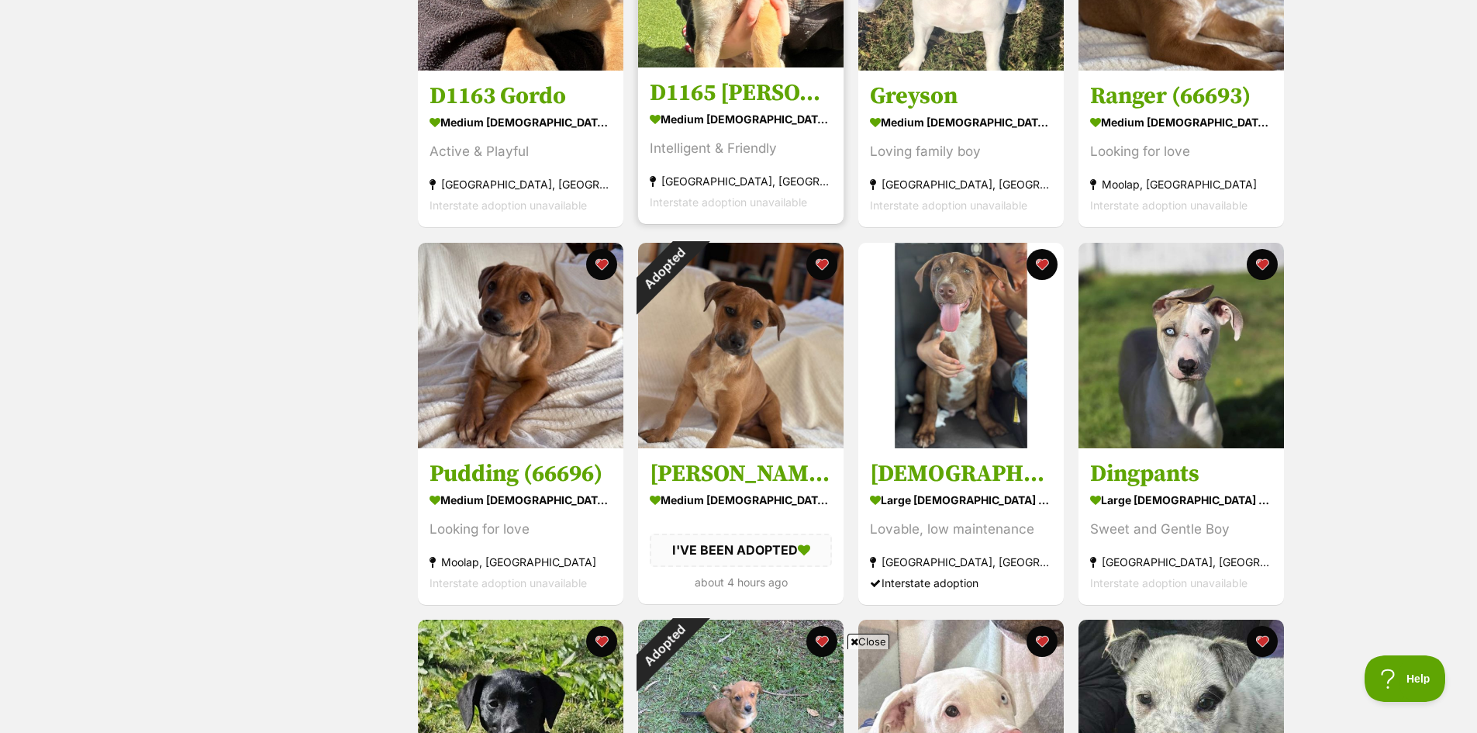
scroll to position [1628, 0]
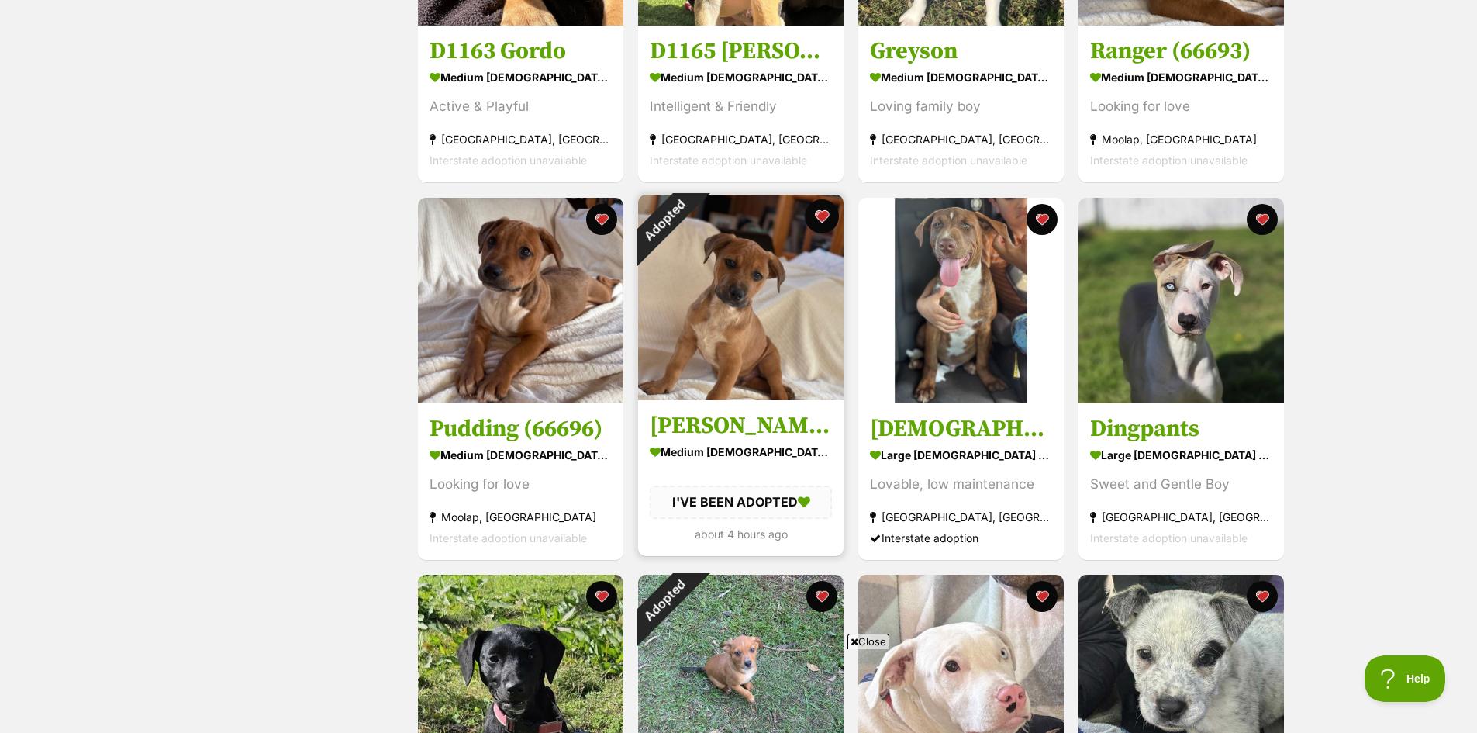
click at [821, 216] on button "favourite" at bounding box center [822, 216] width 34 height 34
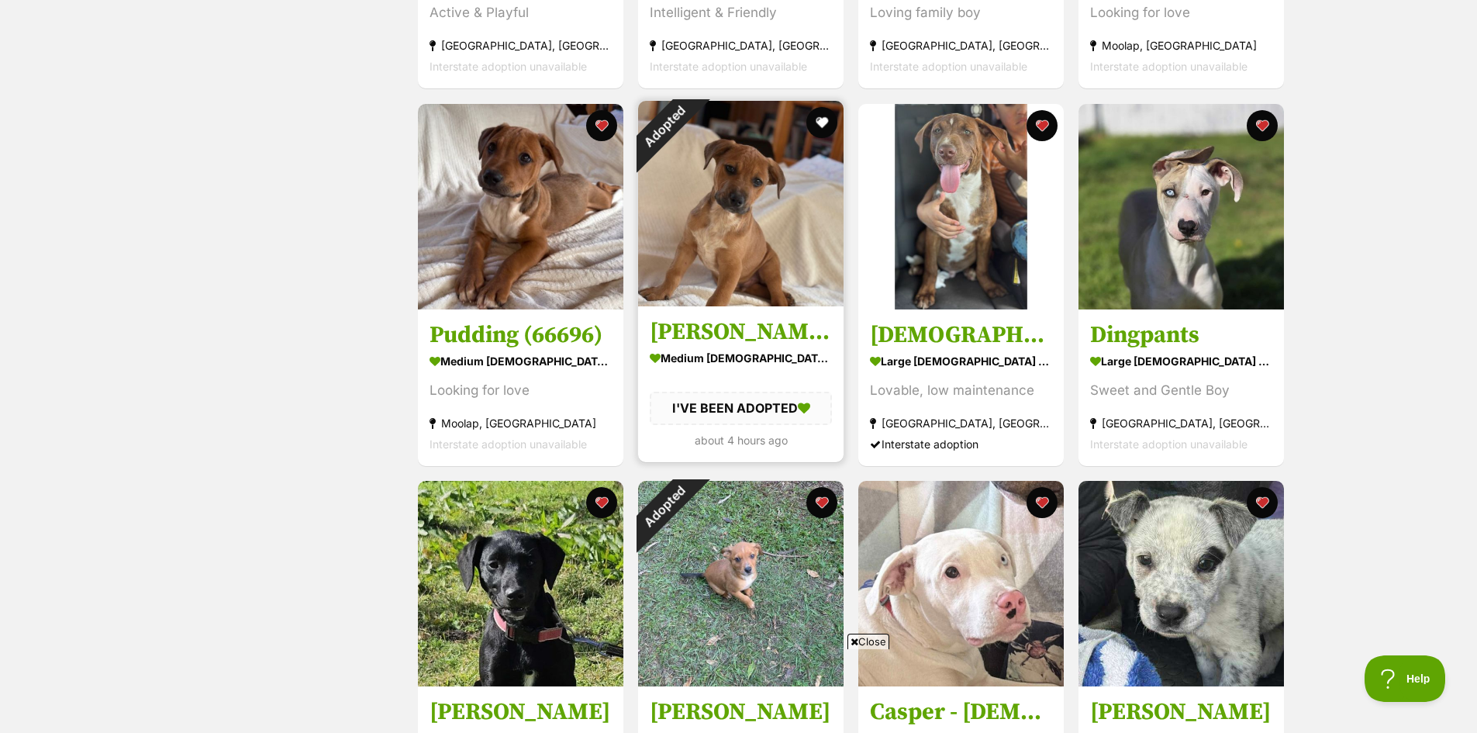
scroll to position [1861, 0]
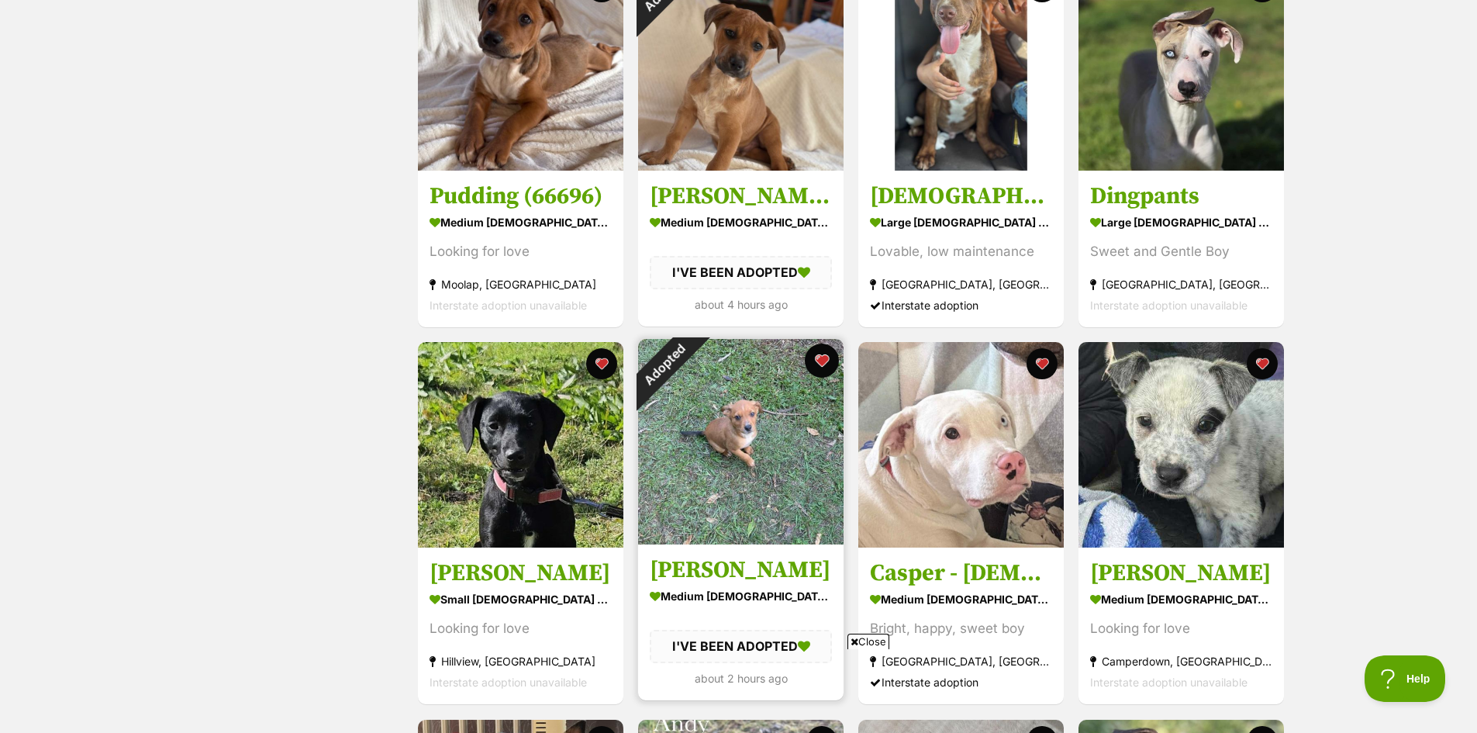
click at [824, 364] on button "favourite" at bounding box center [822, 360] width 34 height 34
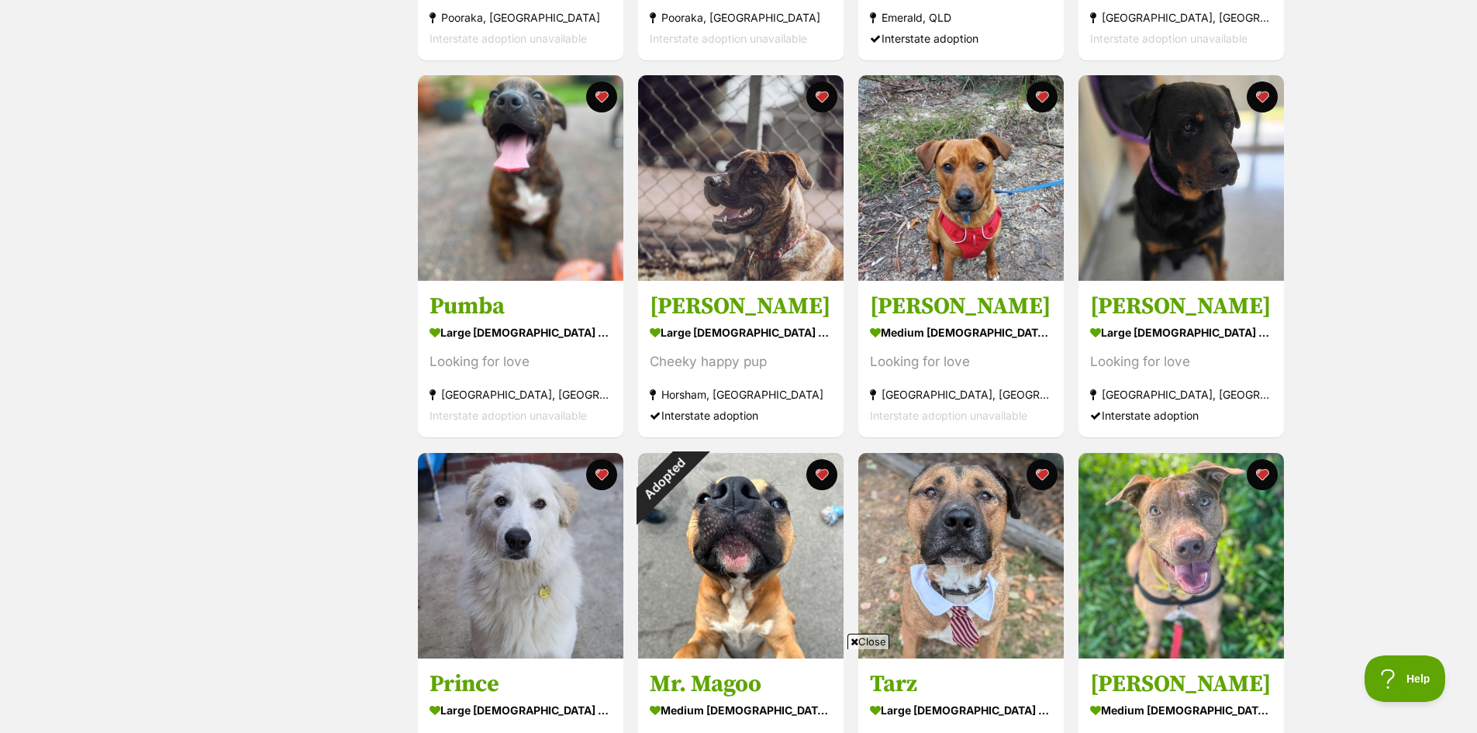
scroll to position [4187, 0]
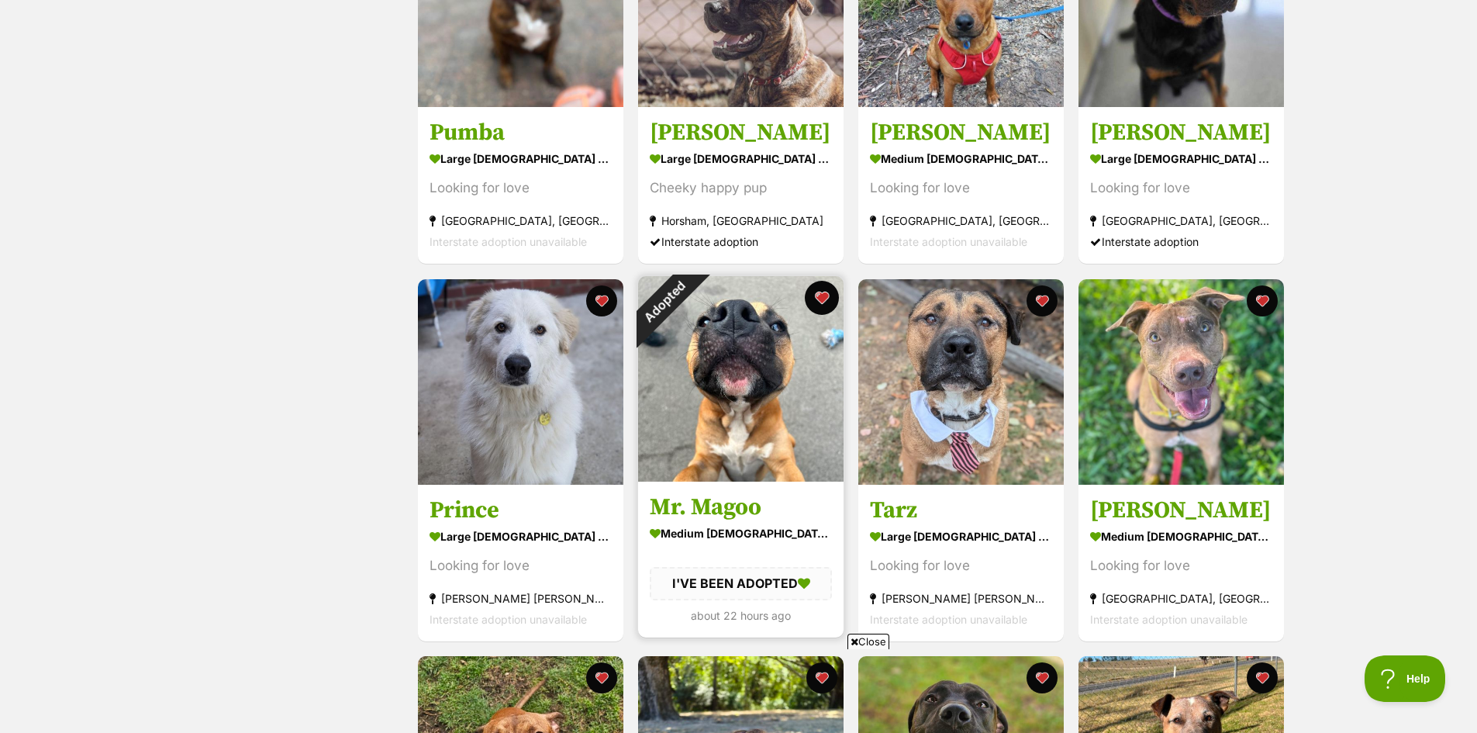
click at [814, 294] on button "favourite" at bounding box center [822, 298] width 34 height 34
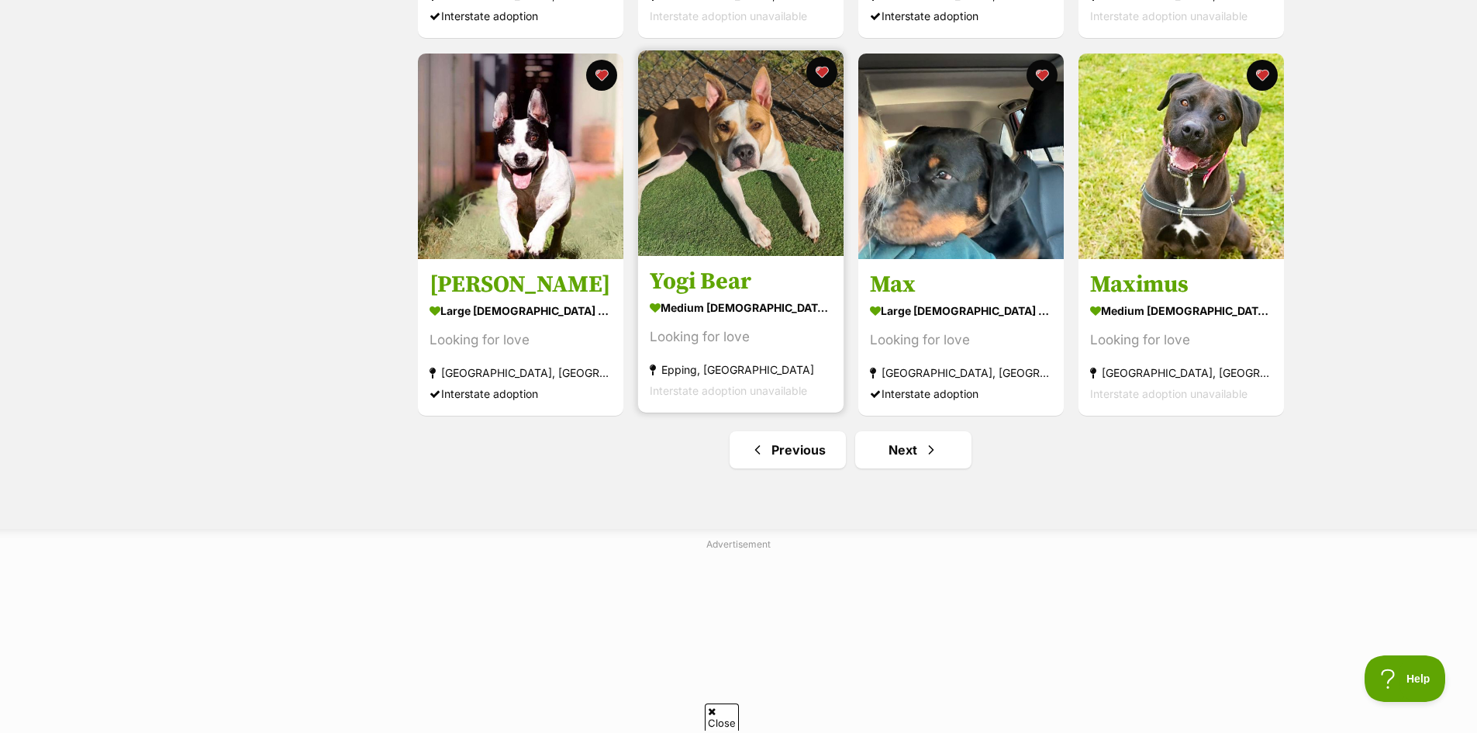
scroll to position [5582, 0]
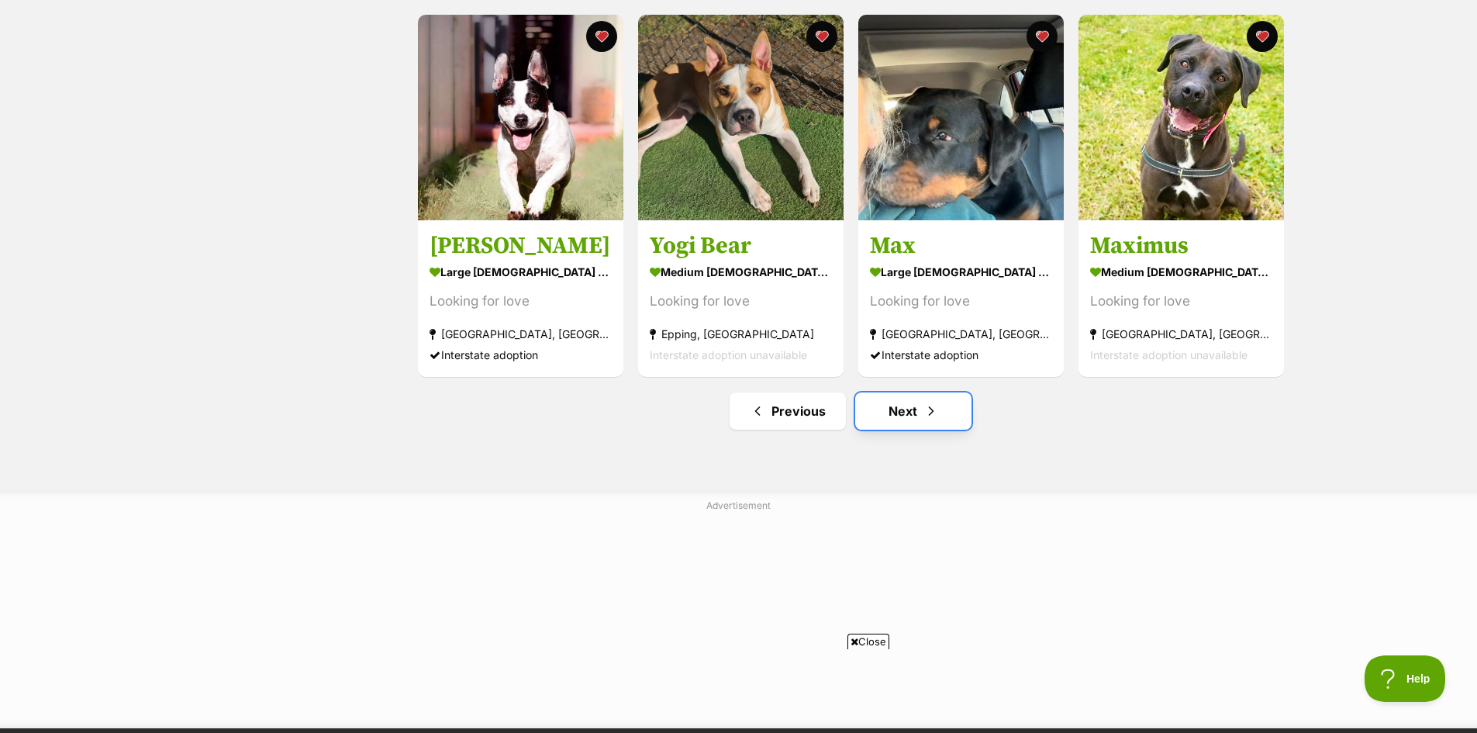
click at [905, 416] on link "Next" at bounding box center [913, 410] width 116 height 37
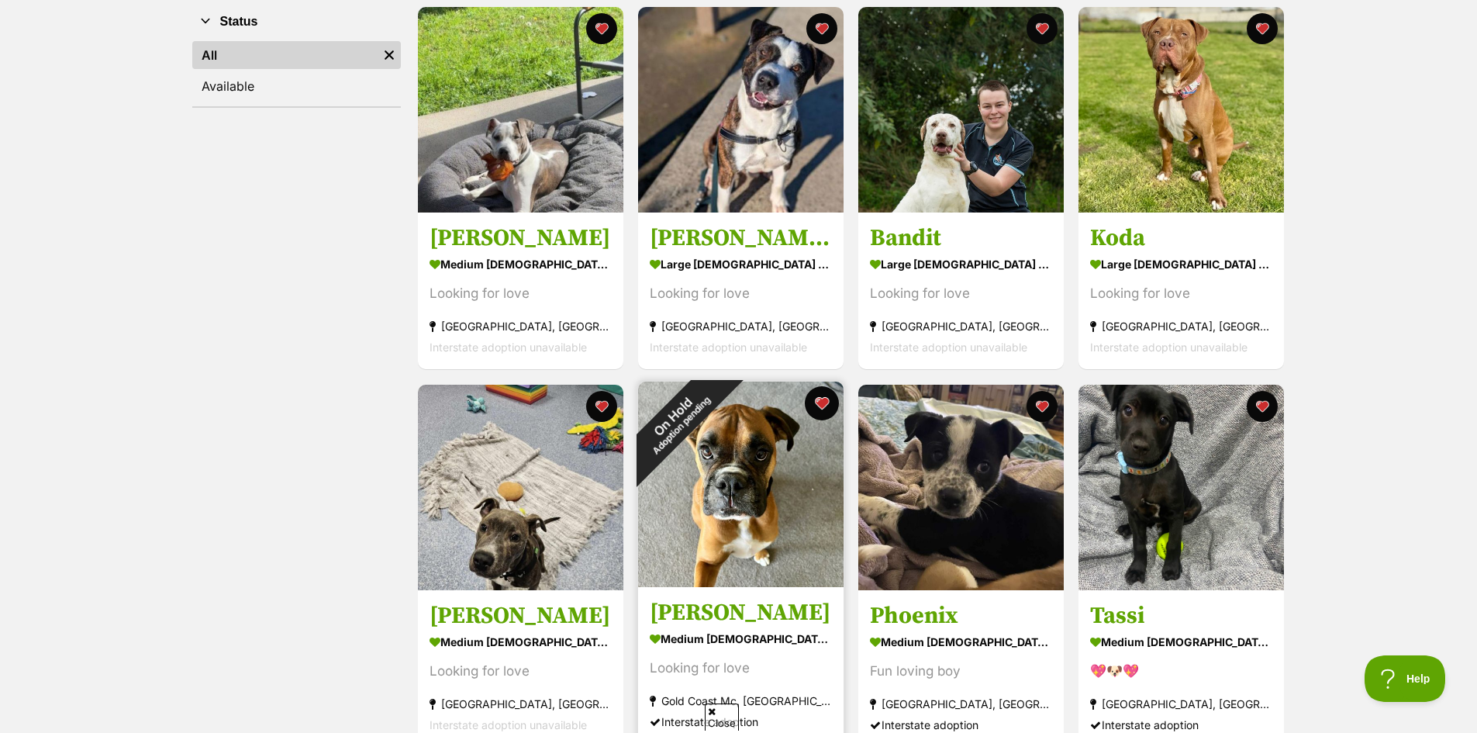
click at [820, 402] on button "favourite" at bounding box center [822, 403] width 34 height 34
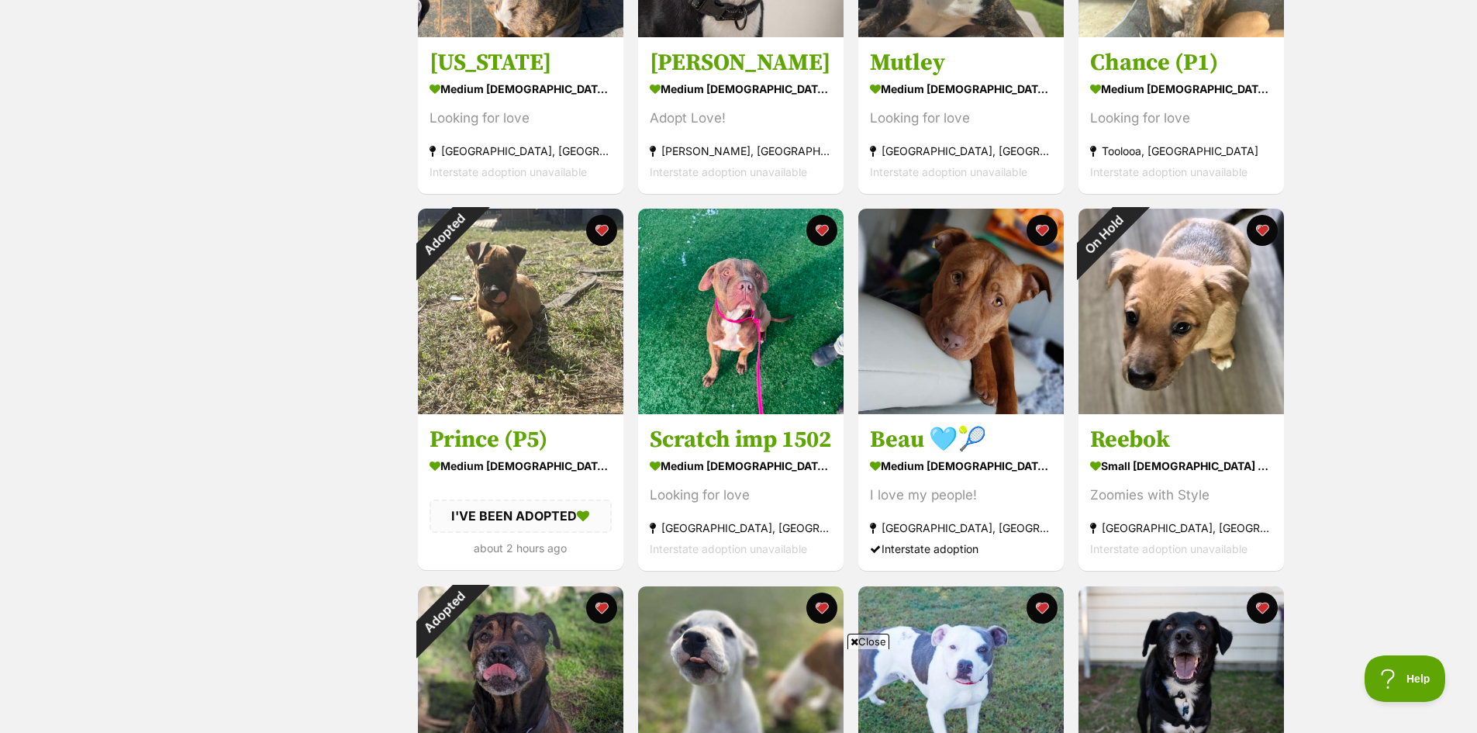
scroll to position [1241, 0]
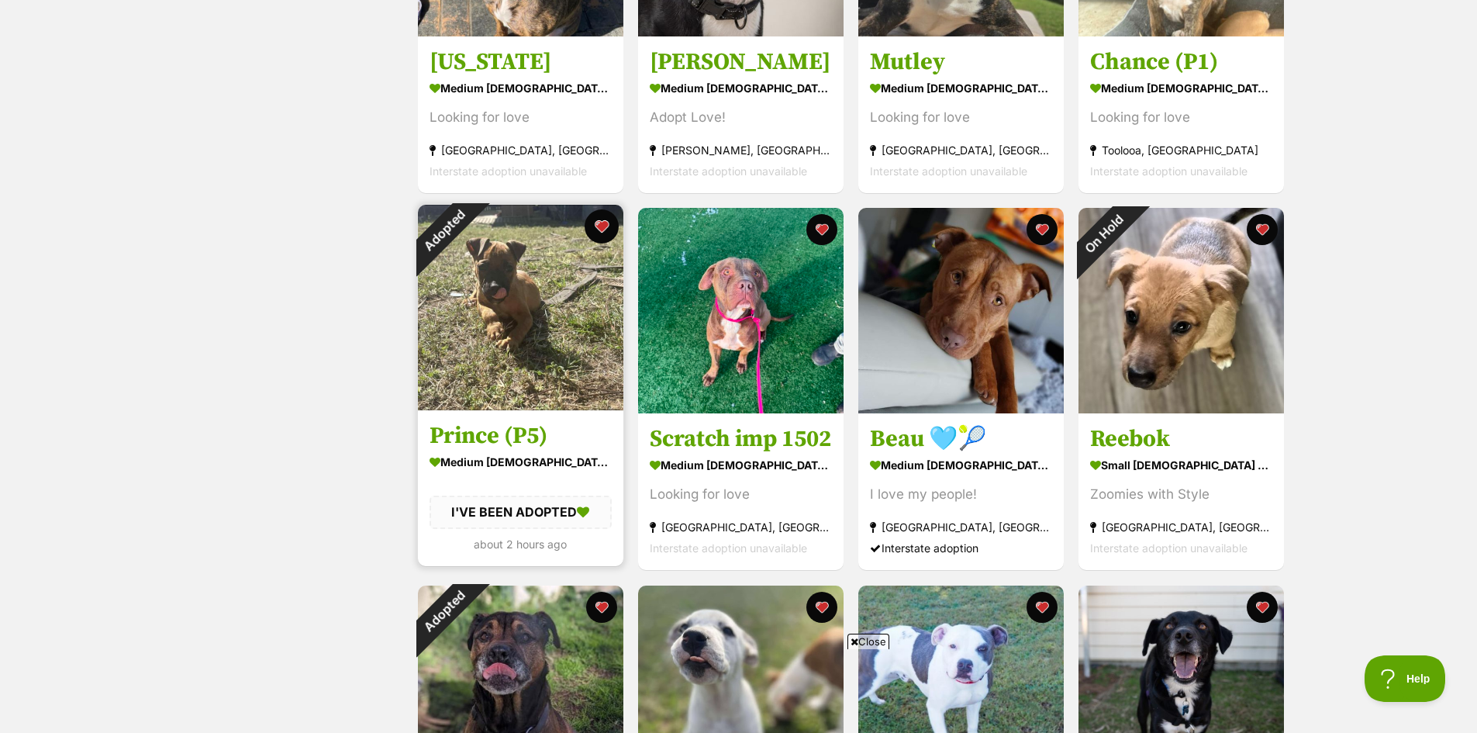
click at [602, 226] on button "favourite" at bounding box center [602, 226] width 34 height 34
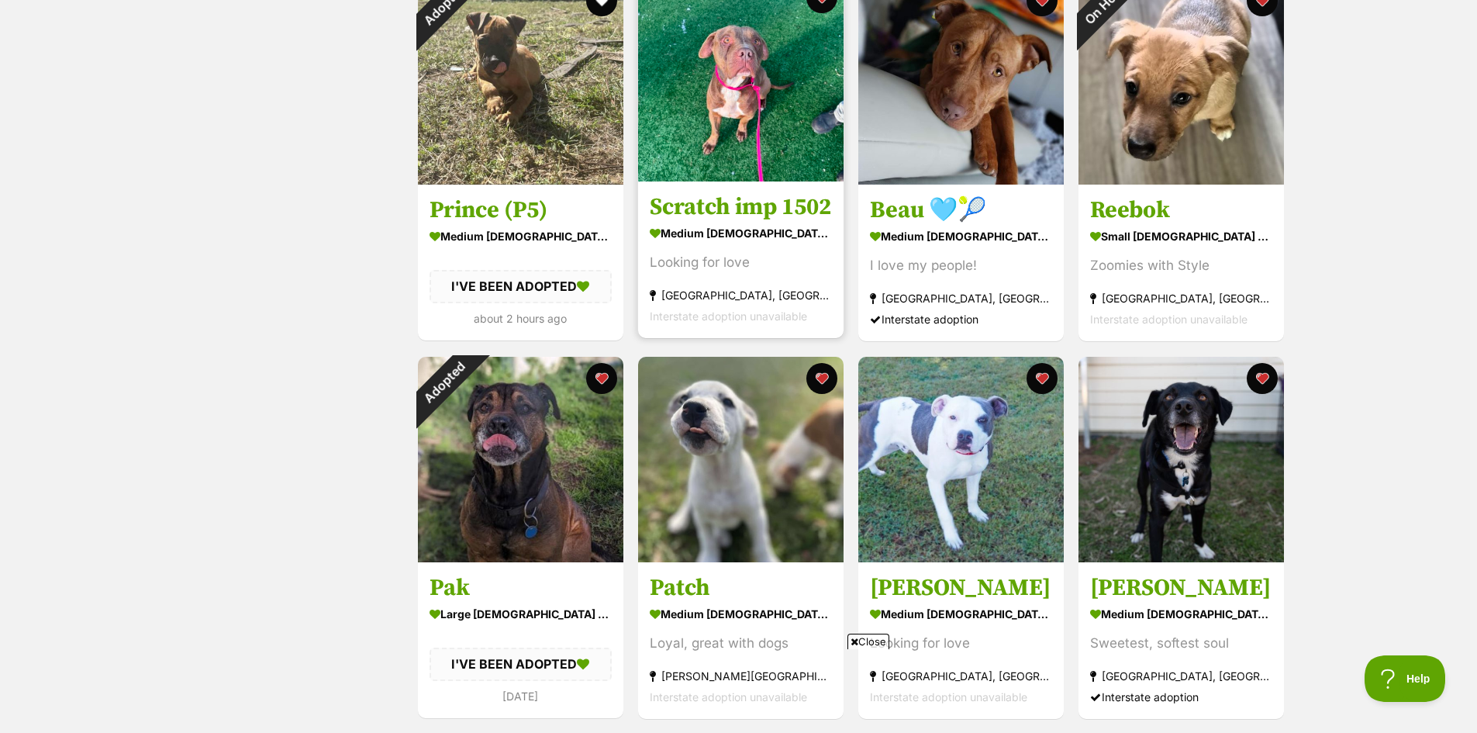
scroll to position [1473, 0]
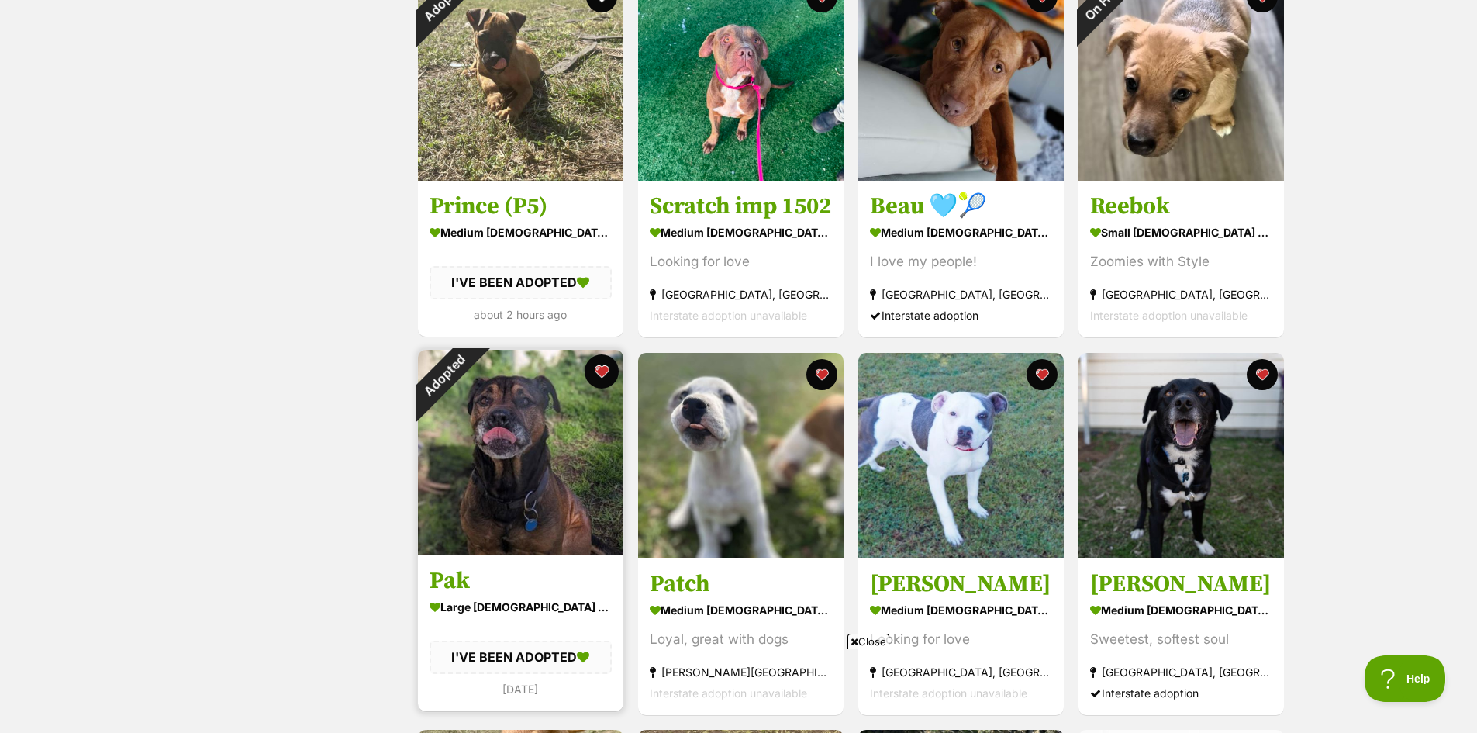
click at [604, 373] on button "favourite" at bounding box center [602, 371] width 34 height 34
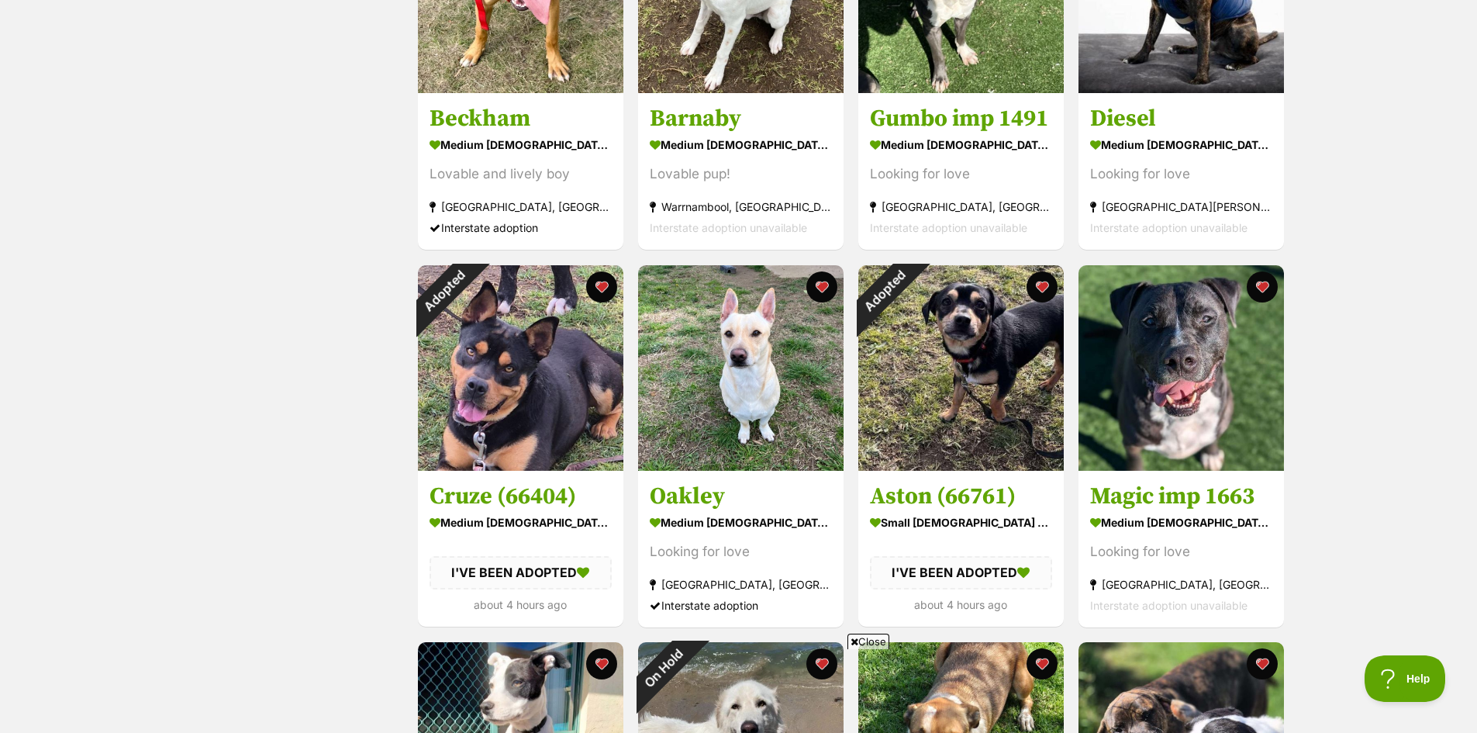
scroll to position [2326, 0]
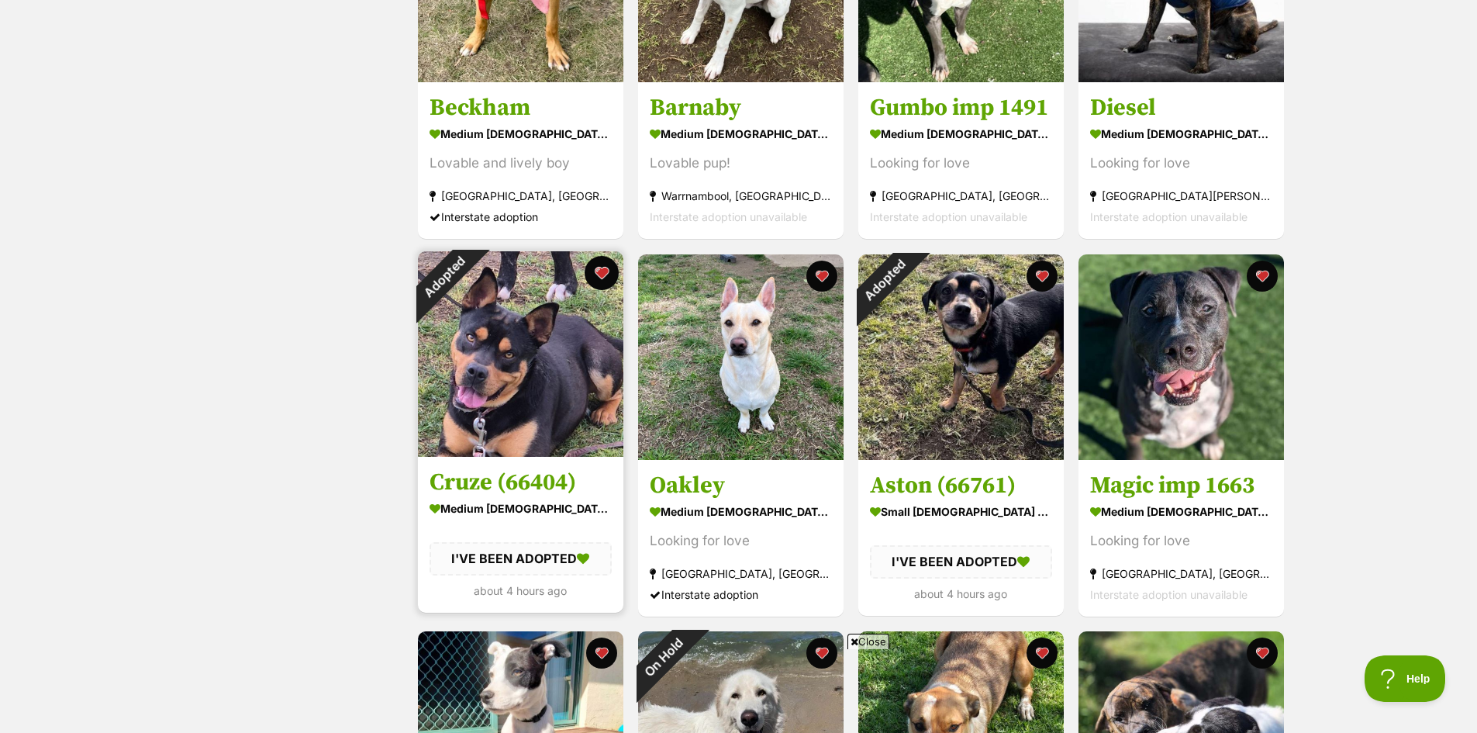
click at [595, 271] on button "favourite" at bounding box center [602, 273] width 34 height 34
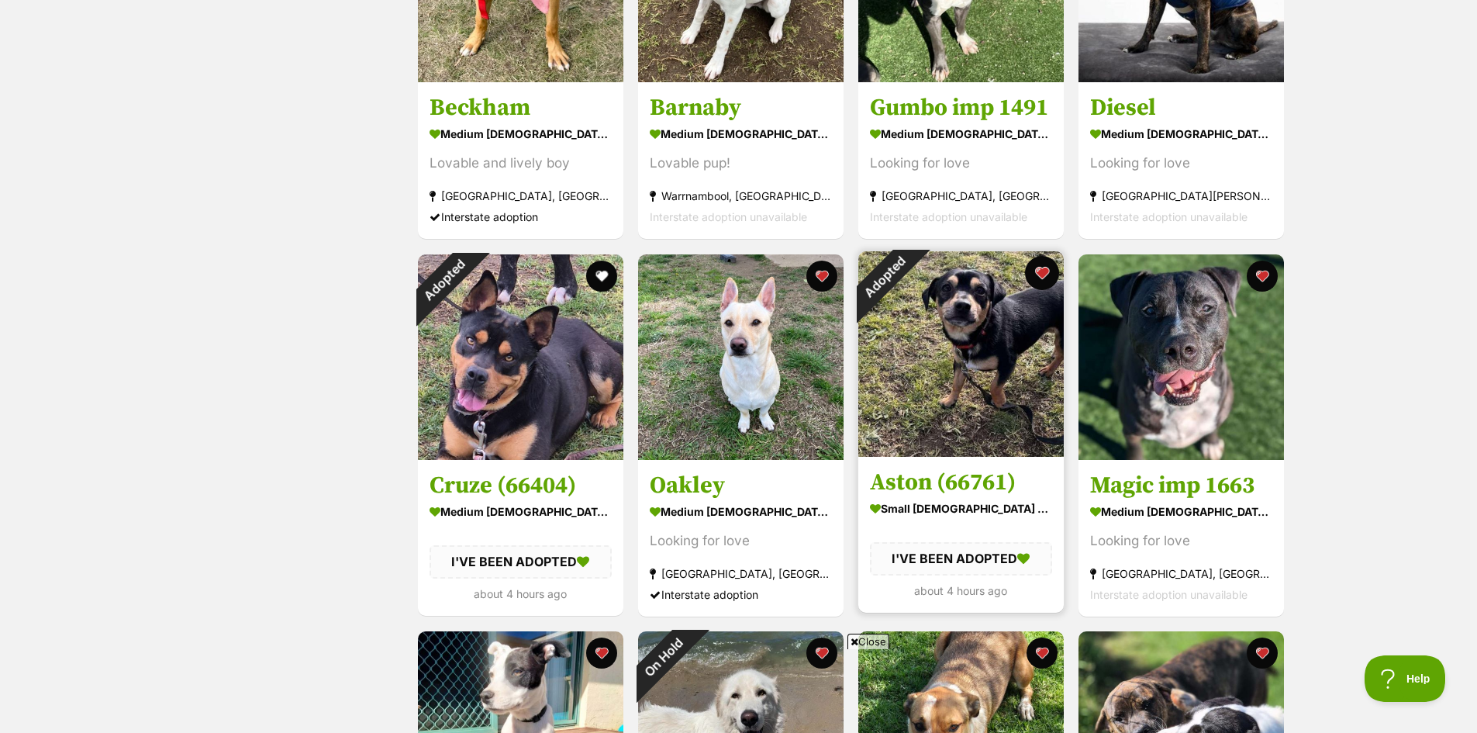
click at [1045, 275] on button "favourite" at bounding box center [1042, 273] width 34 height 34
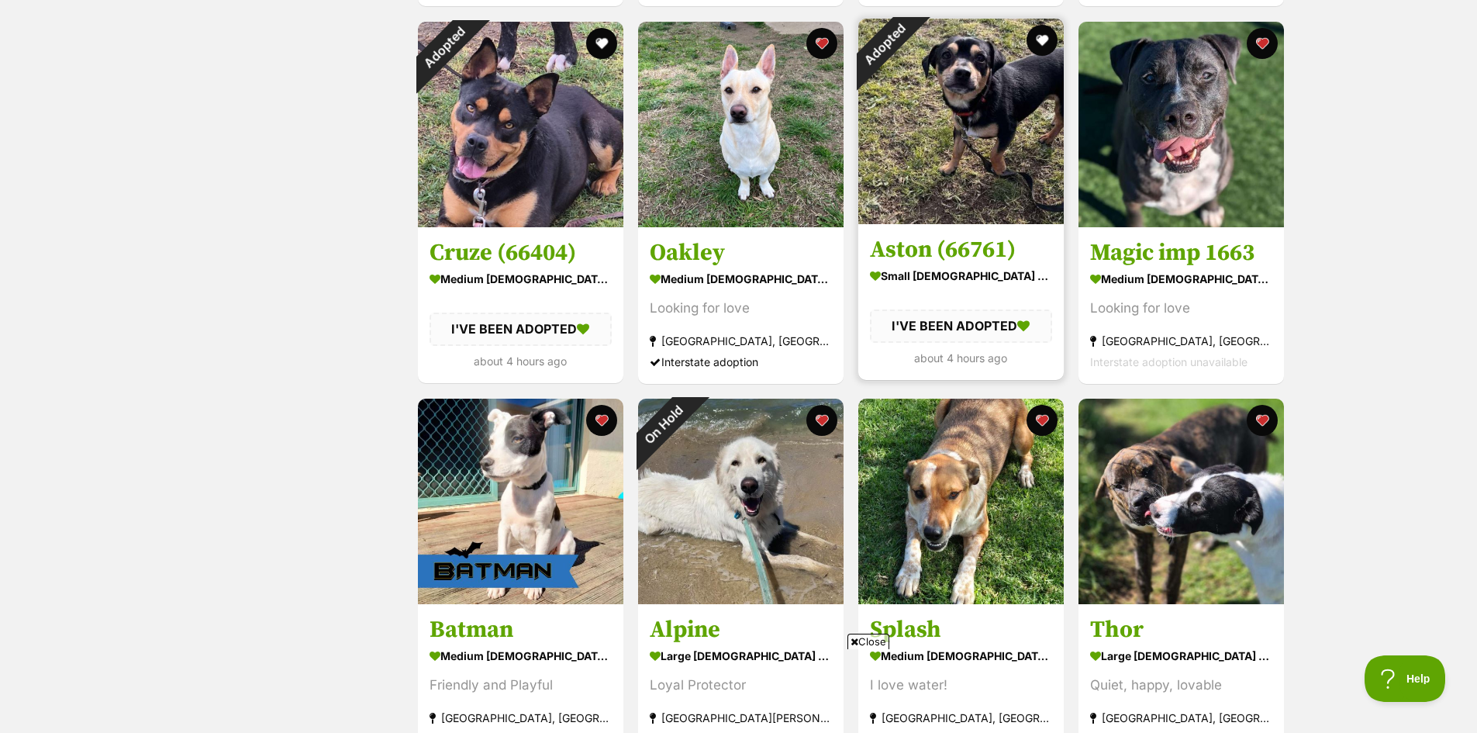
scroll to position [2791, 0]
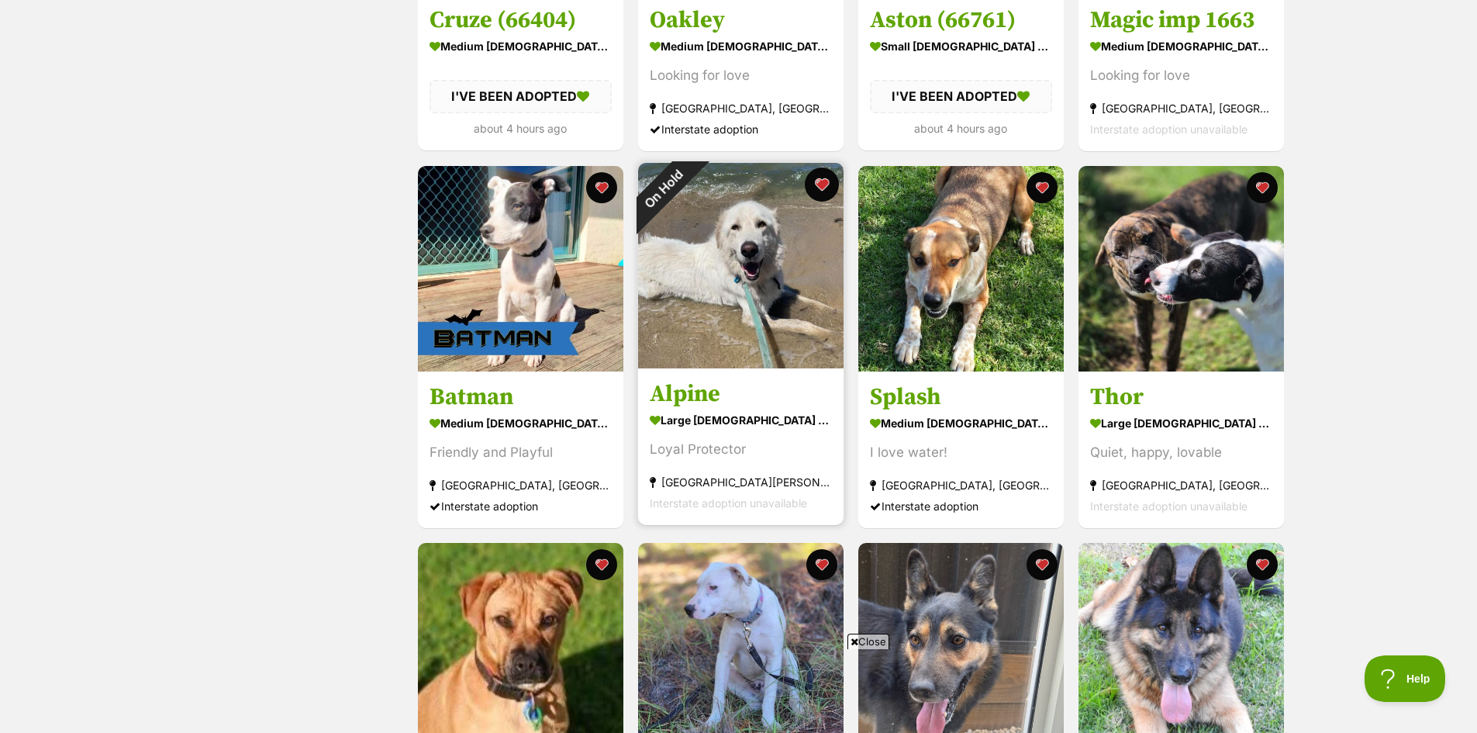
click at [825, 188] on button "favourite" at bounding box center [822, 184] width 34 height 34
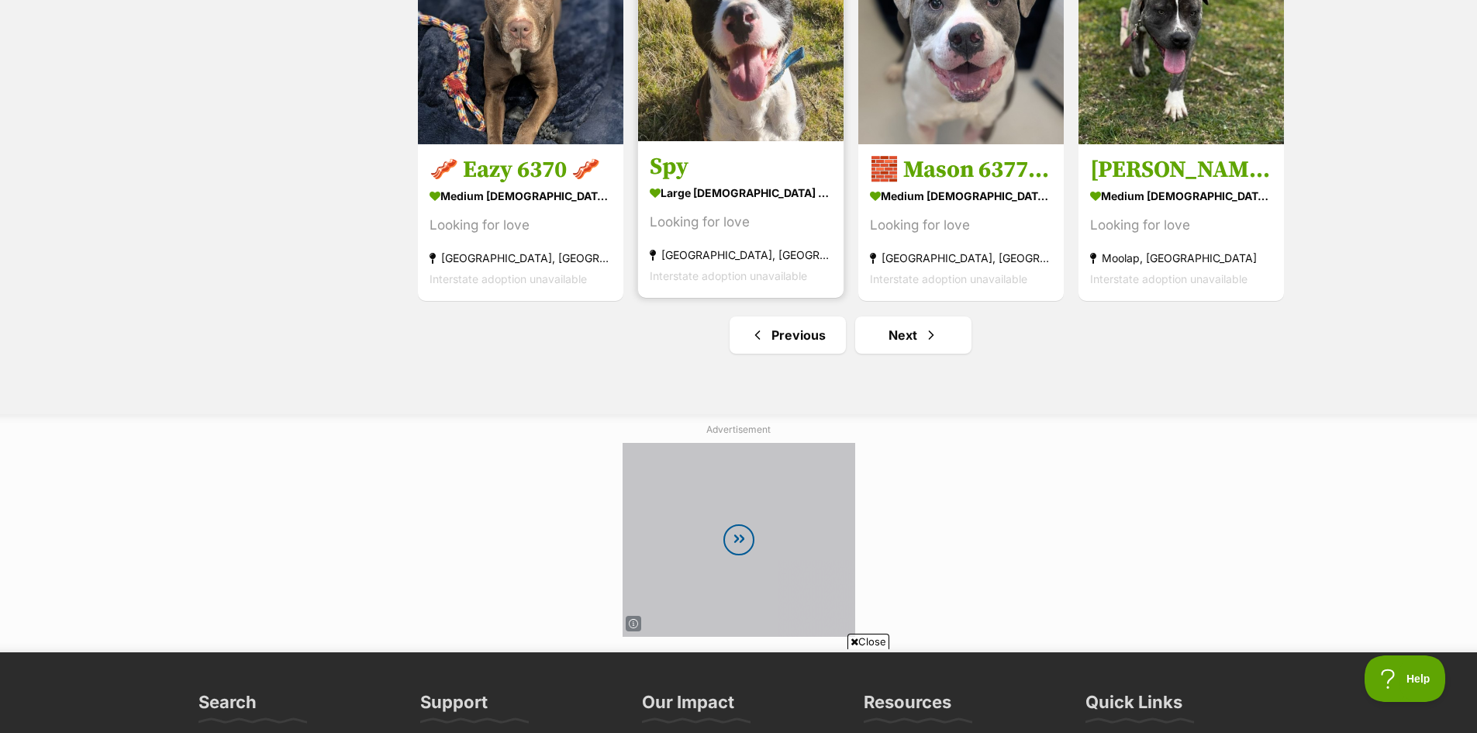
scroll to position [5660, 0]
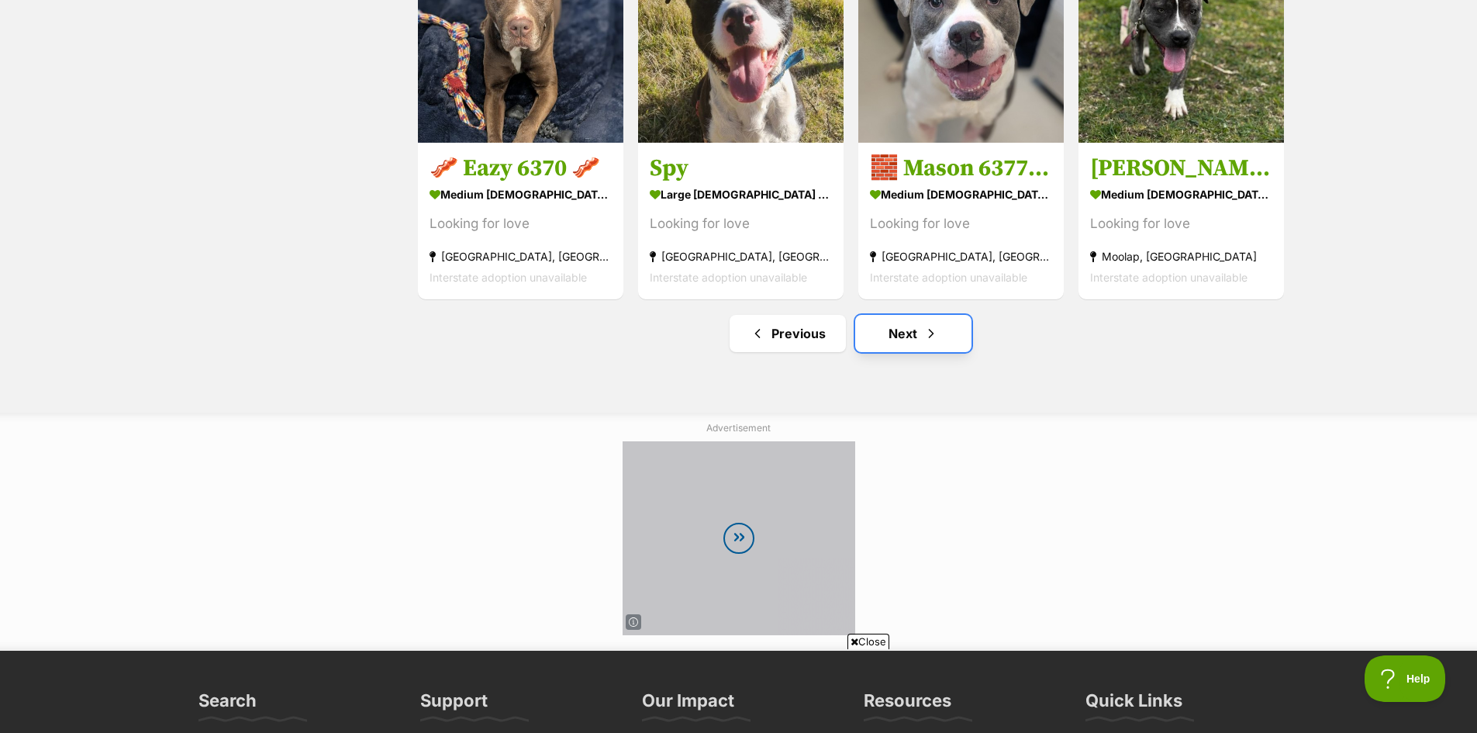
click at [916, 346] on link "Next" at bounding box center [913, 333] width 116 height 37
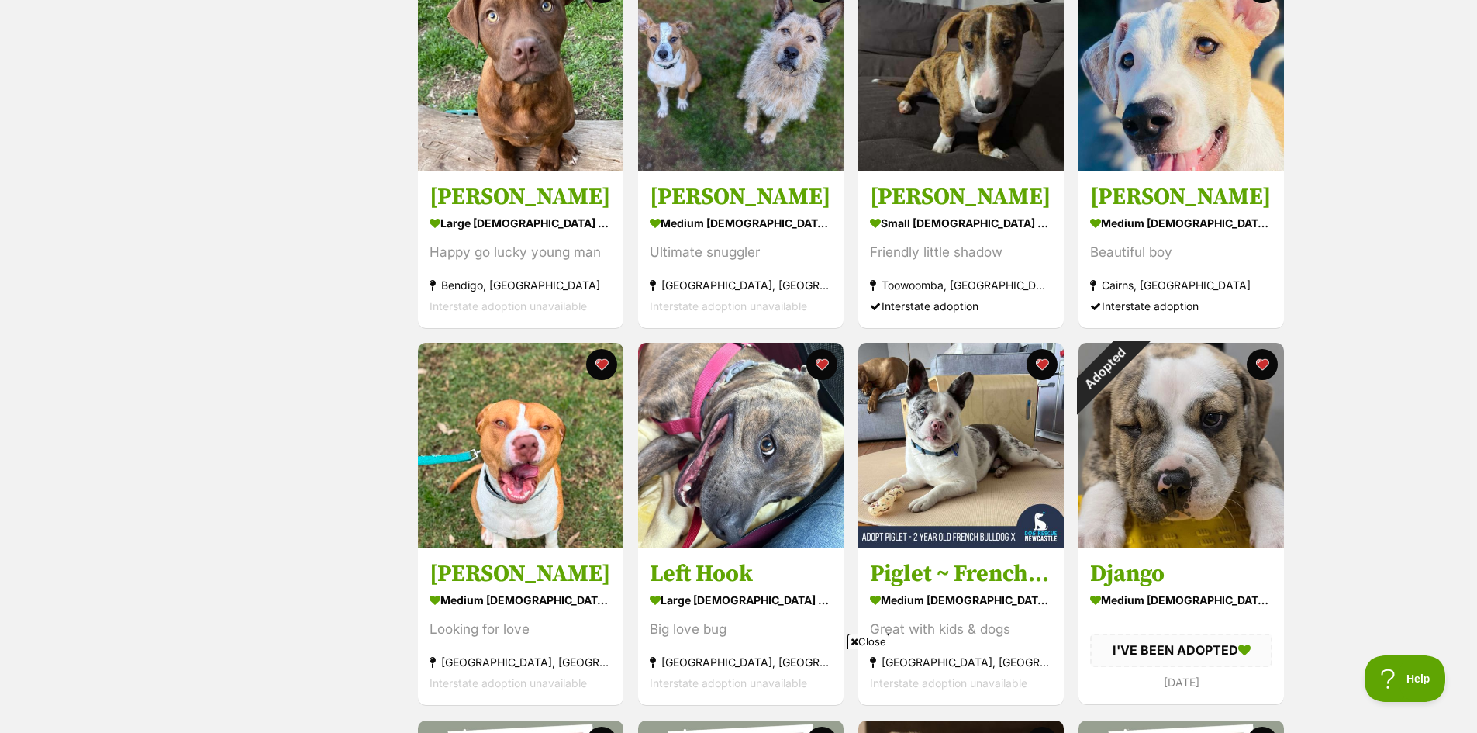
scroll to position [2016, 0]
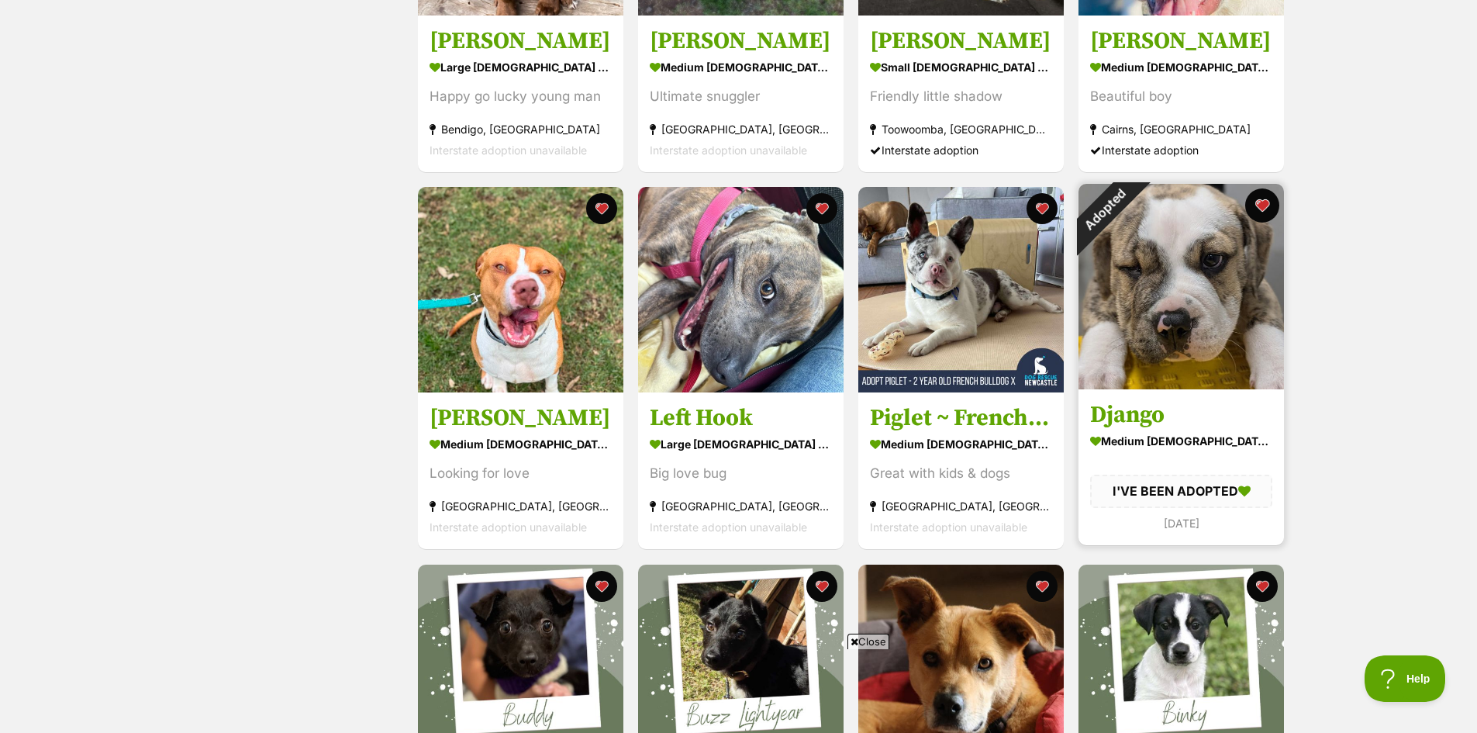
click at [1262, 209] on button "favourite" at bounding box center [1262, 205] width 34 height 34
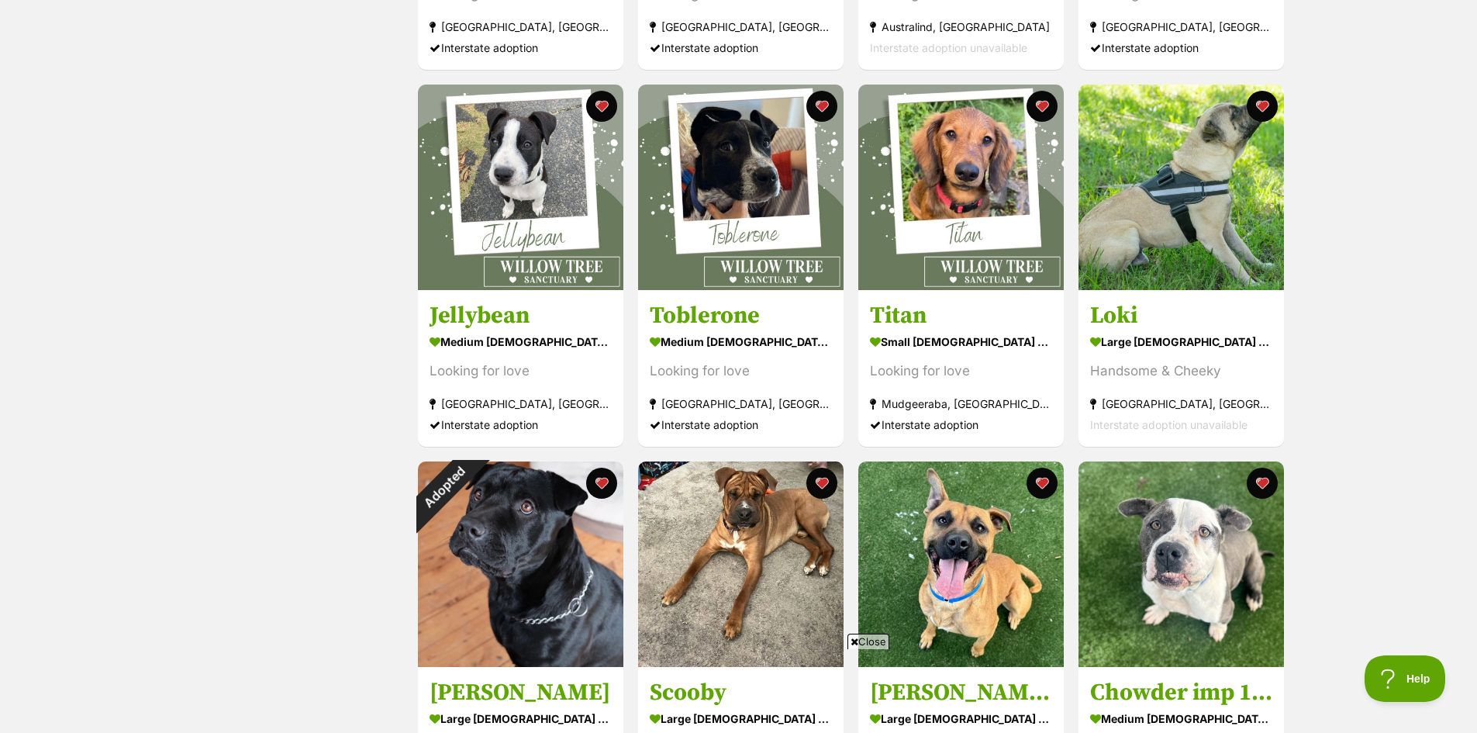
scroll to position [3024, 0]
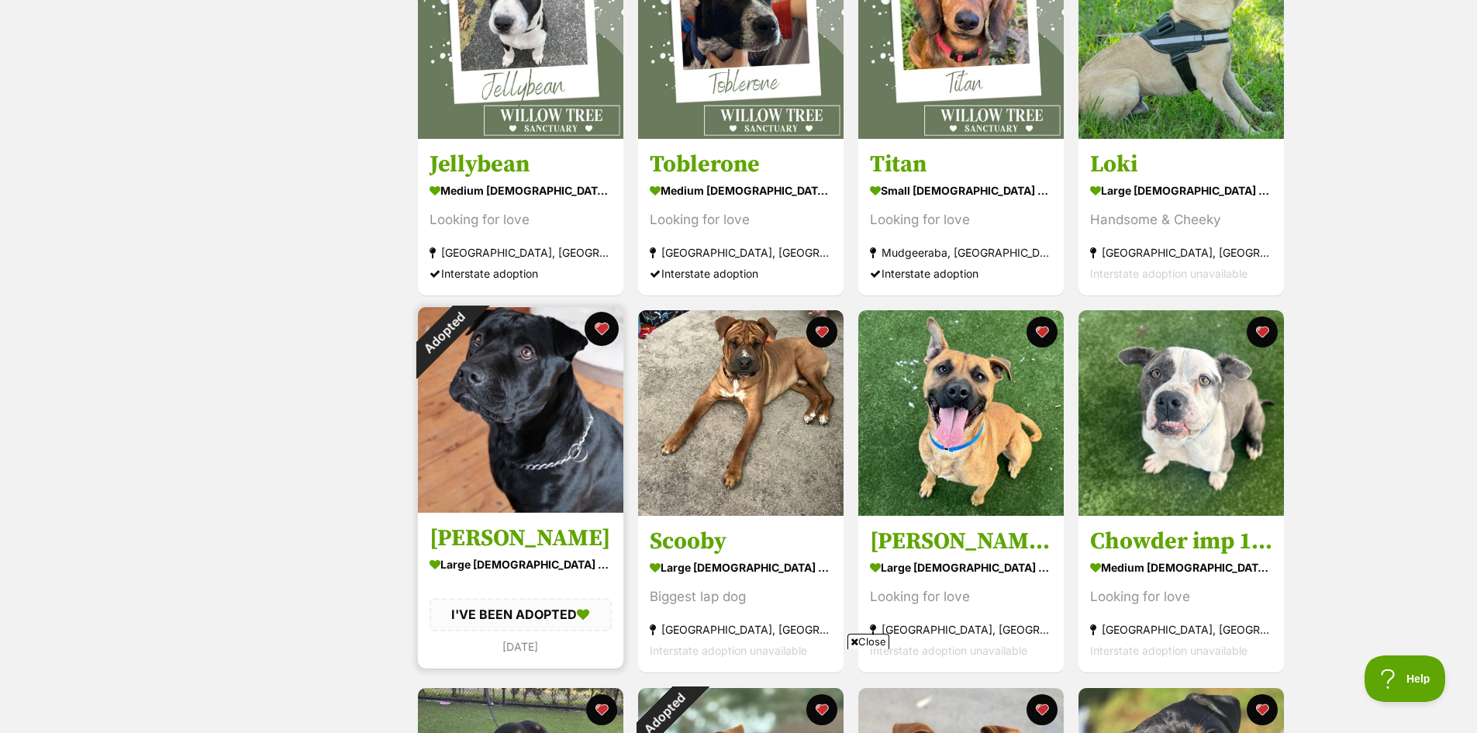
click at [594, 335] on button "favourite" at bounding box center [602, 329] width 34 height 34
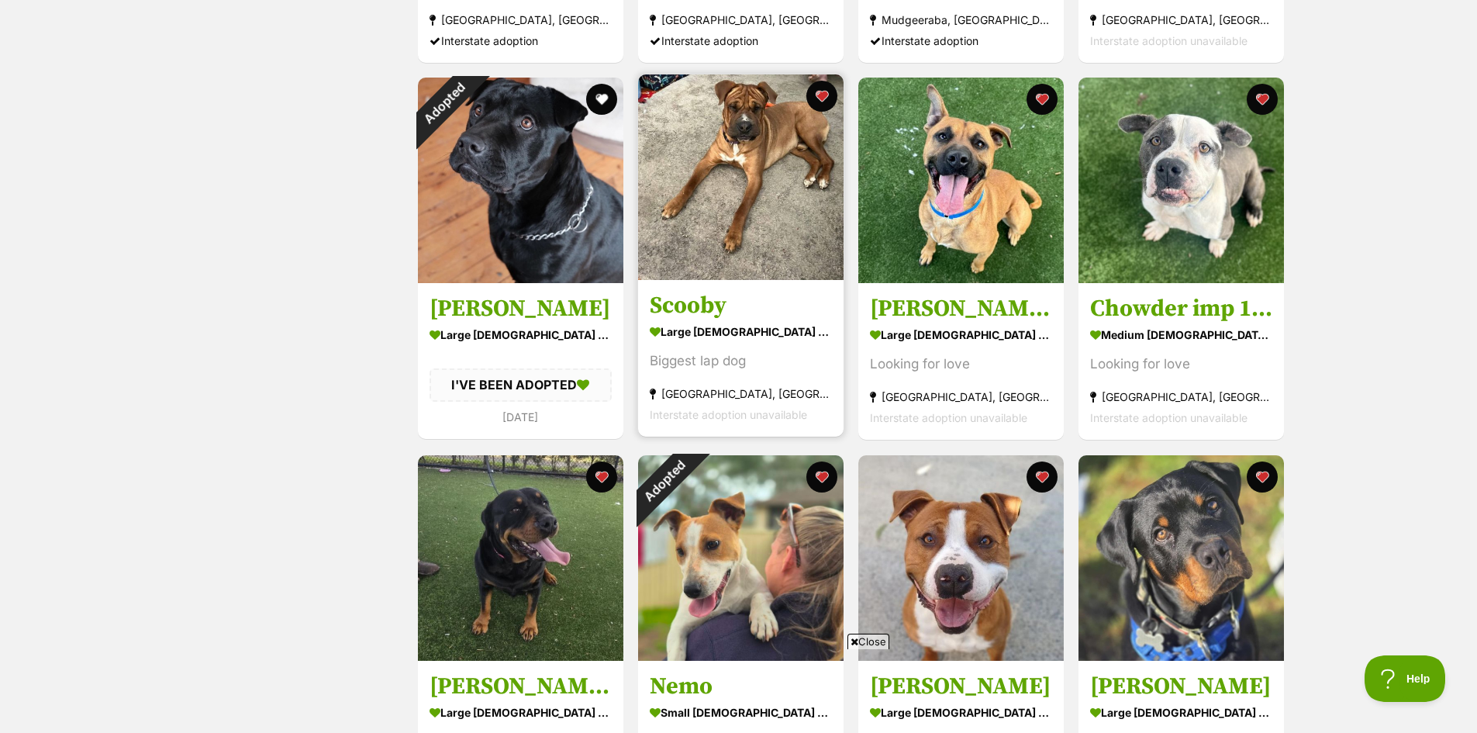
scroll to position [3411, 0]
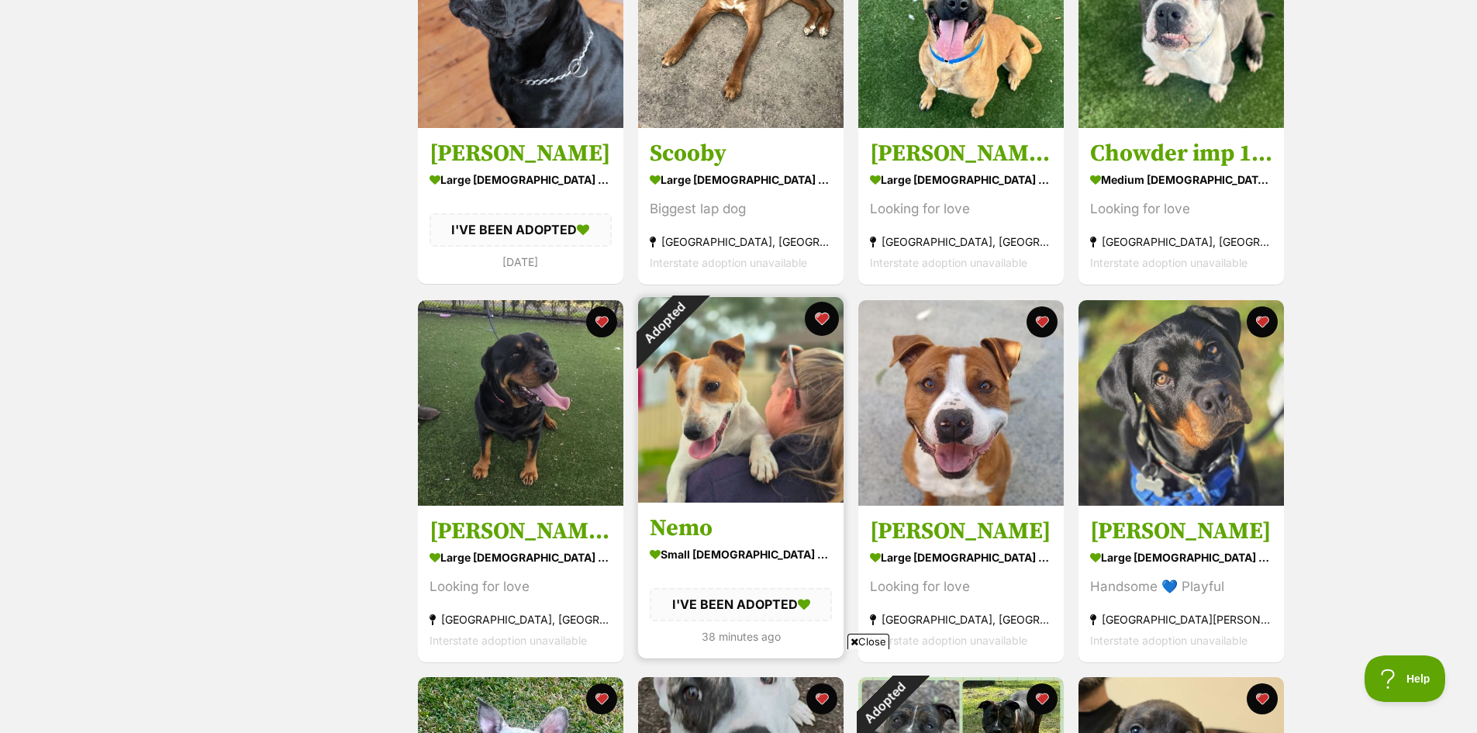
click at [830, 326] on button "favourite" at bounding box center [822, 319] width 34 height 34
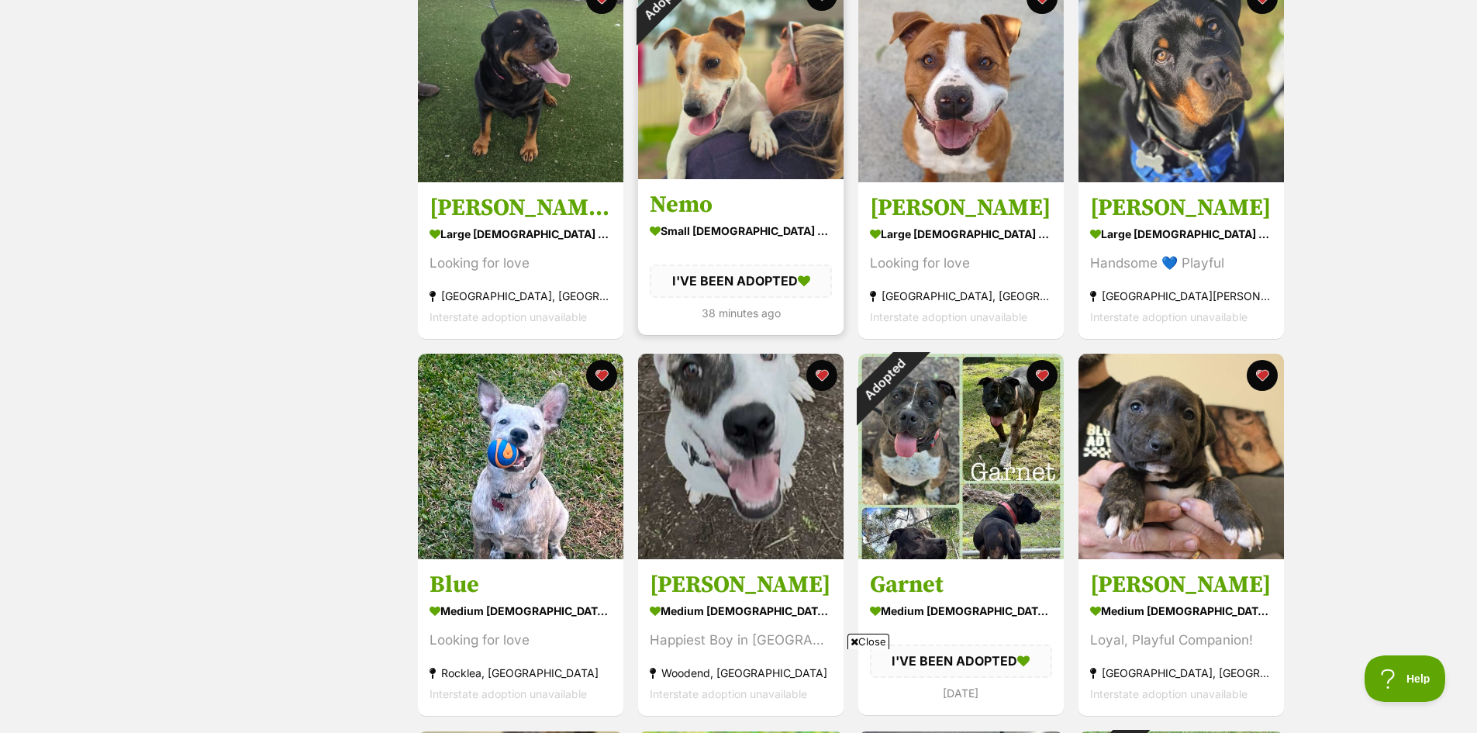
scroll to position [3877, 0]
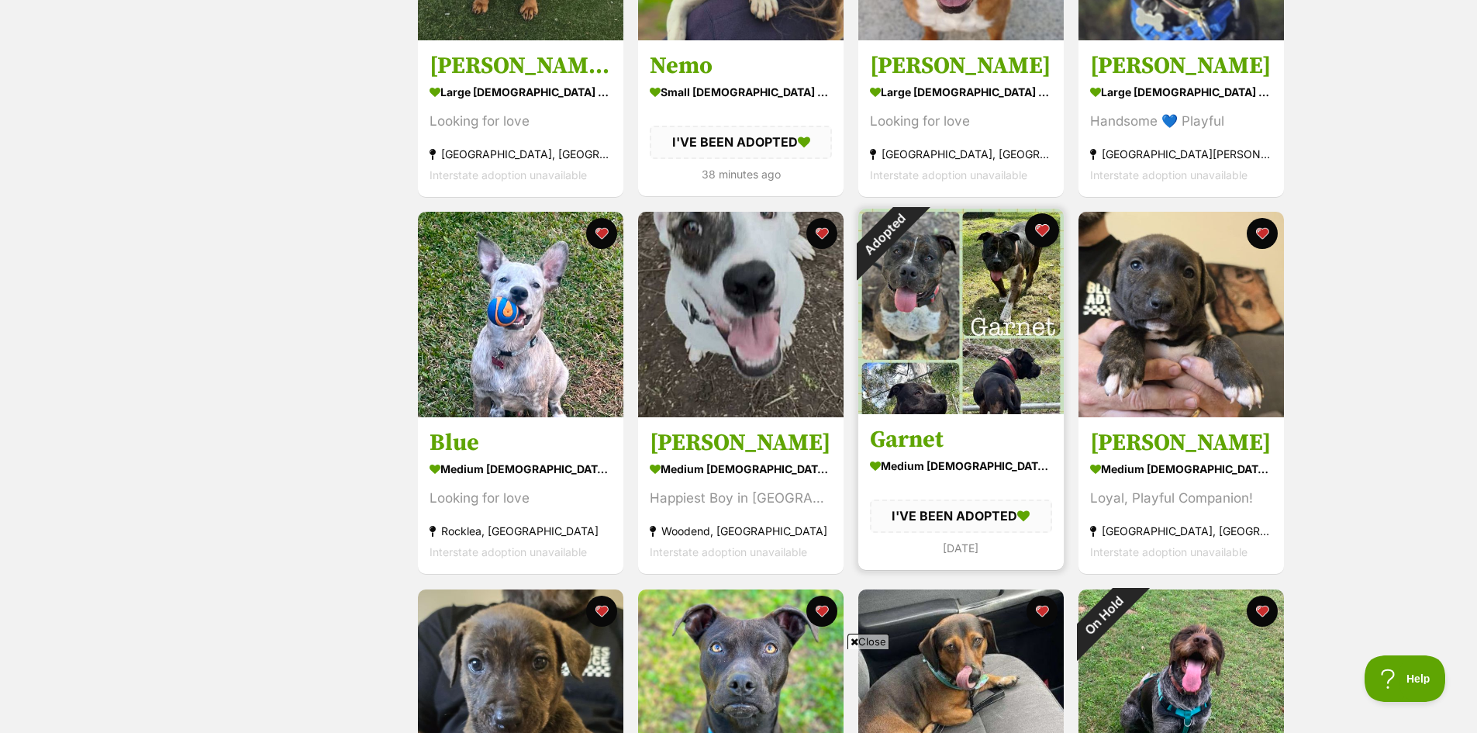
click at [1048, 241] on button "favourite" at bounding box center [1042, 230] width 34 height 34
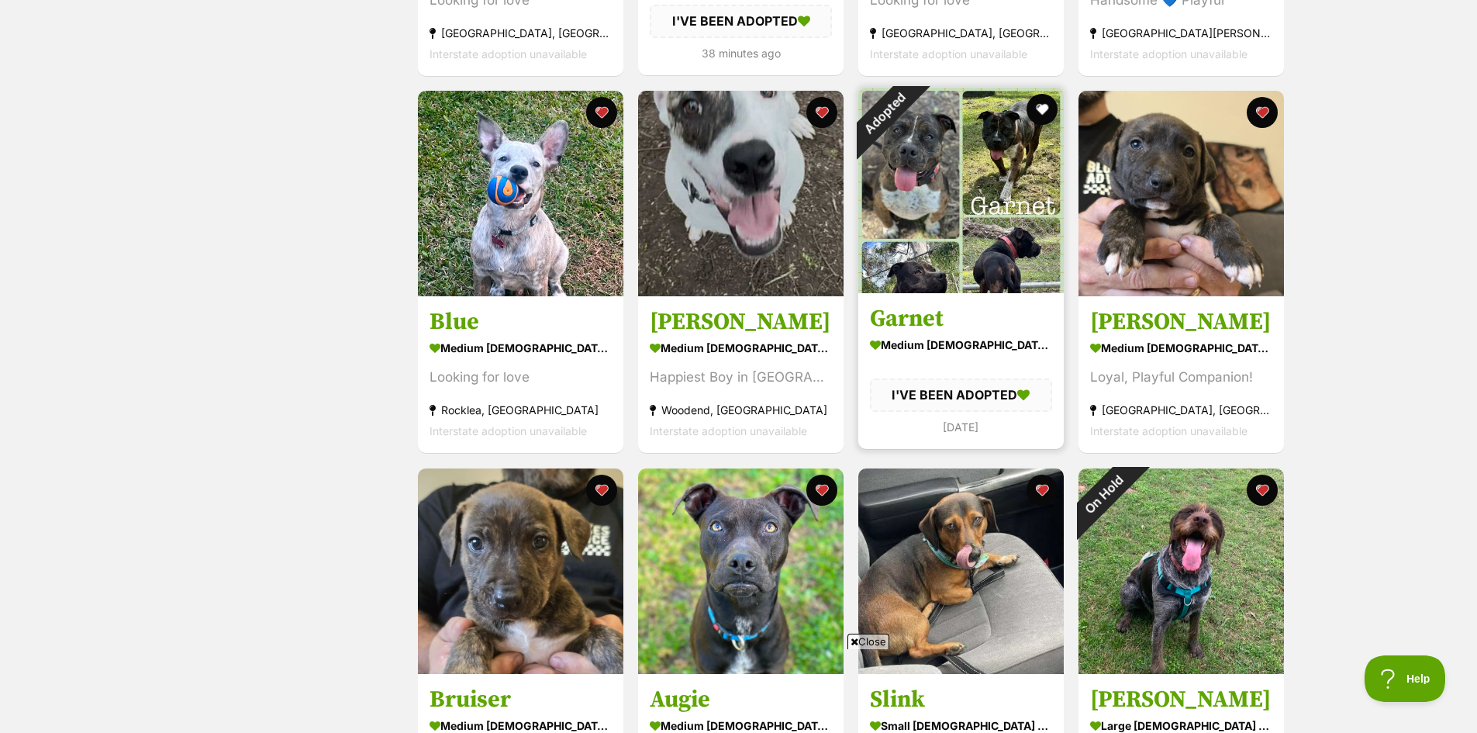
scroll to position [4109, 0]
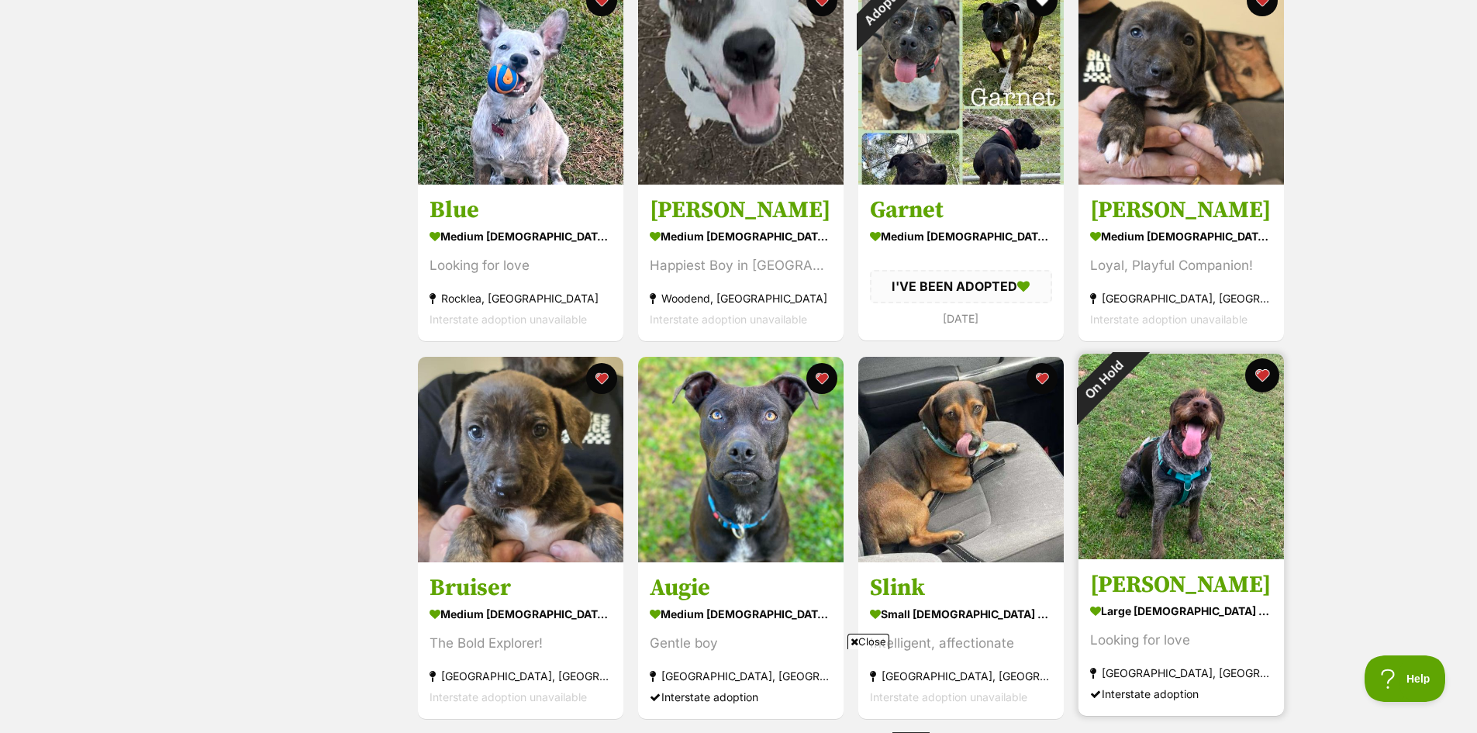
click at [1262, 386] on button "favourite" at bounding box center [1262, 375] width 34 height 34
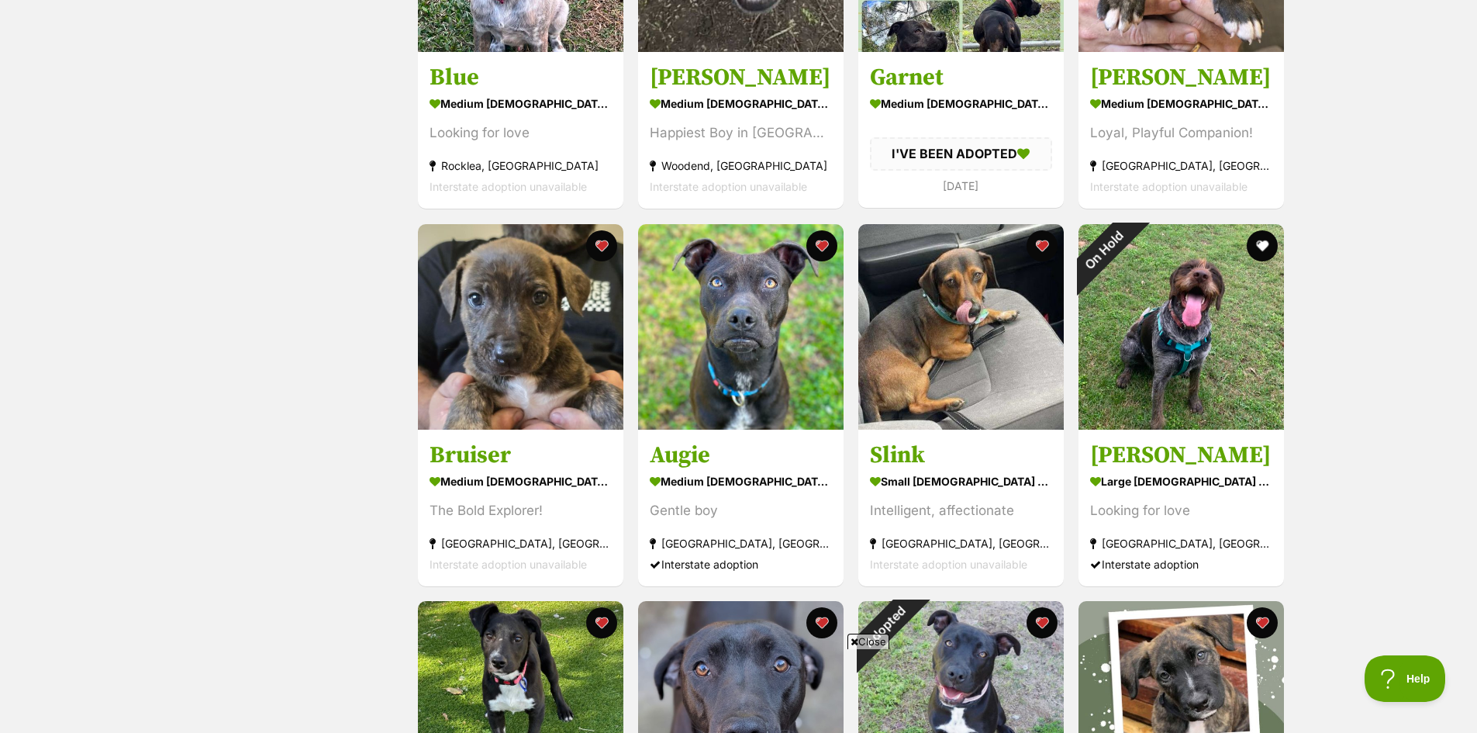
scroll to position [4574, 0]
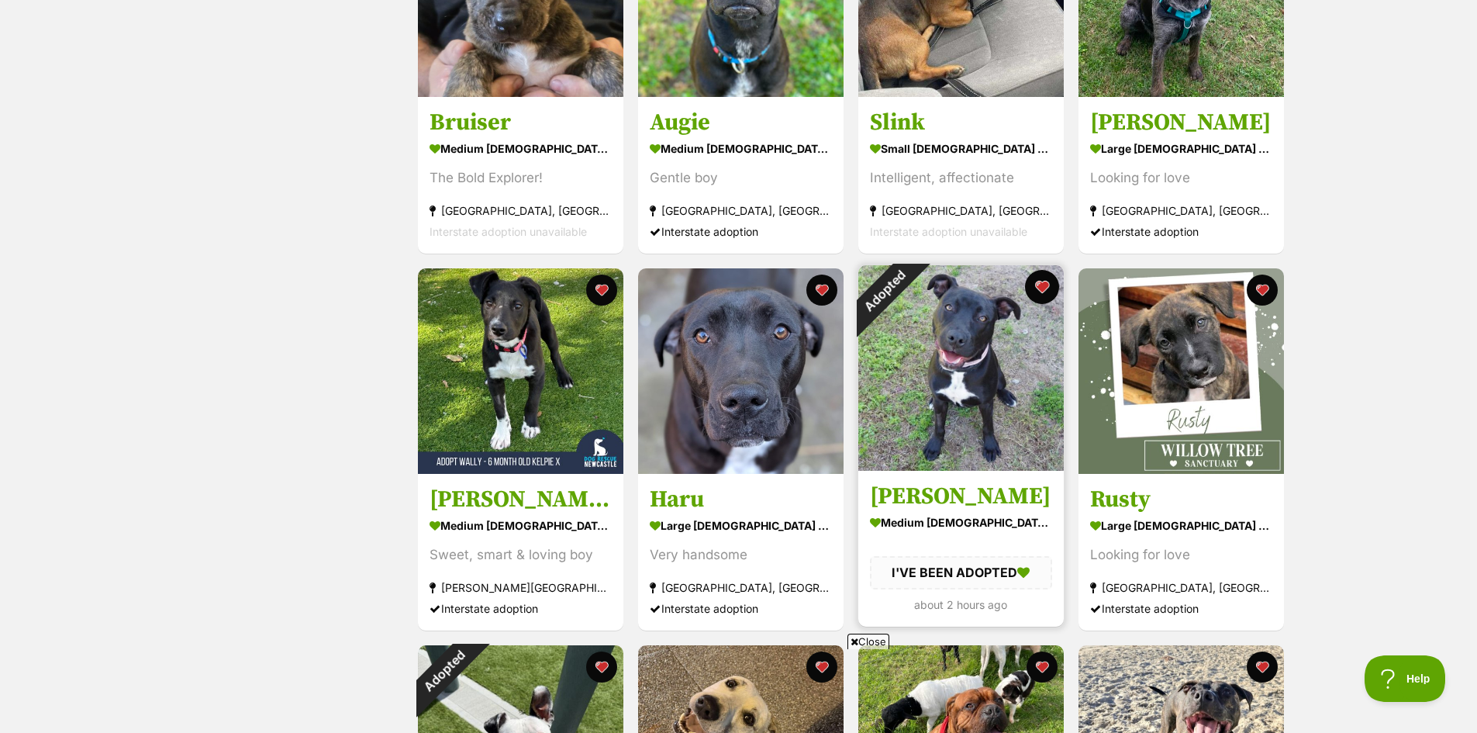
click at [1044, 288] on button "favourite" at bounding box center [1042, 287] width 34 height 34
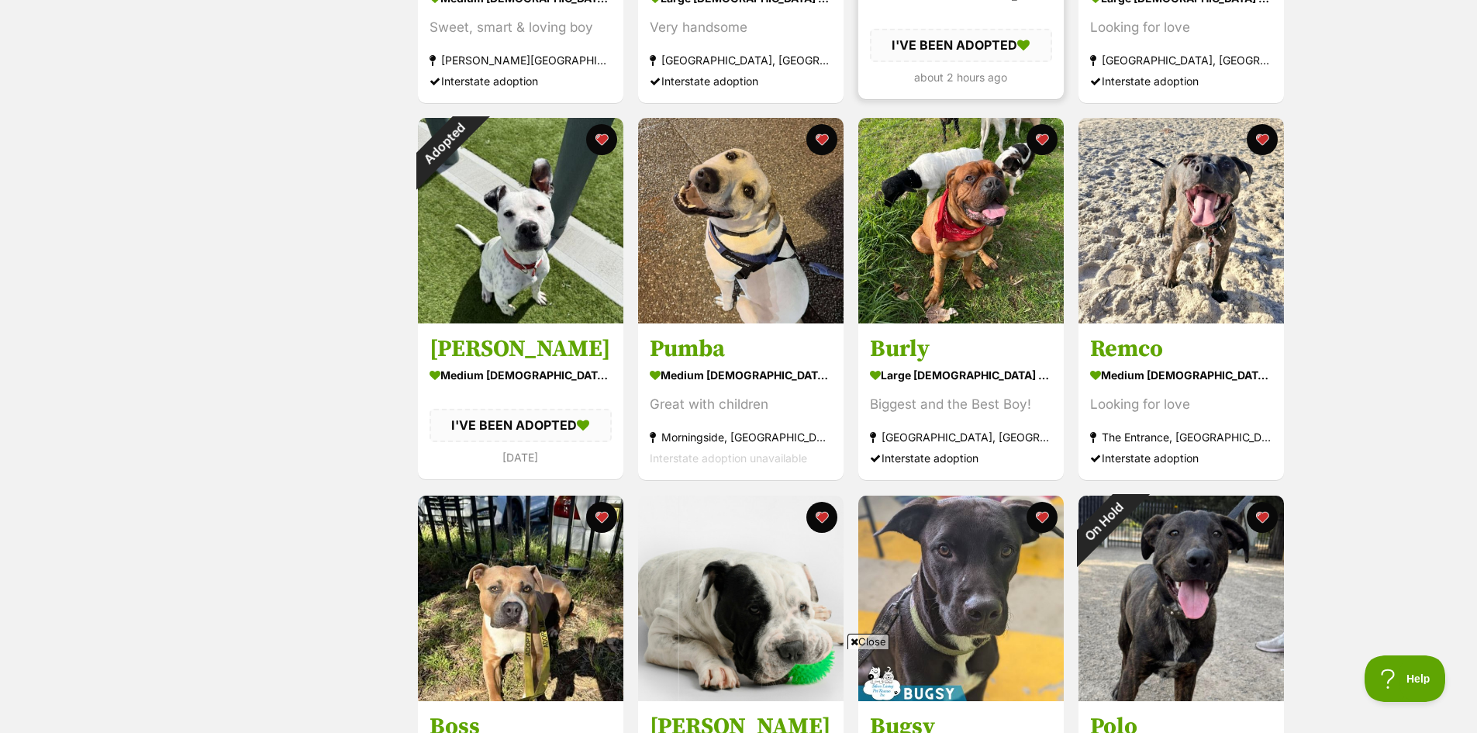
scroll to position [5117, 0]
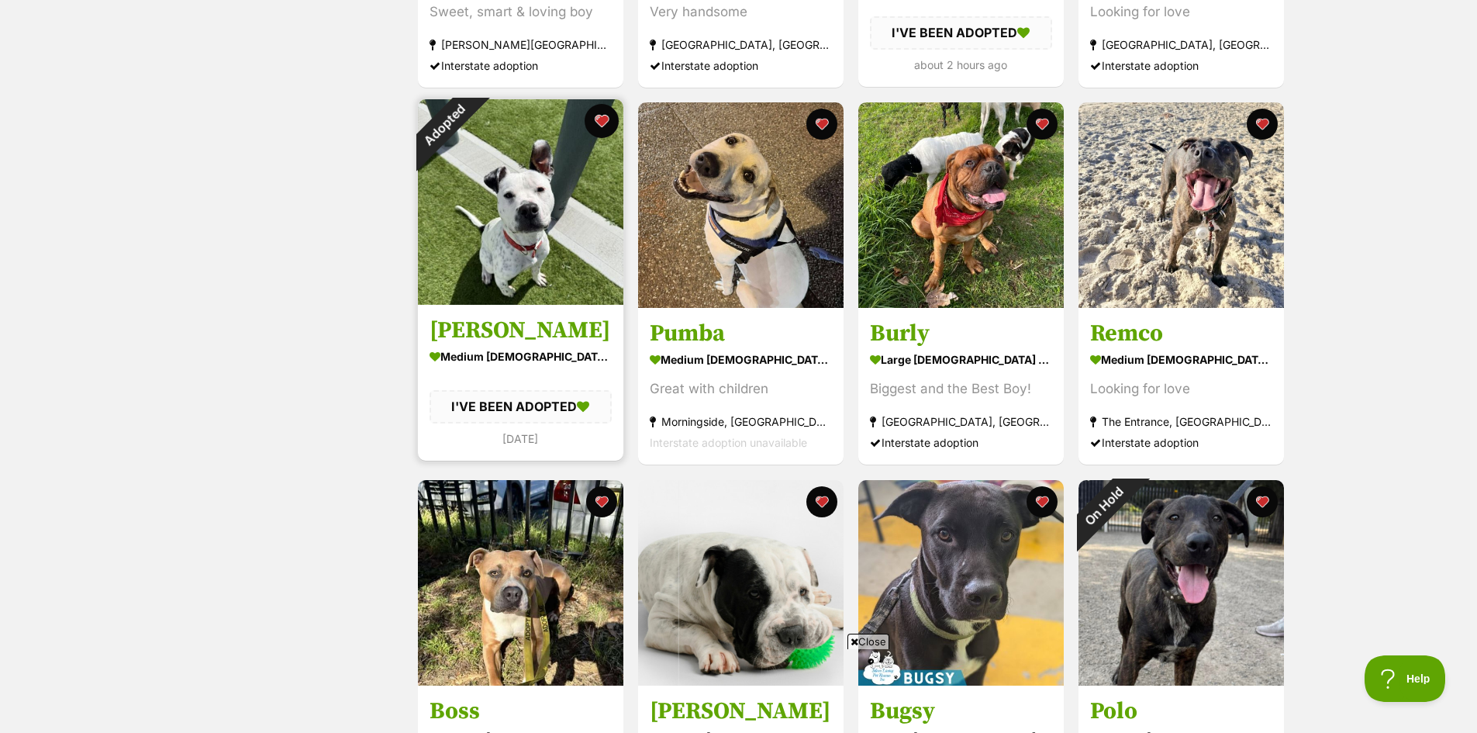
click at [596, 129] on button "favourite" at bounding box center [602, 121] width 34 height 34
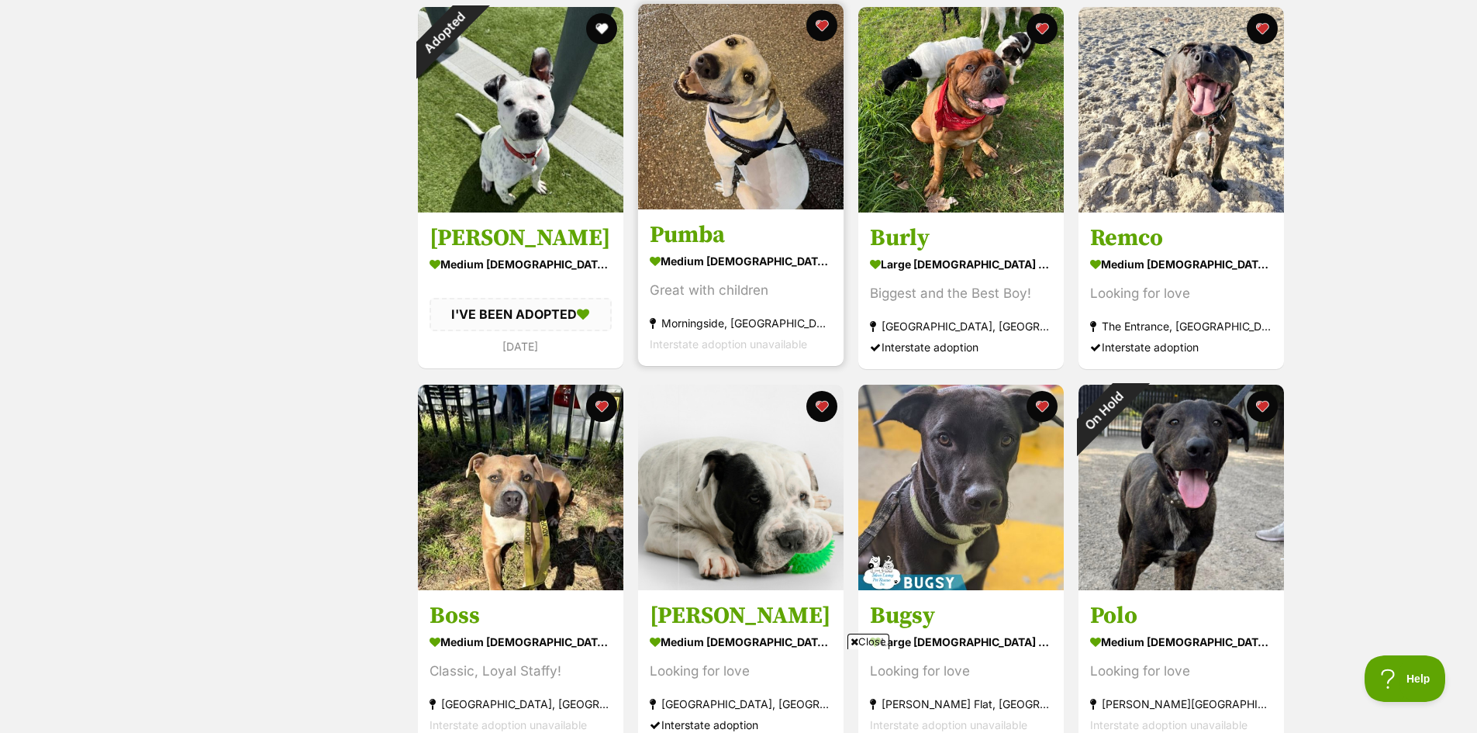
scroll to position [5350, 0]
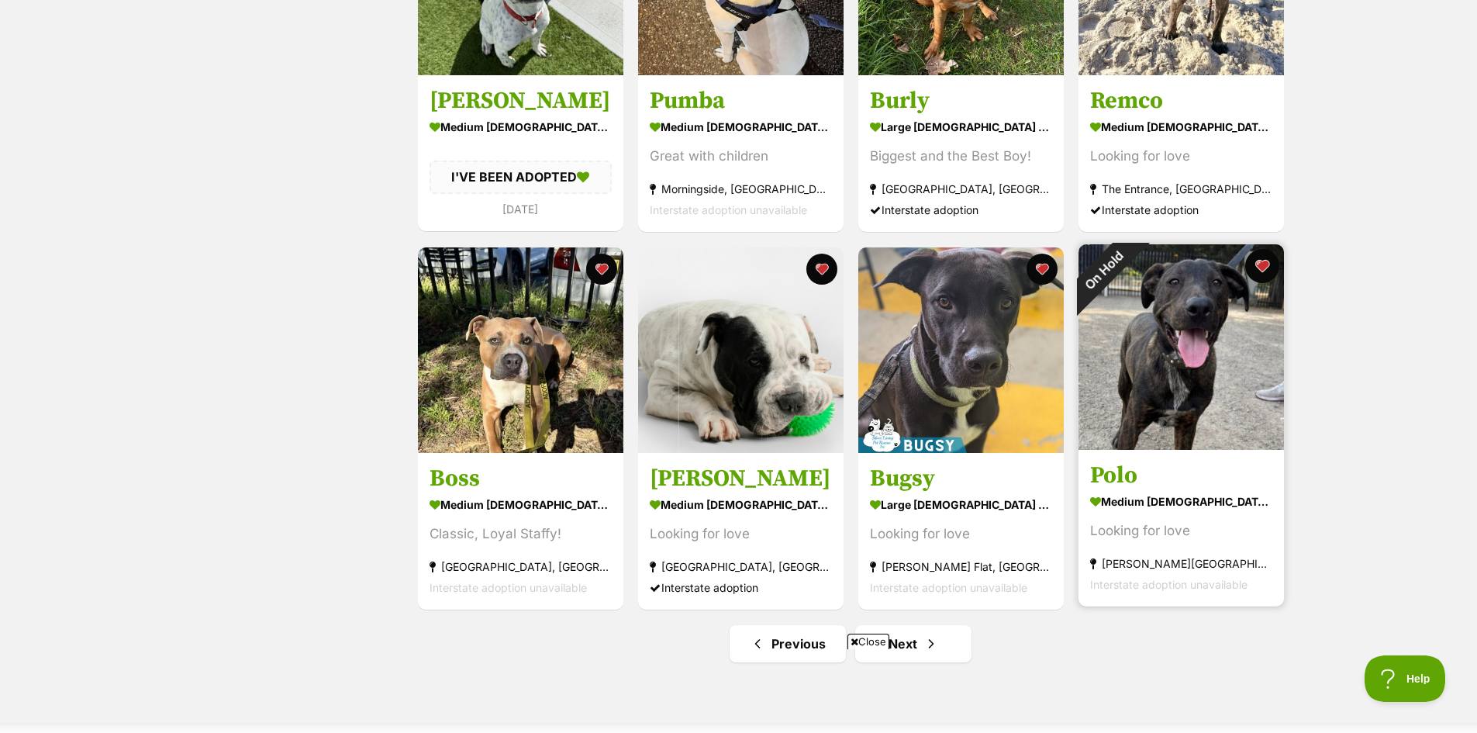
click at [1261, 274] on button "favourite" at bounding box center [1262, 266] width 34 height 34
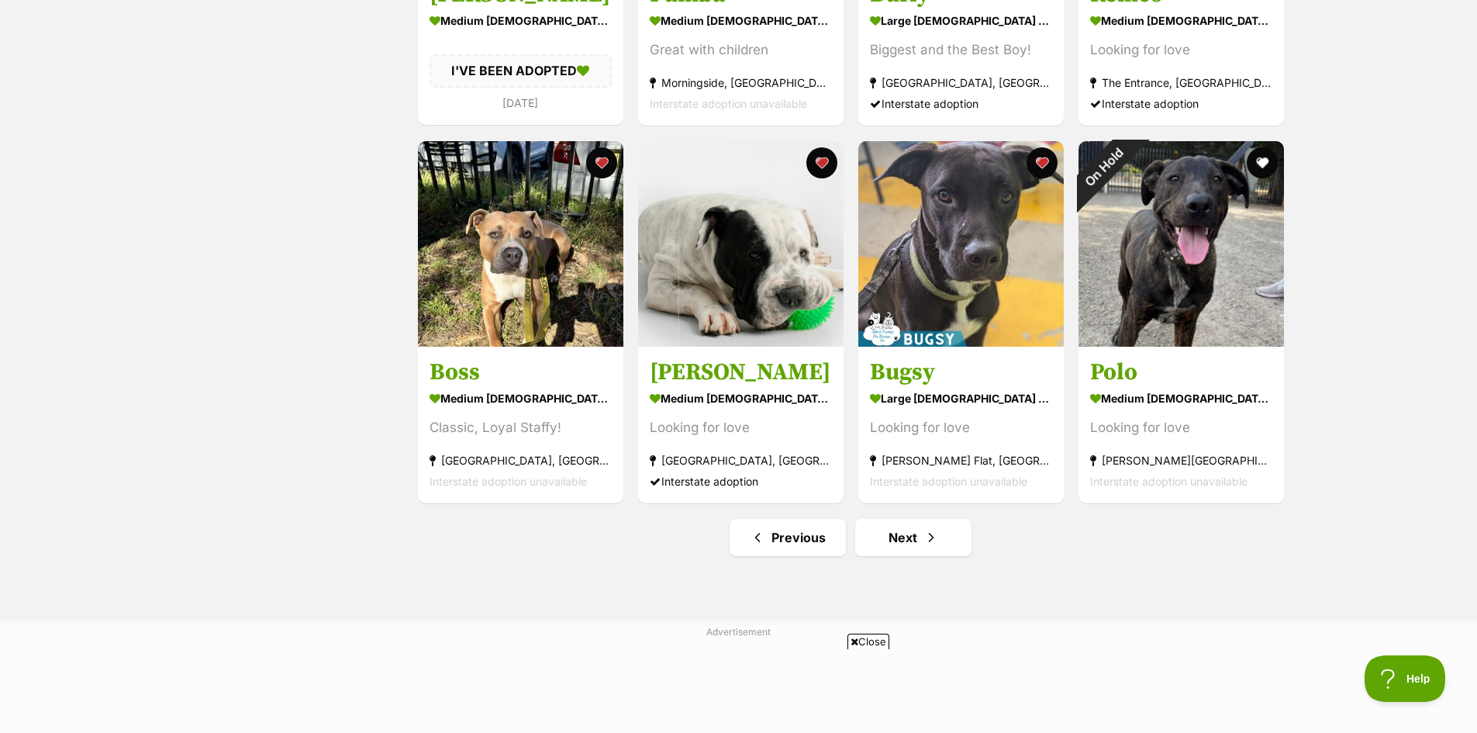
scroll to position [5660, 0]
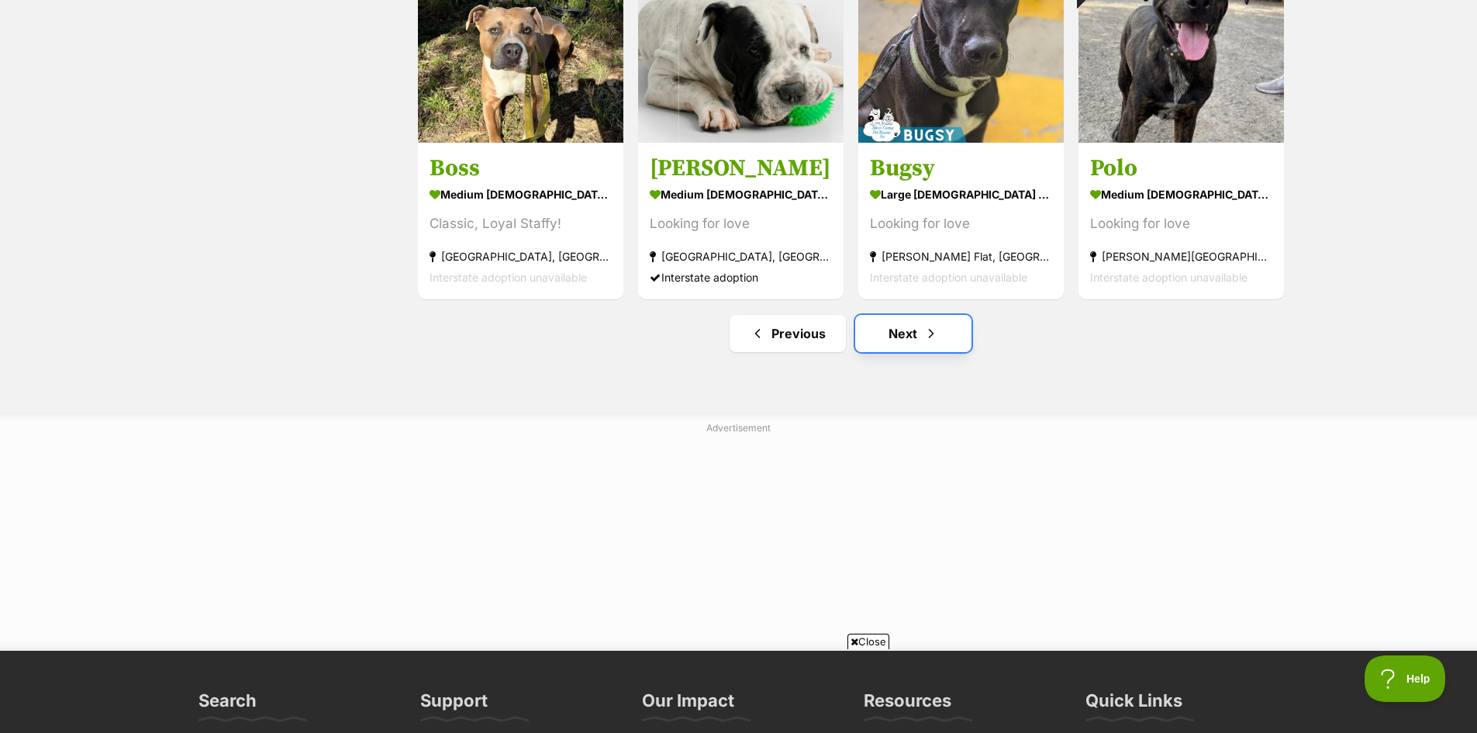
click at [902, 341] on link "Next" at bounding box center [913, 333] width 116 height 37
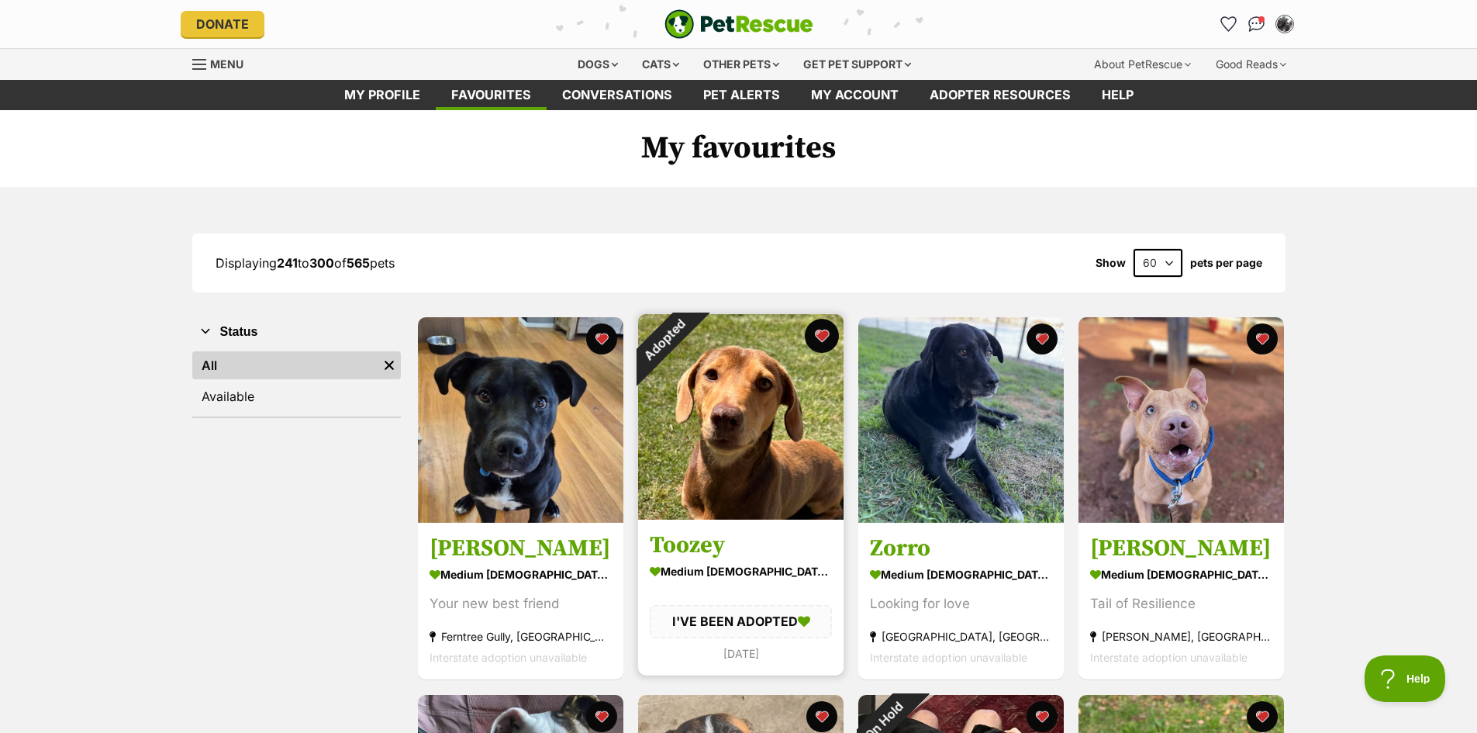
click at [816, 334] on button "favourite" at bounding box center [822, 336] width 34 height 34
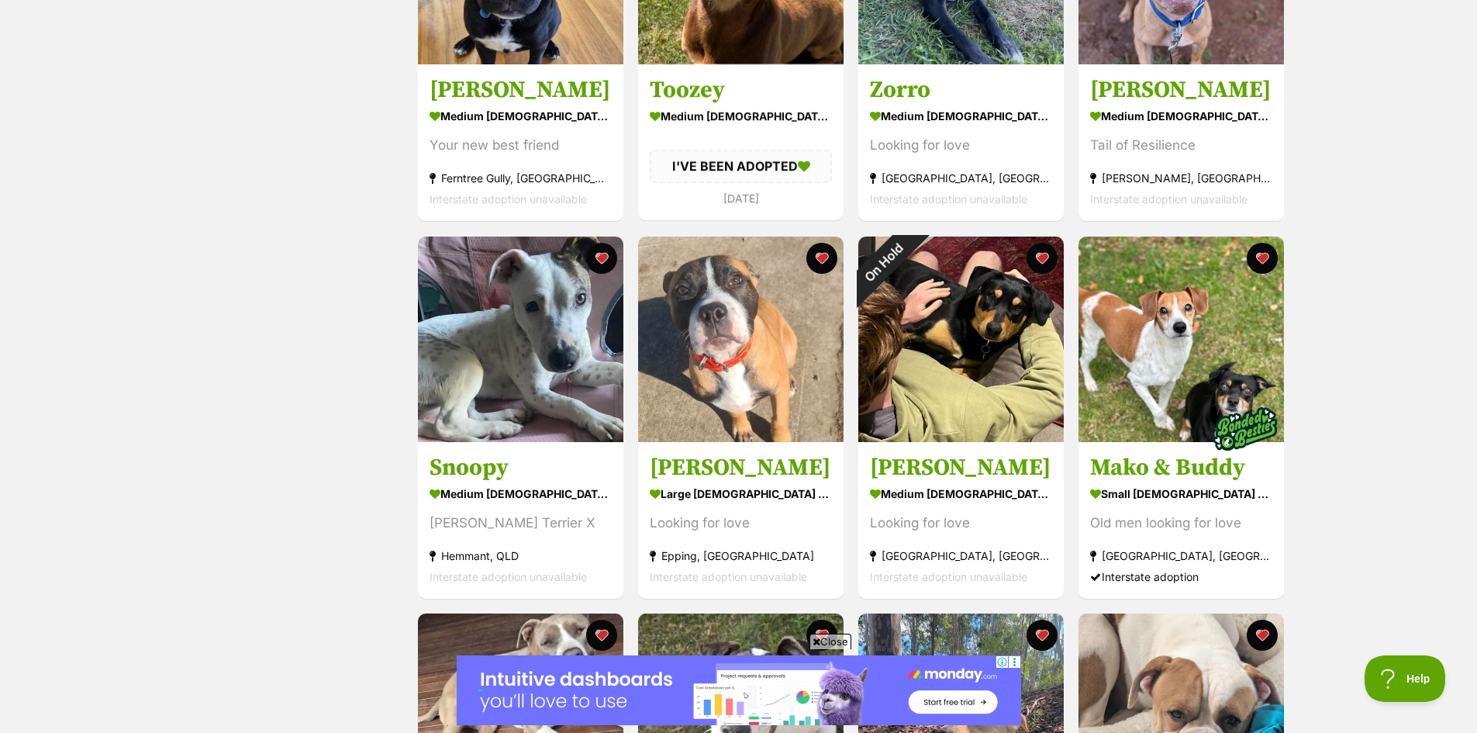
scroll to position [465, 0]
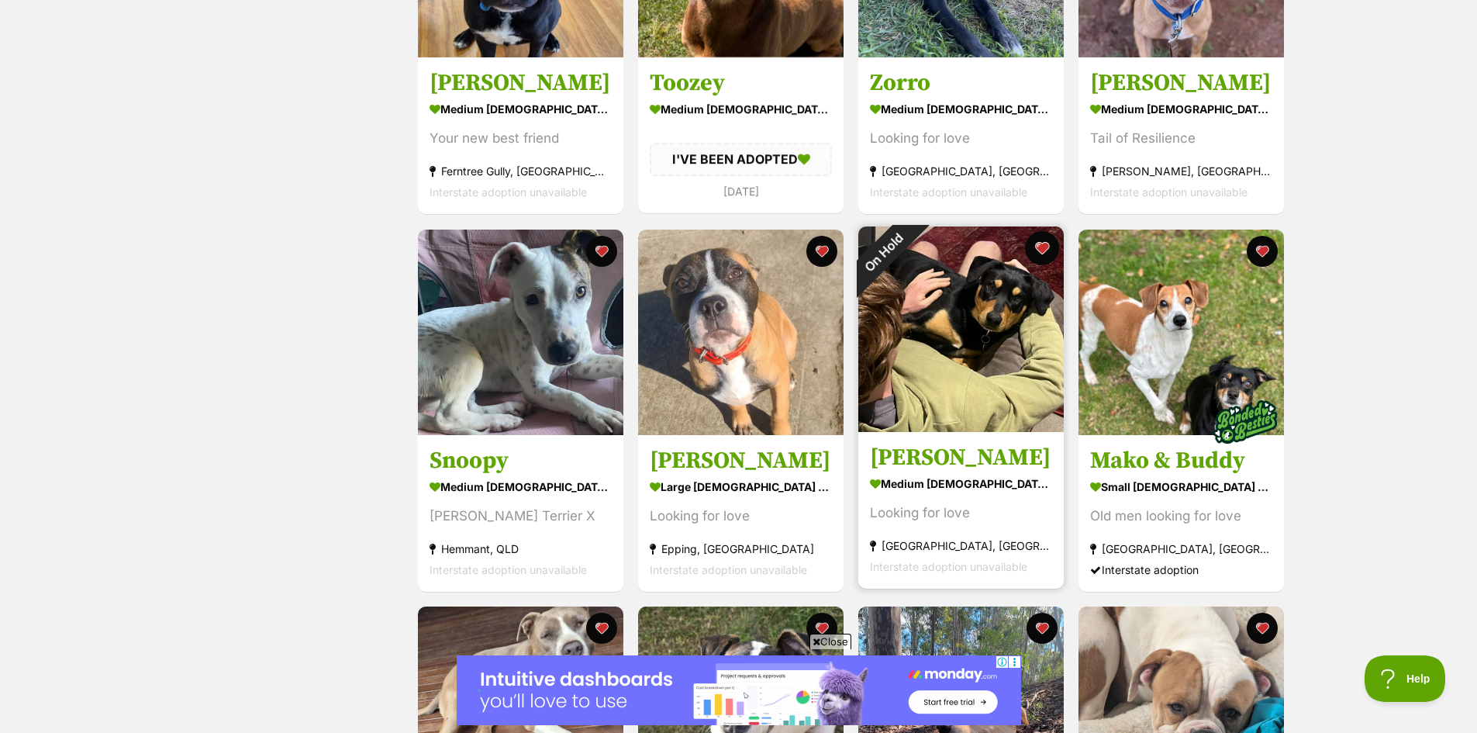
click at [1038, 248] on button "favourite" at bounding box center [1042, 248] width 34 height 34
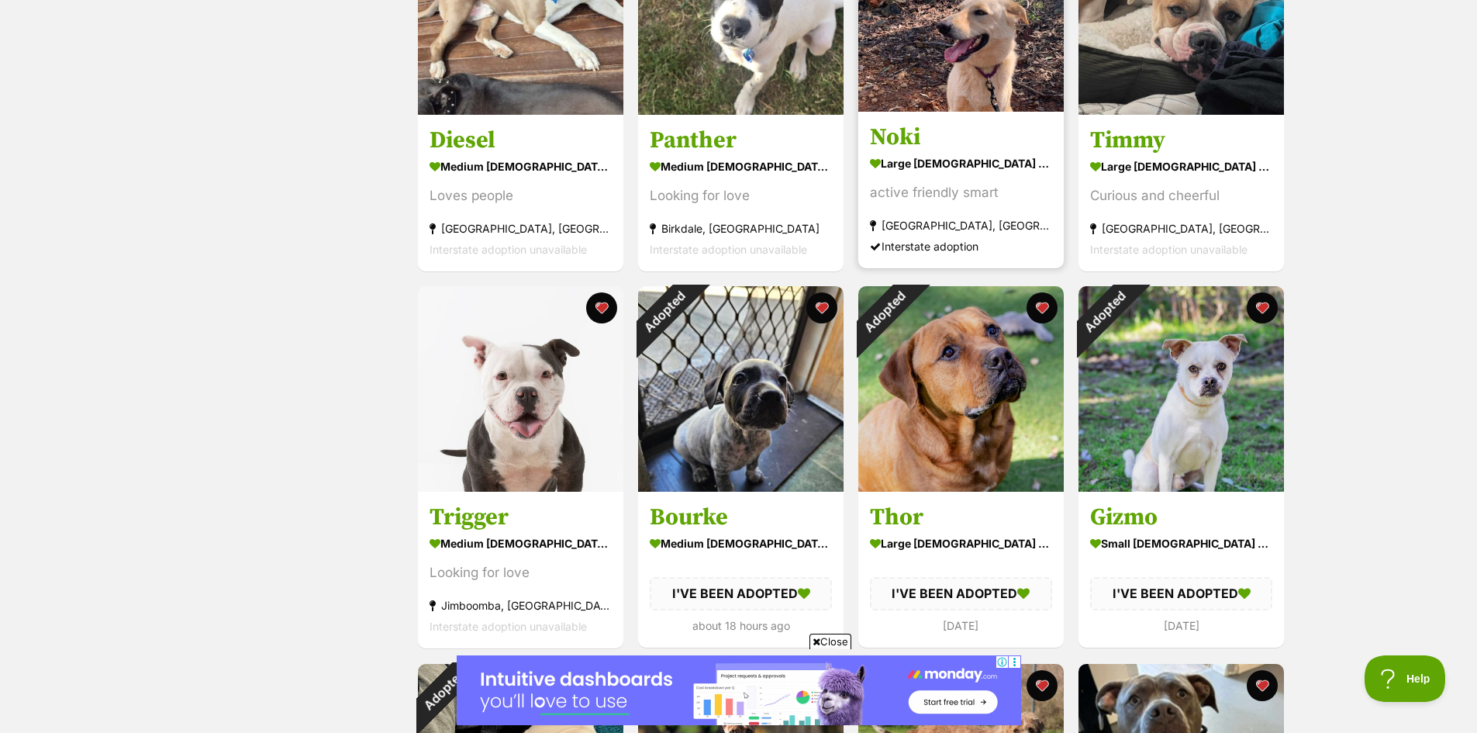
scroll to position [1163, 0]
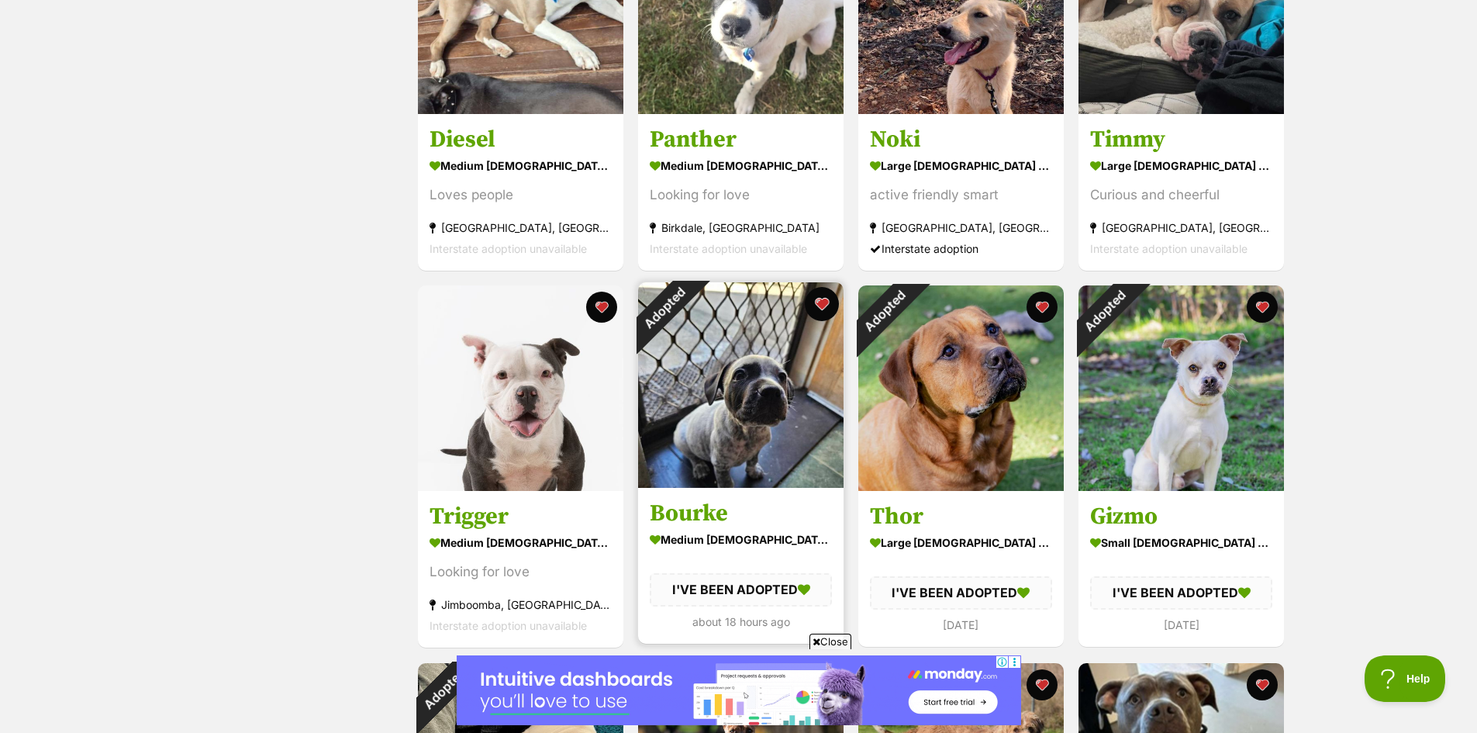
click at [823, 302] on button "favourite" at bounding box center [822, 304] width 34 height 34
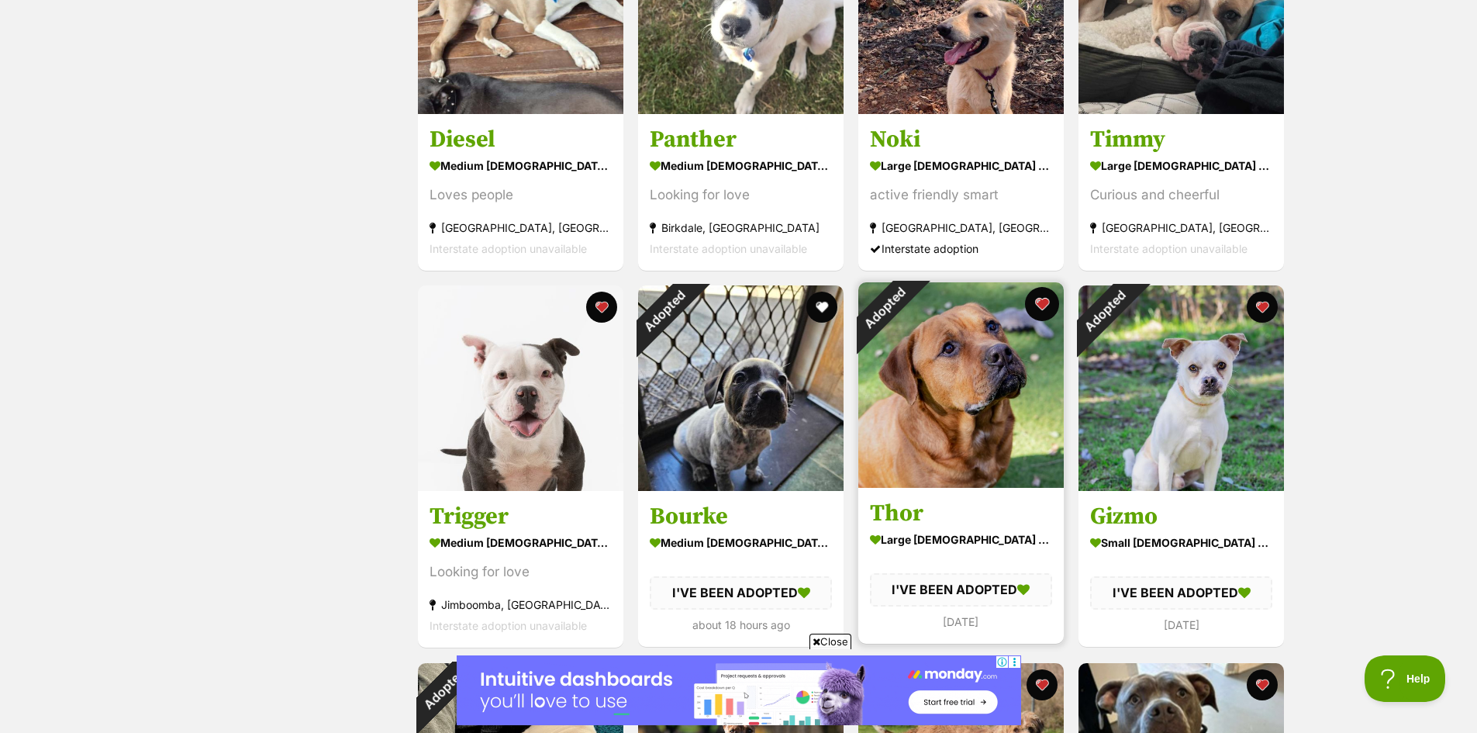
click at [1054, 308] on button "favourite" at bounding box center [1042, 304] width 34 height 34
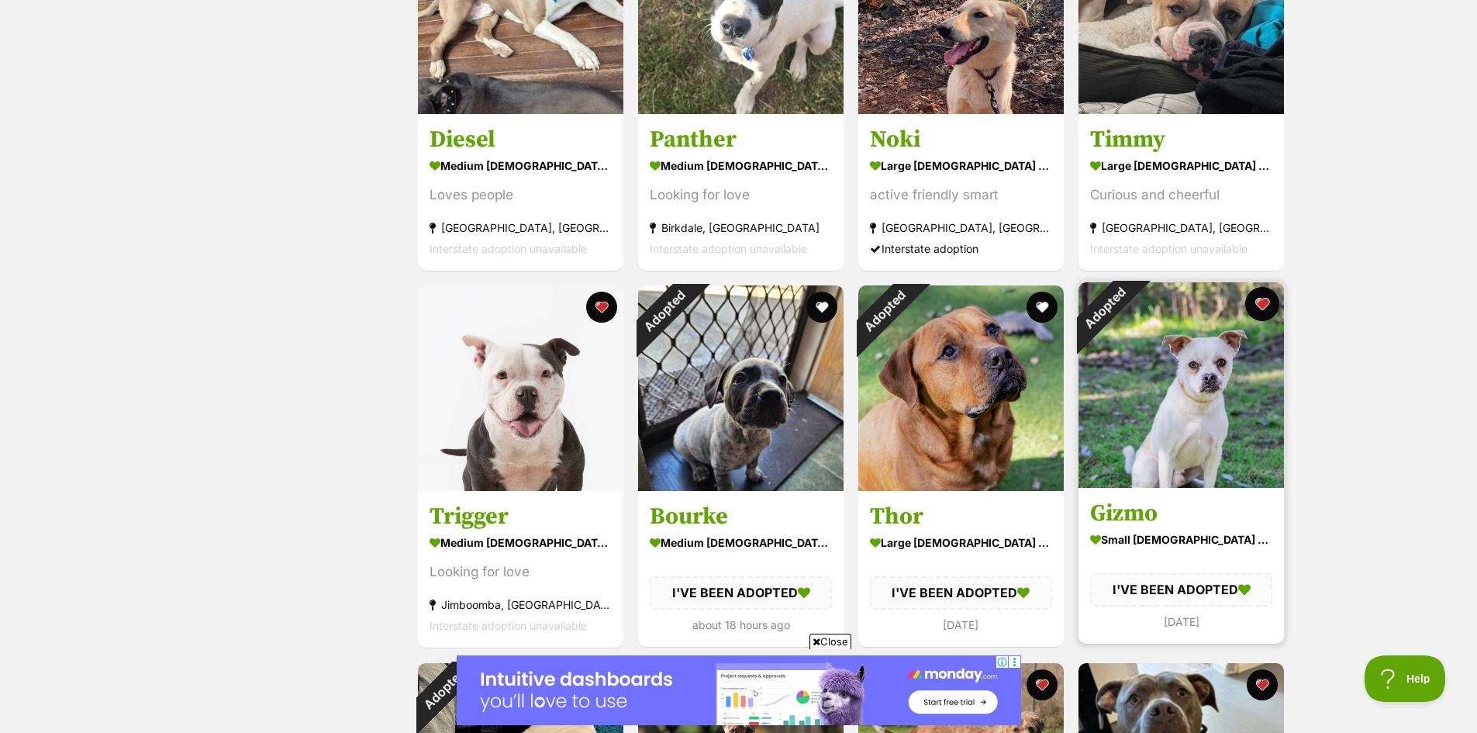
click at [1266, 301] on button "favourite" at bounding box center [1262, 304] width 34 height 34
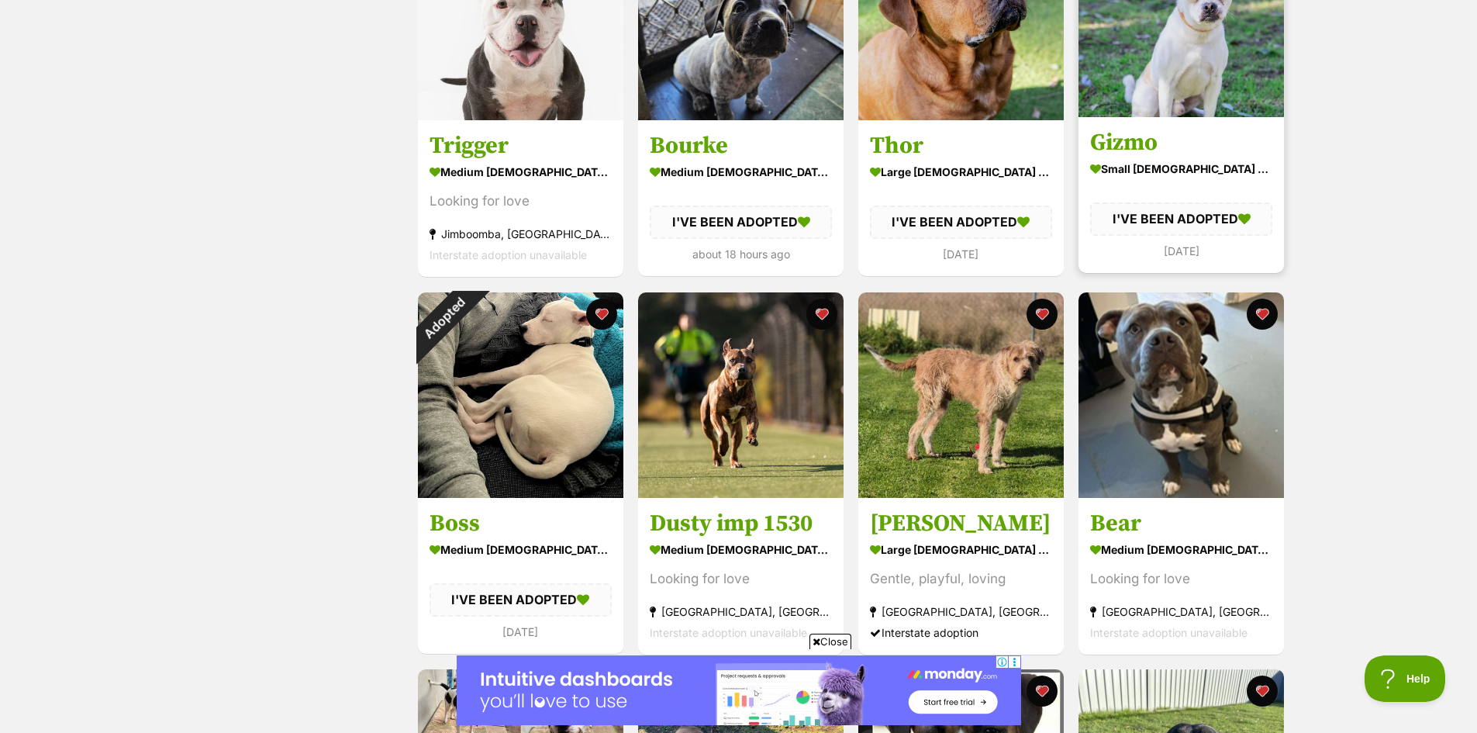
scroll to position [1551, 0]
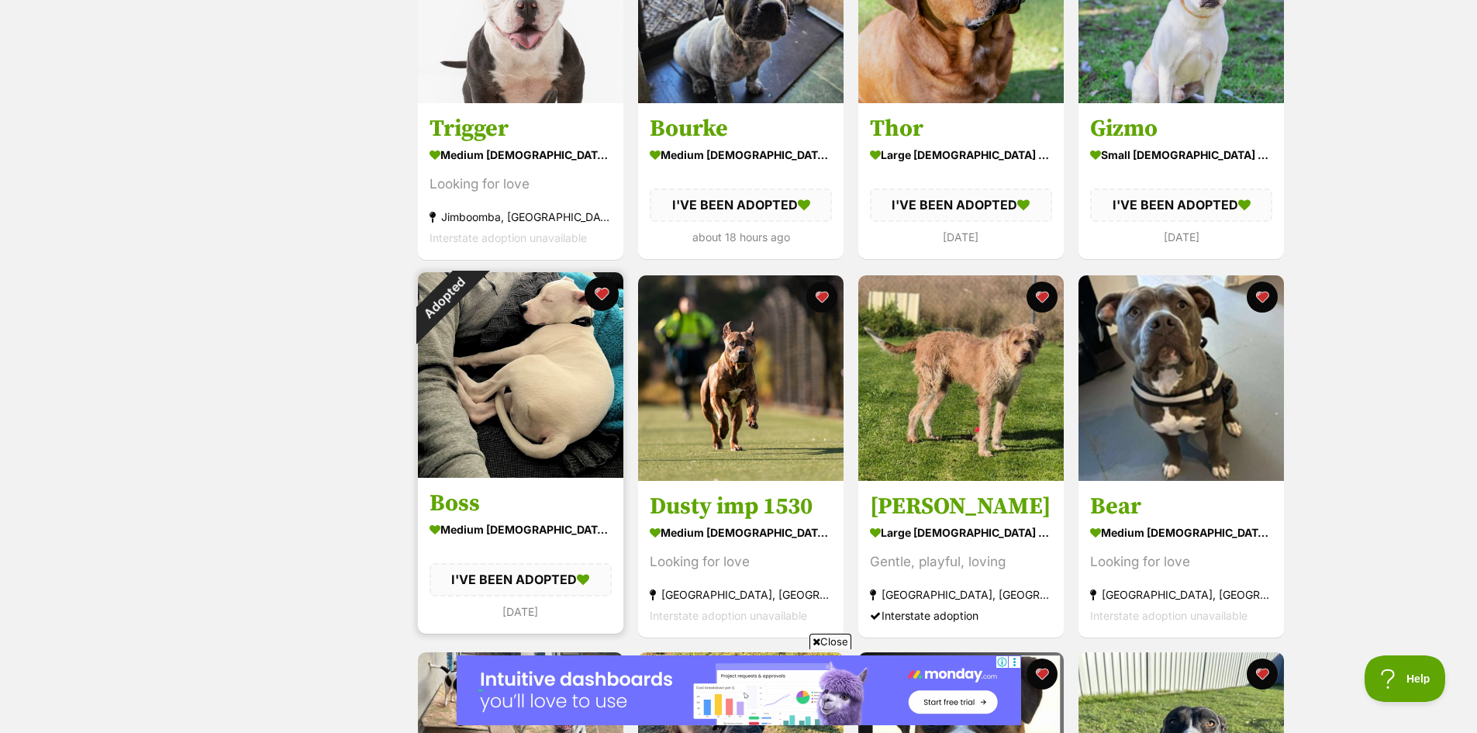
click at [604, 294] on button "favourite" at bounding box center [602, 294] width 34 height 34
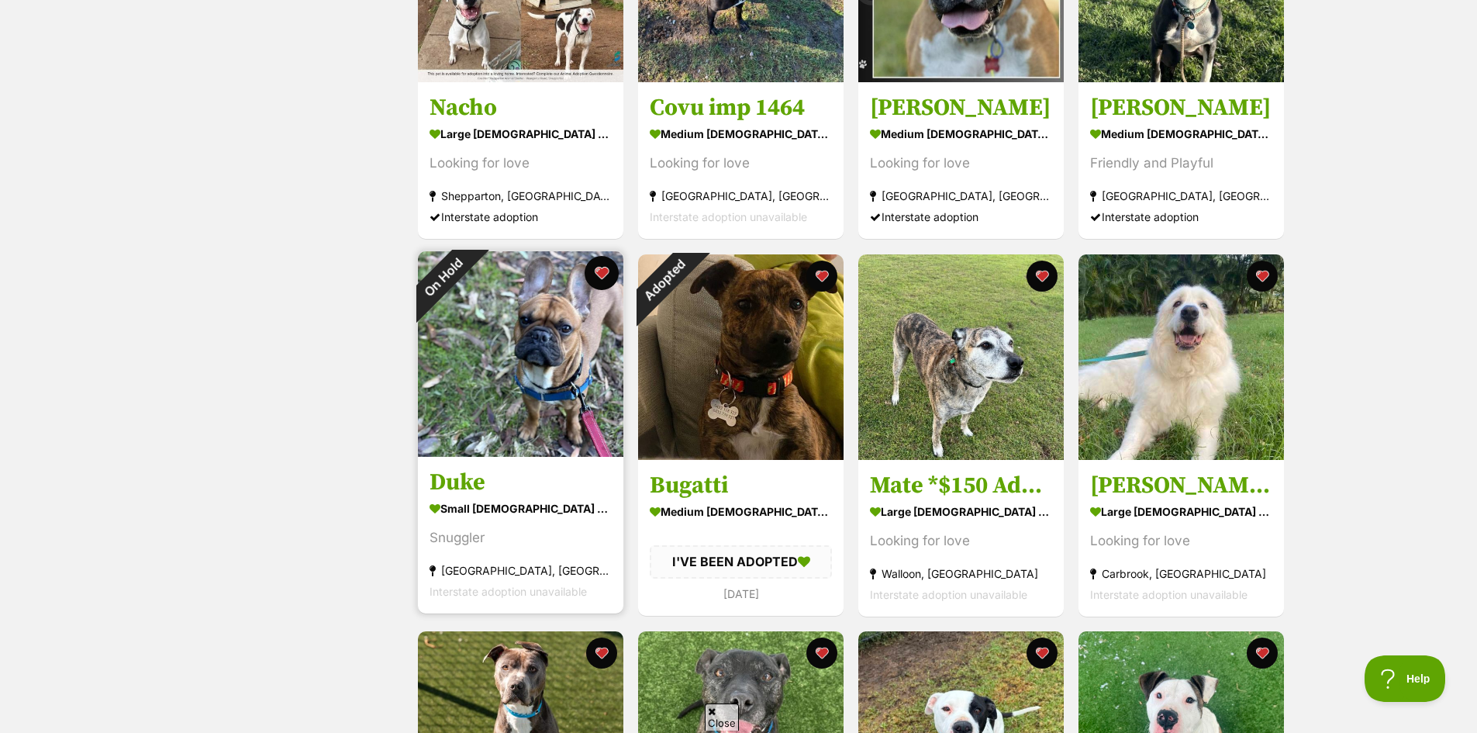
scroll to position [0, 0]
click at [596, 278] on button "favourite" at bounding box center [602, 273] width 34 height 34
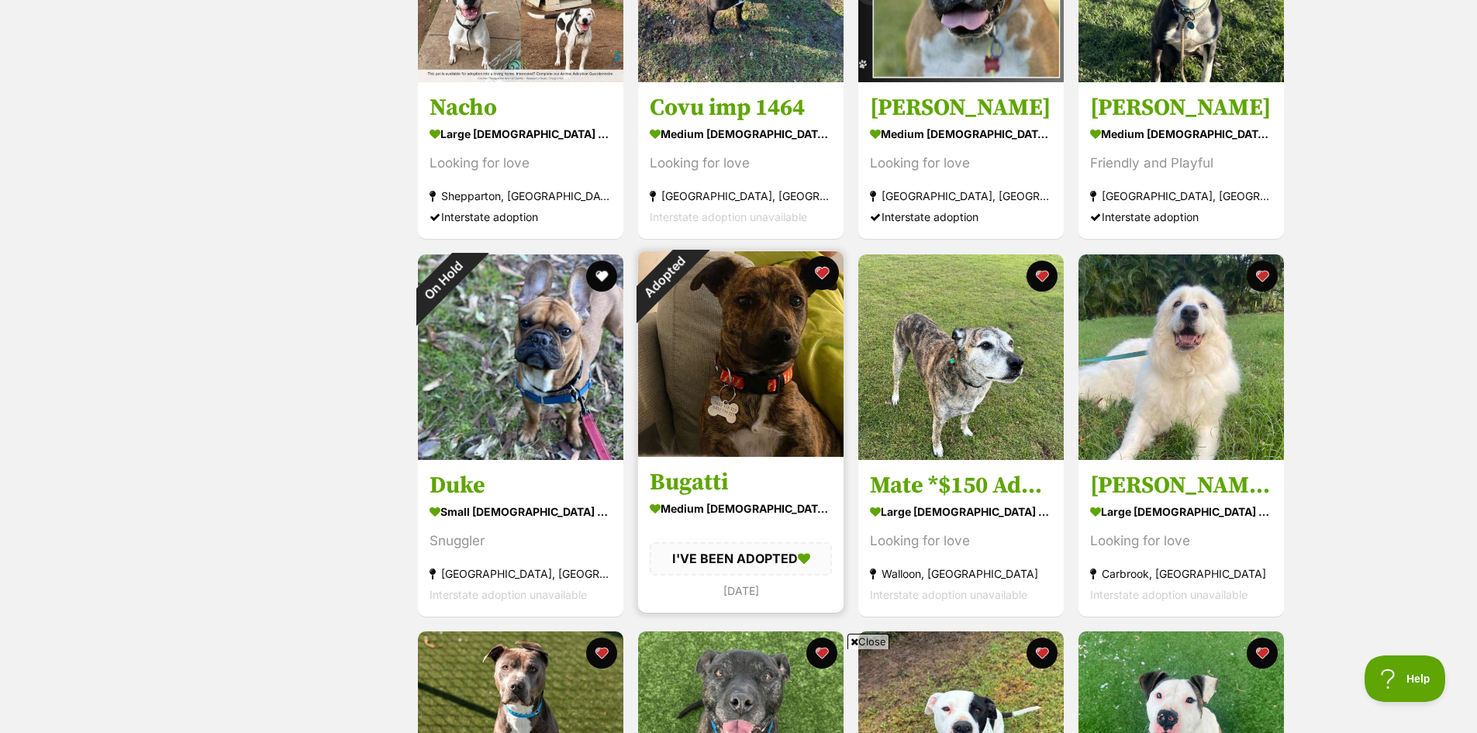
click at [826, 273] on button "favourite" at bounding box center [822, 273] width 34 height 34
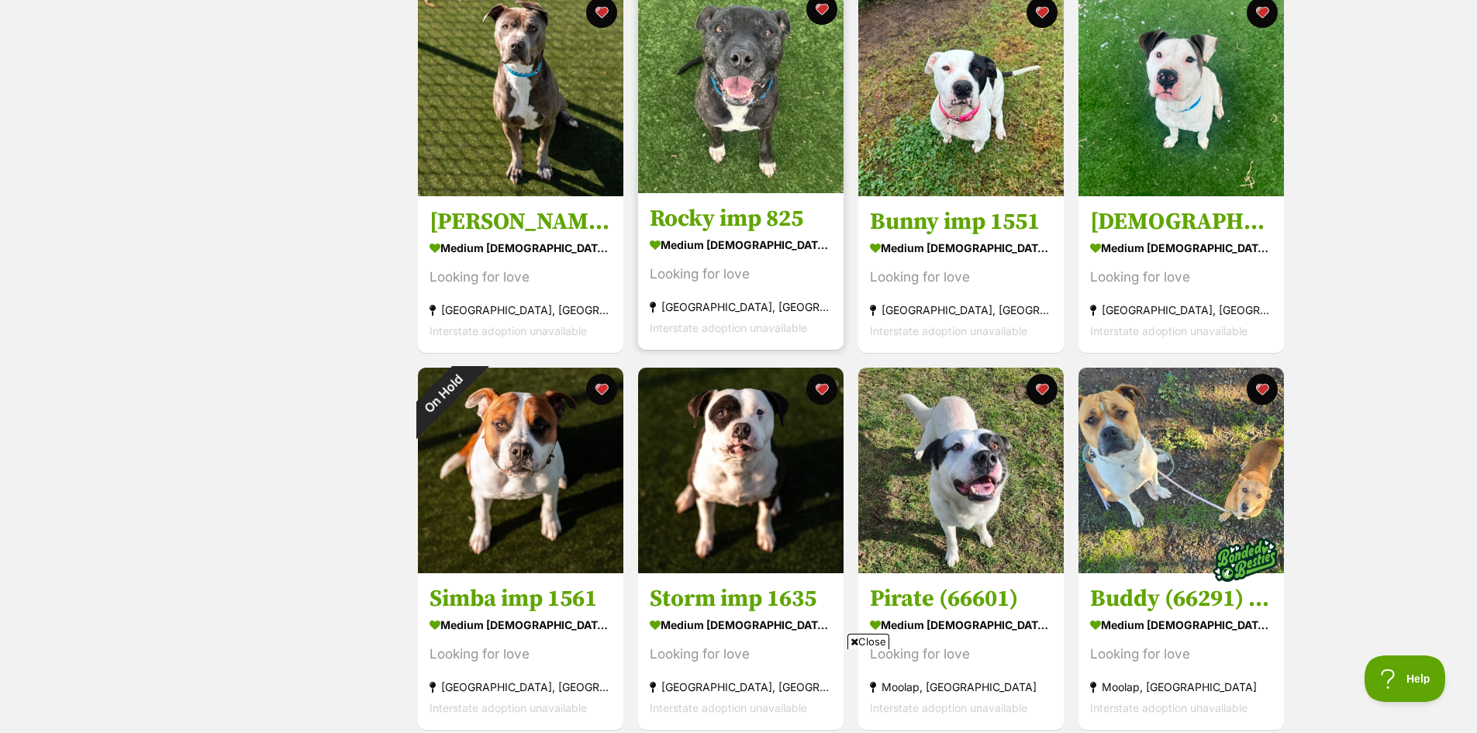
scroll to position [3101, 0]
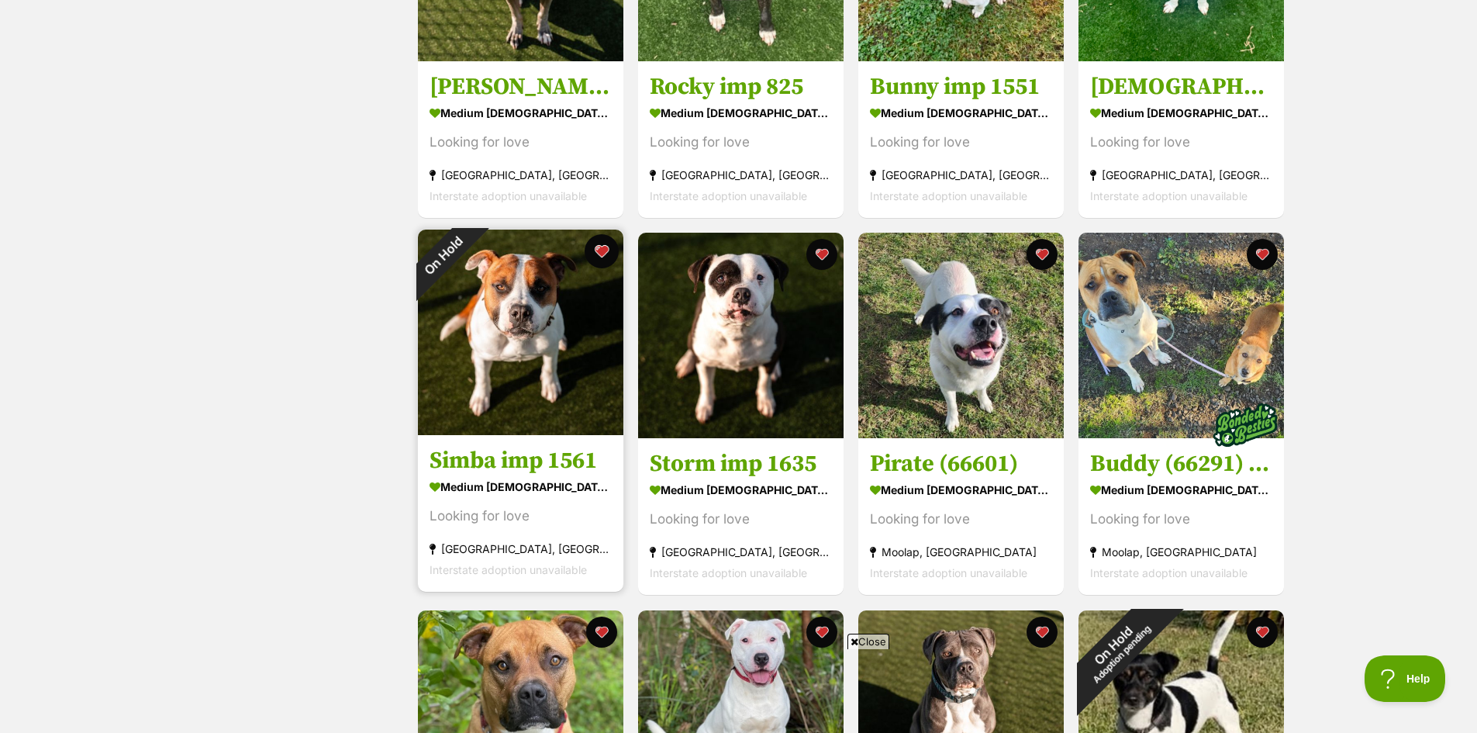
click at [597, 253] on button "favourite" at bounding box center [602, 251] width 34 height 34
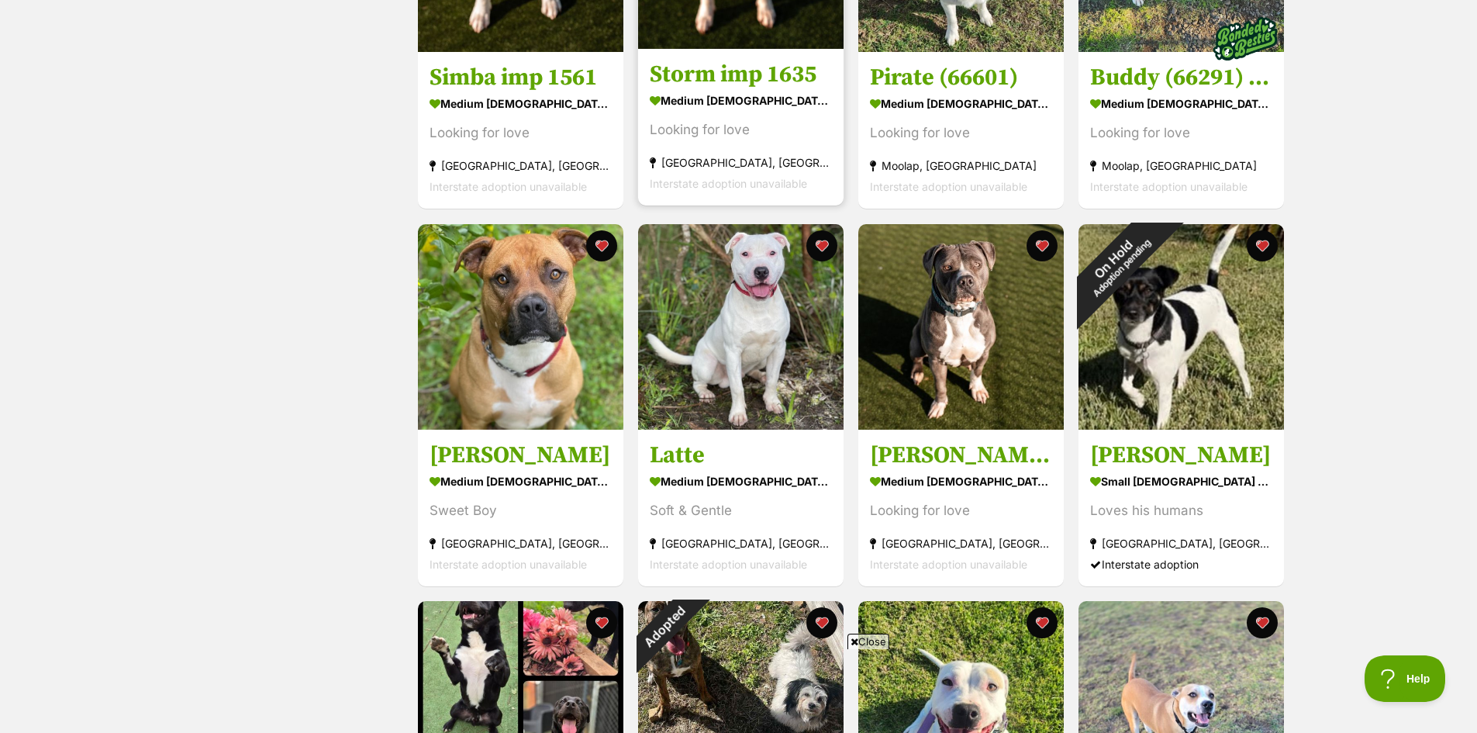
scroll to position [3489, 0]
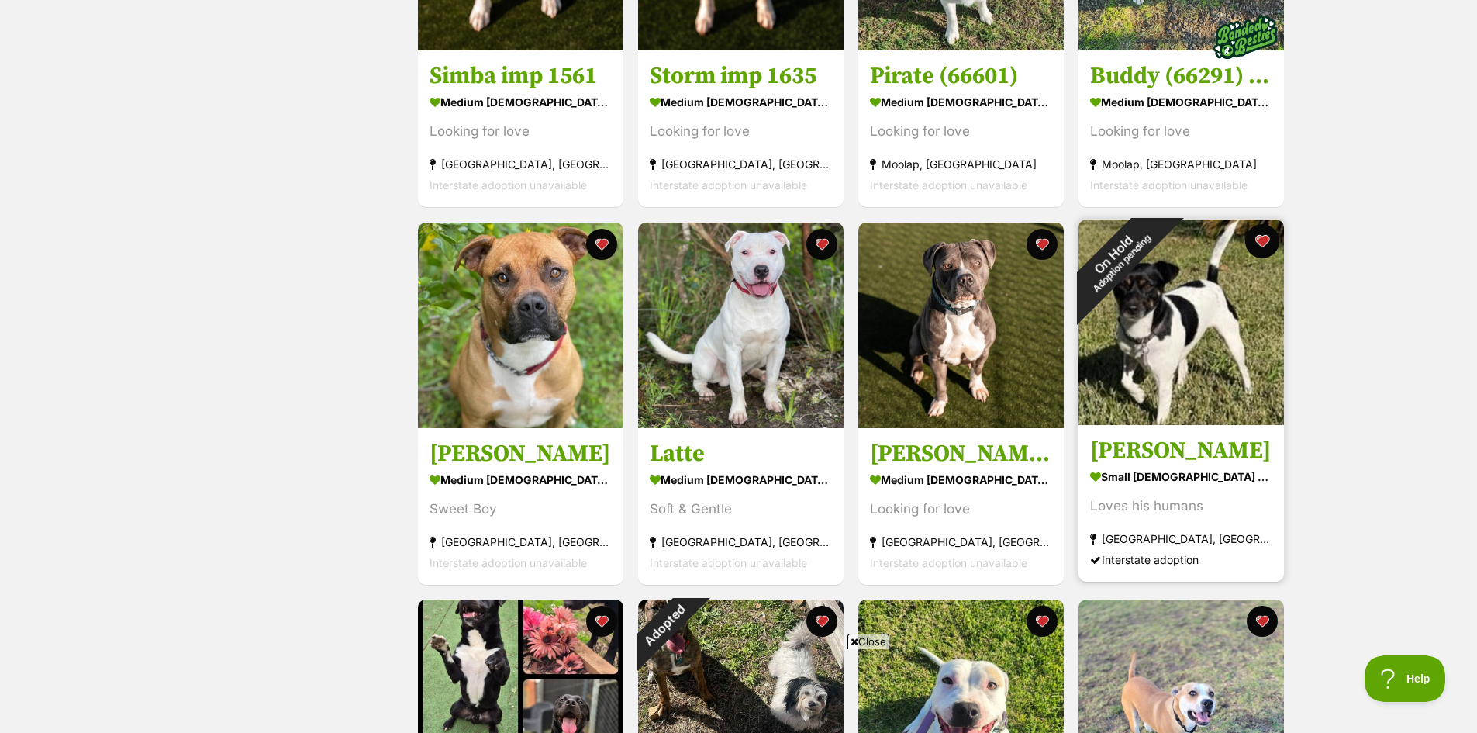
click at [1259, 237] on button "favourite" at bounding box center [1262, 241] width 34 height 34
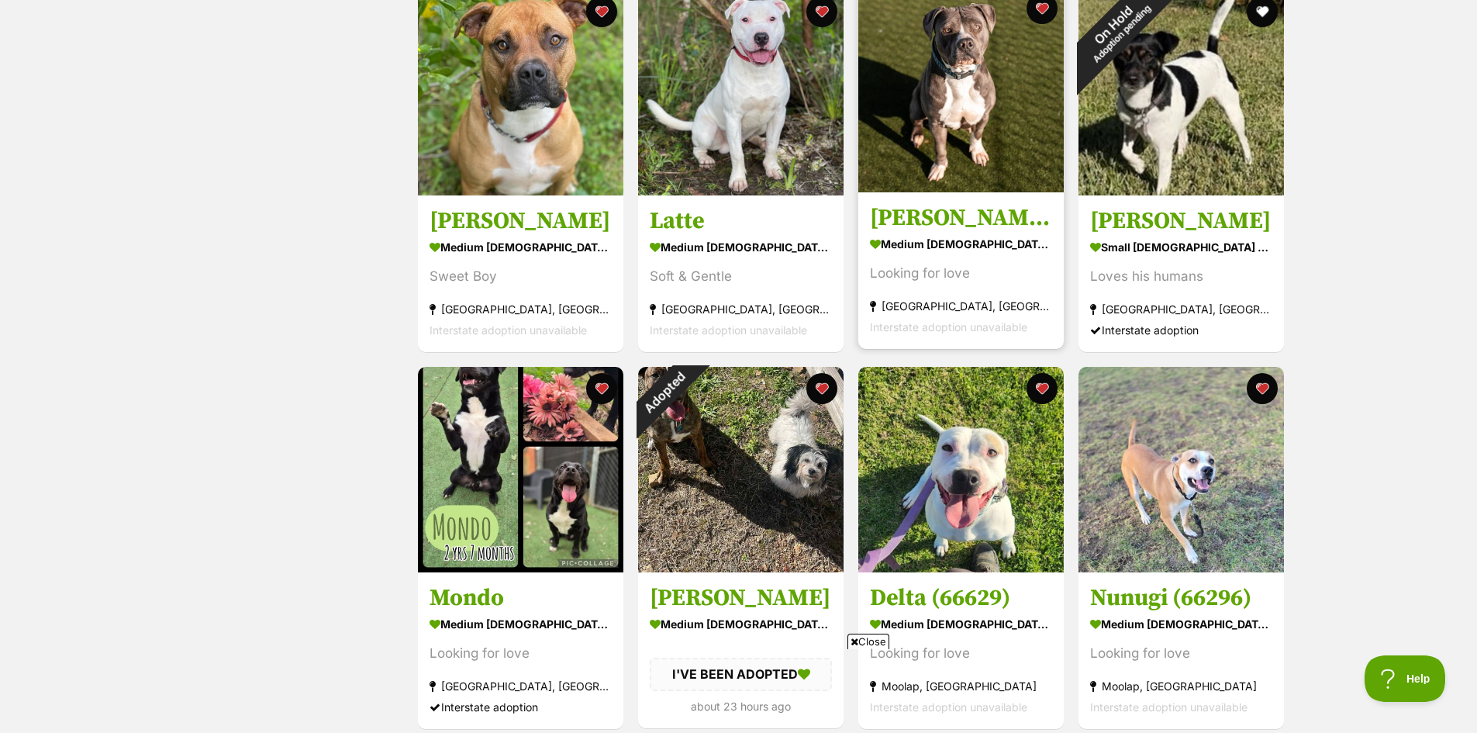
scroll to position [3799, 0]
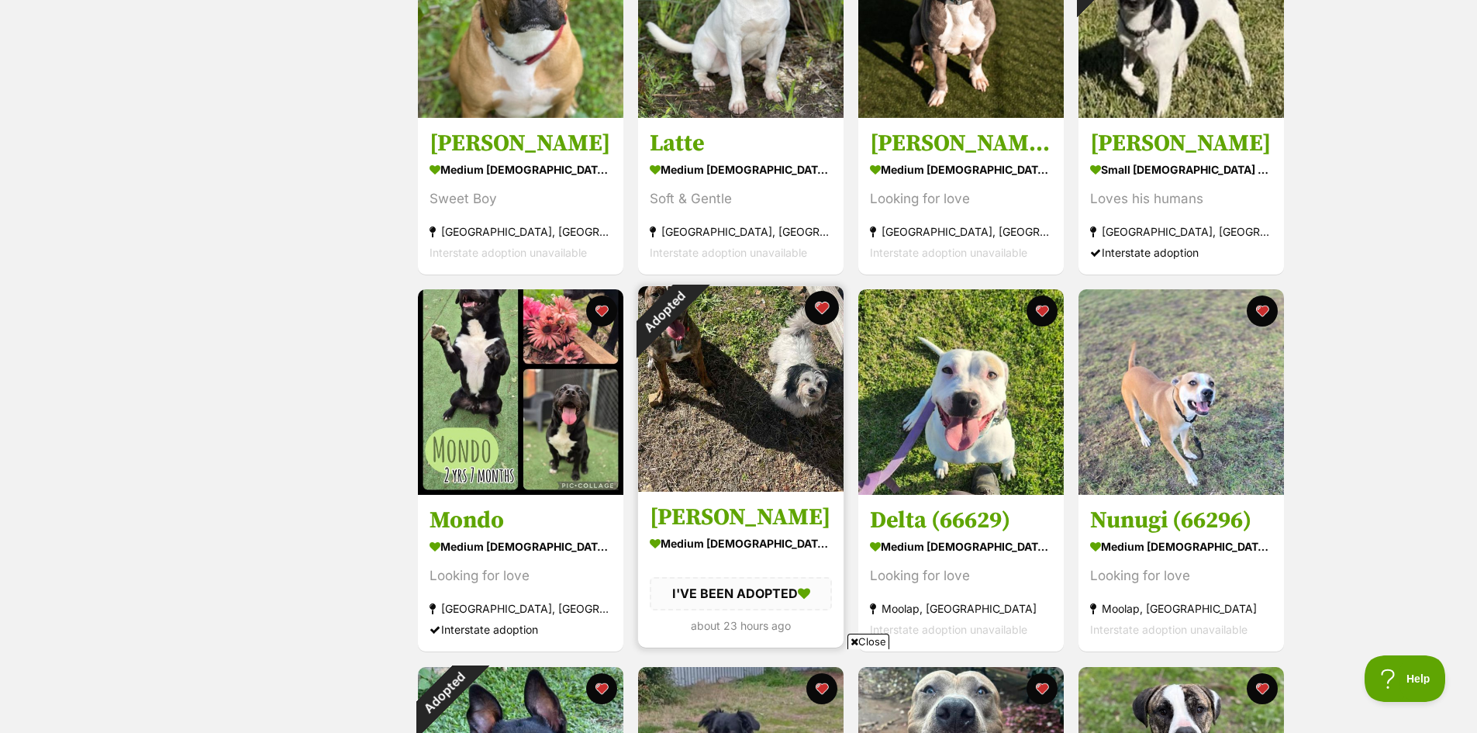
click at [818, 306] on button "favourite" at bounding box center [822, 308] width 34 height 34
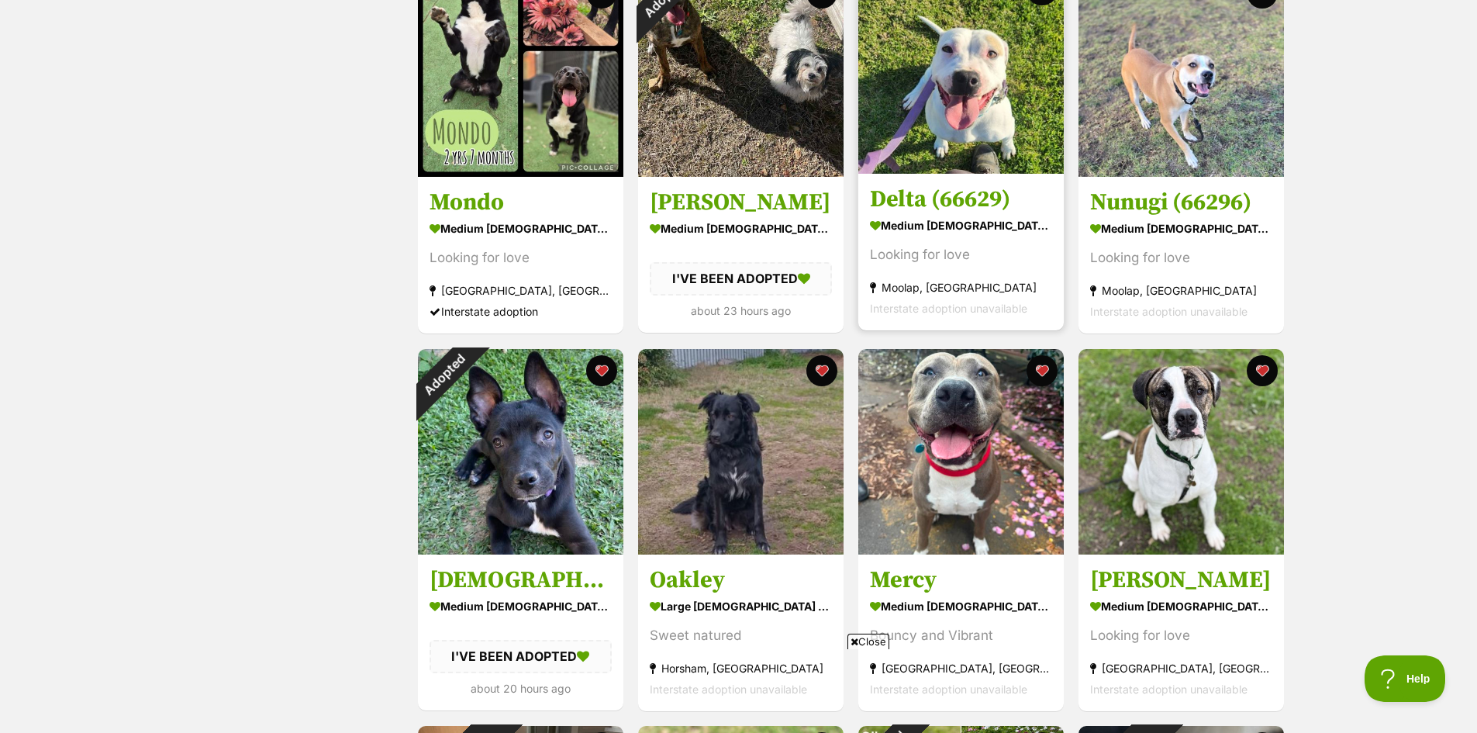
scroll to position [4264, 0]
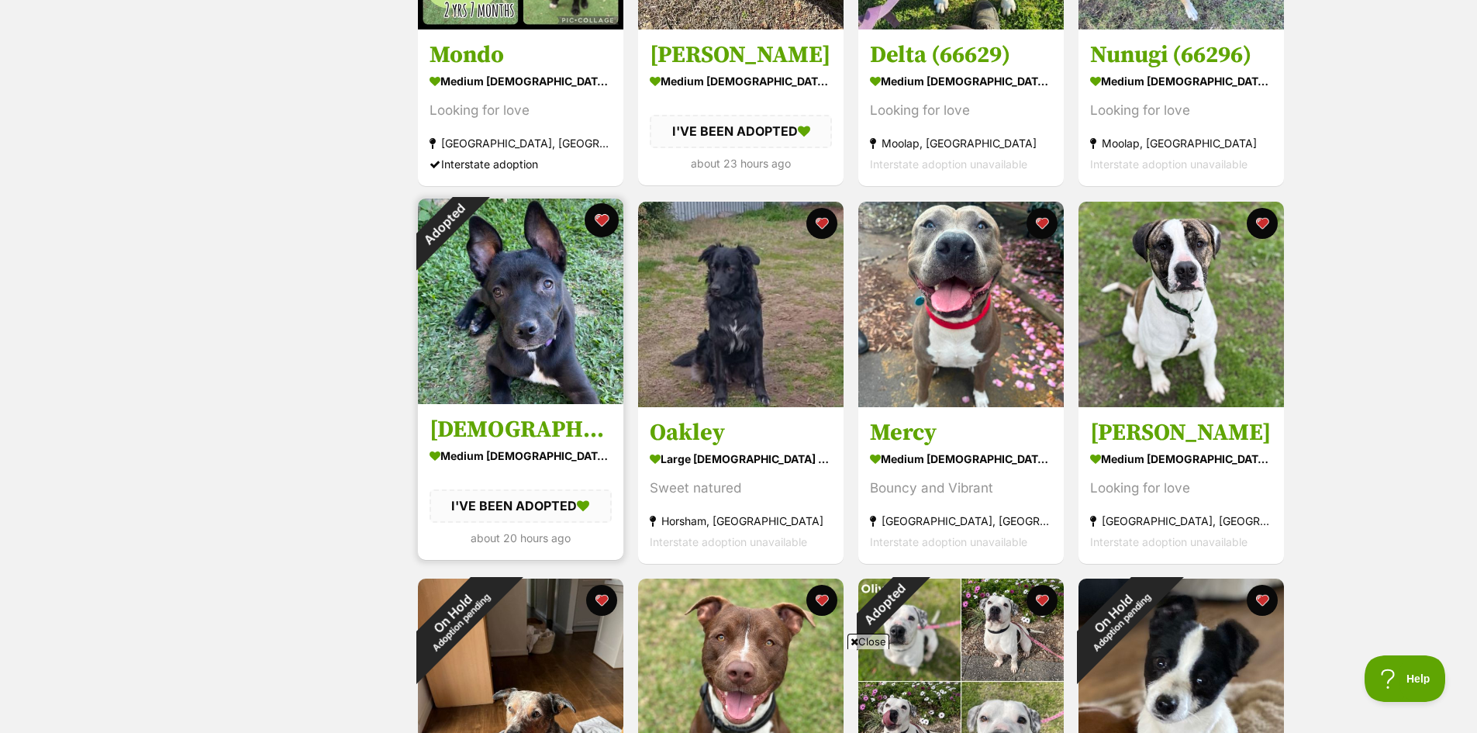
click at [605, 216] on button "favourite" at bounding box center [602, 220] width 34 height 34
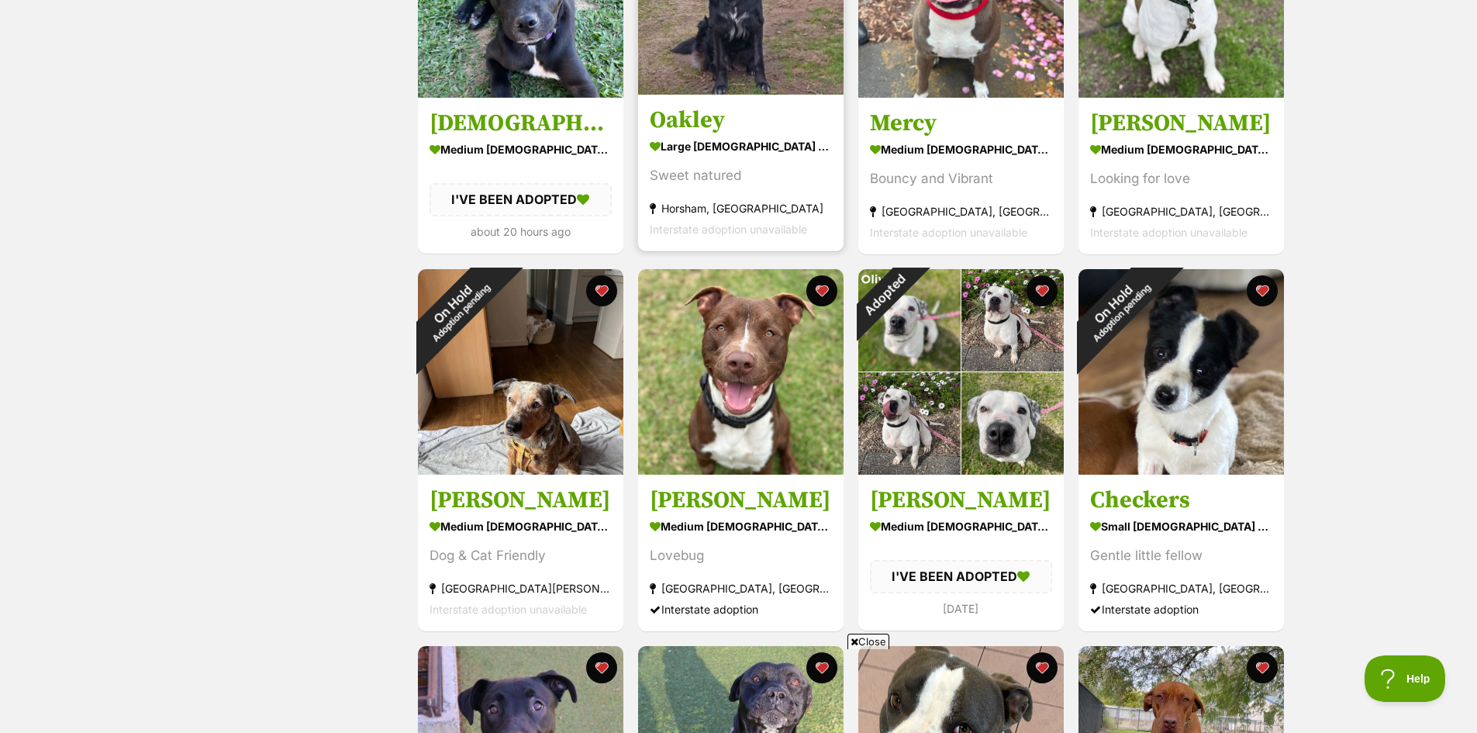
scroll to position [4574, 0]
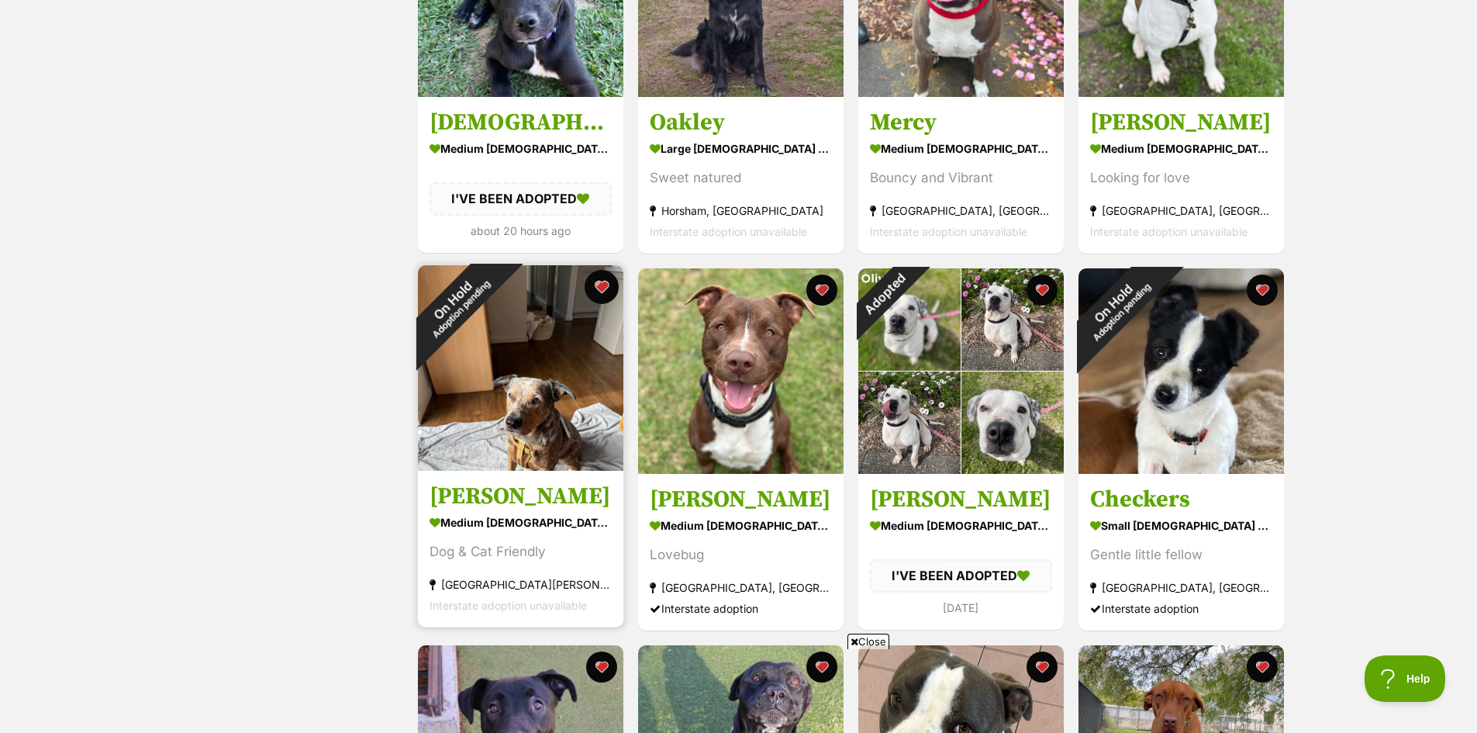
click at [602, 292] on button "favourite" at bounding box center [602, 287] width 34 height 34
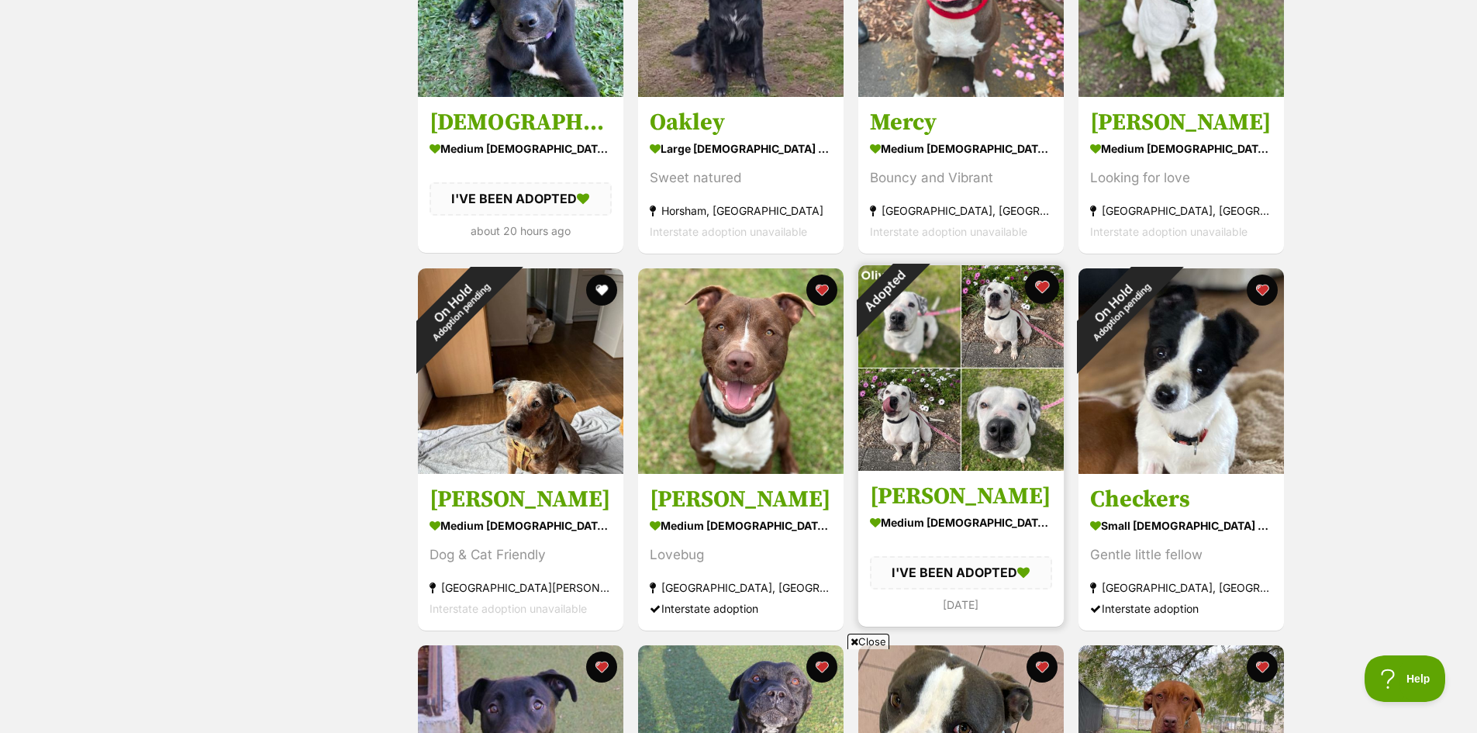
click at [1051, 290] on button "favourite" at bounding box center [1042, 287] width 34 height 34
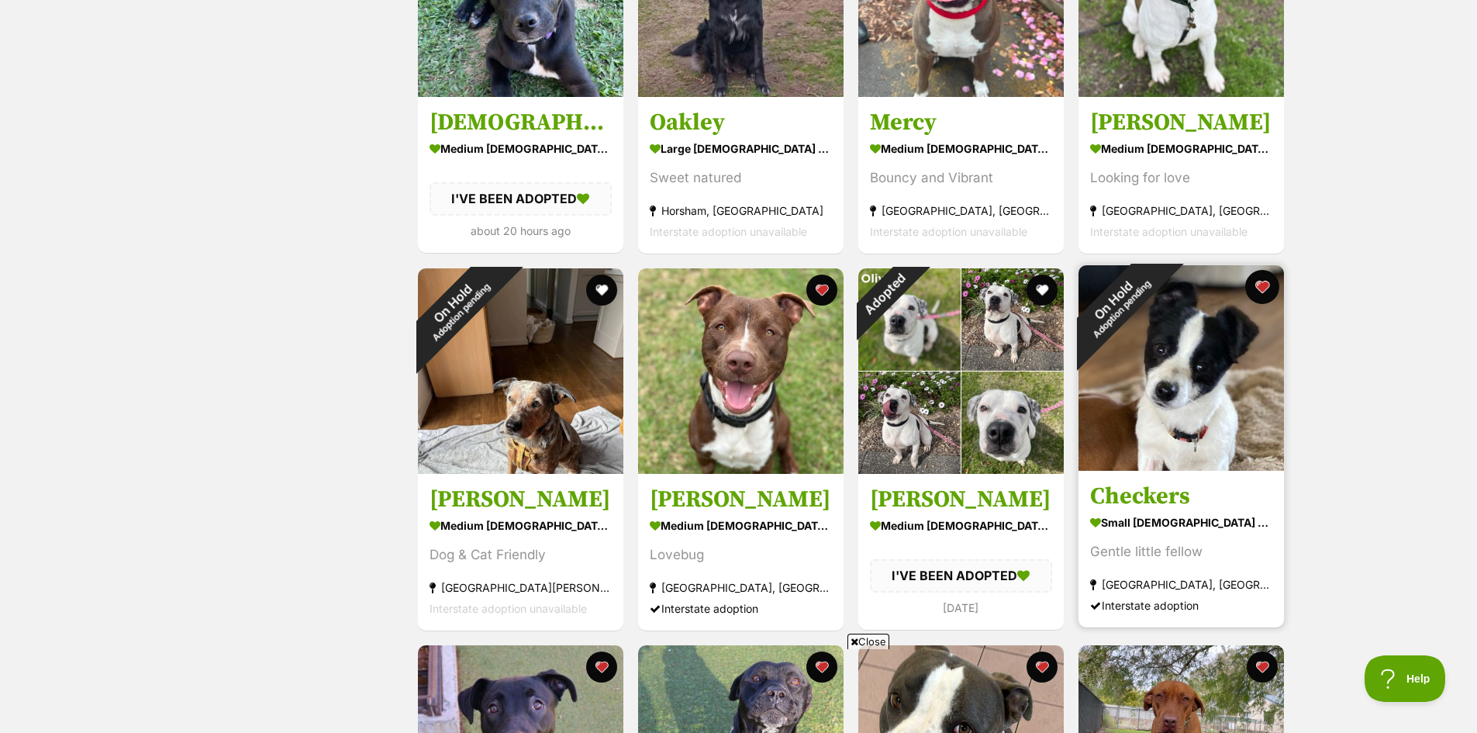
click at [1265, 290] on button "favourite" at bounding box center [1262, 287] width 34 height 34
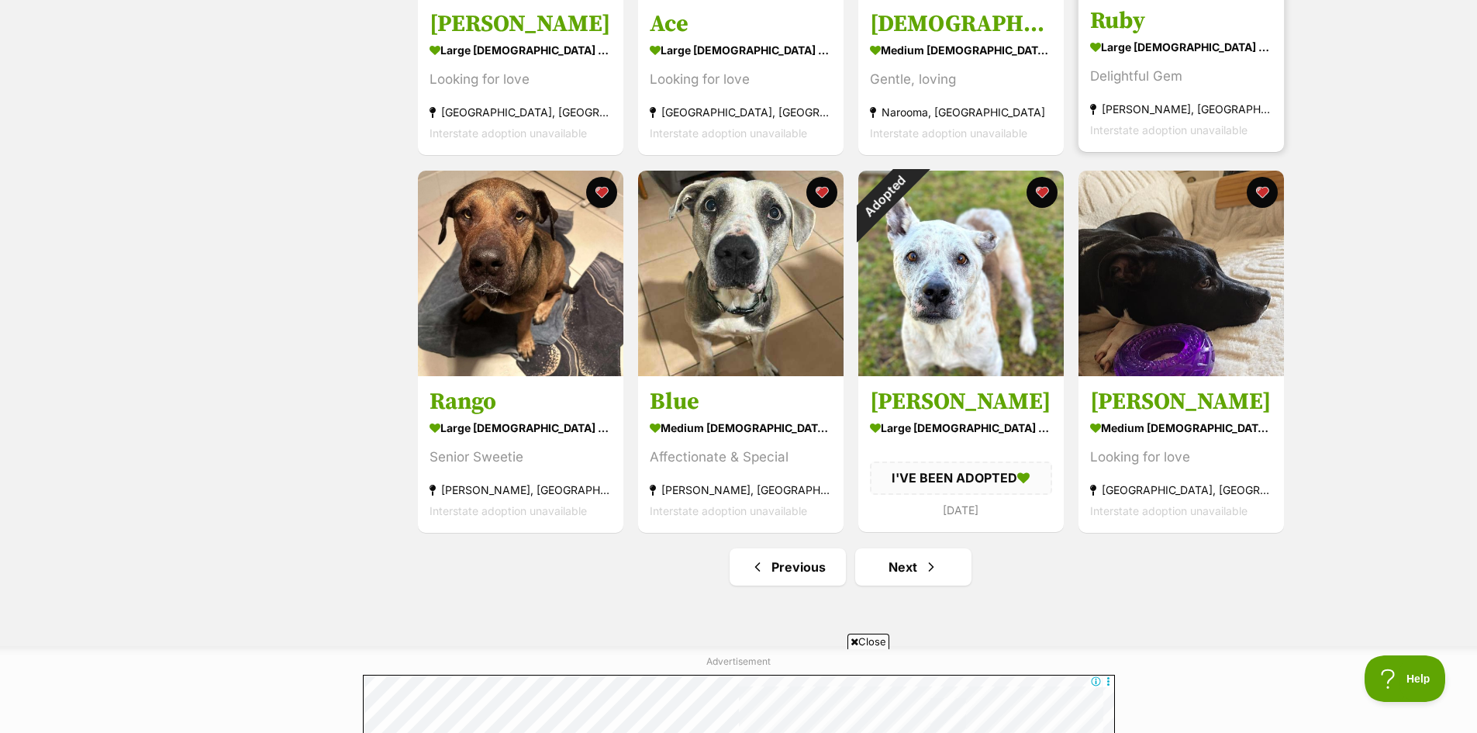
scroll to position [5427, 0]
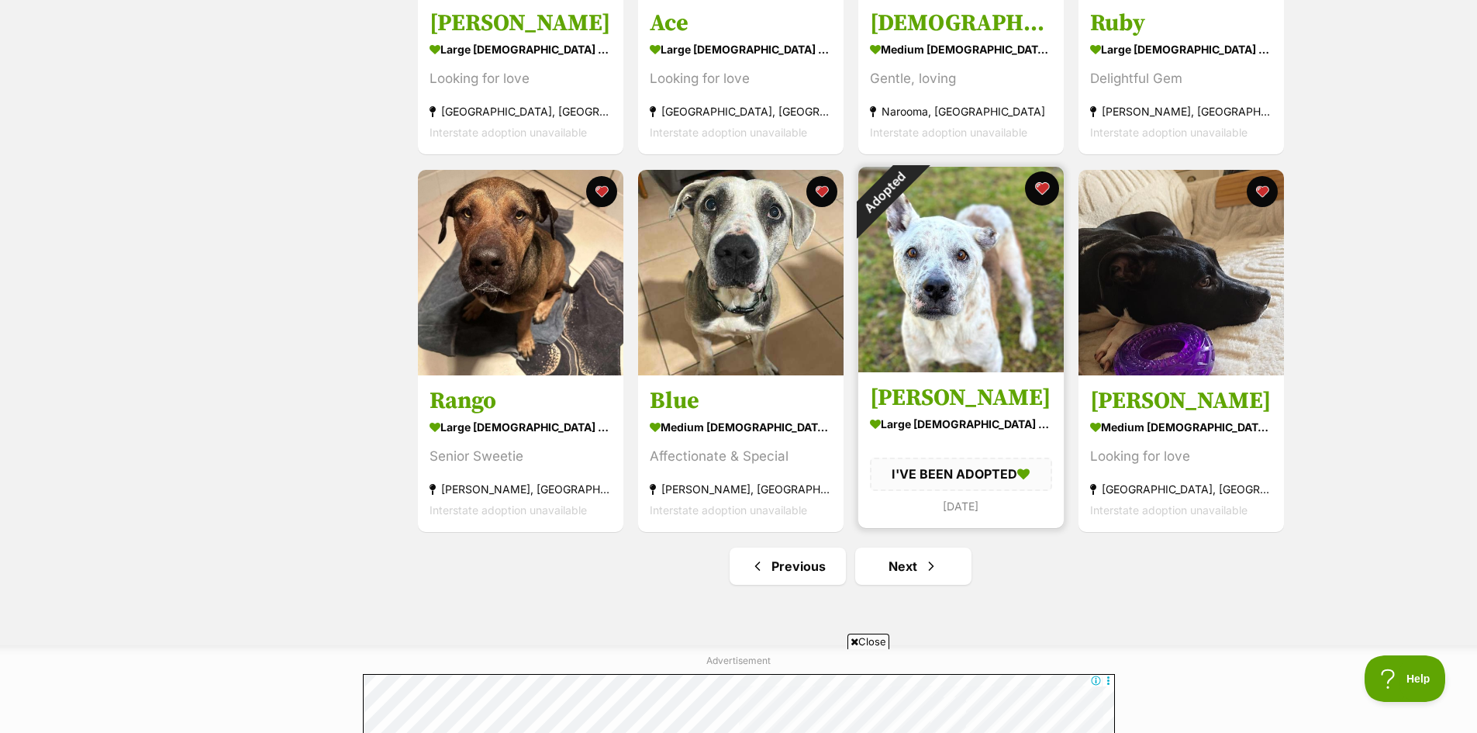
click at [1040, 187] on button "favourite" at bounding box center [1042, 188] width 34 height 34
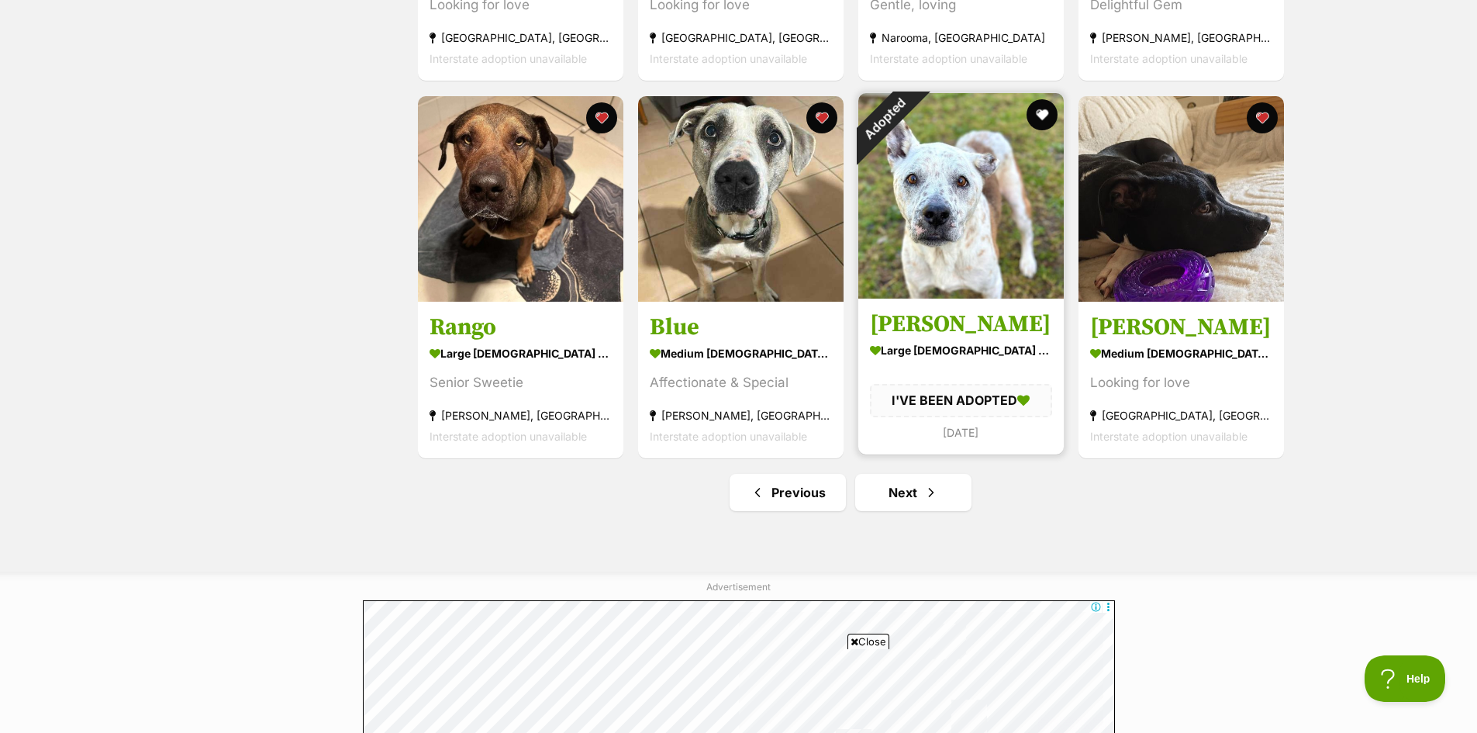
scroll to position [5660, 0]
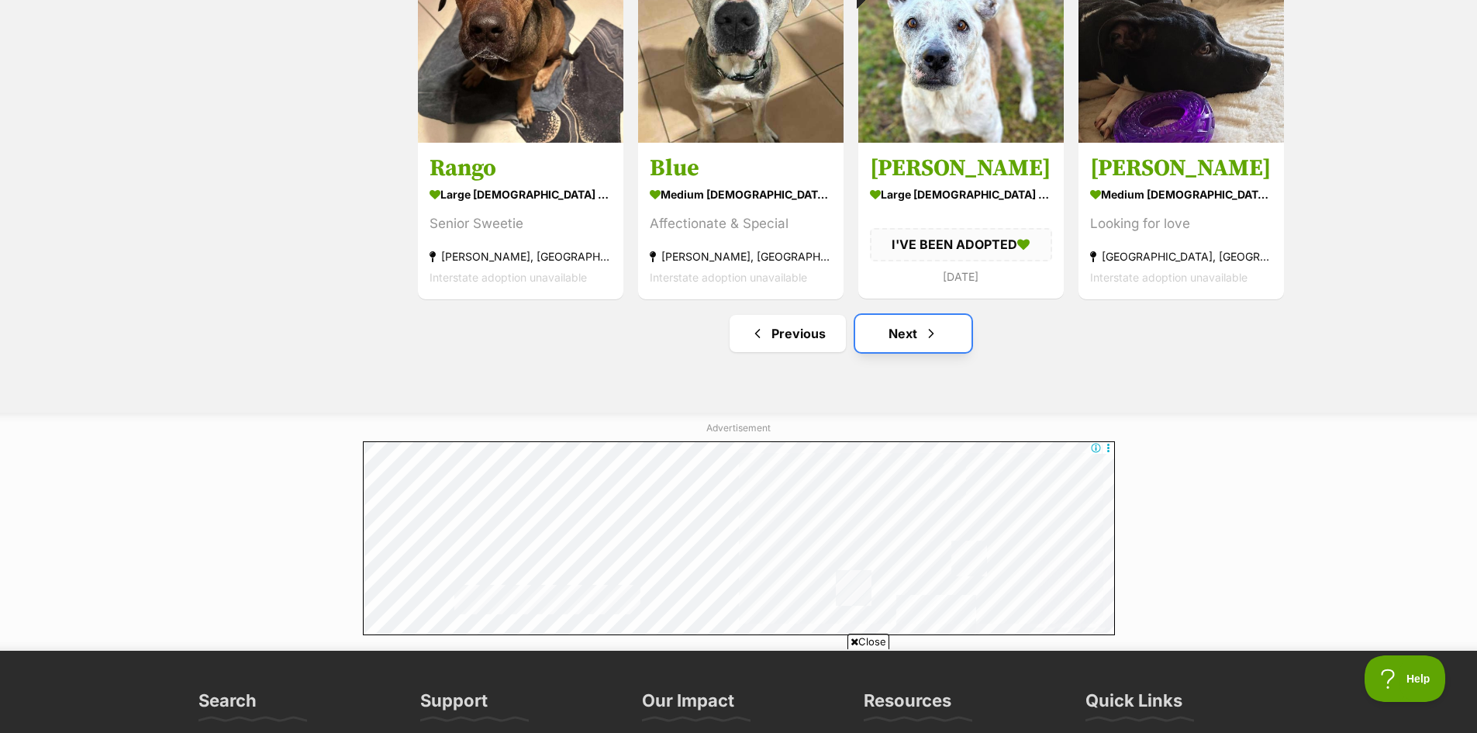
click at [902, 338] on link "Next" at bounding box center [913, 333] width 116 height 37
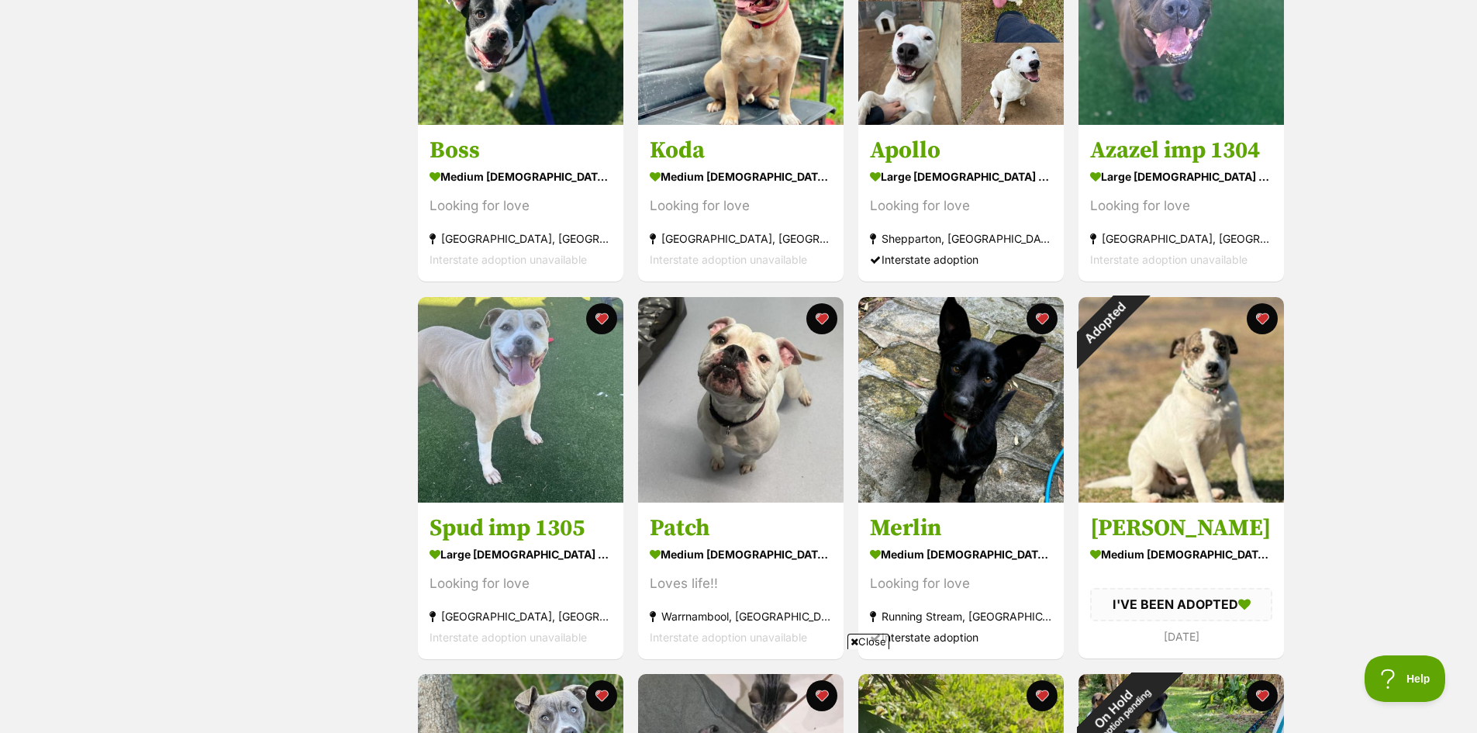
scroll to position [3489, 0]
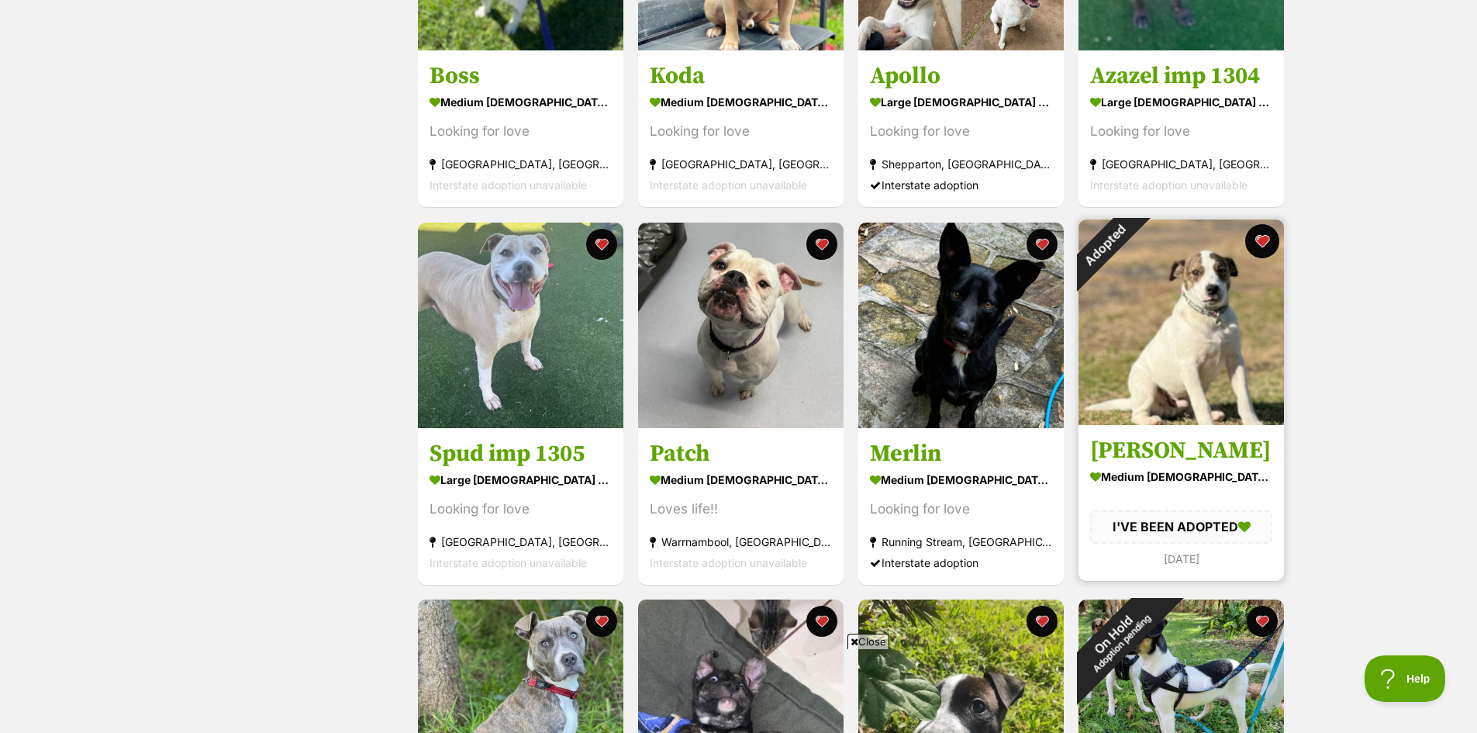
click at [1259, 251] on button "favourite" at bounding box center [1262, 241] width 34 height 34
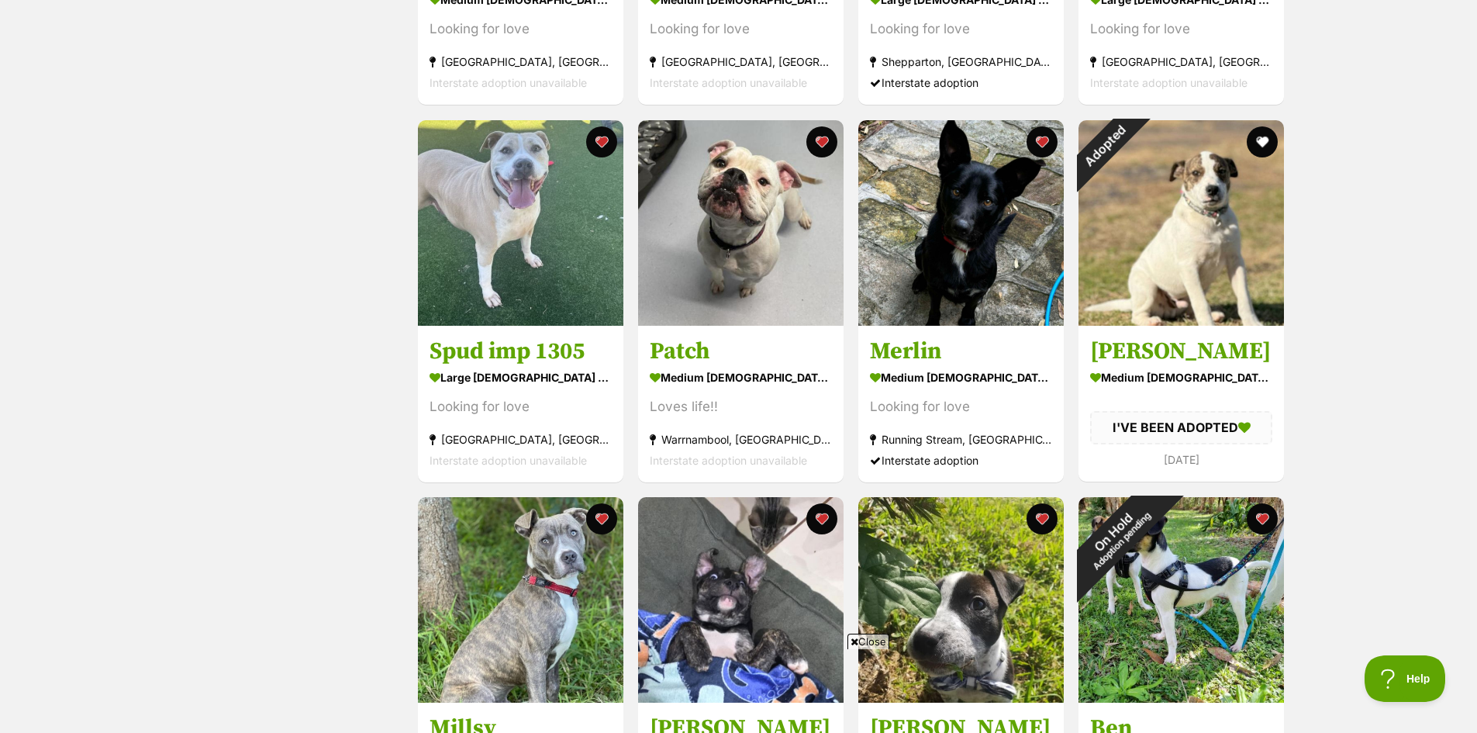
scroll to position [3799, 0]
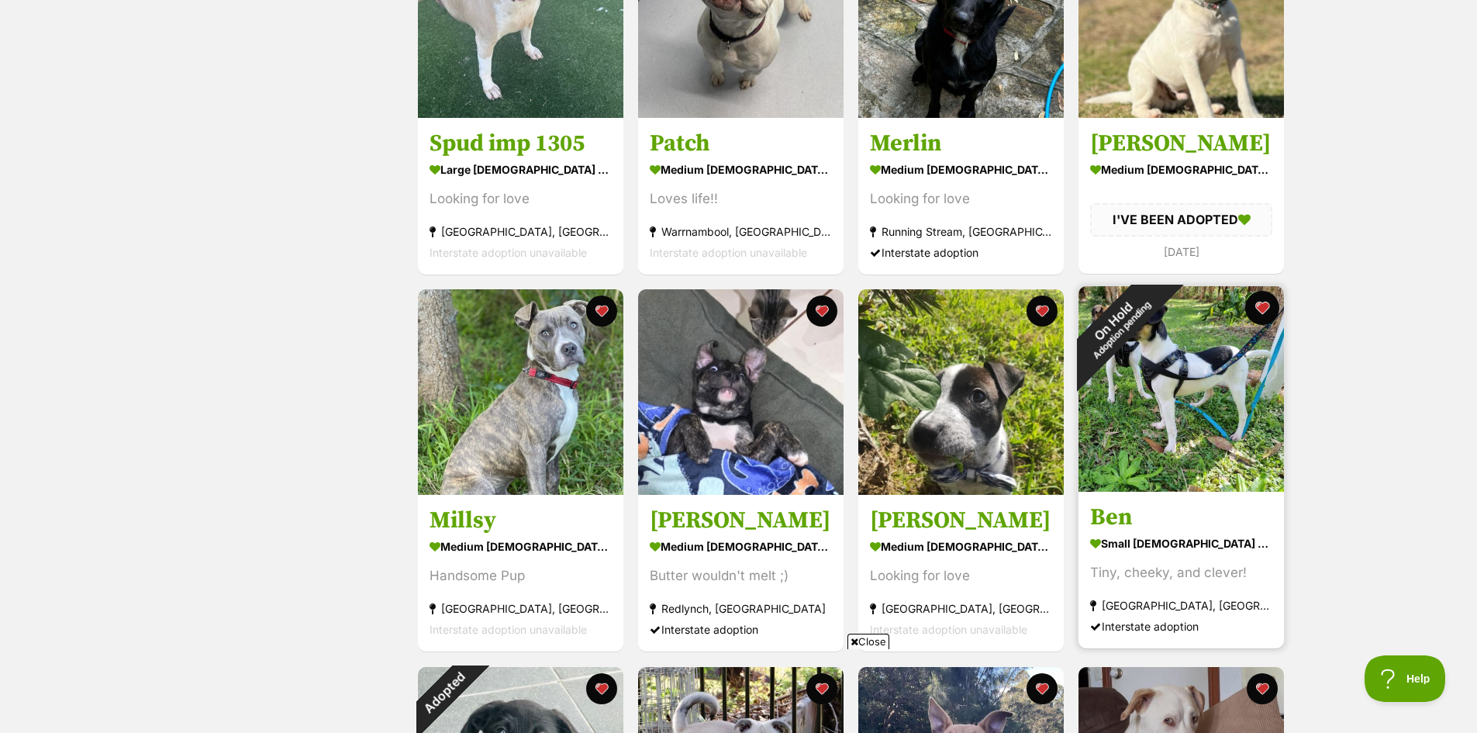
click at [1268, 314] on button "favourite" at bounding box center [1262, 308] width 34 height 34
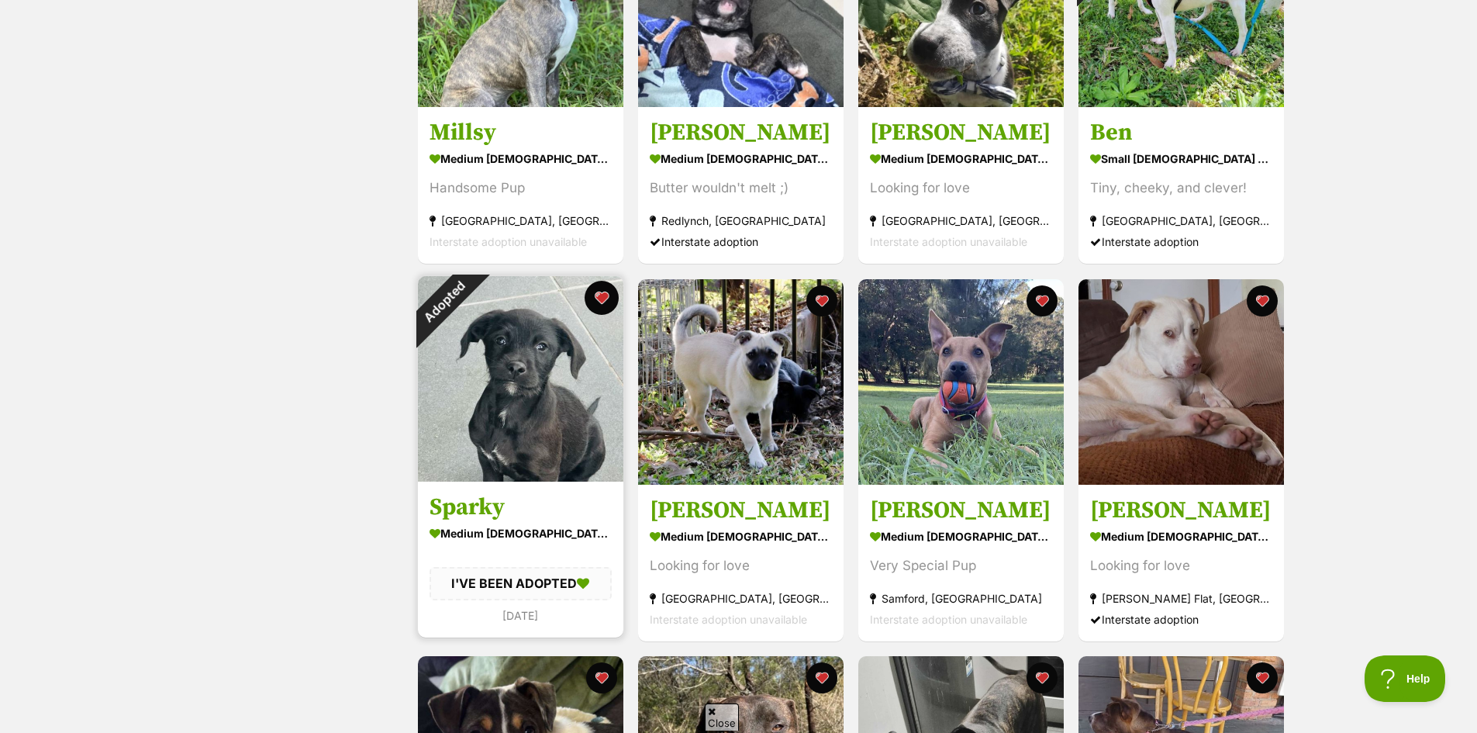
scroll to position [0, 0]
click at [592, 302] on button "favourite" at bounding box center [602, 298] width 34 height 34
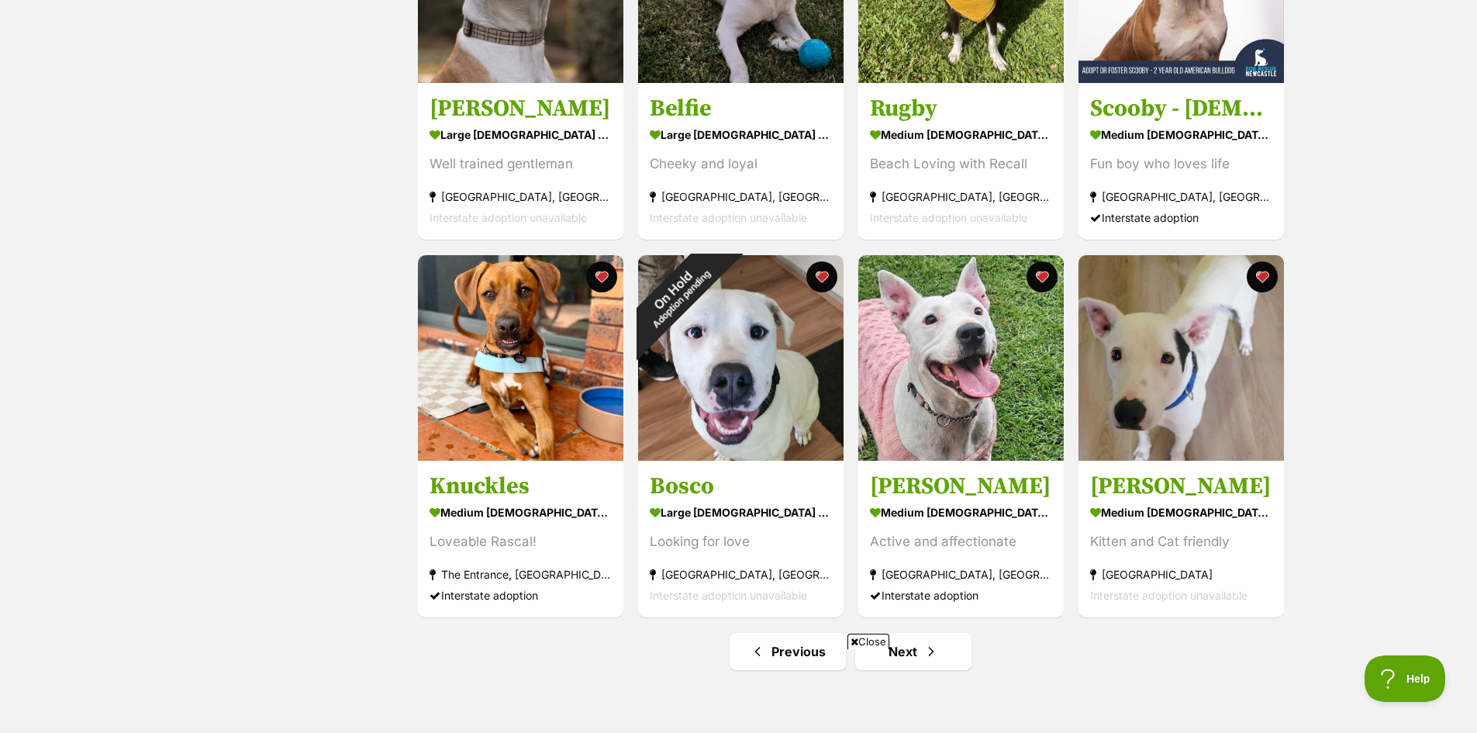
scroll to position [5427, 0]
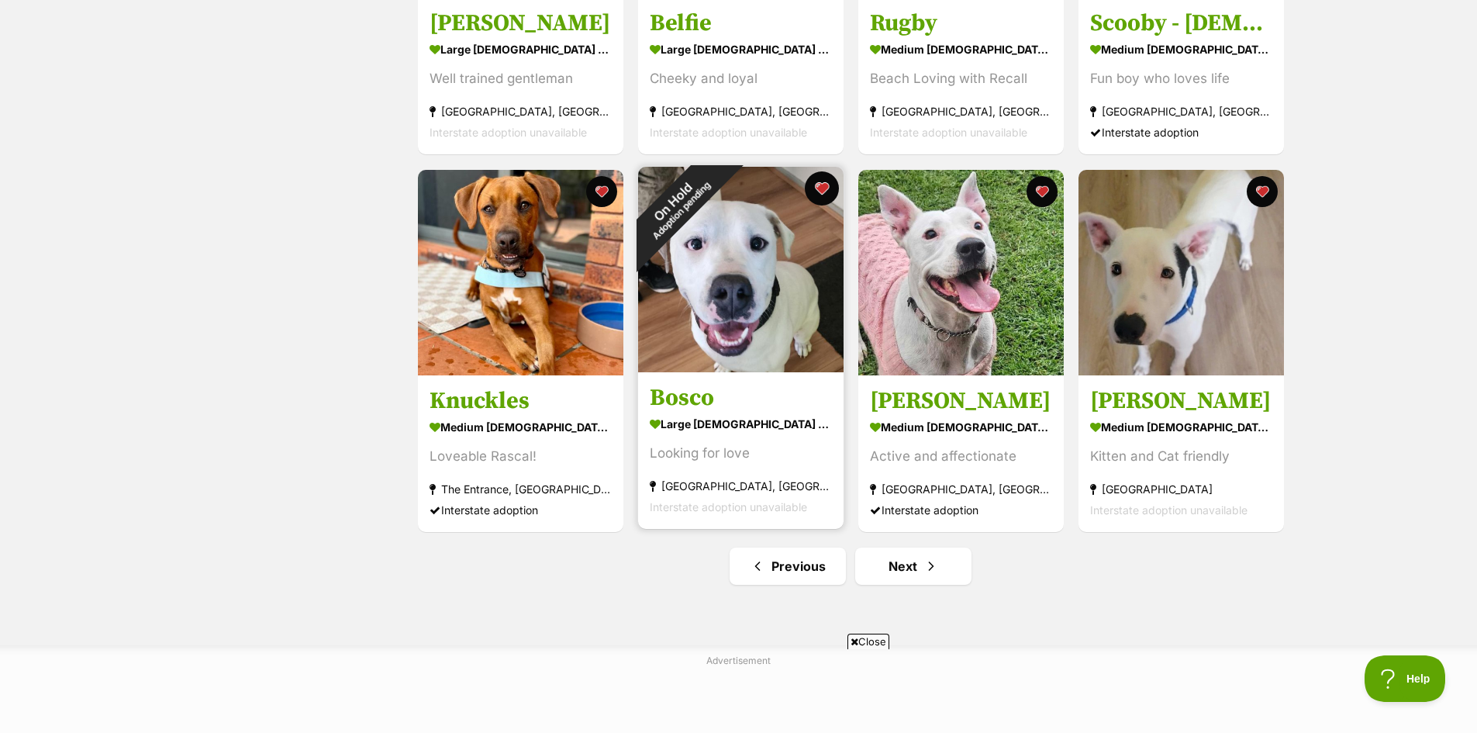
click at [820, 195] on button "favourite" at bounding box center [822, 188] width 34 height 34
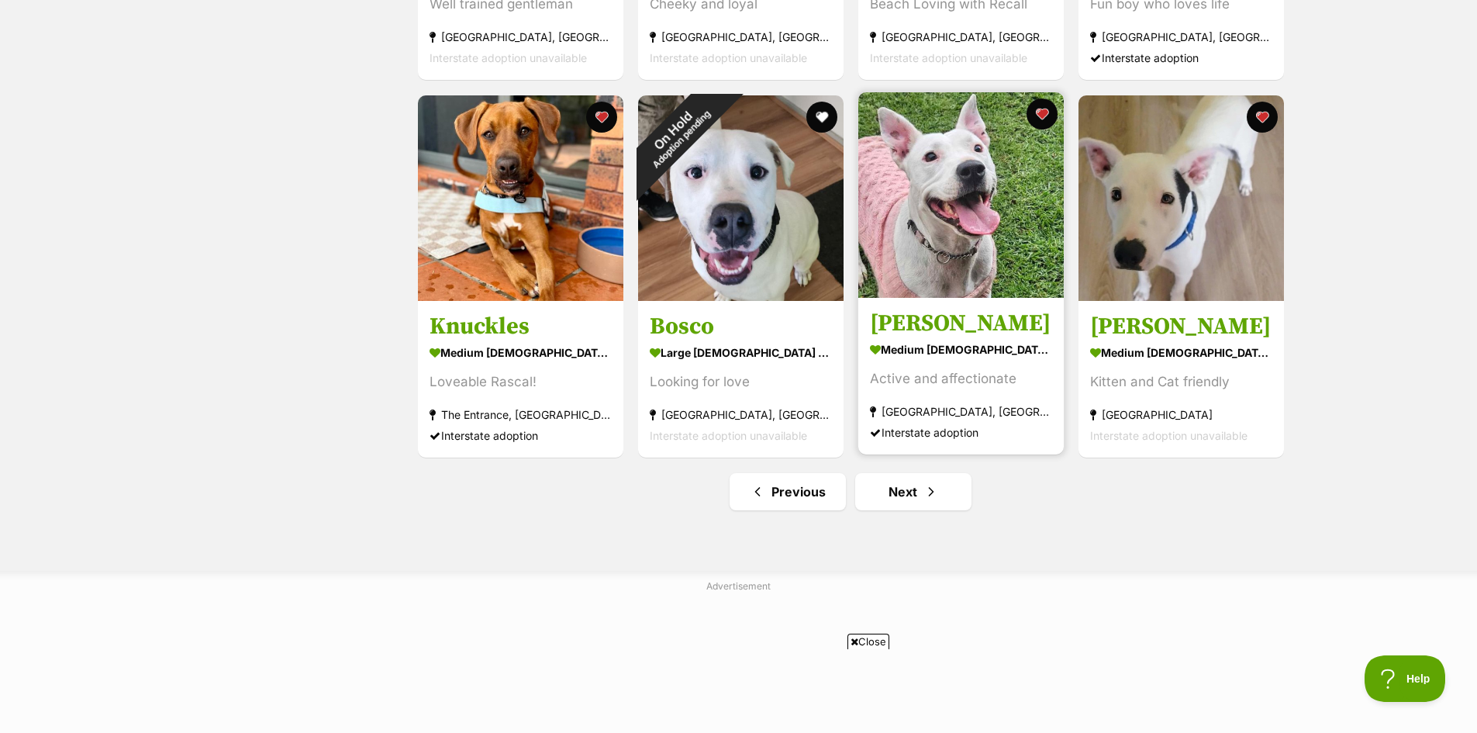
scroll to position [5660, 0]
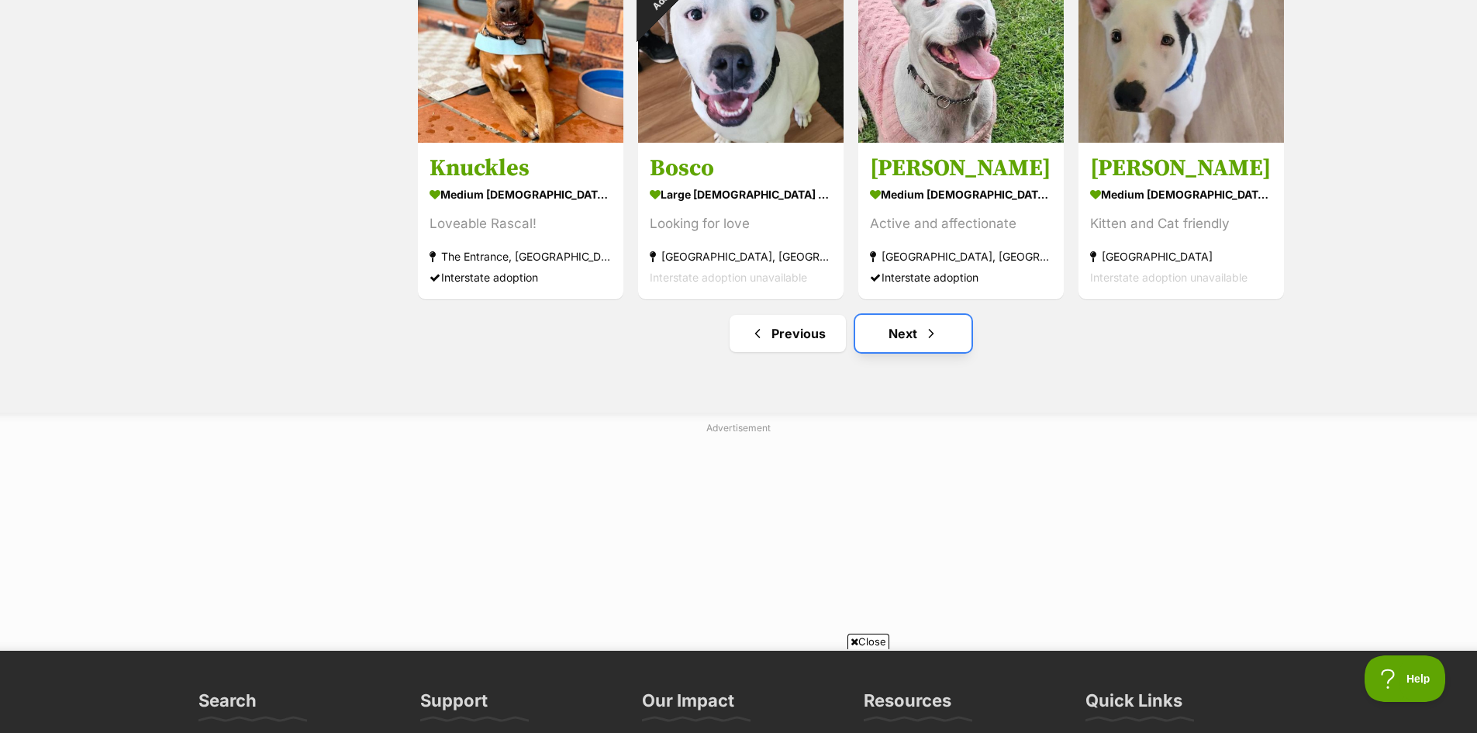
click at [910, 340] on link "Next" at bounding box center [913, 333] width 116 height 37
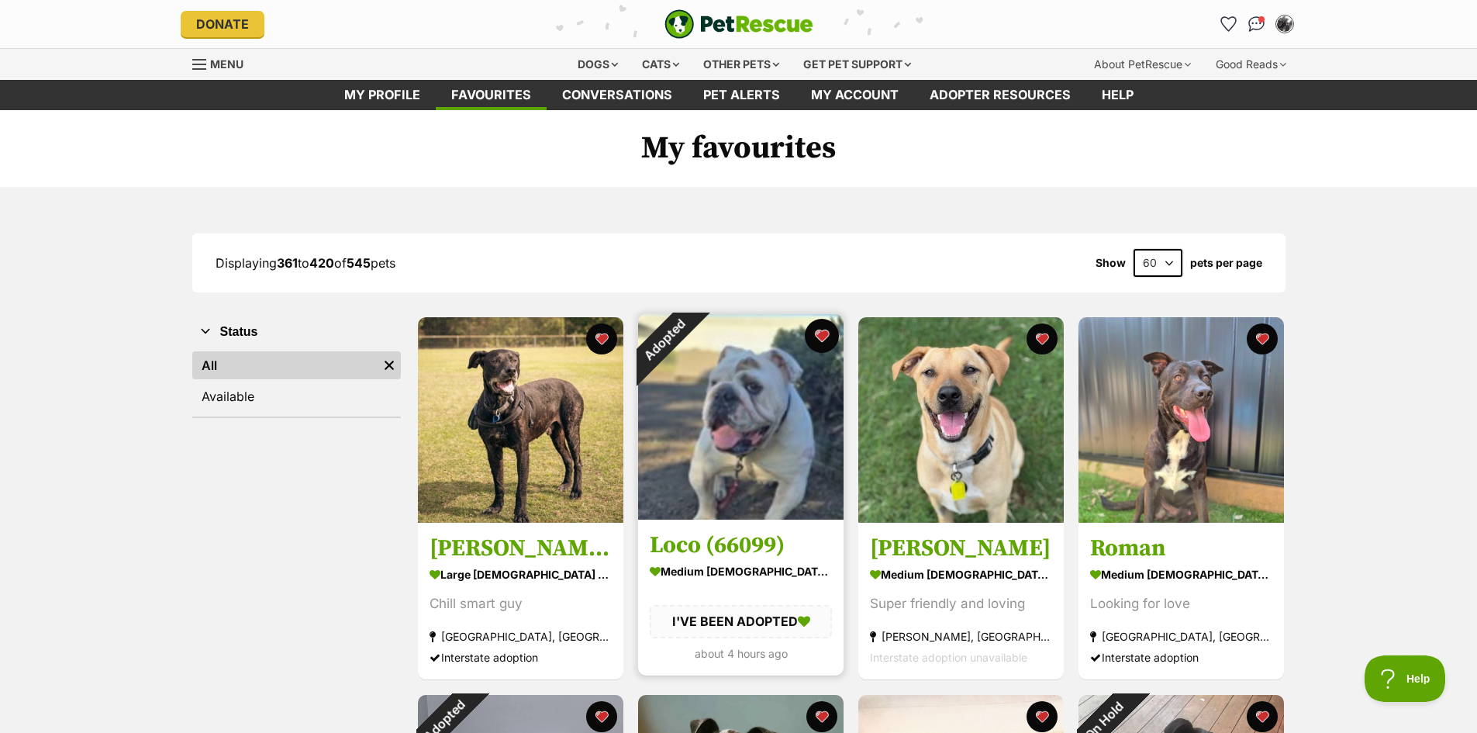
click at [820, 333] on button "favourite" at bounding box center [822, 336] width 34 height 34
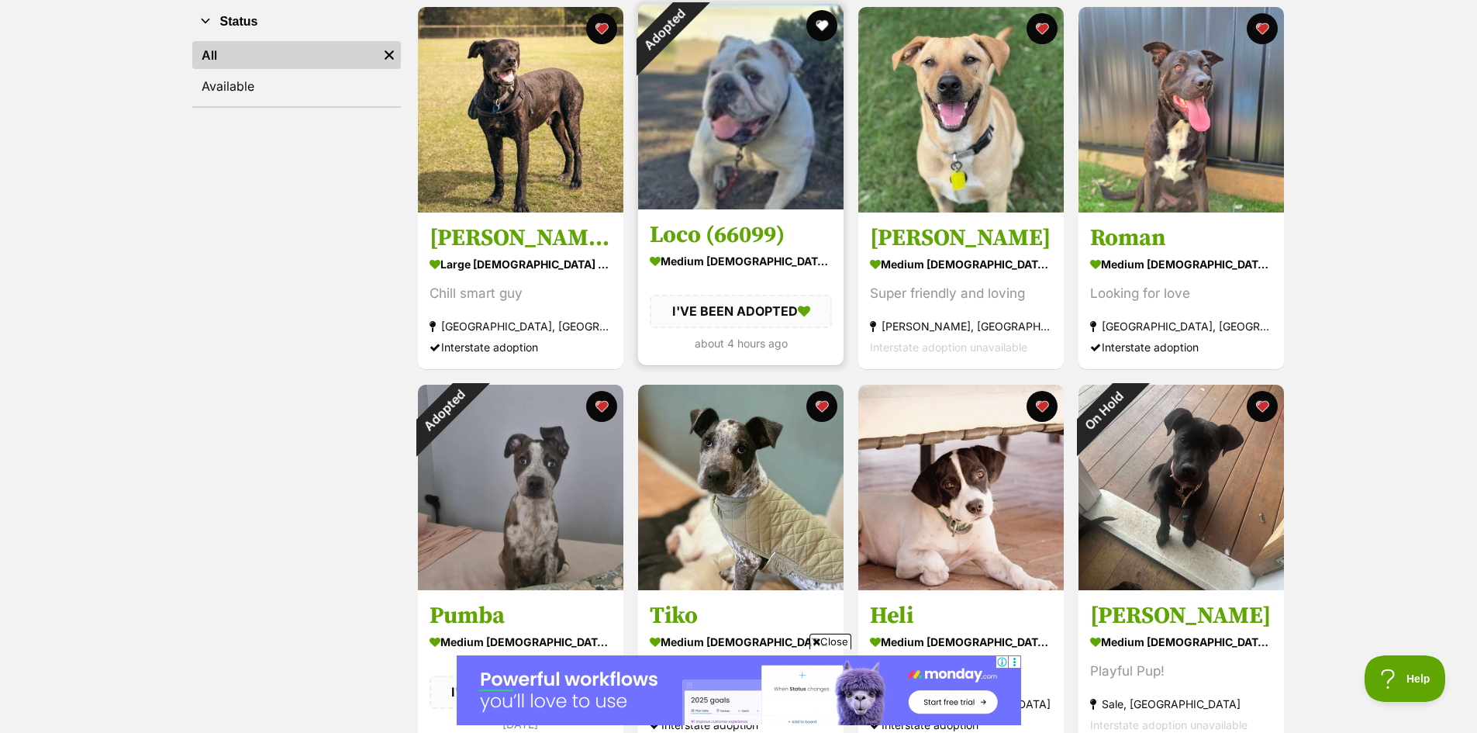
scroll to position [388, 0]
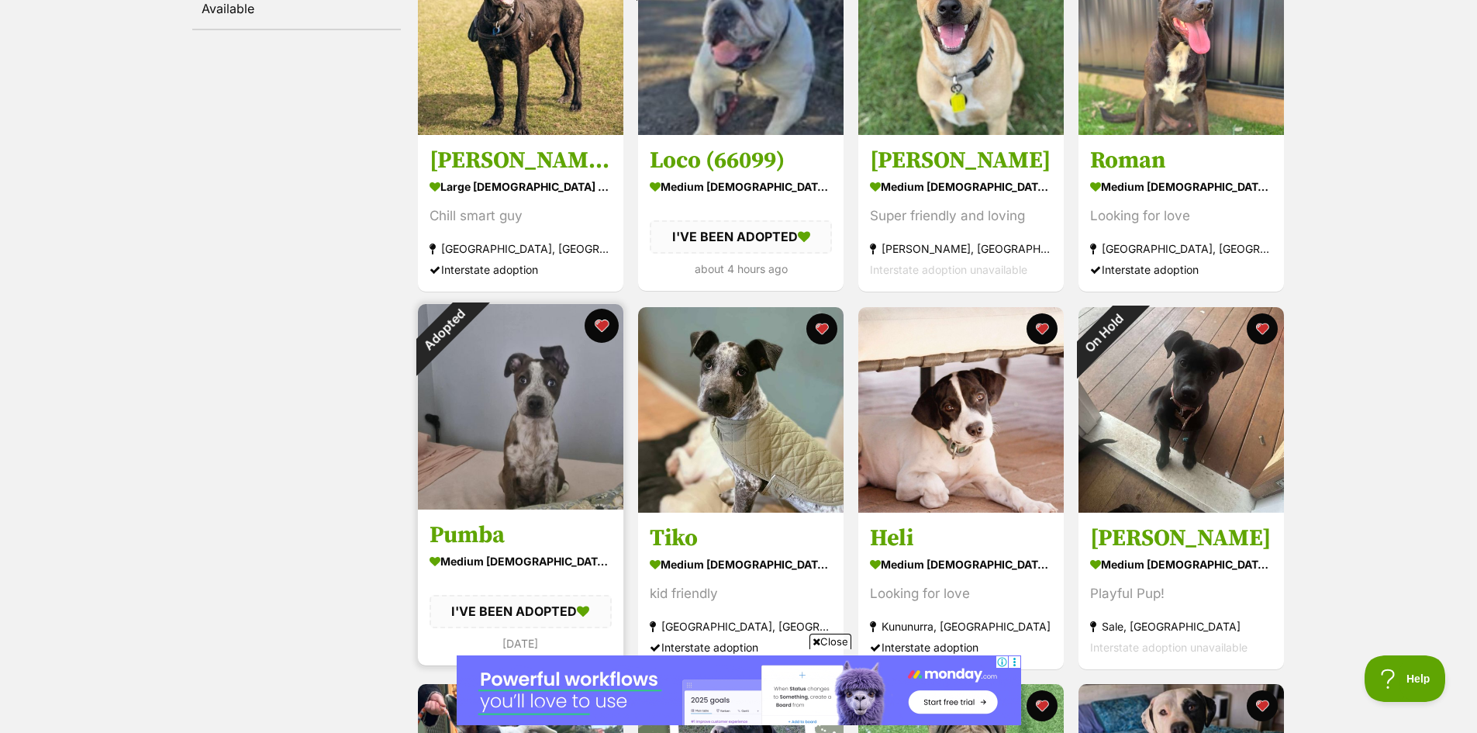
click at [603, 319] on button "favourite" at bounding box center [602, 326] width 34 height 34
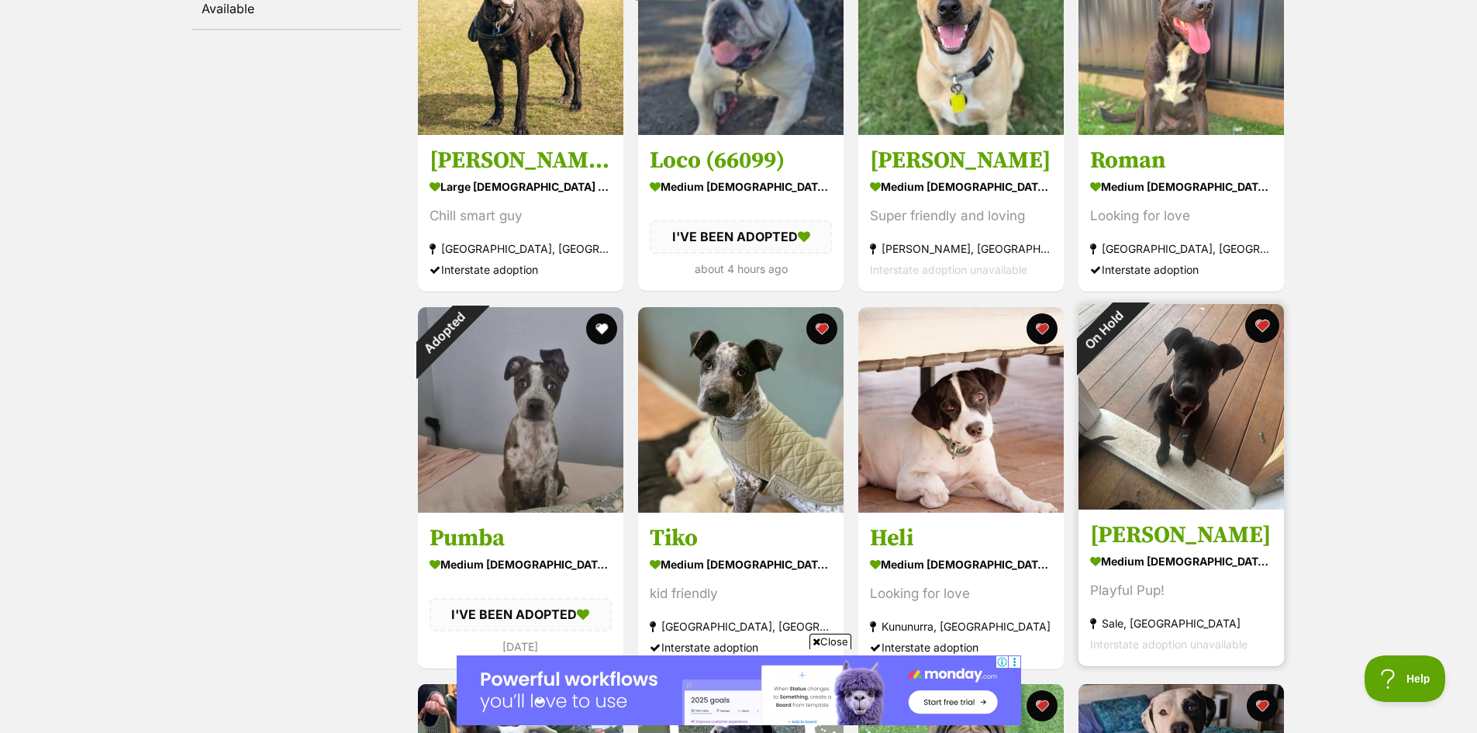
click at [1261, 327] on button "favourite" at bounding box center [1262, 326] width 34 height 34
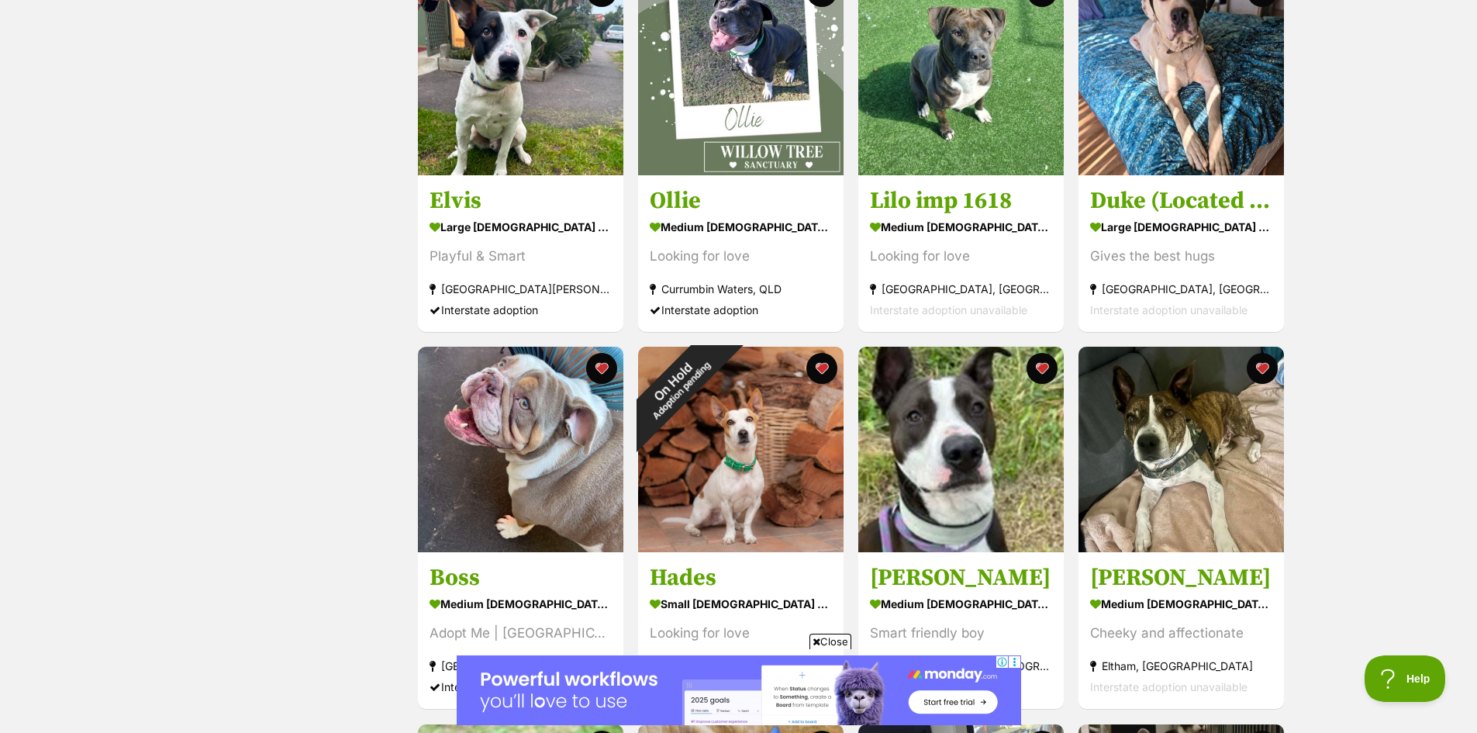
scroll to position [1241, 0]
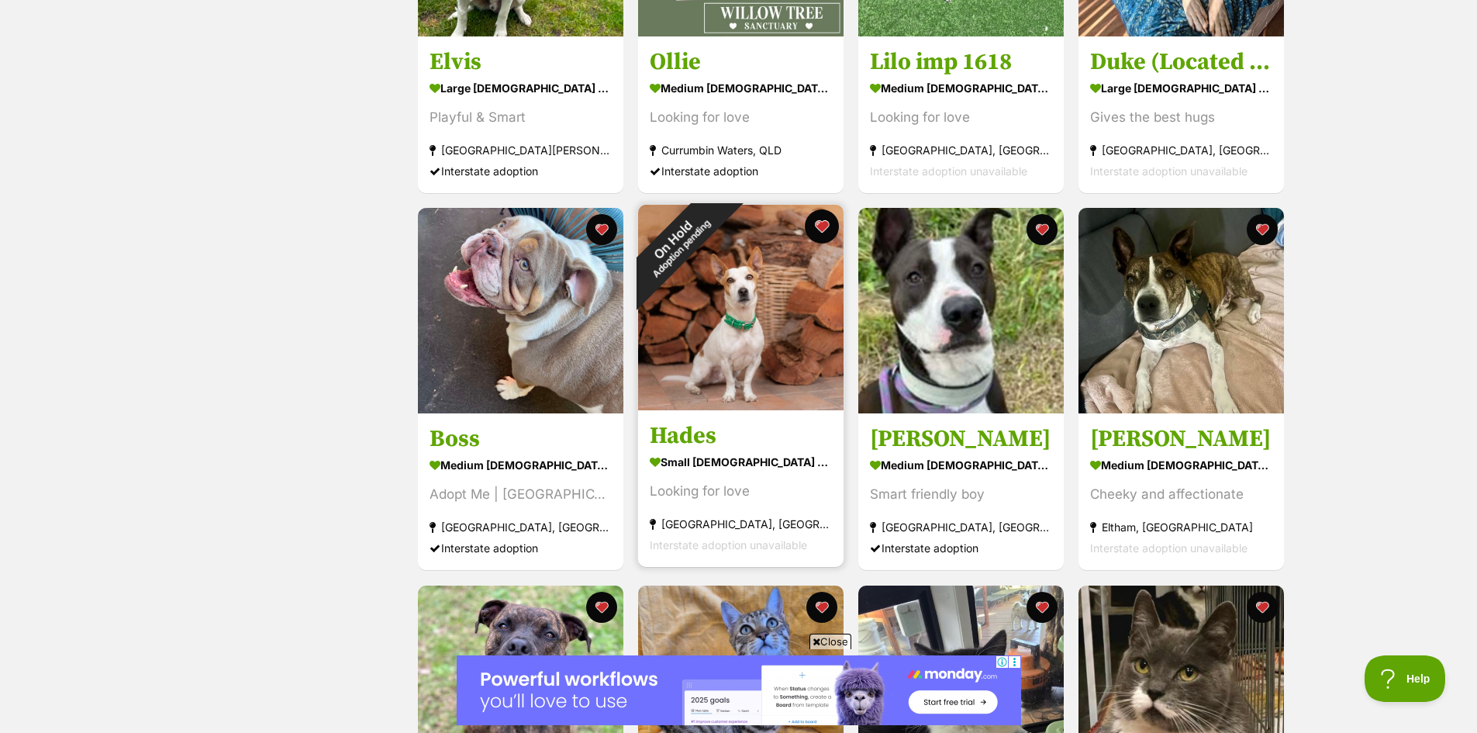
click at [819, 223] on button "favourite" at bounding box center [822, 226] width 34 height 34
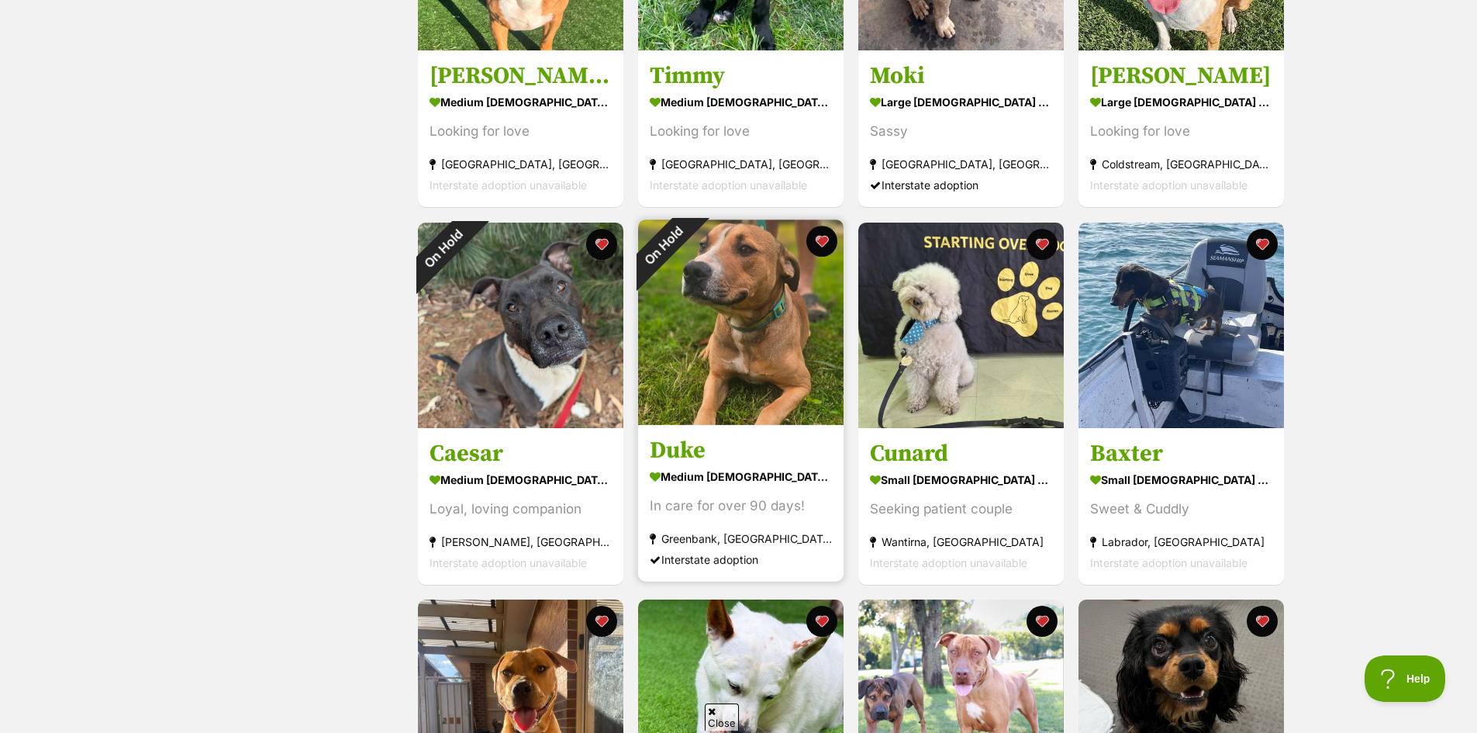
scroll to position [0, 0]
click at [827, 240] on button "favourite" at bounding box center [822, 241] width 34 height 34
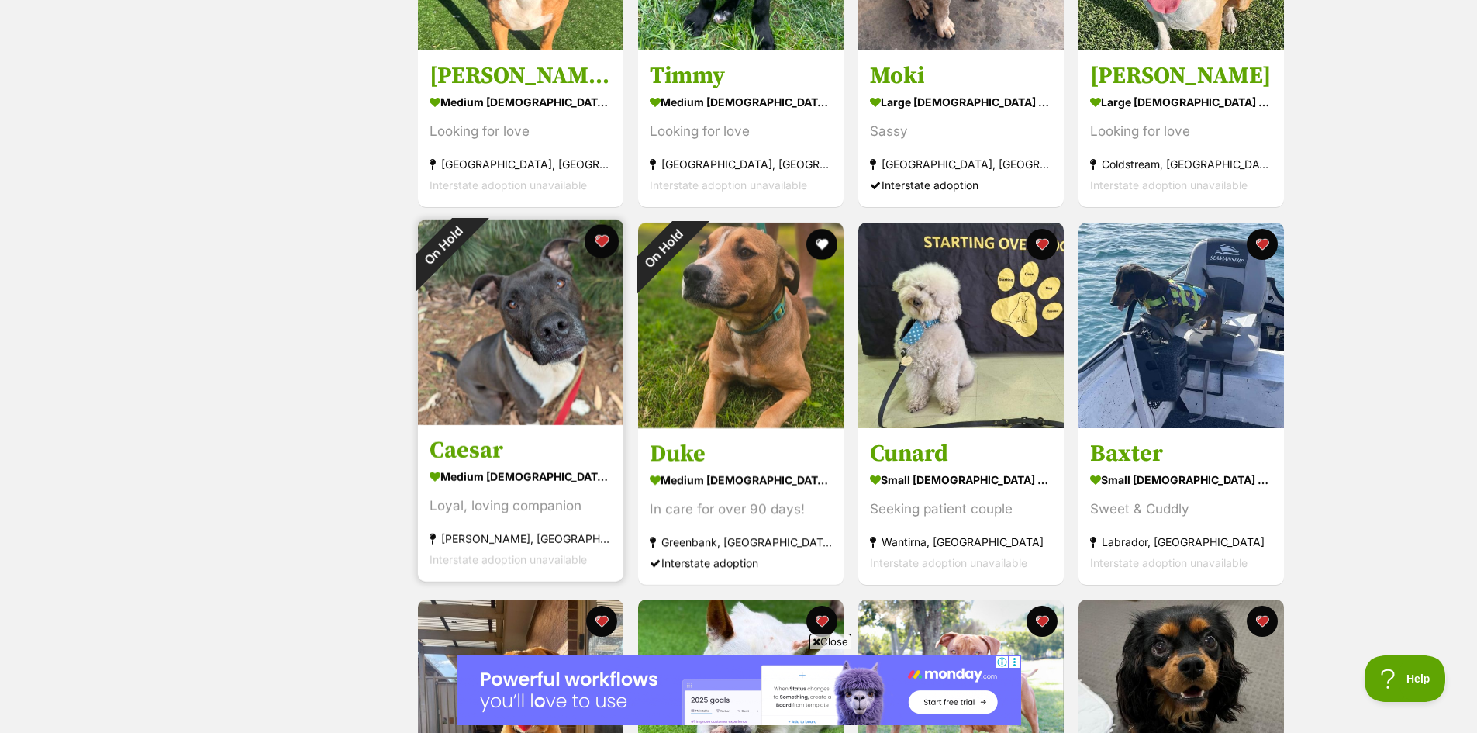
click at [609, 240] on button "favourite" at bounding box center [602, 241] width 34 height 34
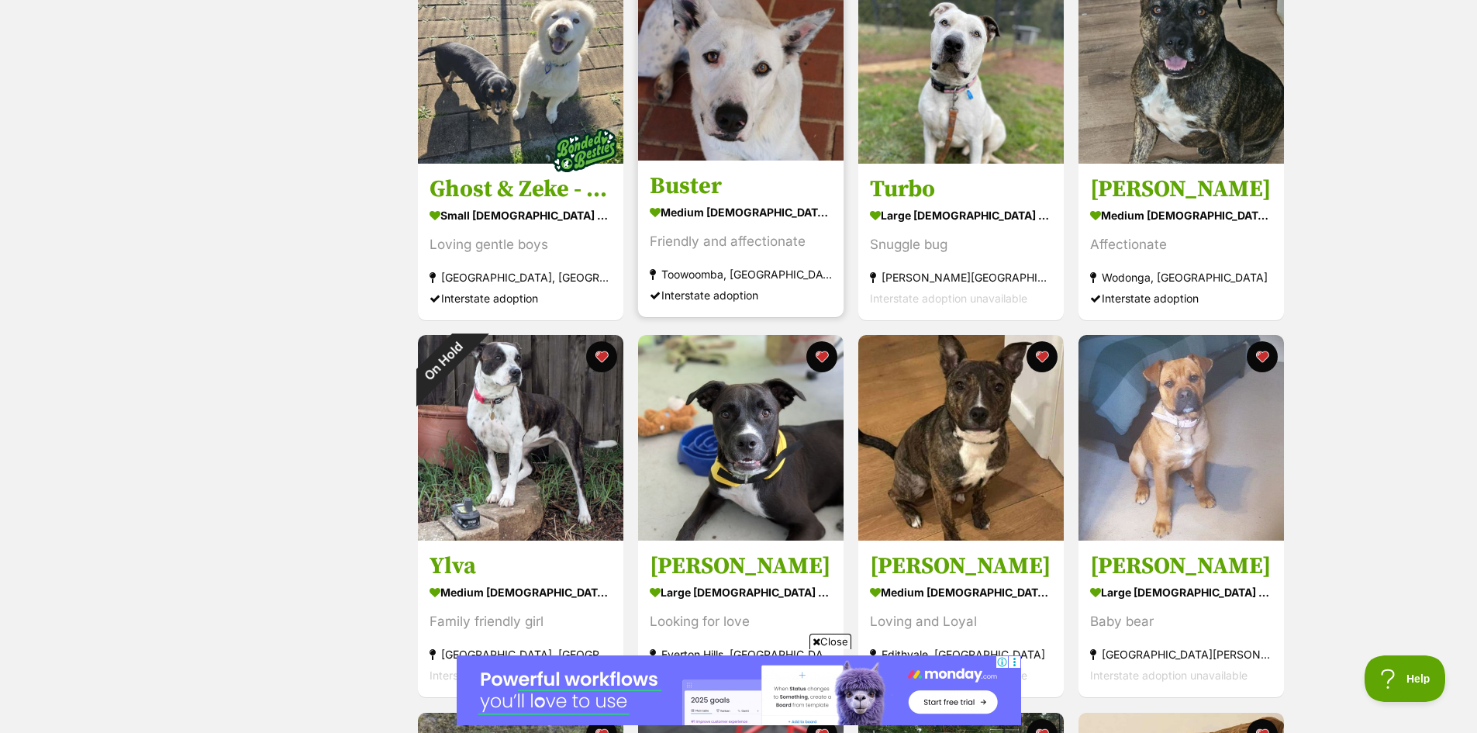
scroll to position [5040, 0]
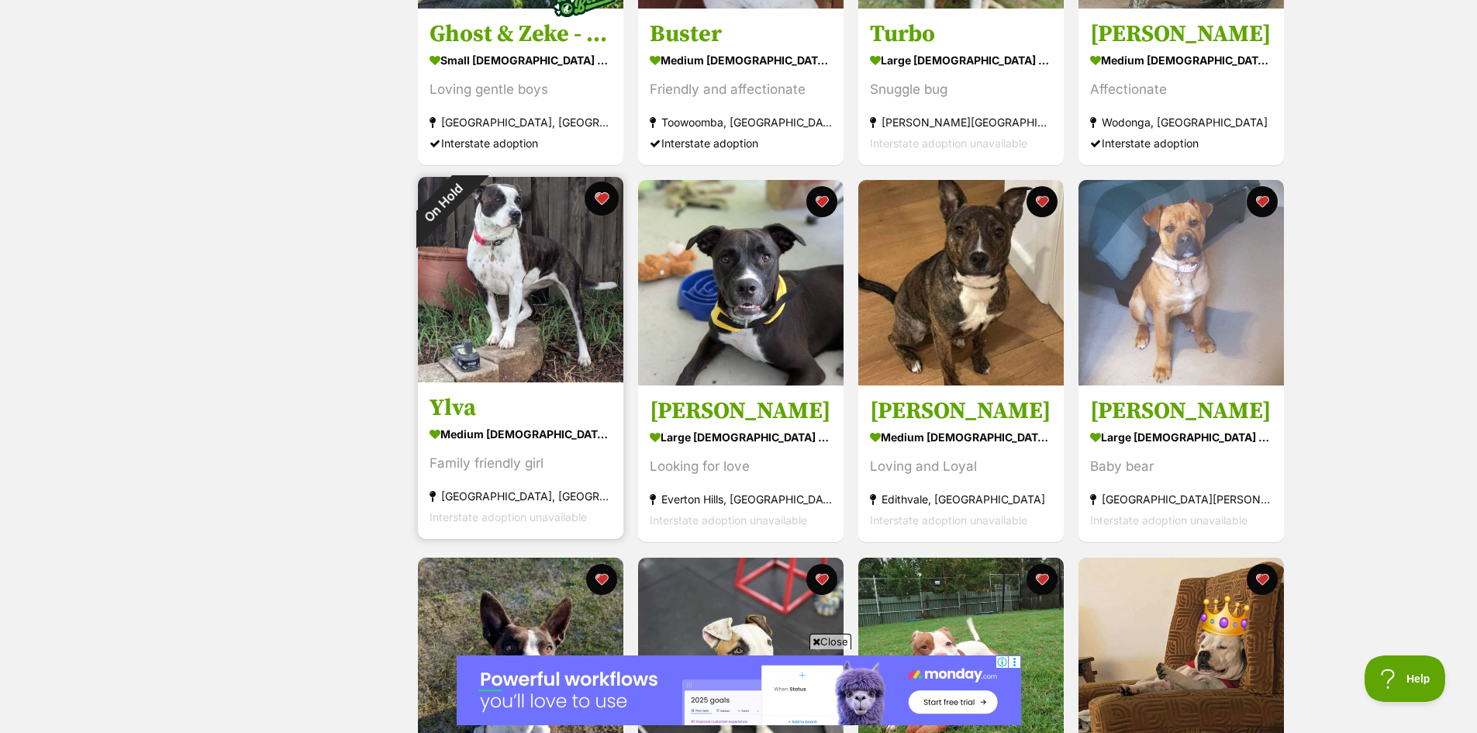
click at [598, 200] on button "favourite" at bounding box center [602, 198] width 34 height 34
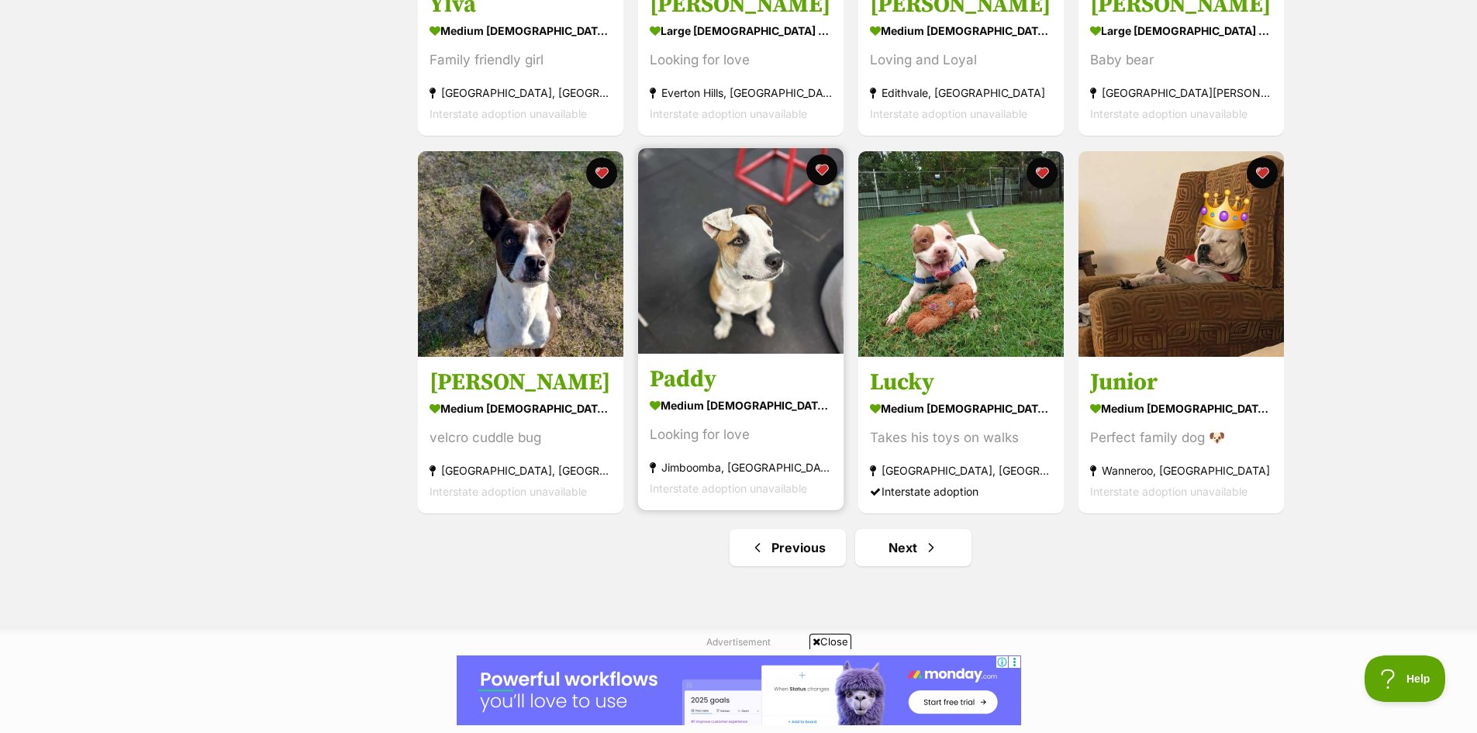
scroll to position [5582, 0]
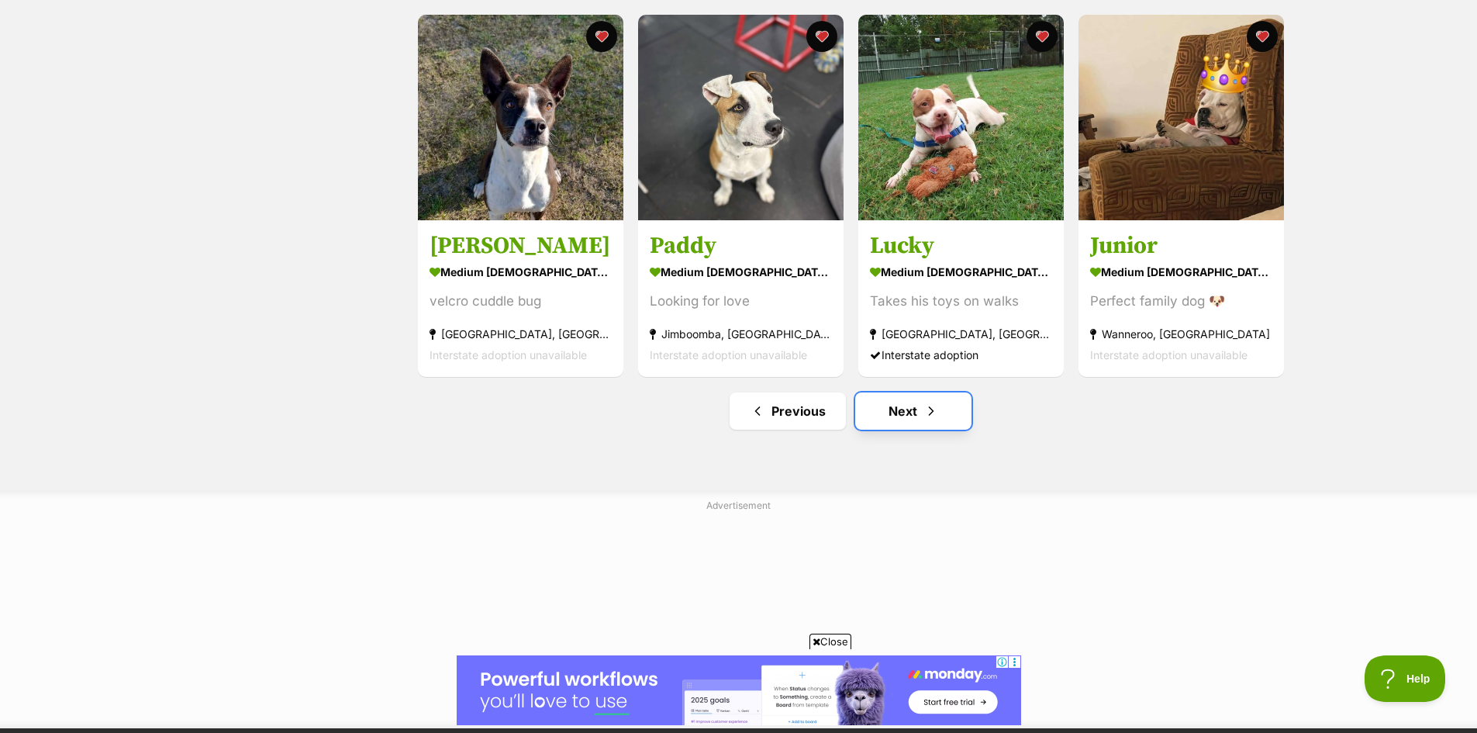
click at [900, 405] on link "Next" at bounding box center [913, 410] width 116 height 37
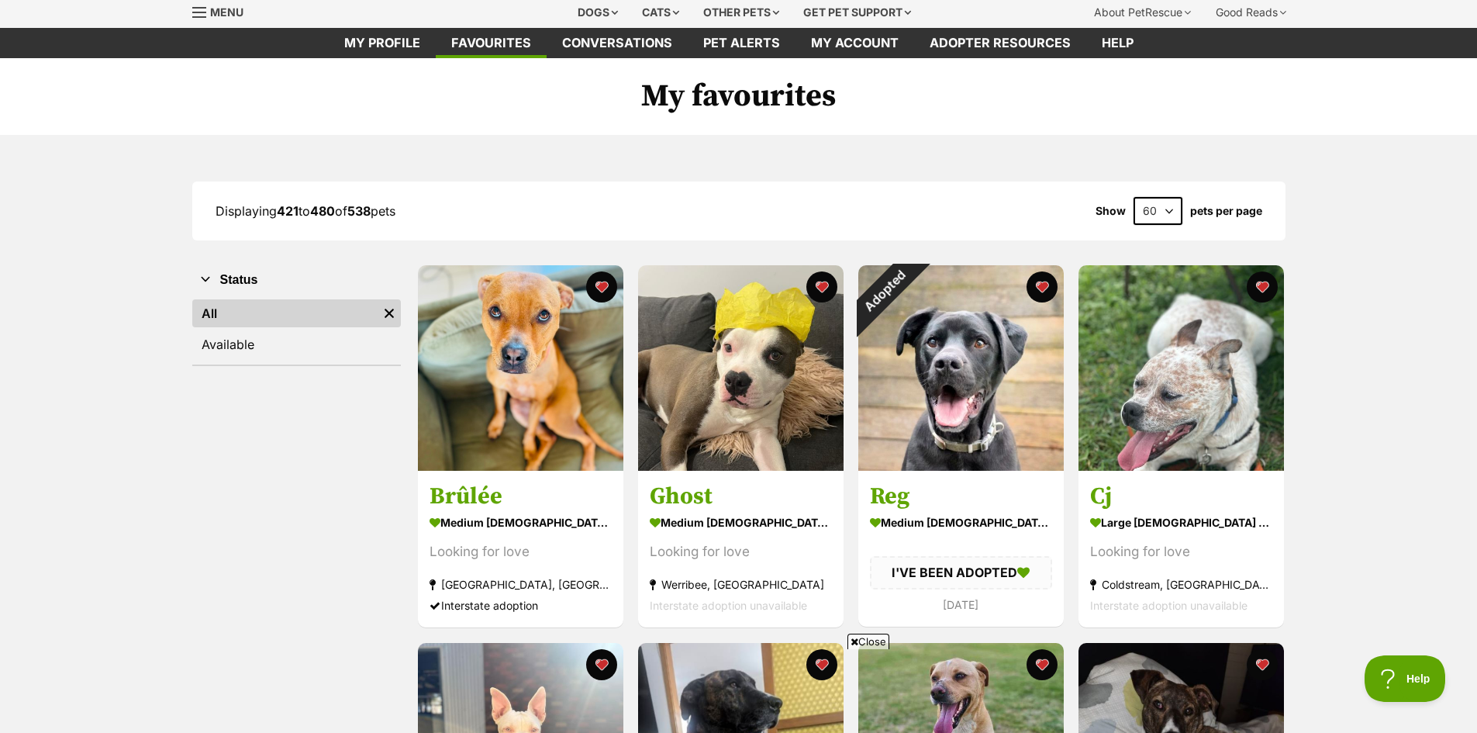
scroll to position [78, 0]
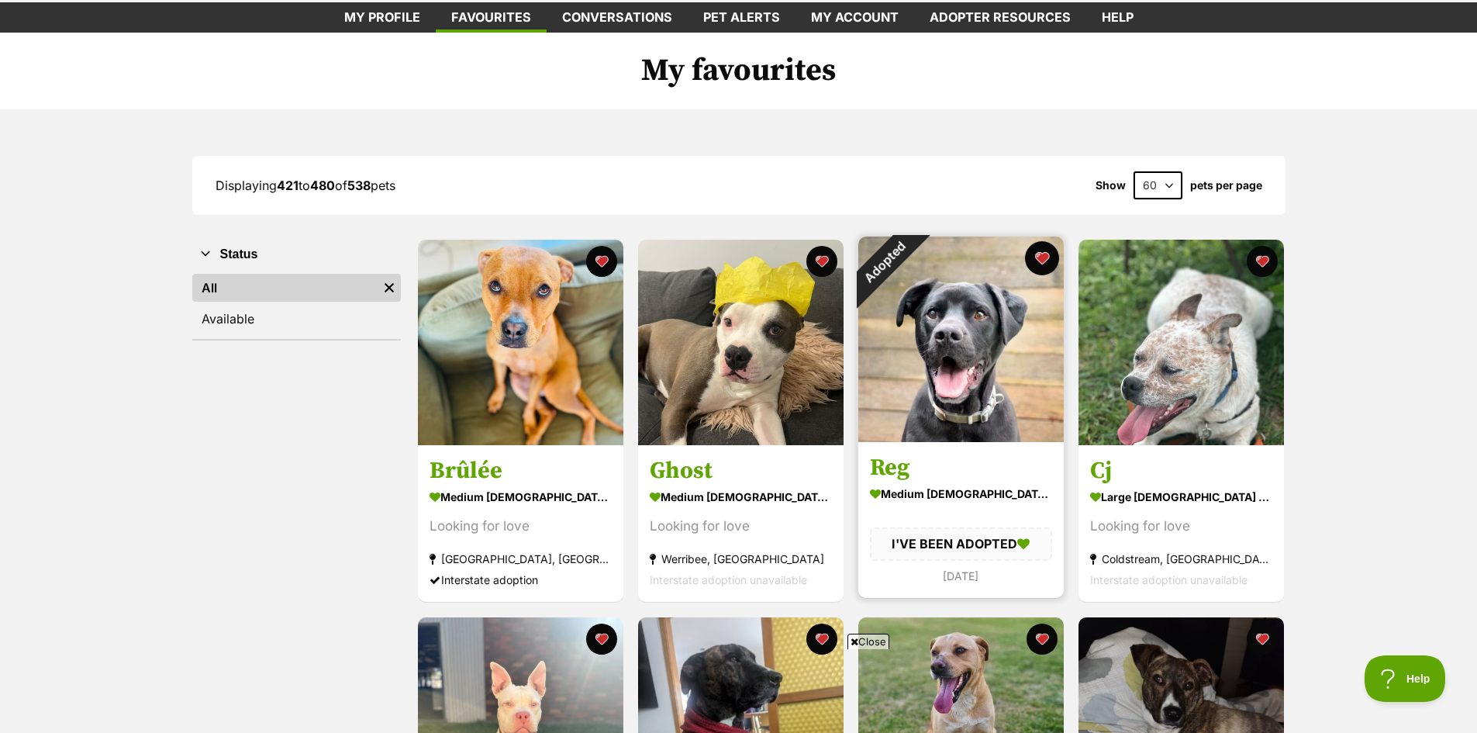
click at [1044, 268] on button "favourite" at bounding box center [1042, 258] width 34 height 34
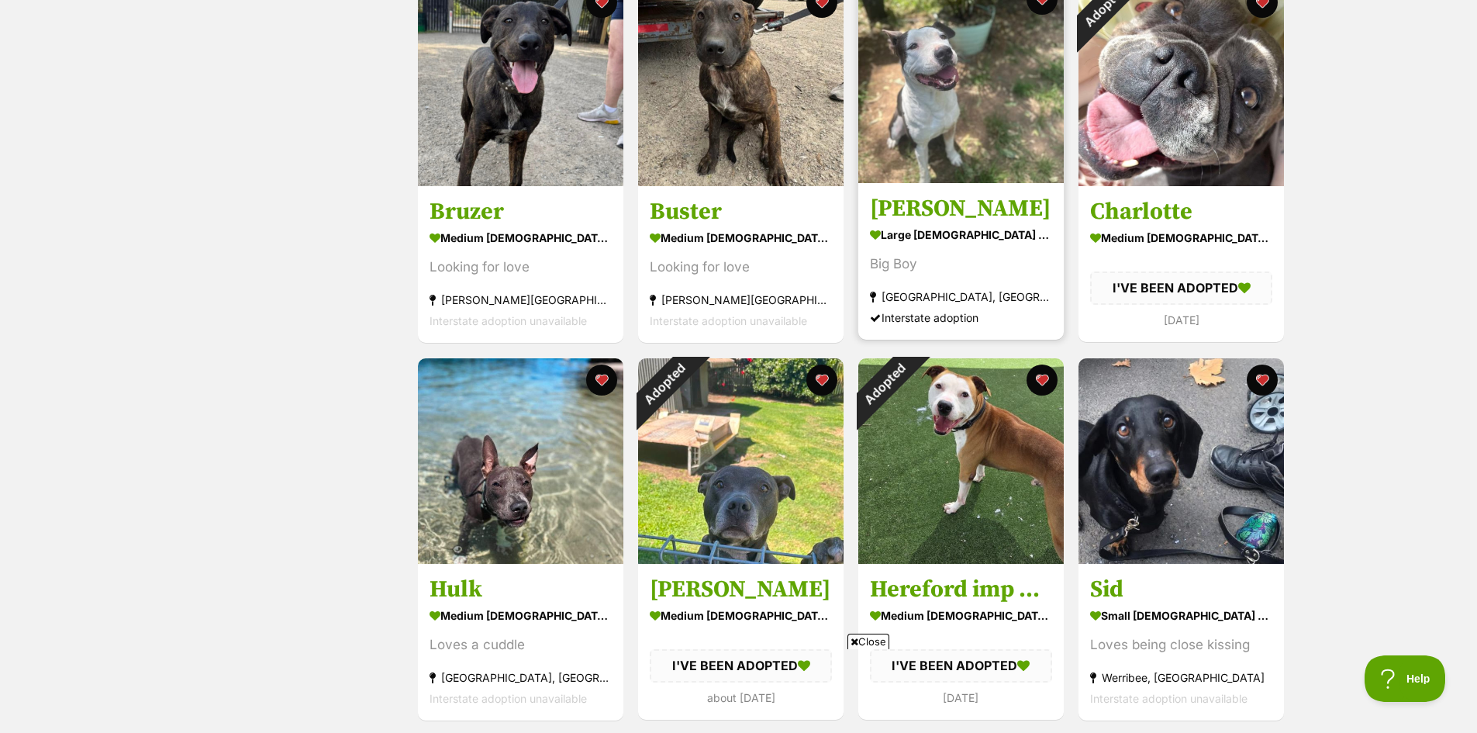
scroll to position [1628, 0]
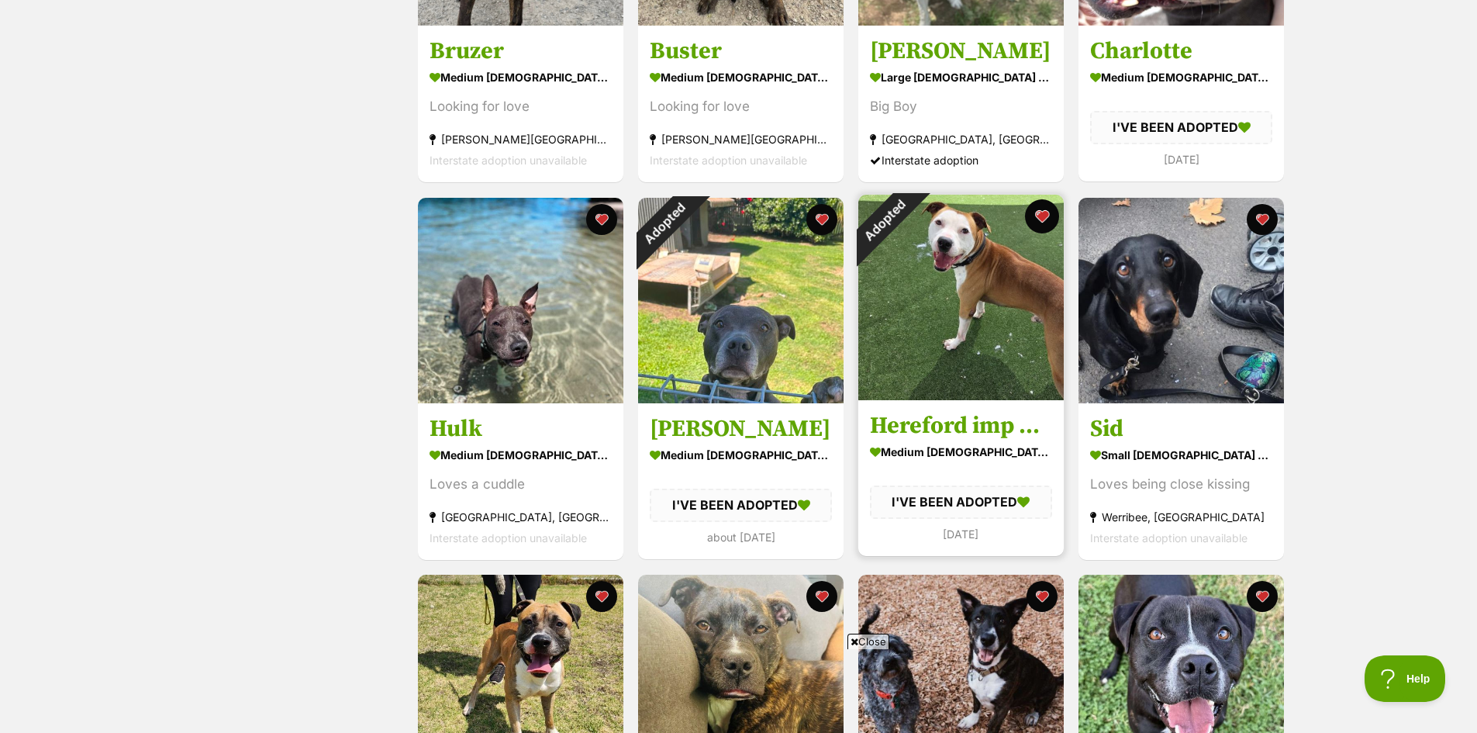
click at [1046, 217] on button "favourite" at bounding box center [1042, 216] width 34 height 34
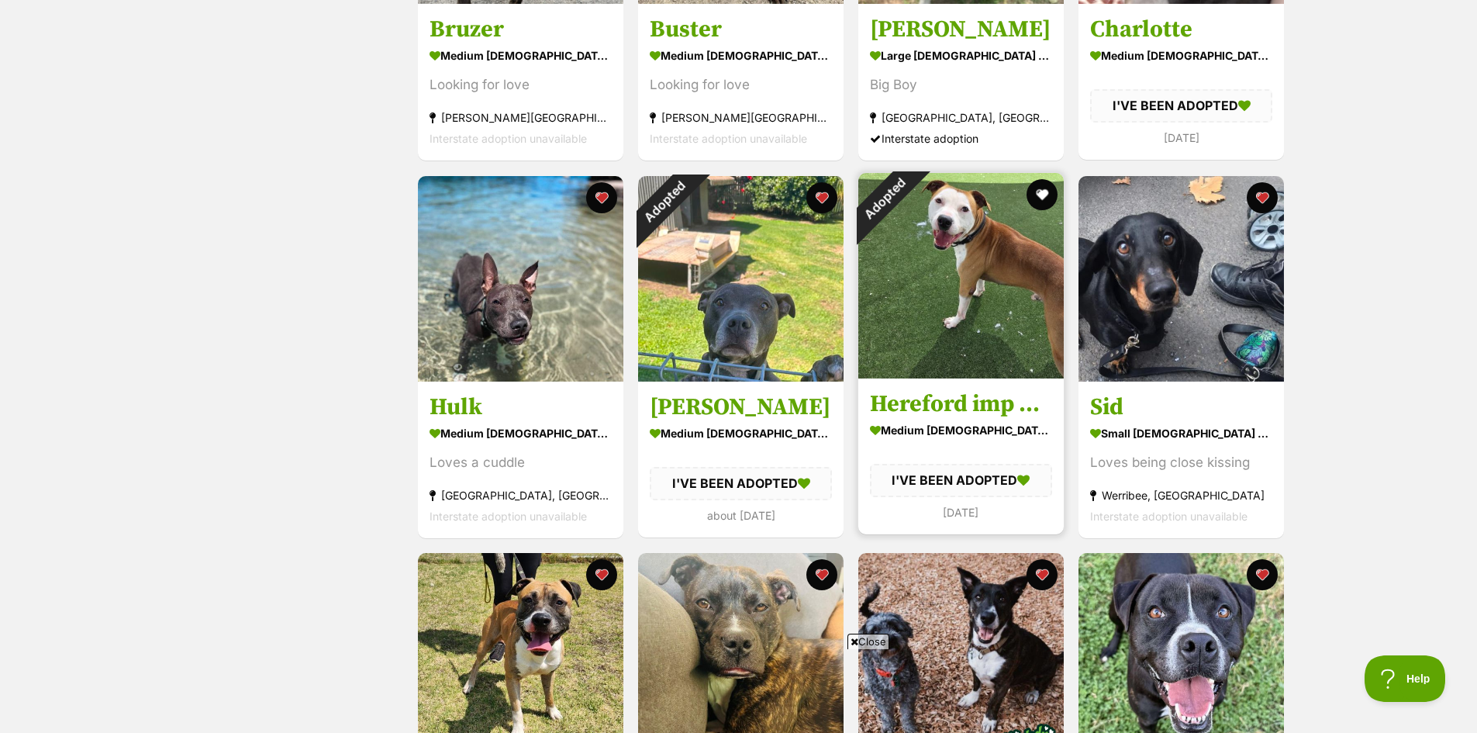
scroll to position [1783, 0]
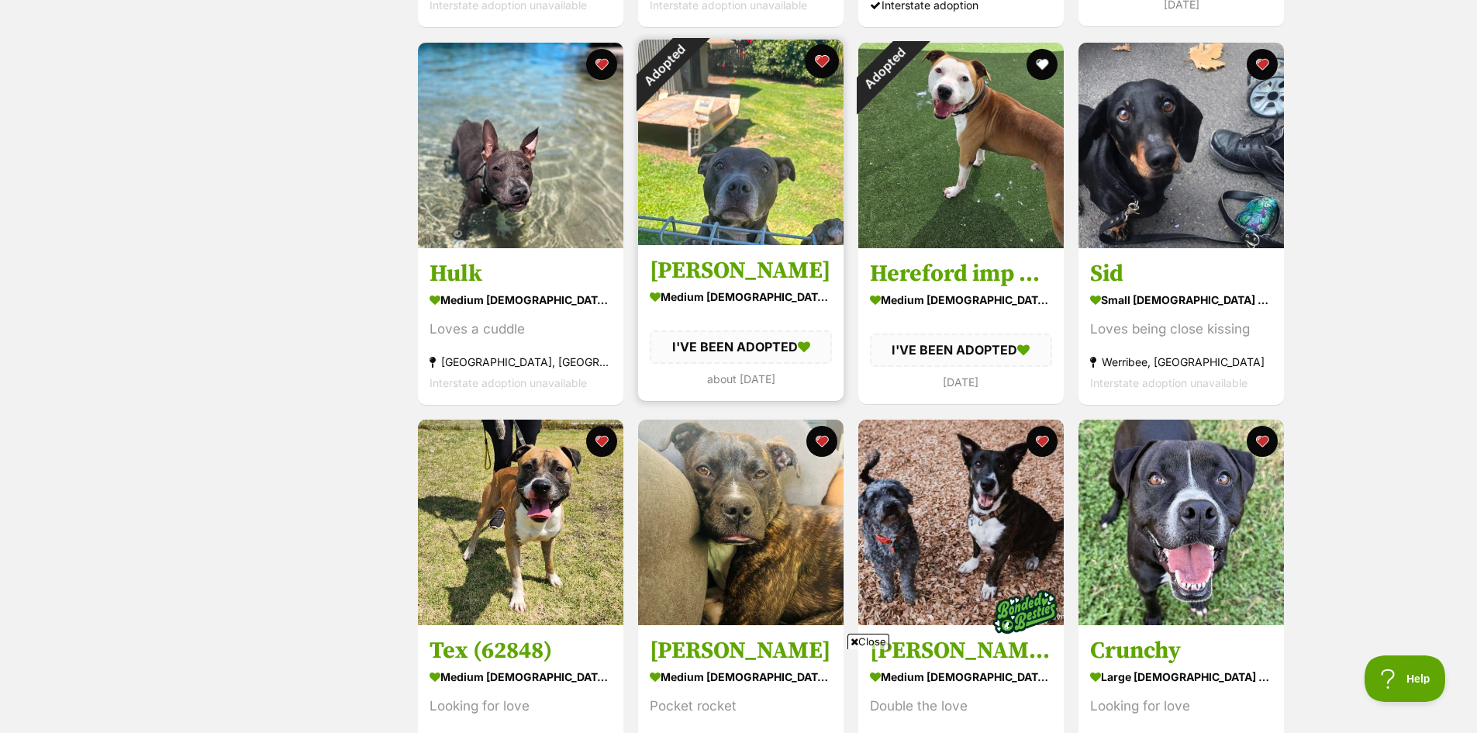
click at [819, 60] on button "favourite" at bounding box center [822, 61] width 34 height 34
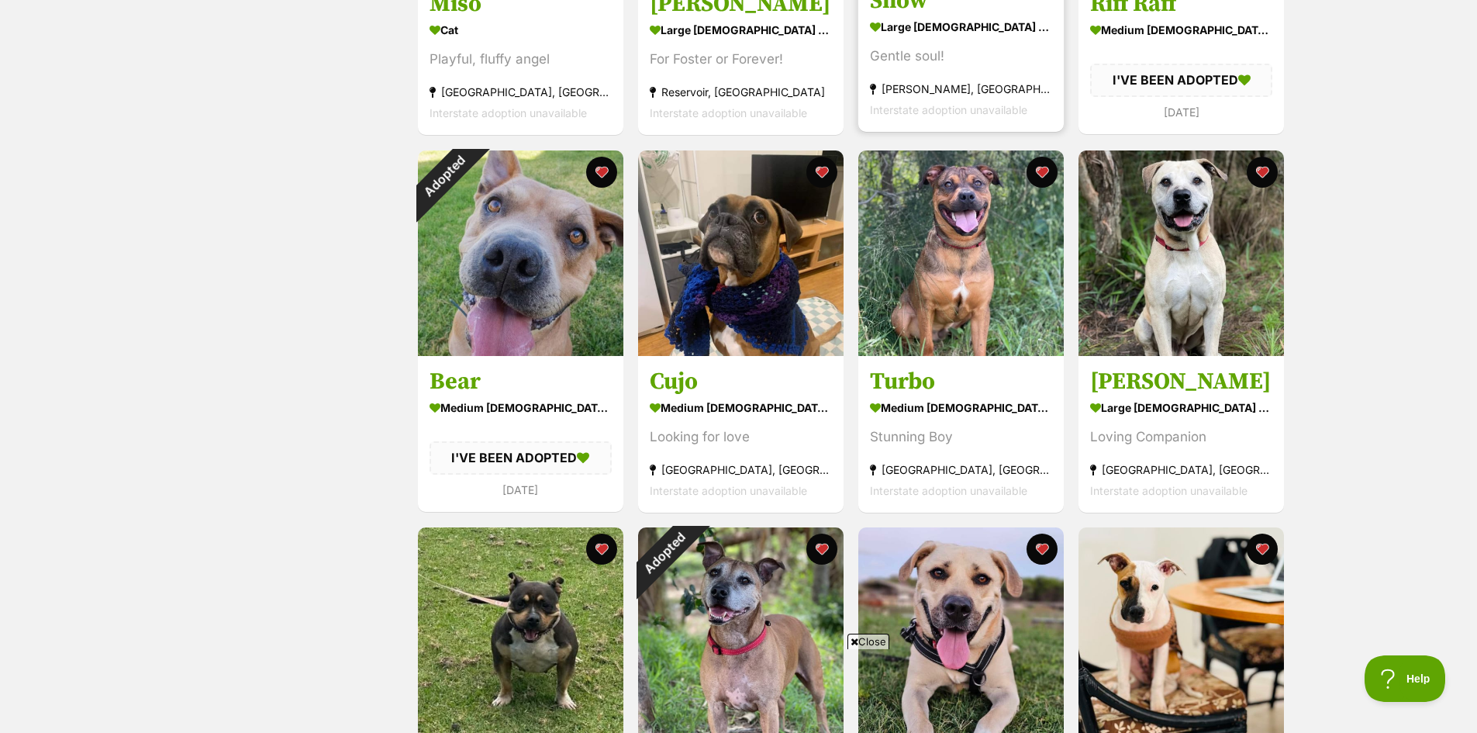
scroll to position [3566, 0]
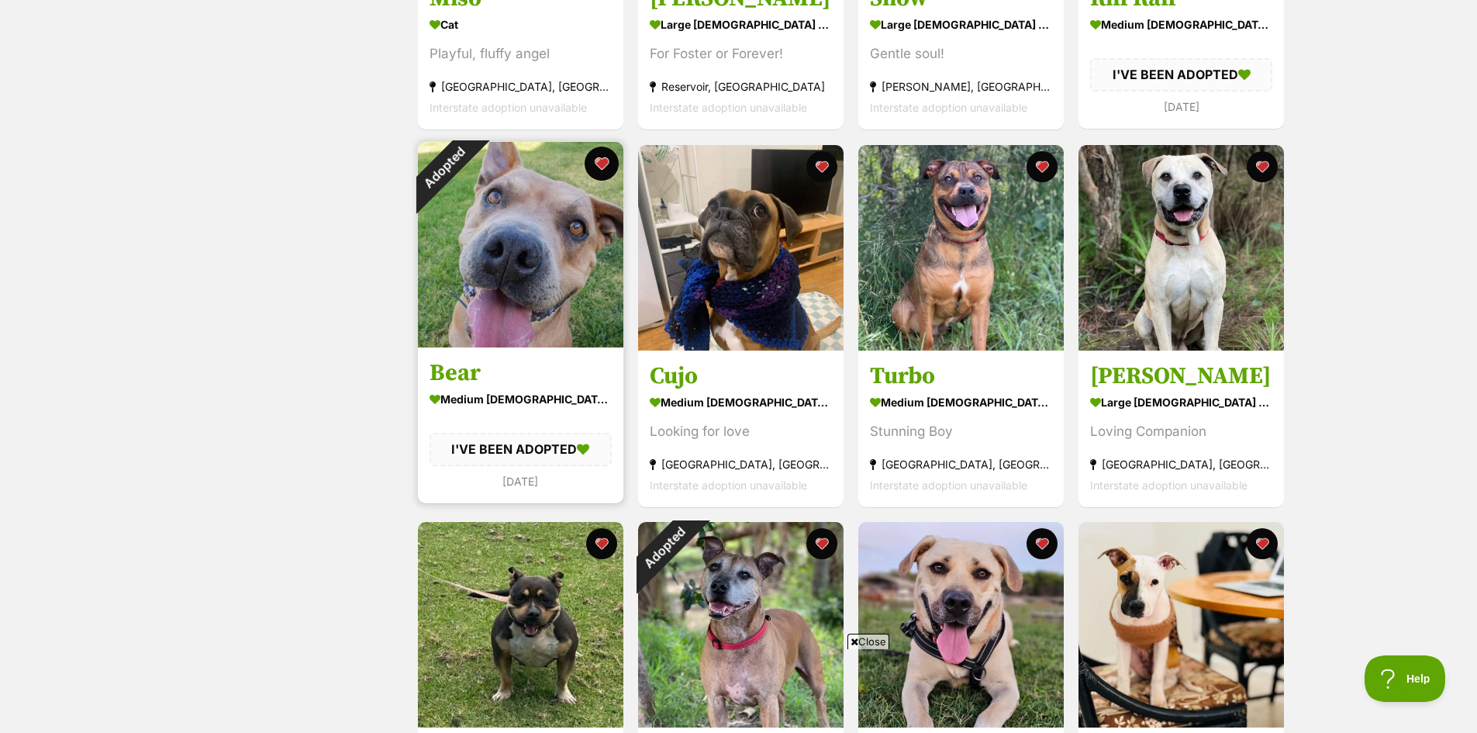
click at [599, 165] on button "favourite" at bounding box center [602, 164] width 34 height 34
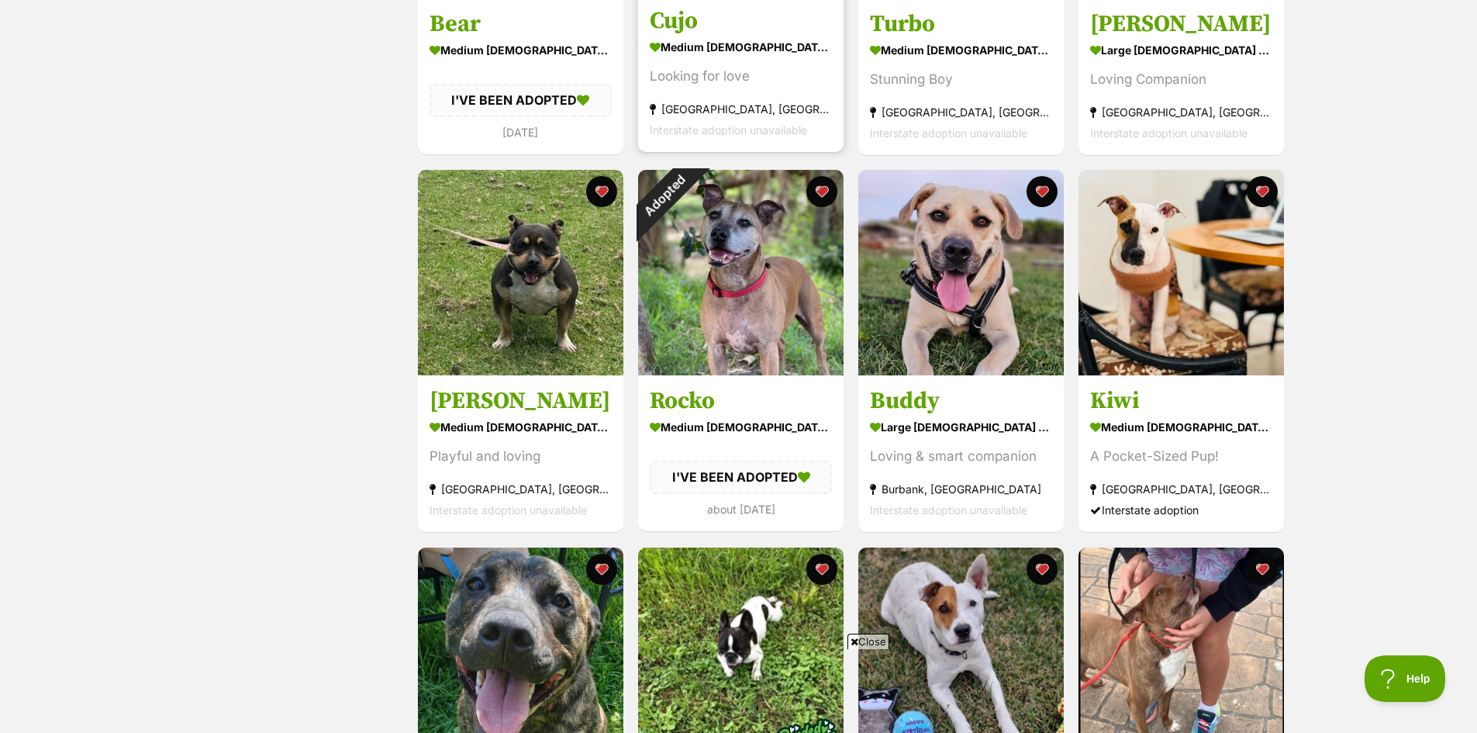
scroll to position [3954, 0]
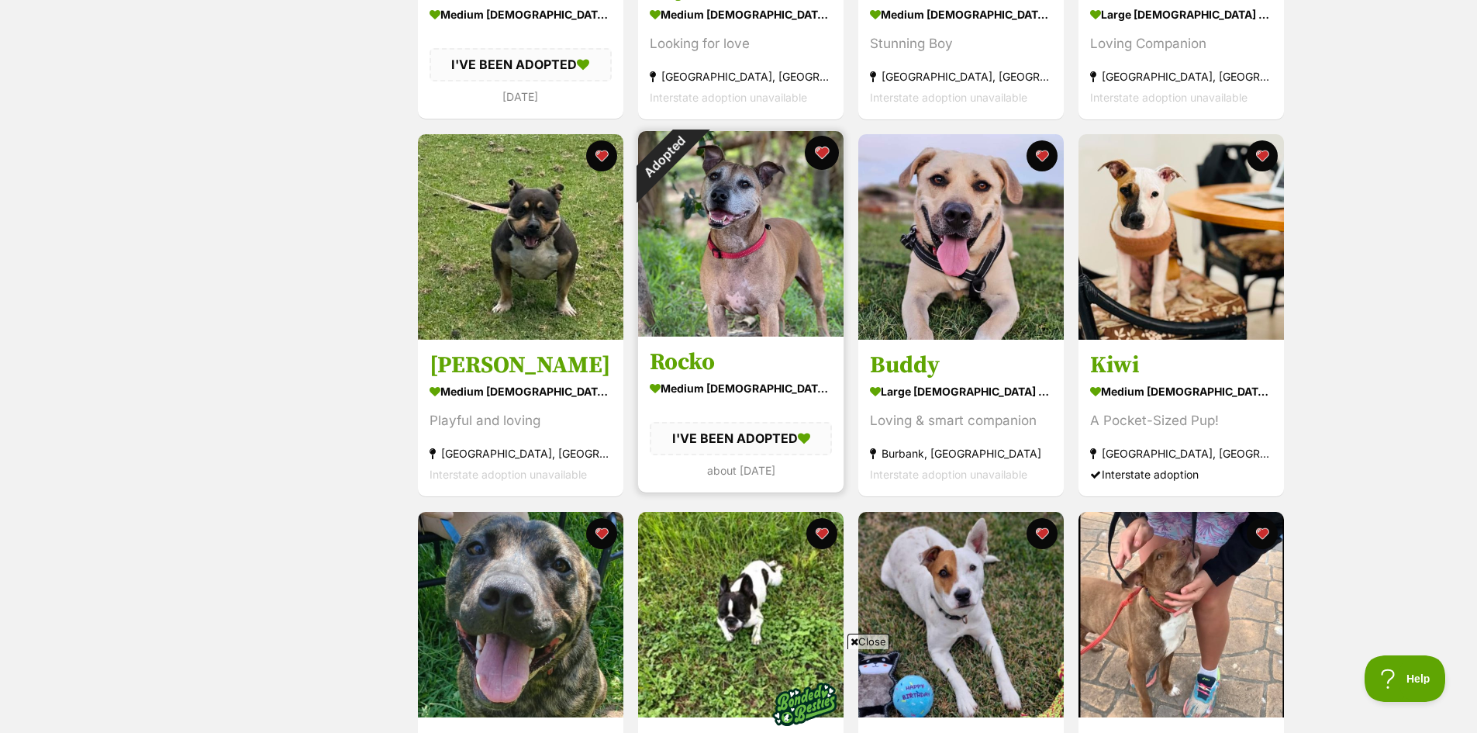
click at [828, 152] on button "favourite" at bounding box center [822, 153] width 34 height 34
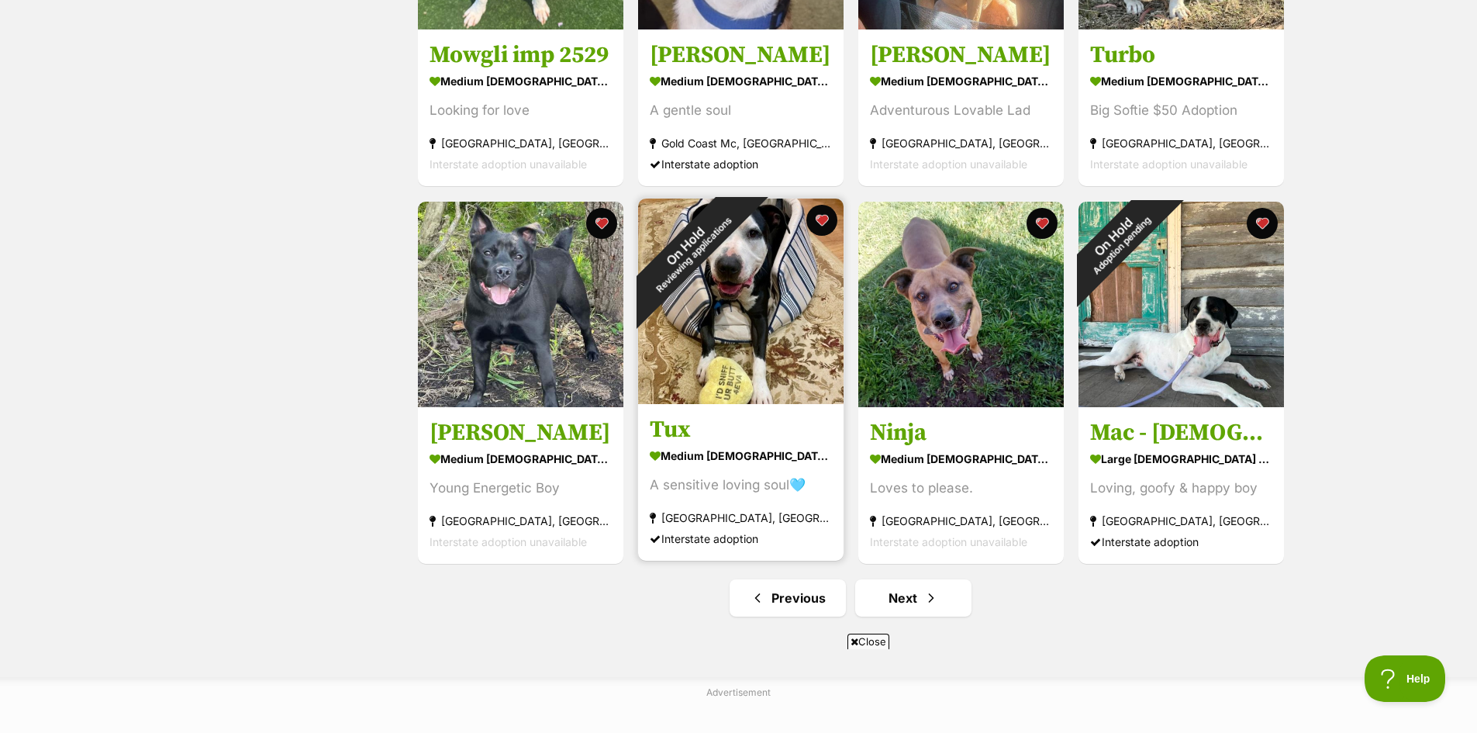
scroll to position [5427, 0]
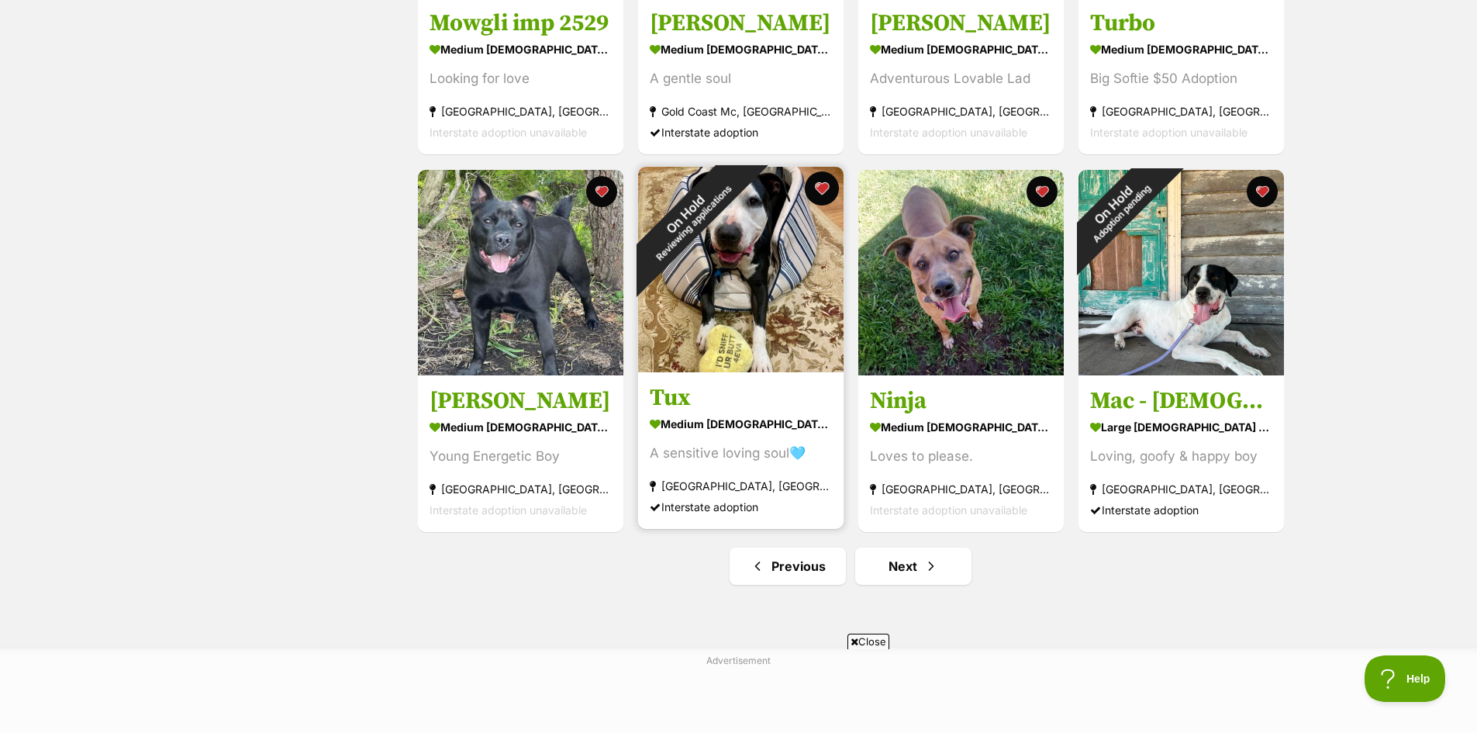
click at [819, 185] on button "favourite" at bounding box center [822, 188] width 34 height 34
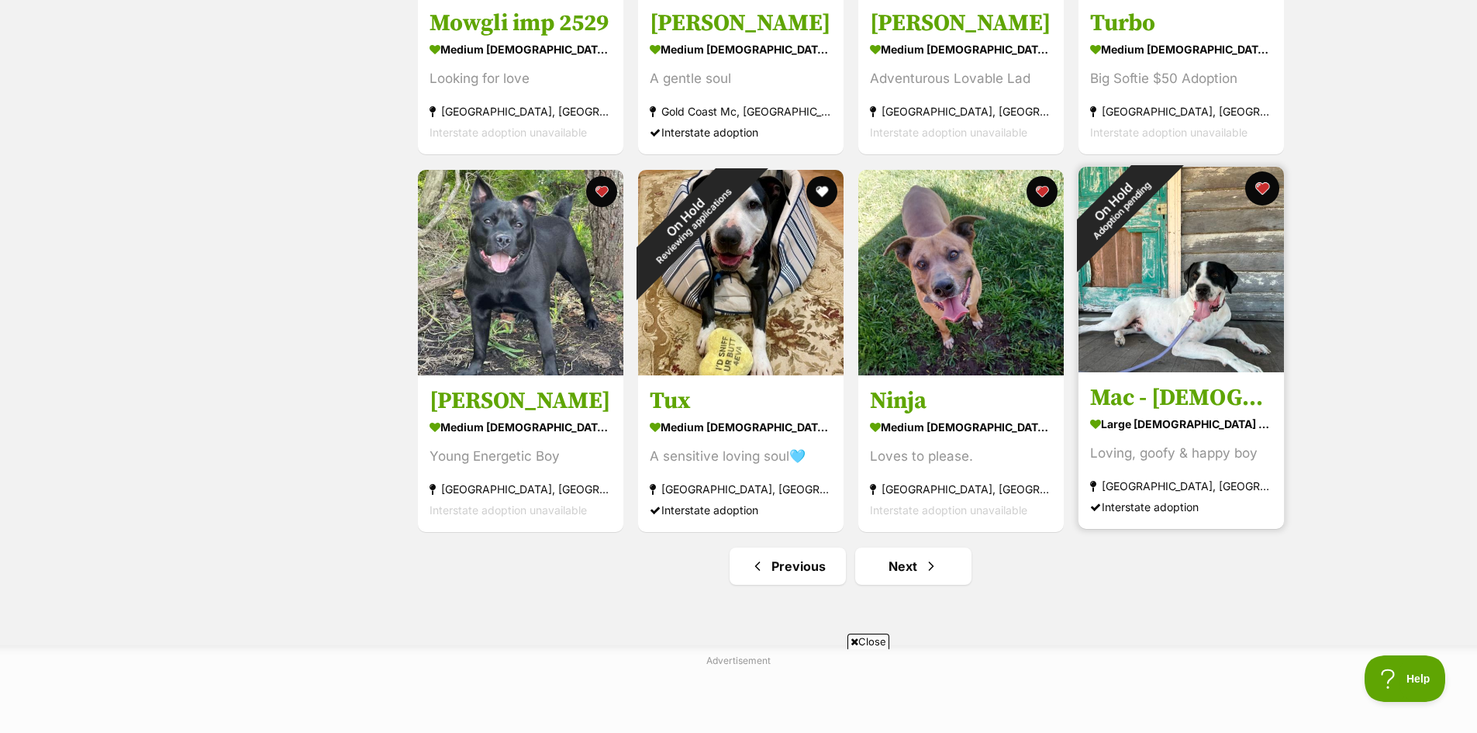
click at [1262, 190] on button "favourite" at bounding box center [1262, 188] width 34 height 34
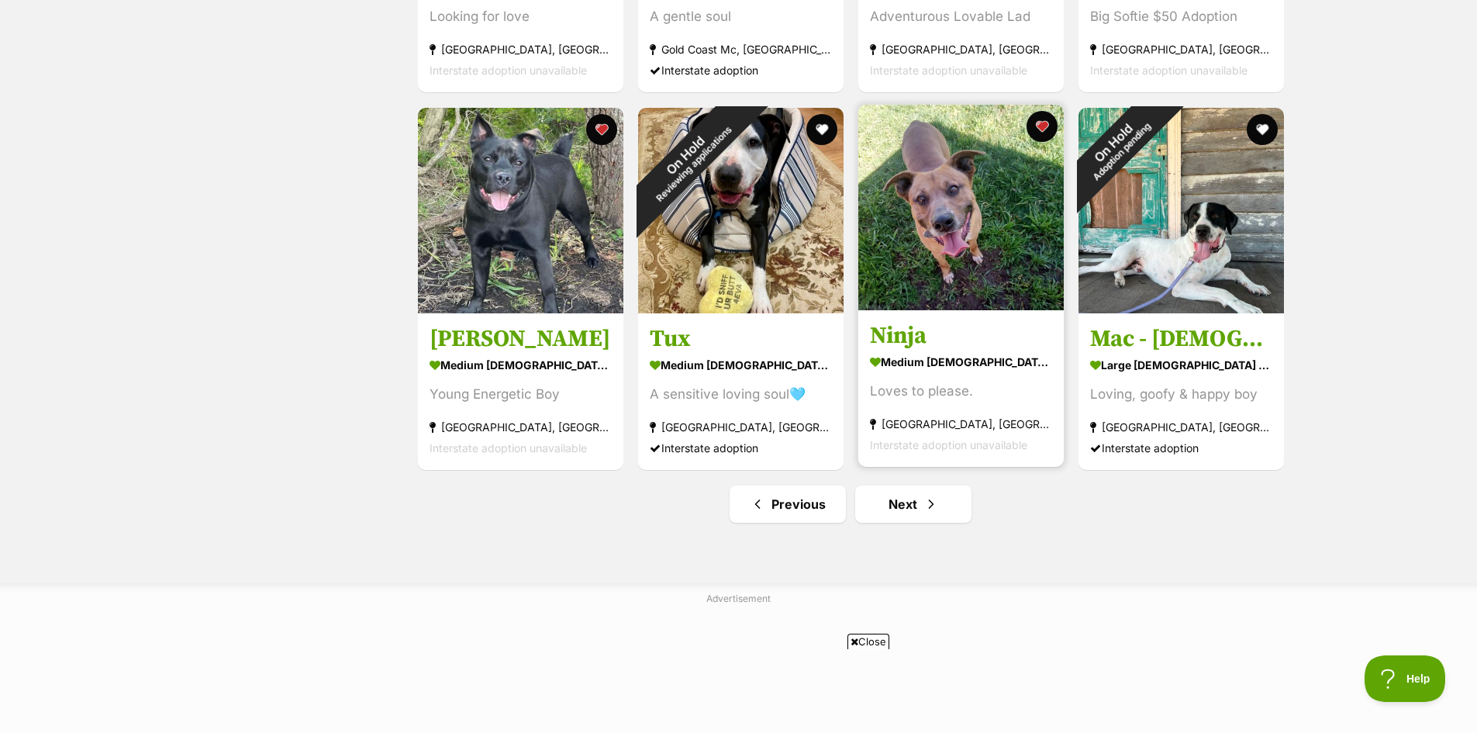
scroll to position [5582, 0]
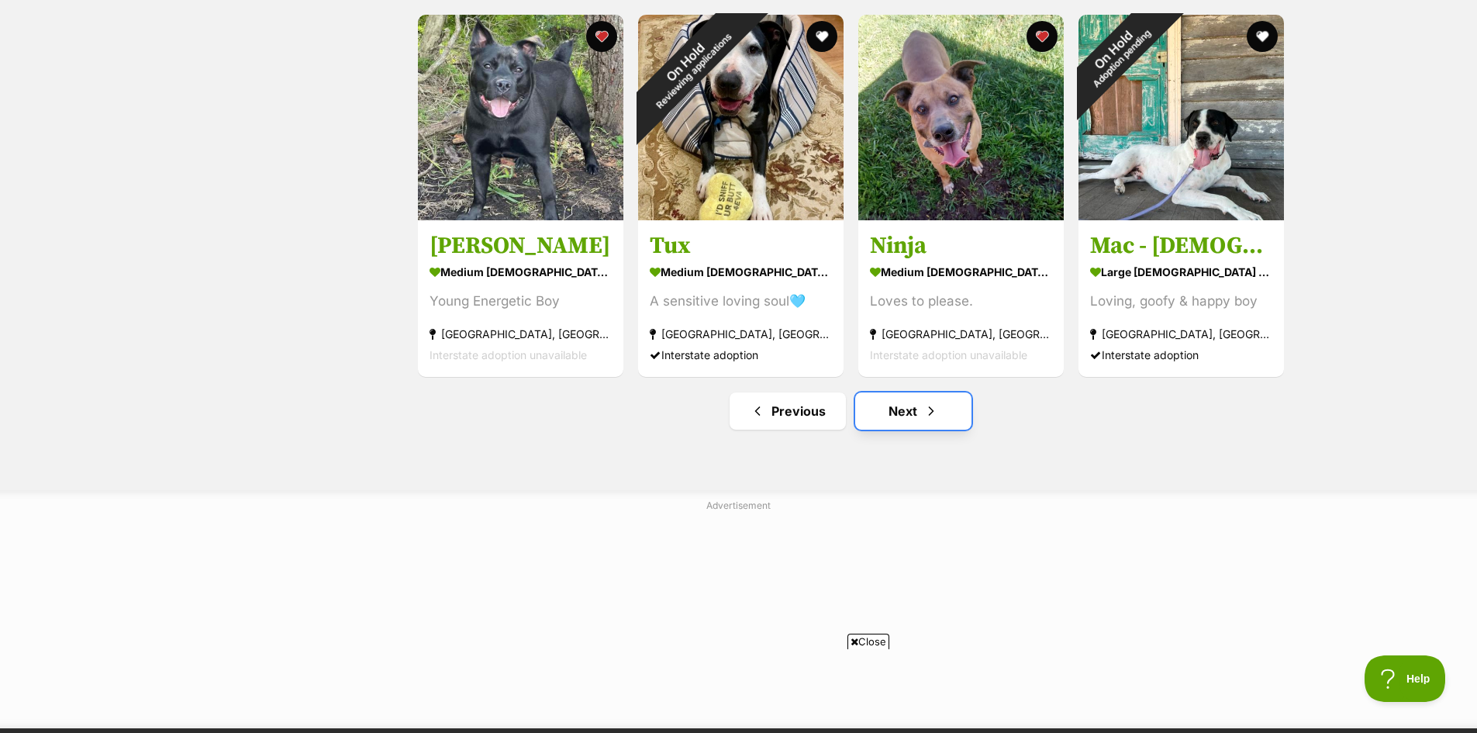
click at [905, 411] on link "Next" at bounding box center [913, 410] width 116 height 37
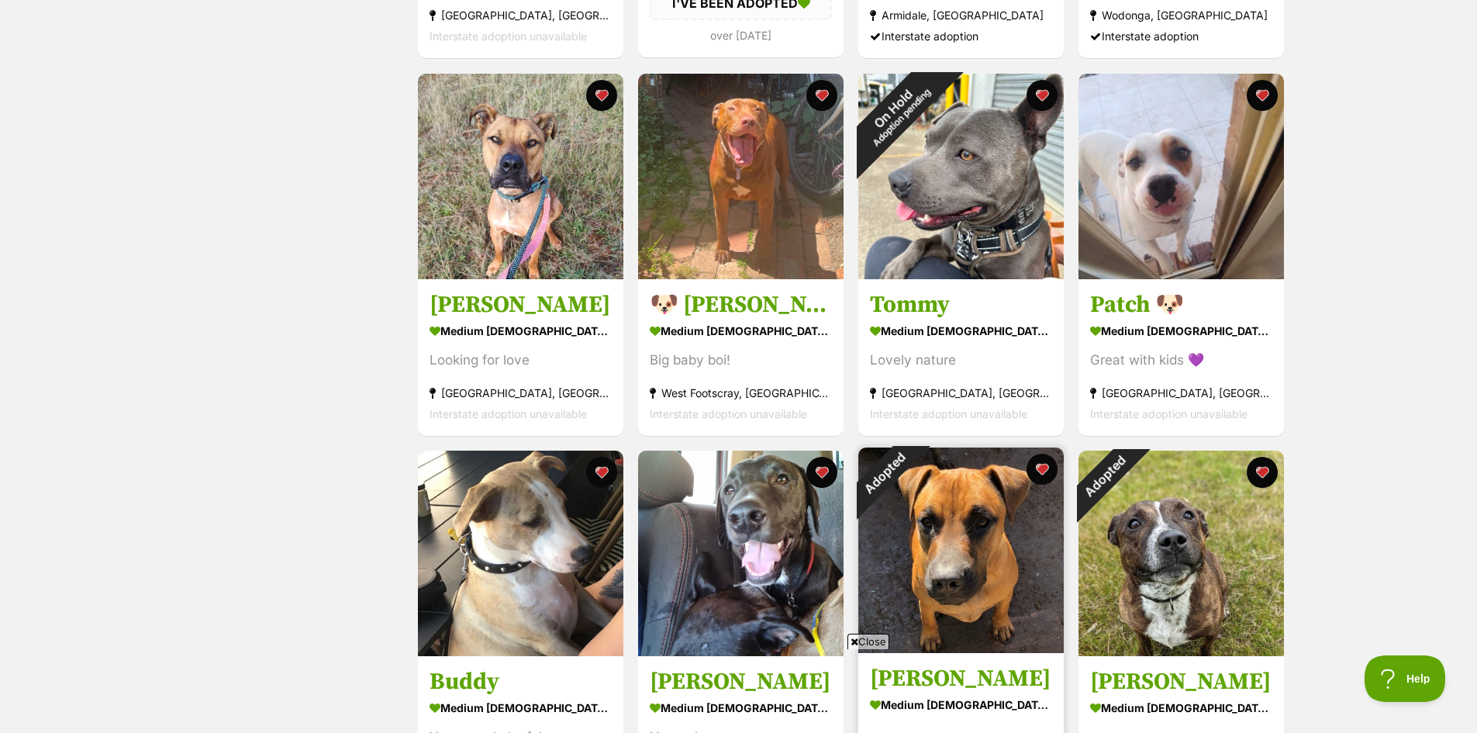
scroll to position [3566, 0]
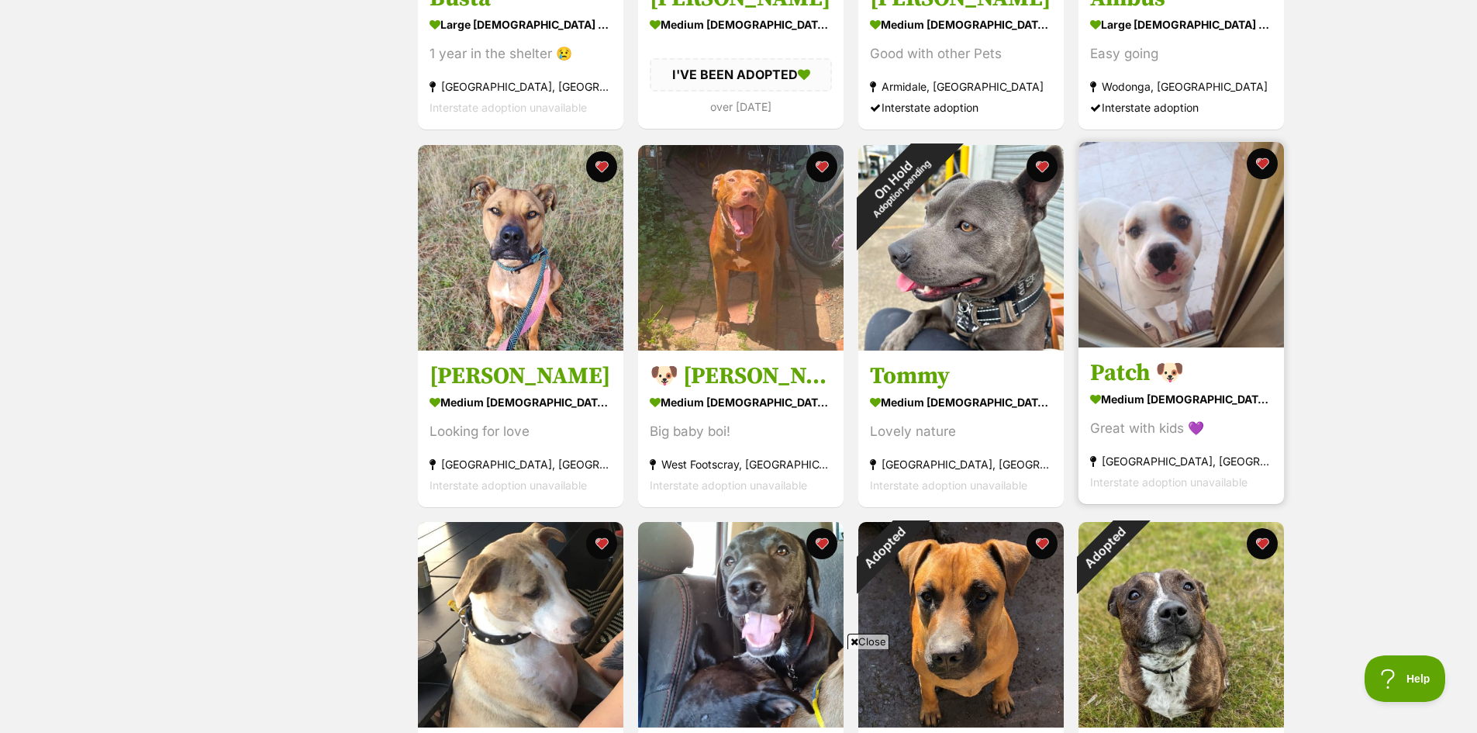
click at [1175, 247] on img at bounding box center [1180, 244] width 205 height 205
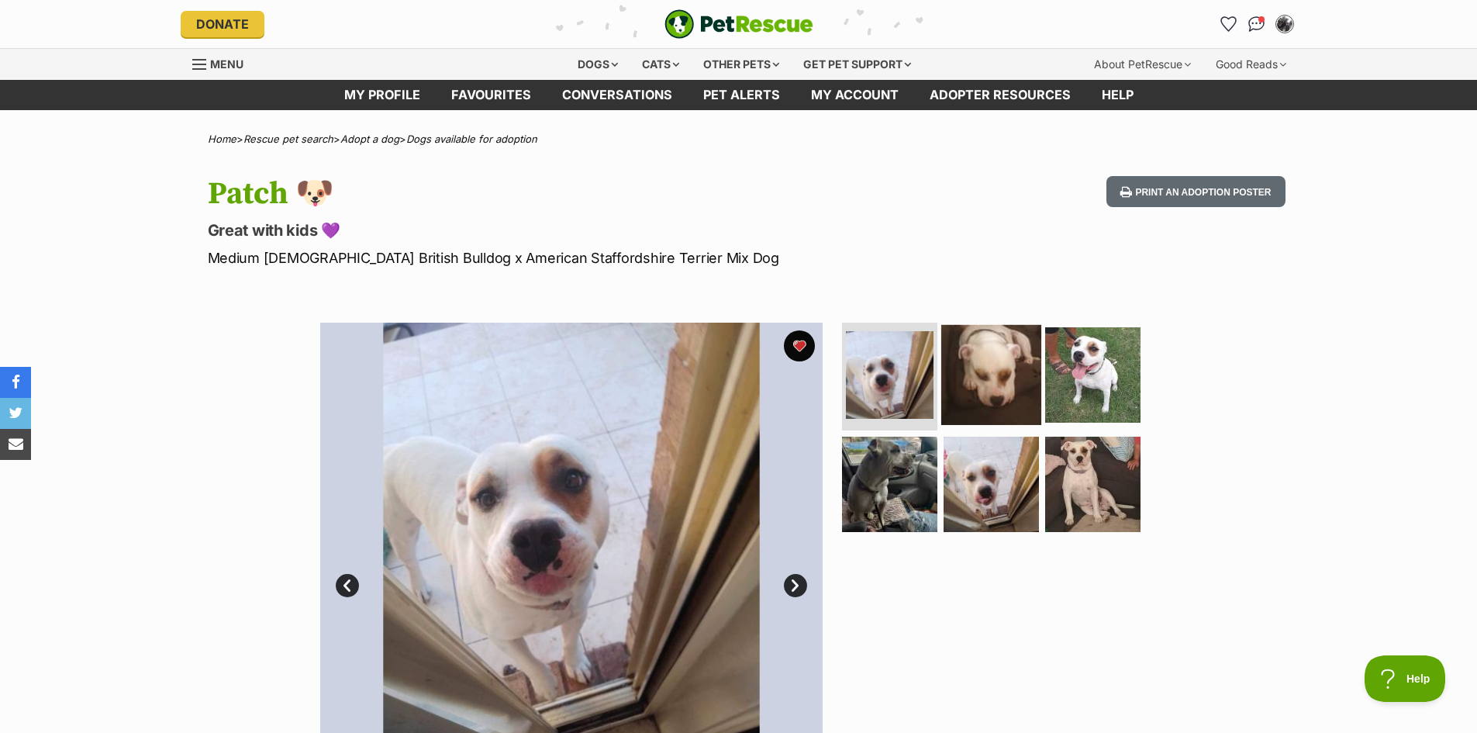
click at [994, 374] on img at bounding box center [991, 374] width 100 height 100
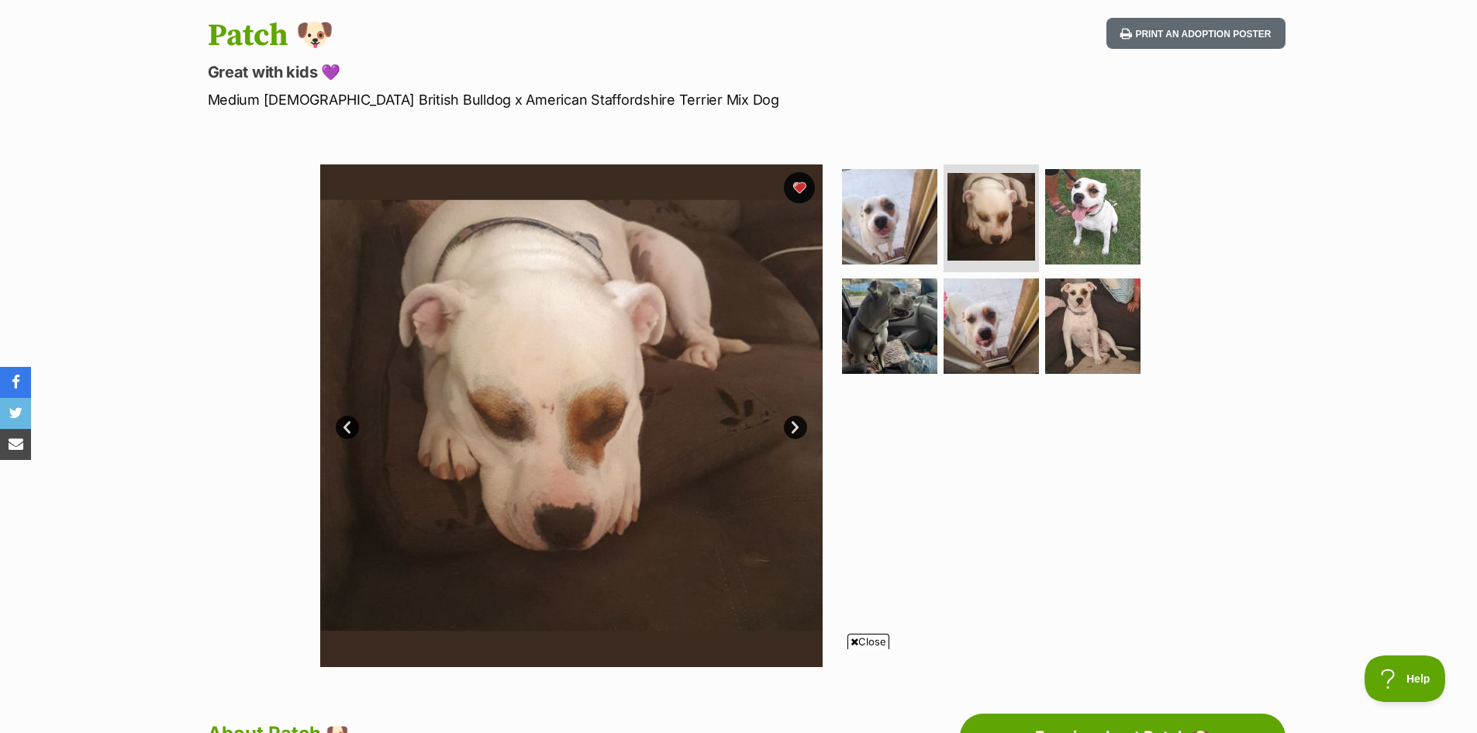
scroll to position [155, 0]
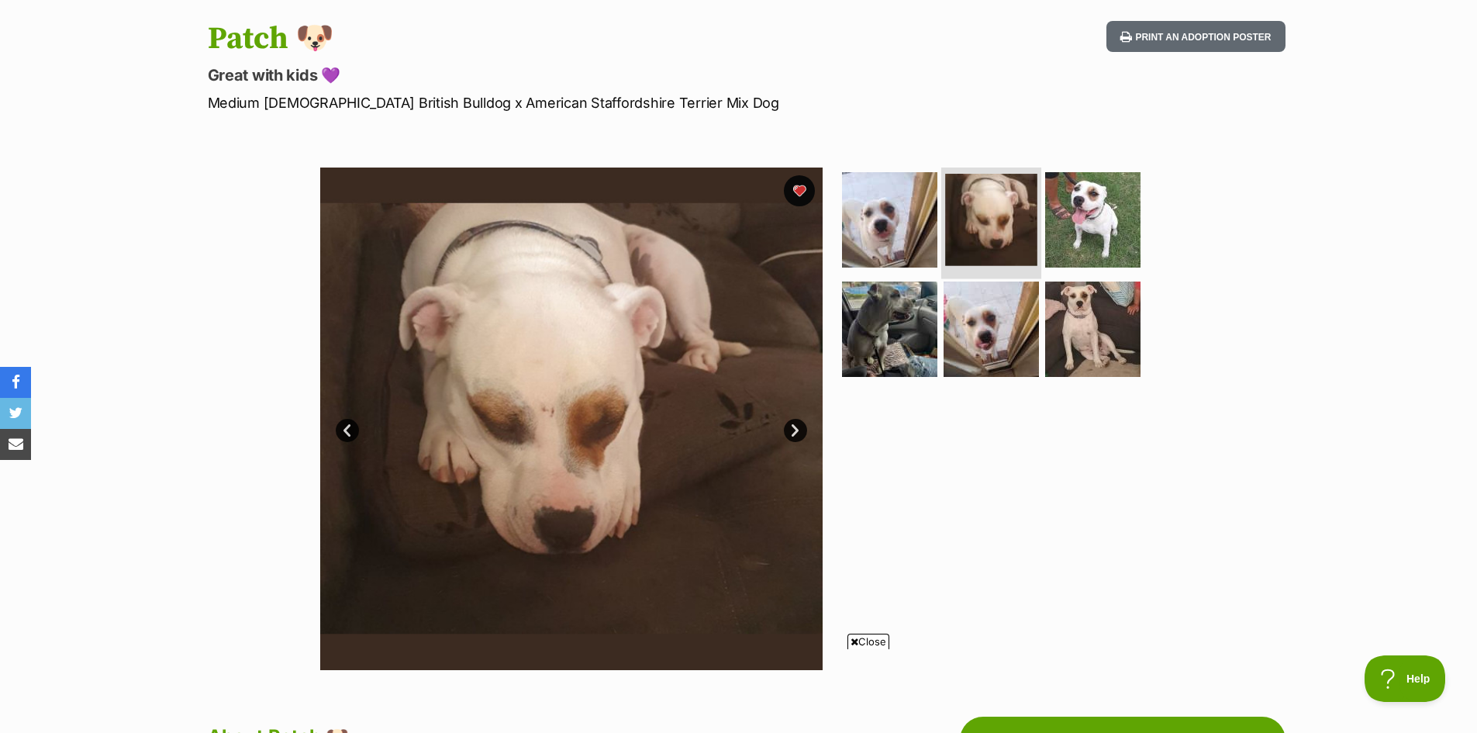
click at [987, 214] on img at bounding box center [991, 220] width 92 height 92
click at [1110, 220] on img at bounding box center [1093, 219] width 100 height 100
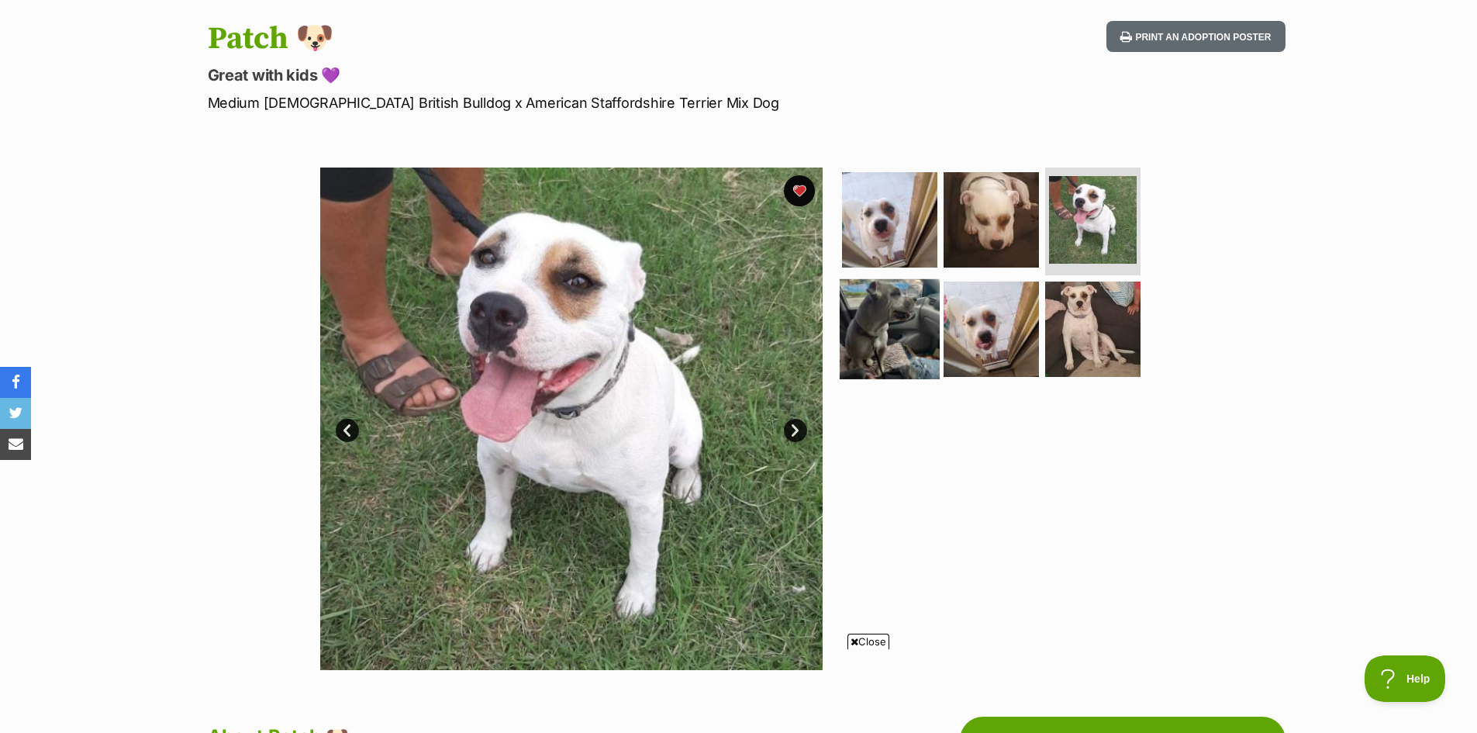
click at [896, 343] on img at bounding box center [890, 329] width 100 height 100
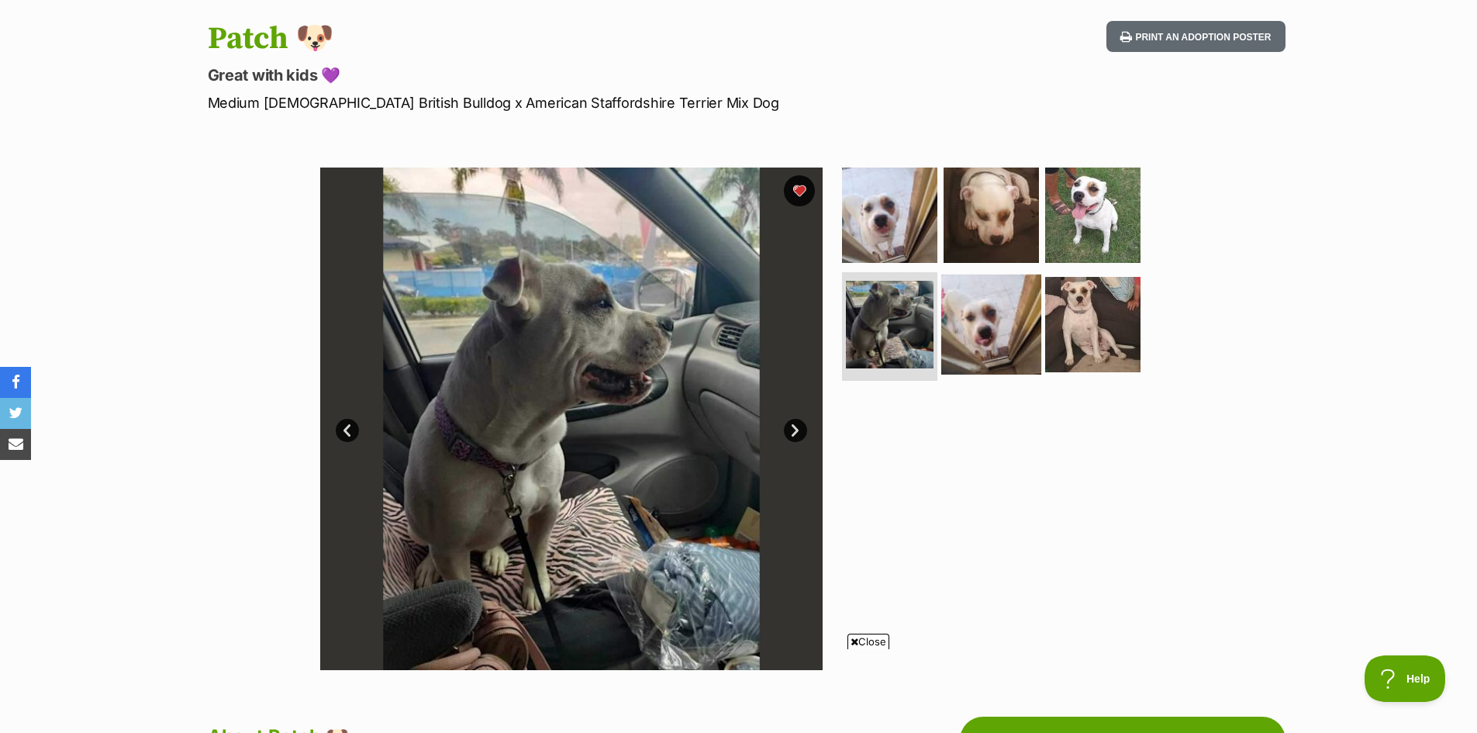
click at [988, 315] on img at bounding box center [991, 324] width 100 height 100
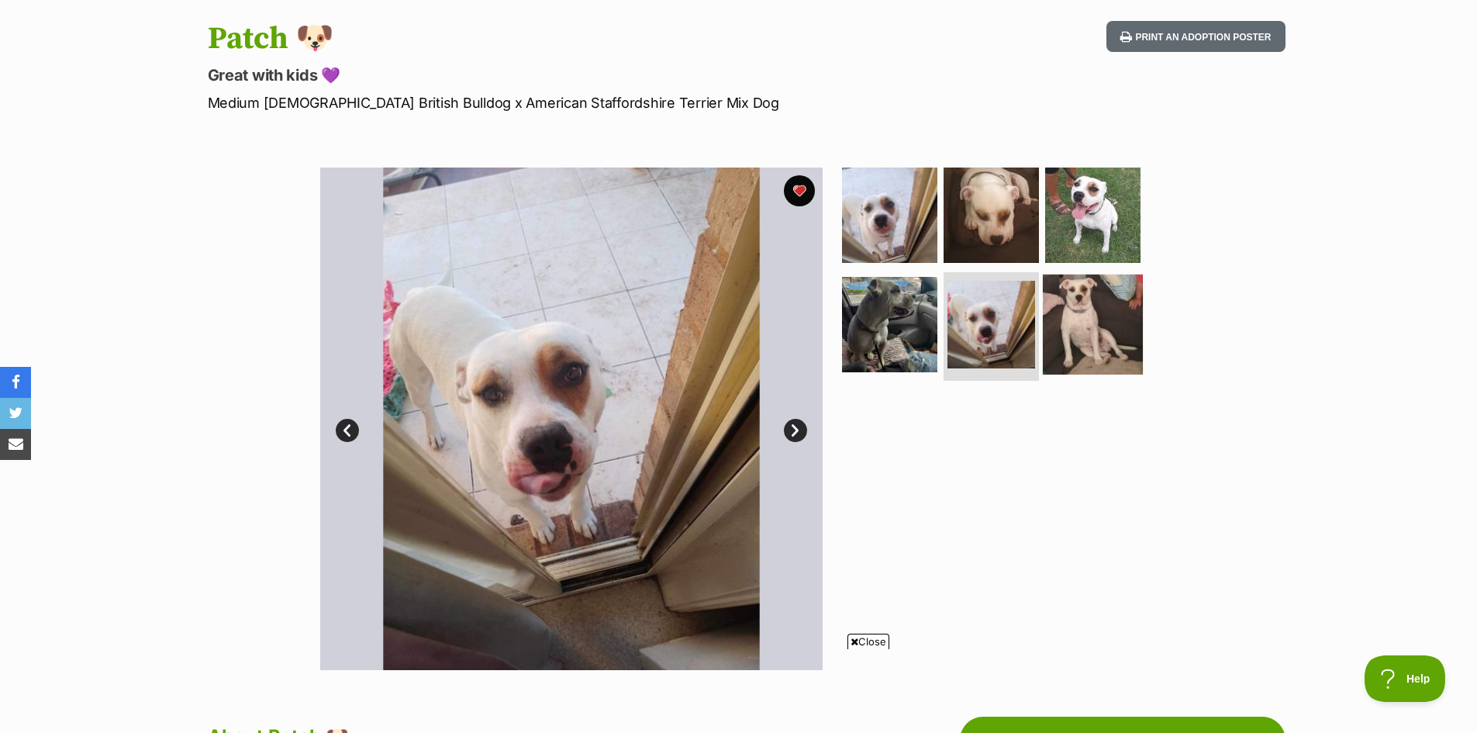
click at [1085, 328] on img at bounding box center [1093, 324] width 100 height 100
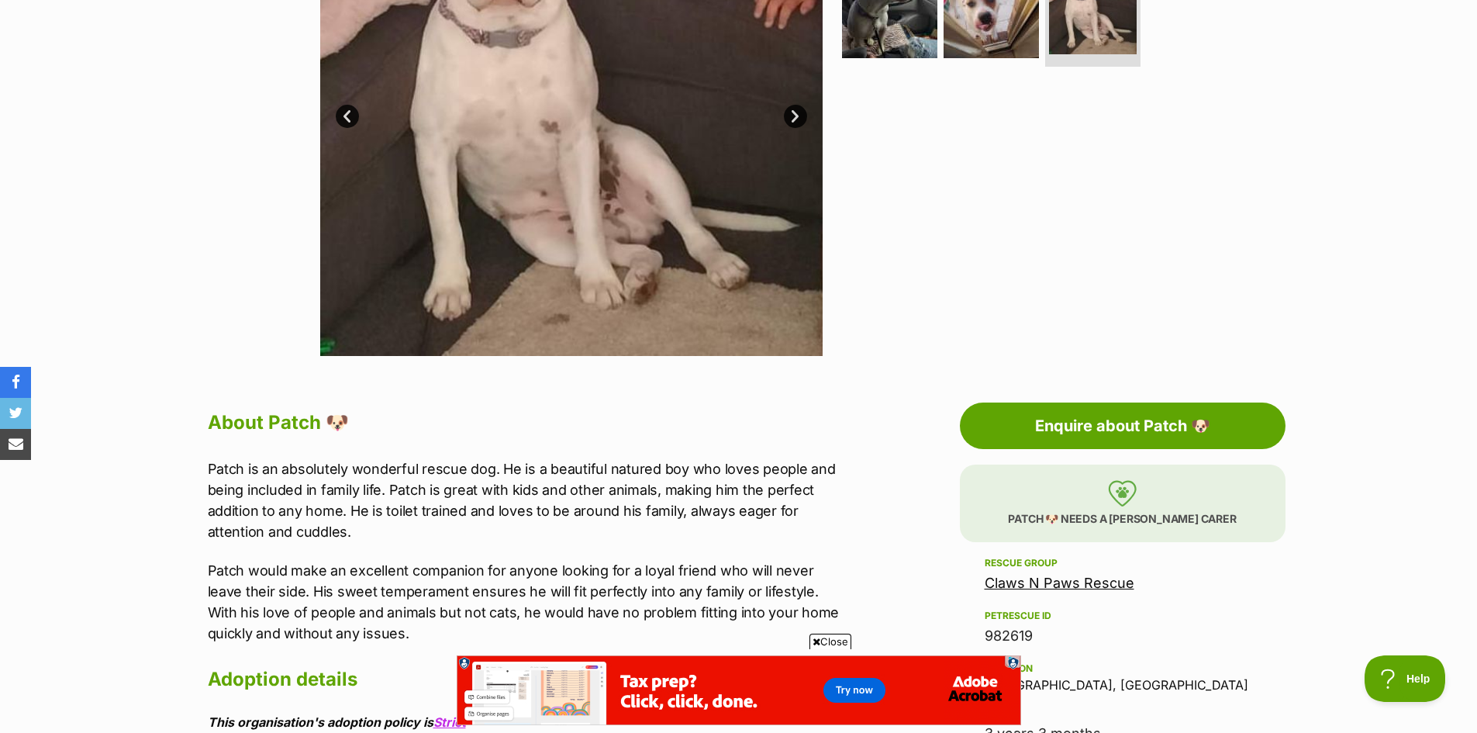
scroll to position [620, 0]
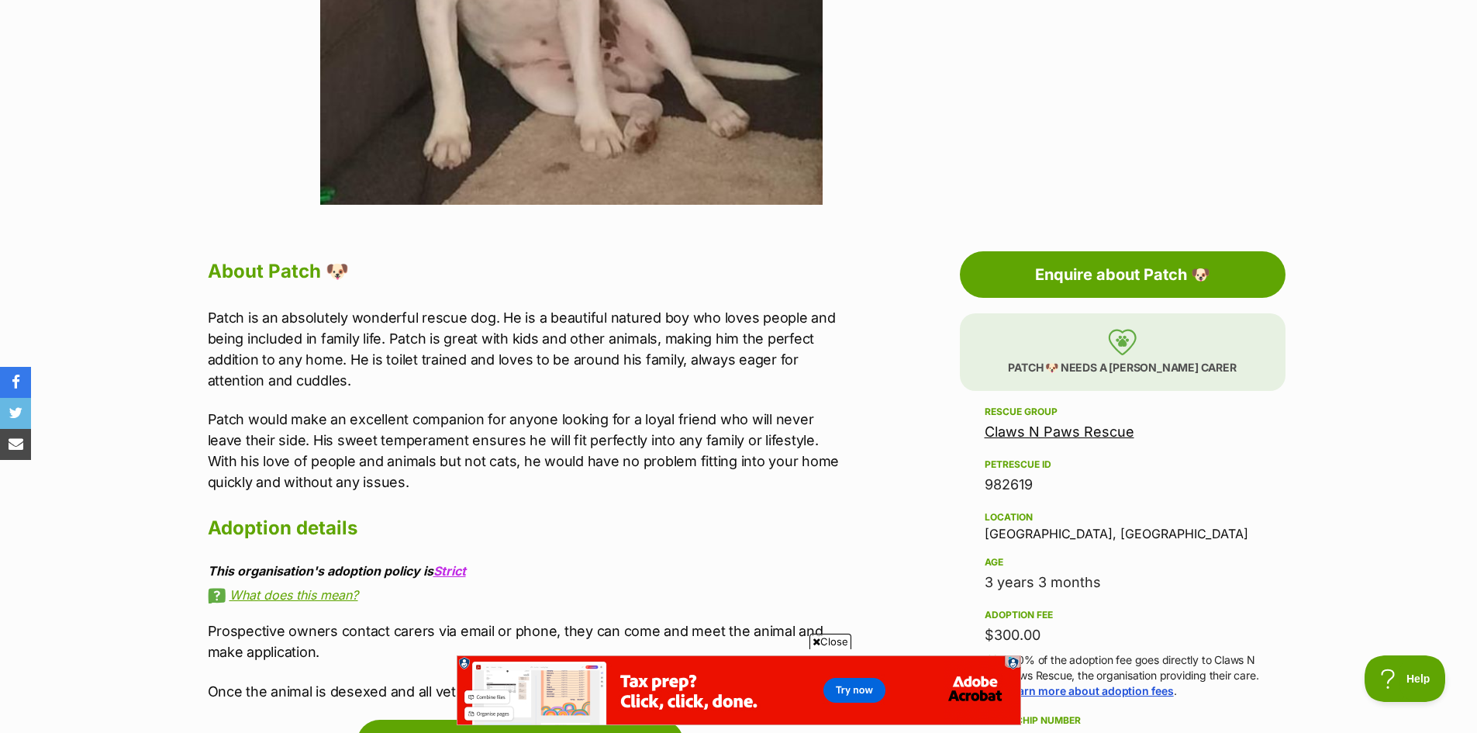
click at [1073, 431] on link "Claws N Paws Rescue" at bounding box center [1060, 431] width 150 height 16
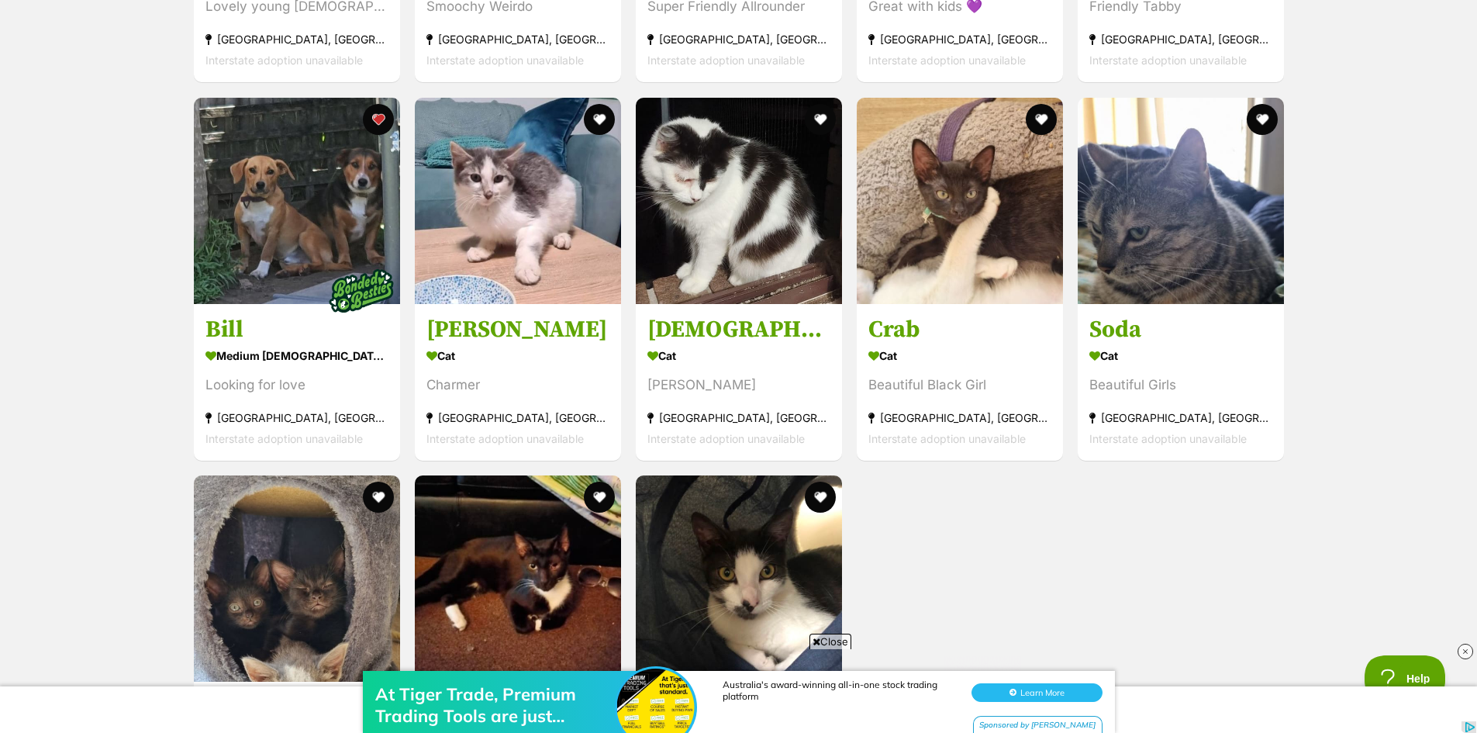
scroll to position [3179, 0]
